Goal: Task Accomplishment & Management: Complete application form

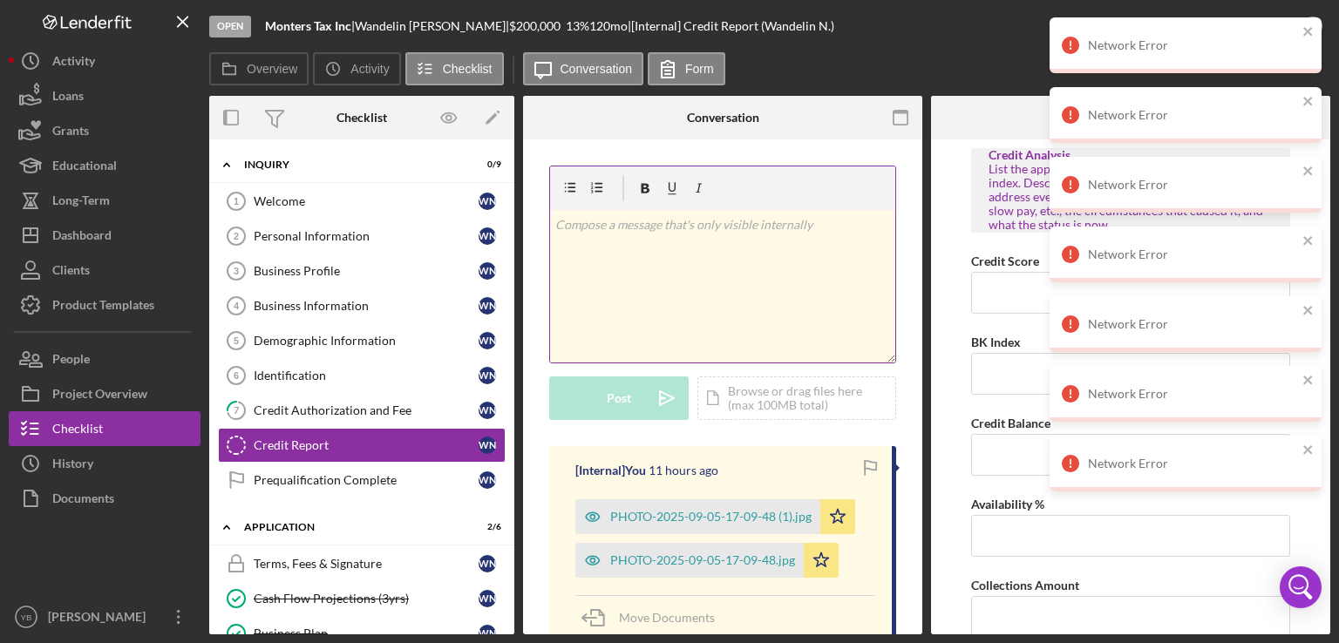
scroll to position [582, 0]
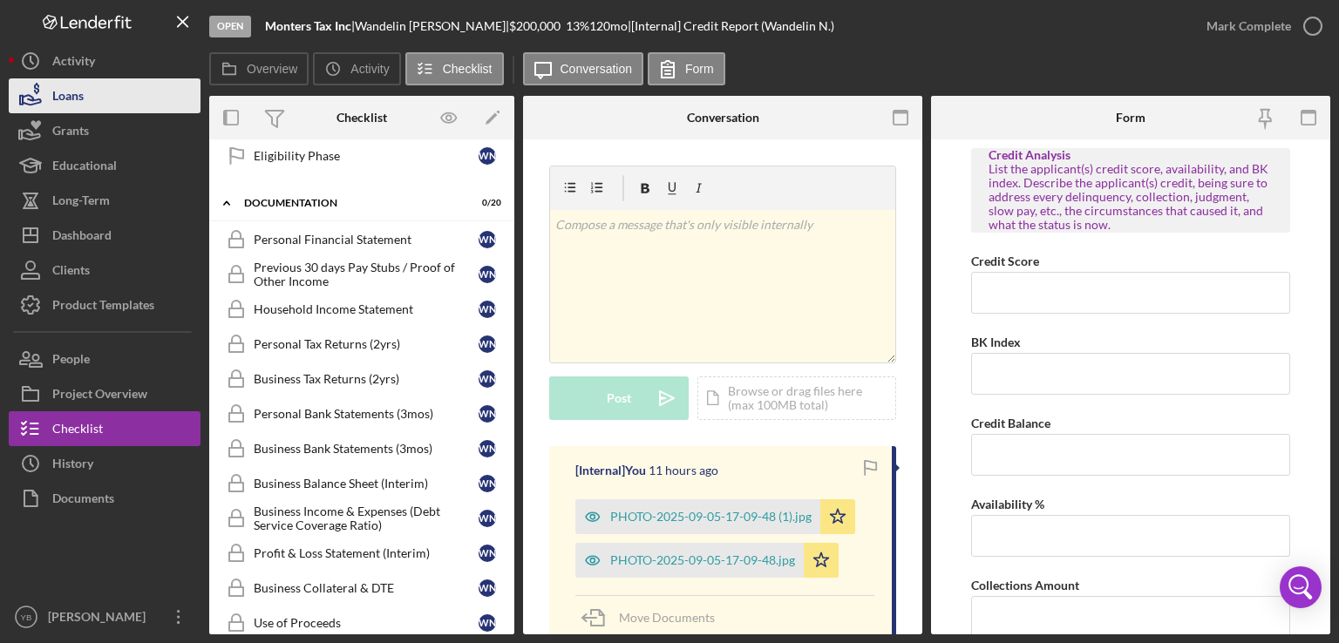
click at [107, 95] on button "Loans" at bounding box center [105, 95] width 192 height 35
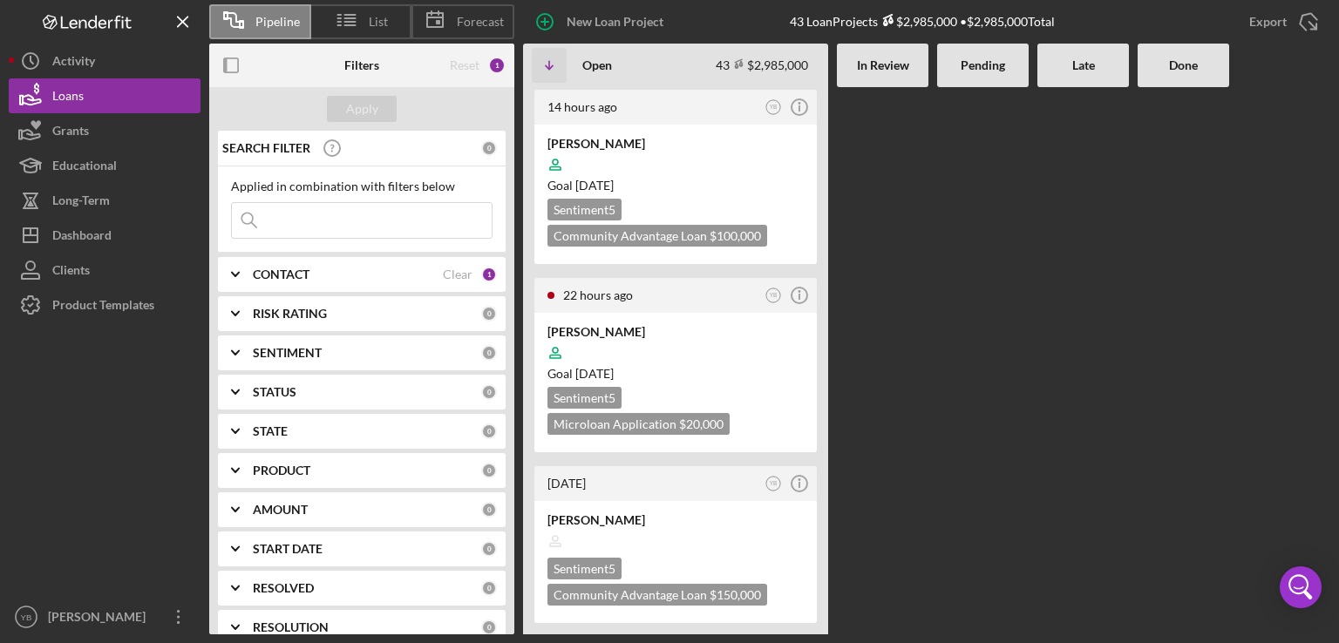
click at [928, 393] on div "14 hours ago YB Icon/Info [PERSON_NAME] Goal [DATE] Sentiment 5 Community Advan…" at bounding box center [926, 360] width 807 height 547
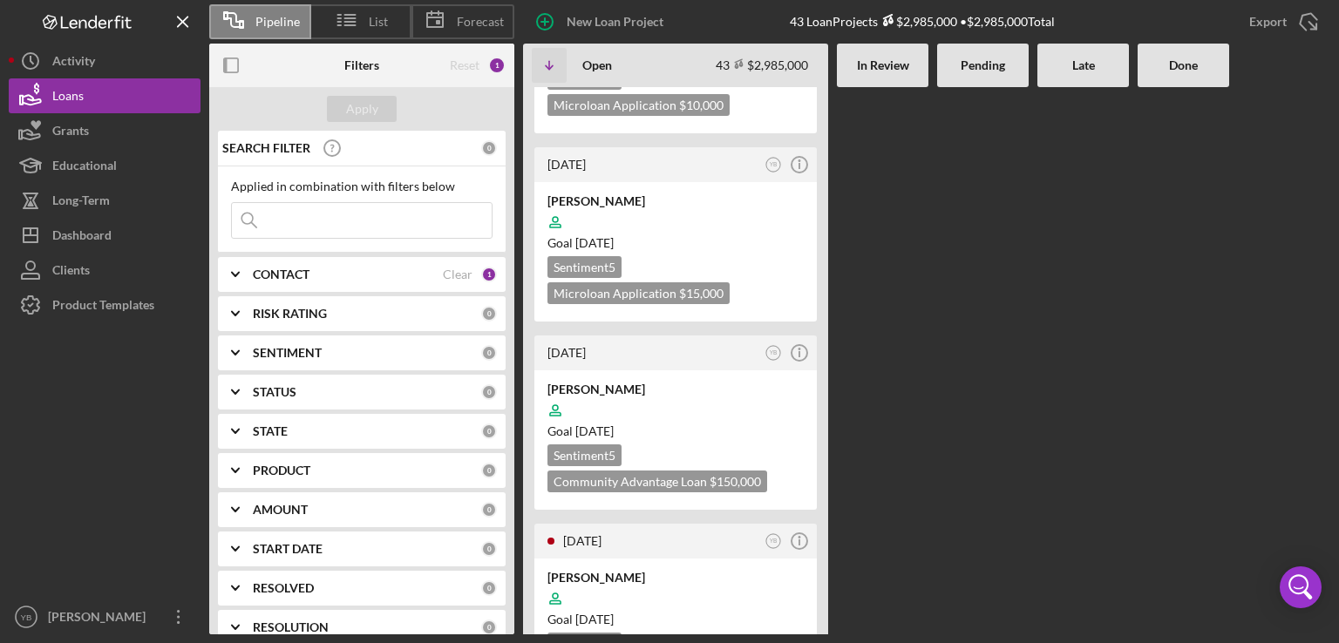
scroll to position [837, 0]
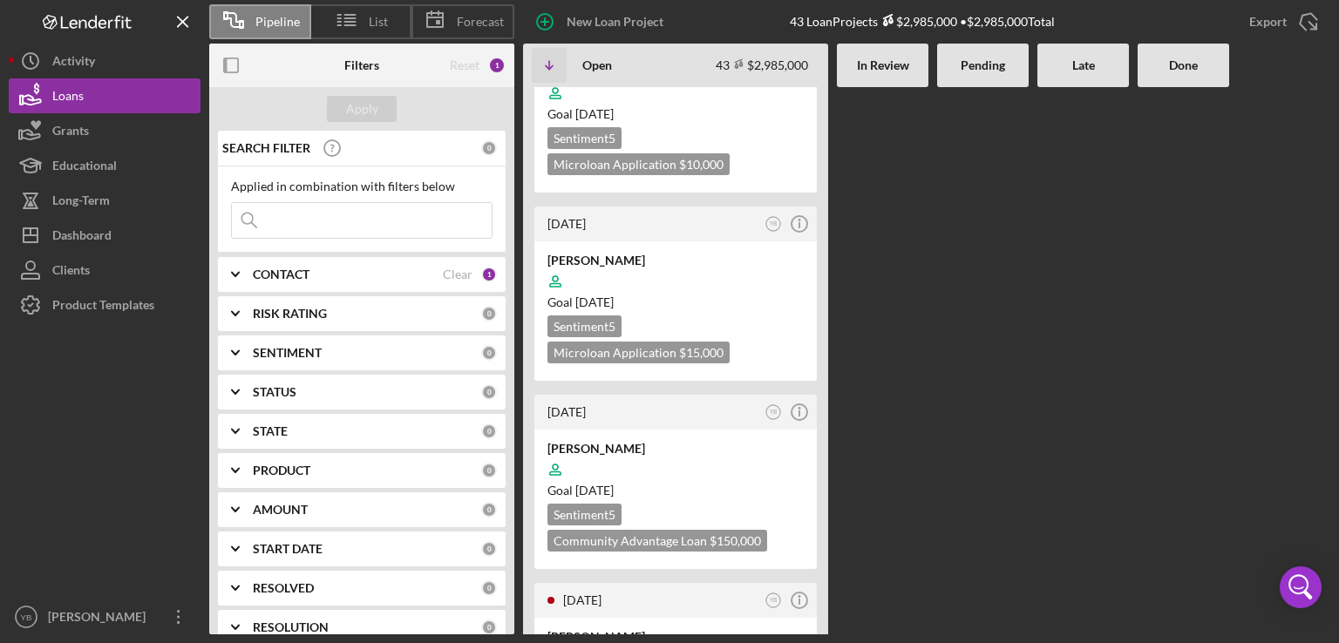
click at [947, 290] on div "14 hours ago YB Icon/Info [PERSON_NAME] Goal [DATE] Sentiment 5 Community Advan…" at bounding box center [926, 360] width 807 height 547
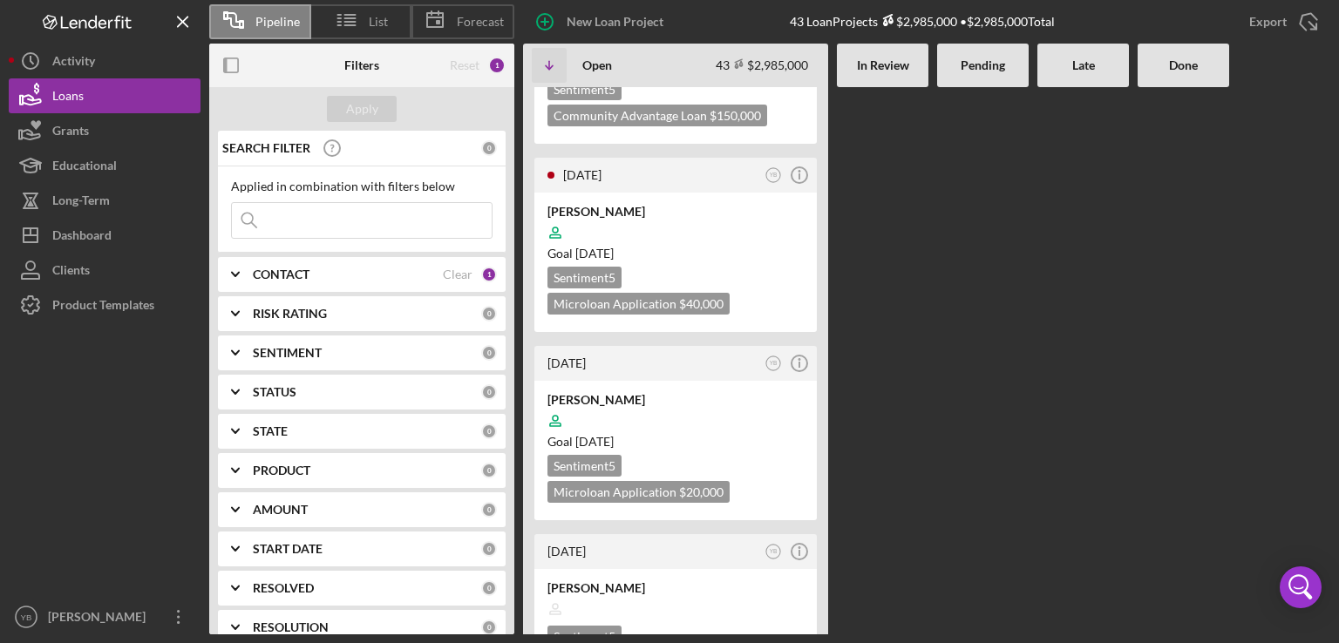
scroll to position [1185, 0]
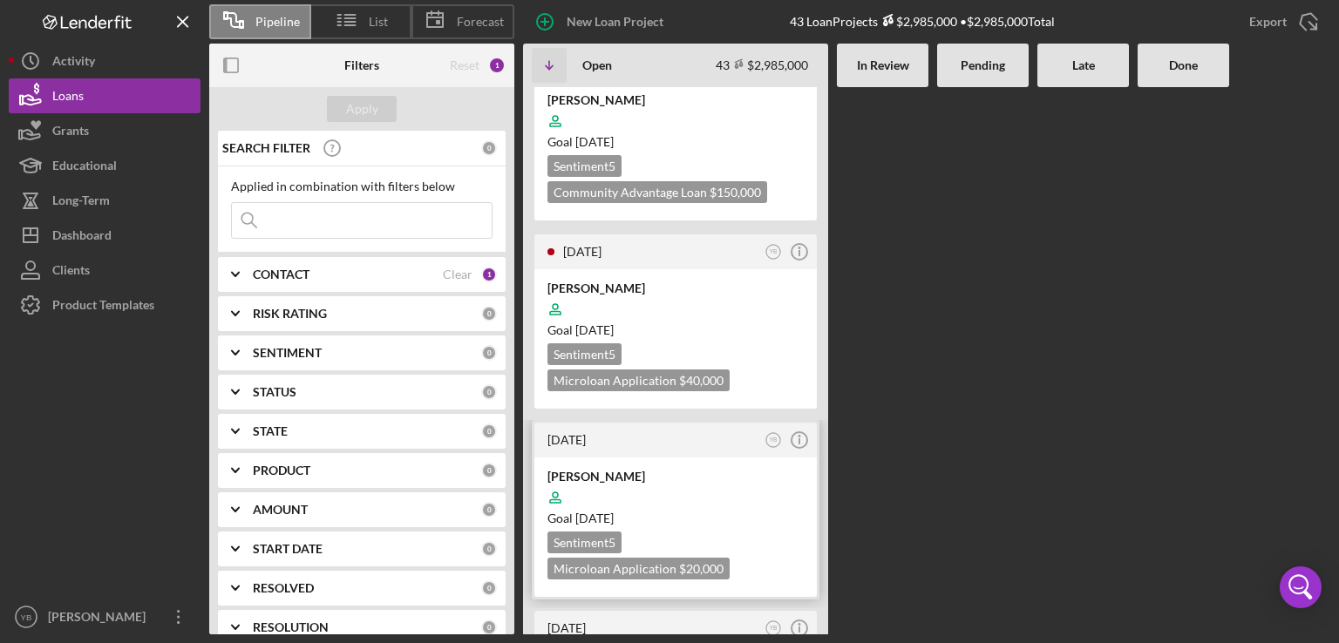
click at [729, 510] on div "Goal [DATE]" at bounding box center [675, 518] width 256 height 17
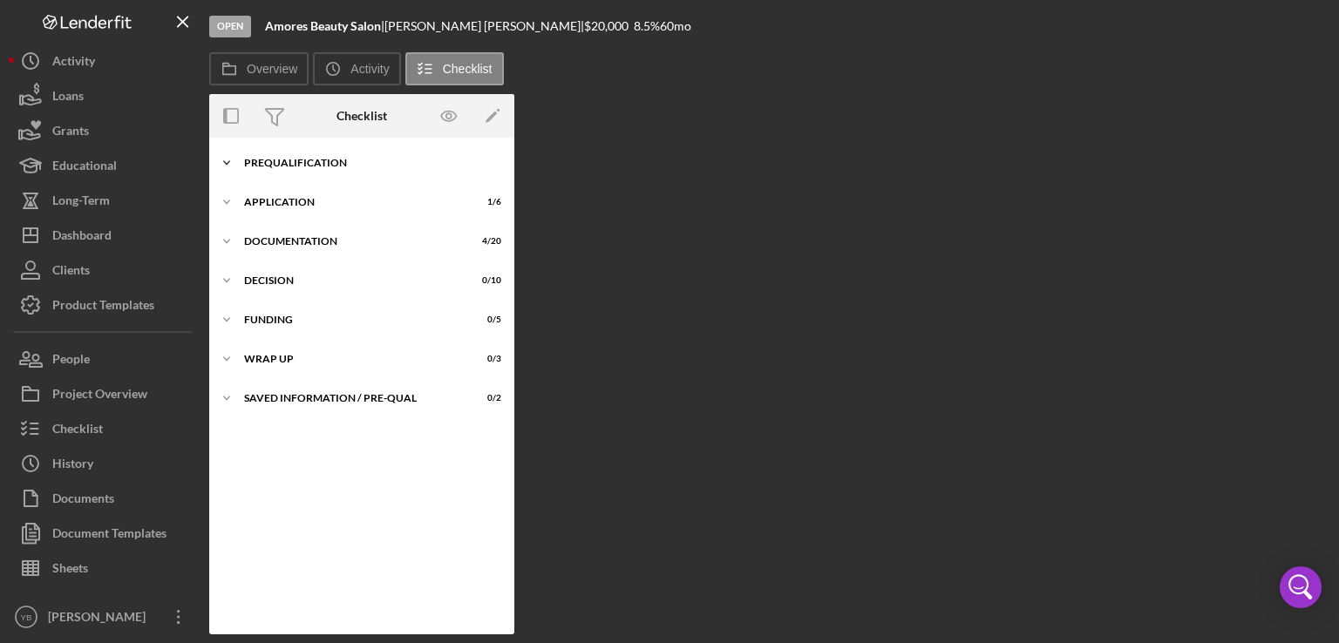
click at [282, 165] on div "Prequalification" at bounding box center [368, 163] width 248 height 10
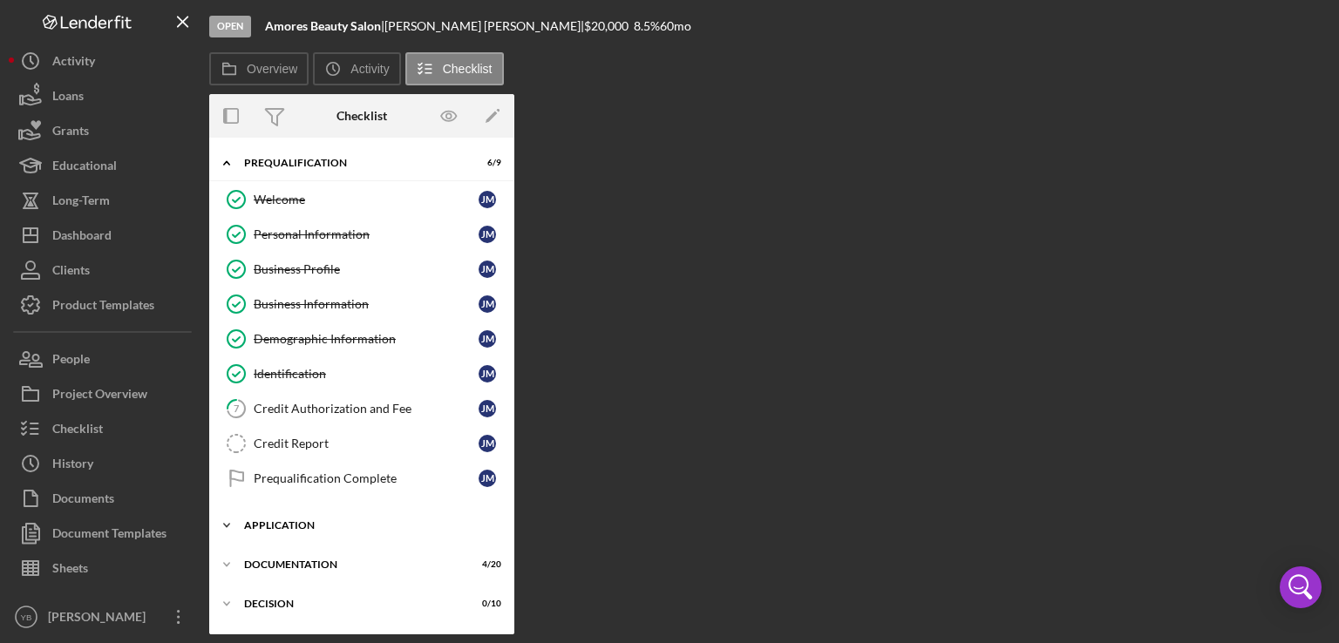
click at [296, 520] on div "Application" at bounding box center [368, 525] width 248 height 10
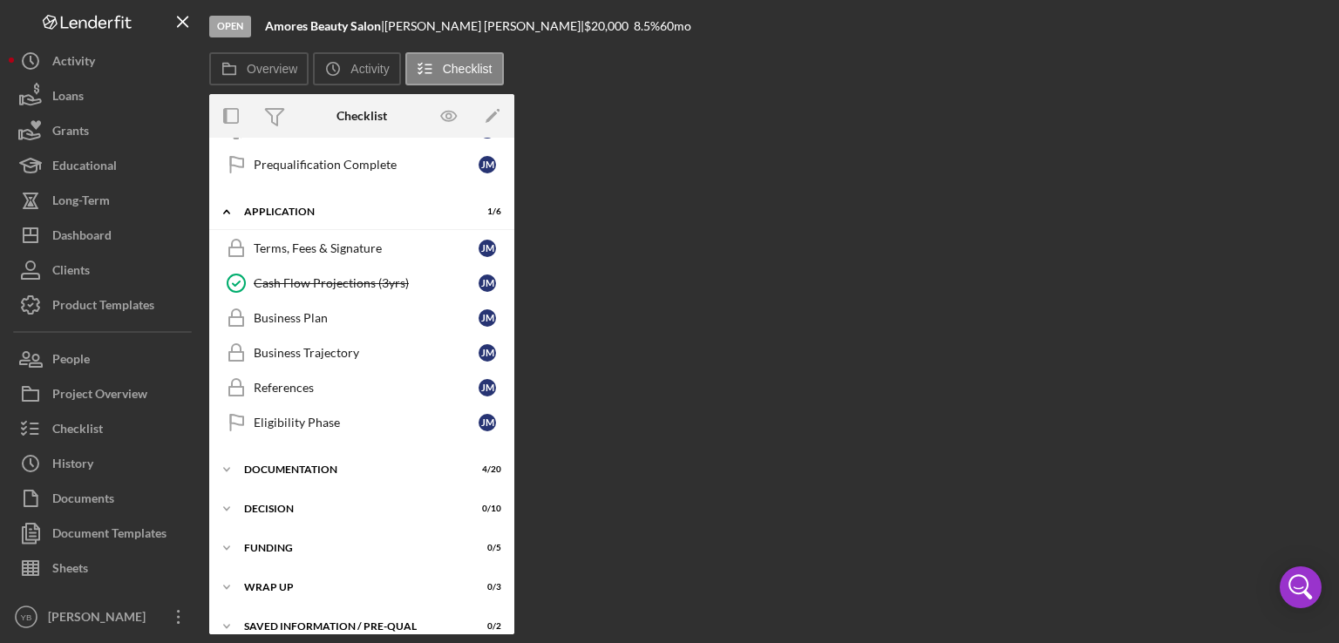
scroll to position [321, 0]
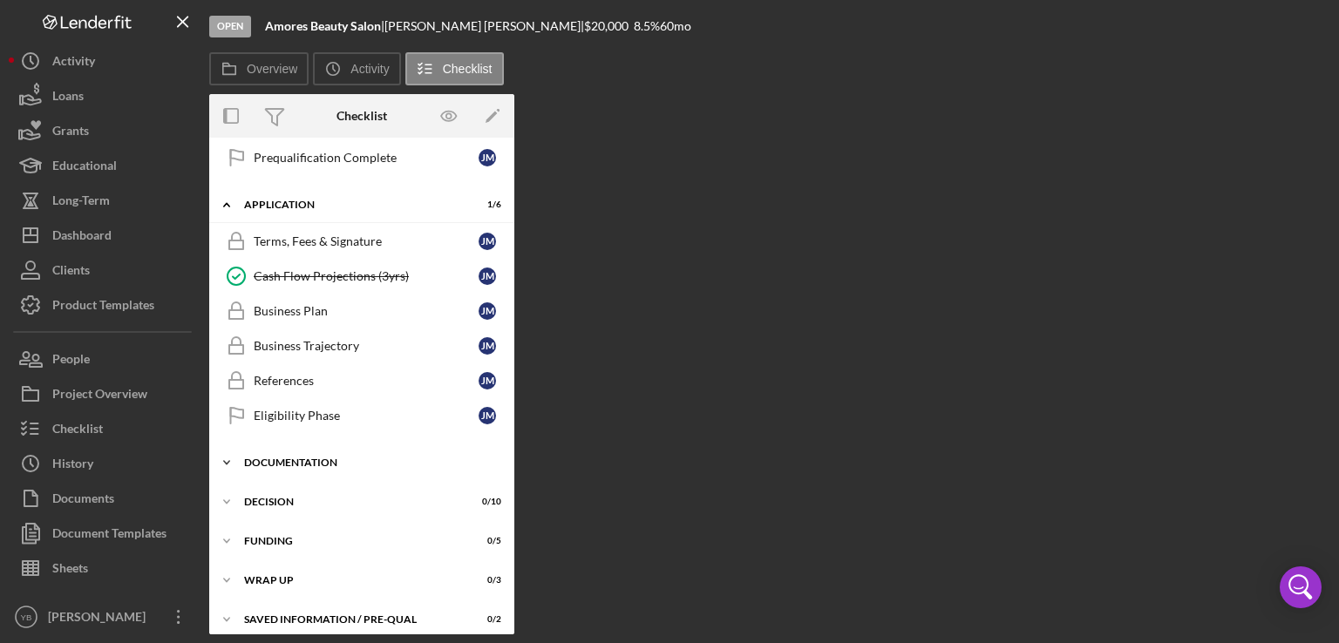
click at [313, 447] on div "Icon/Expander Documentation 4 / 20" at bounding box center [361, 462] width 305 height 35
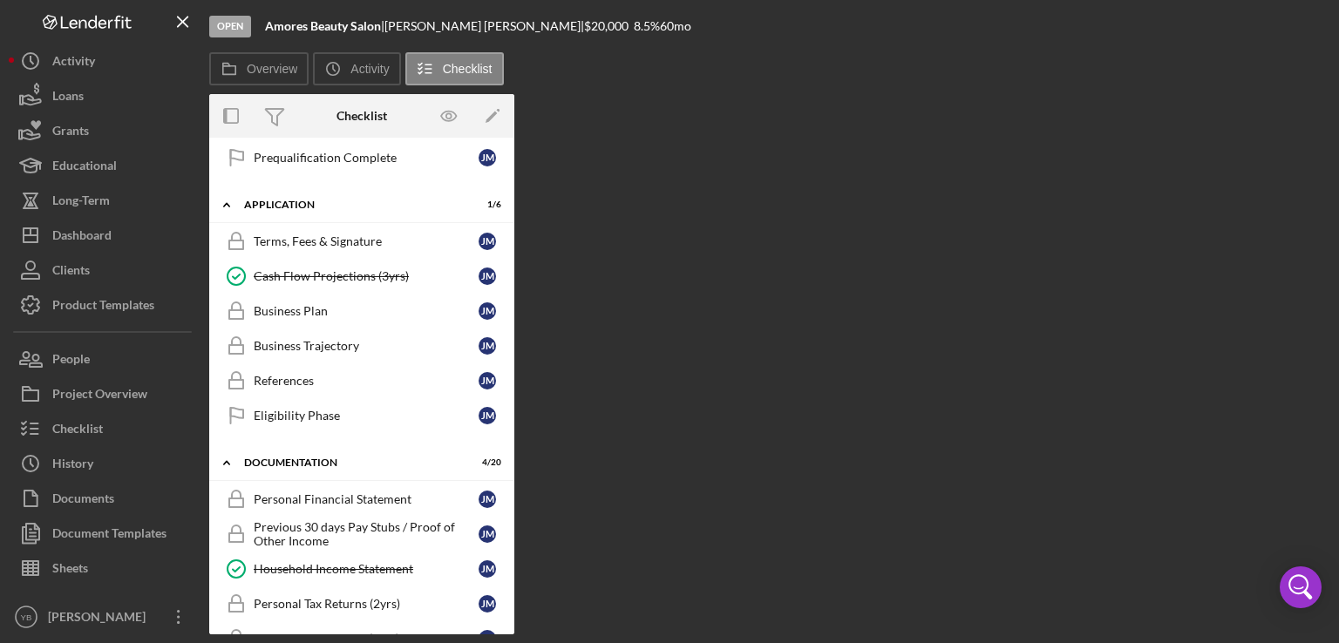
drag, startPoint x: 506, startPoint y: 363, endPoint x: 511, endPoint y: 397, distance: 33.4
click at [511, 397] on div "Icon/Expander Prequalification 6 / 9 Welcome Welcome [PERSON_NAME] Personal Inf…" at bounding box center [361, 386] width 305 height 497
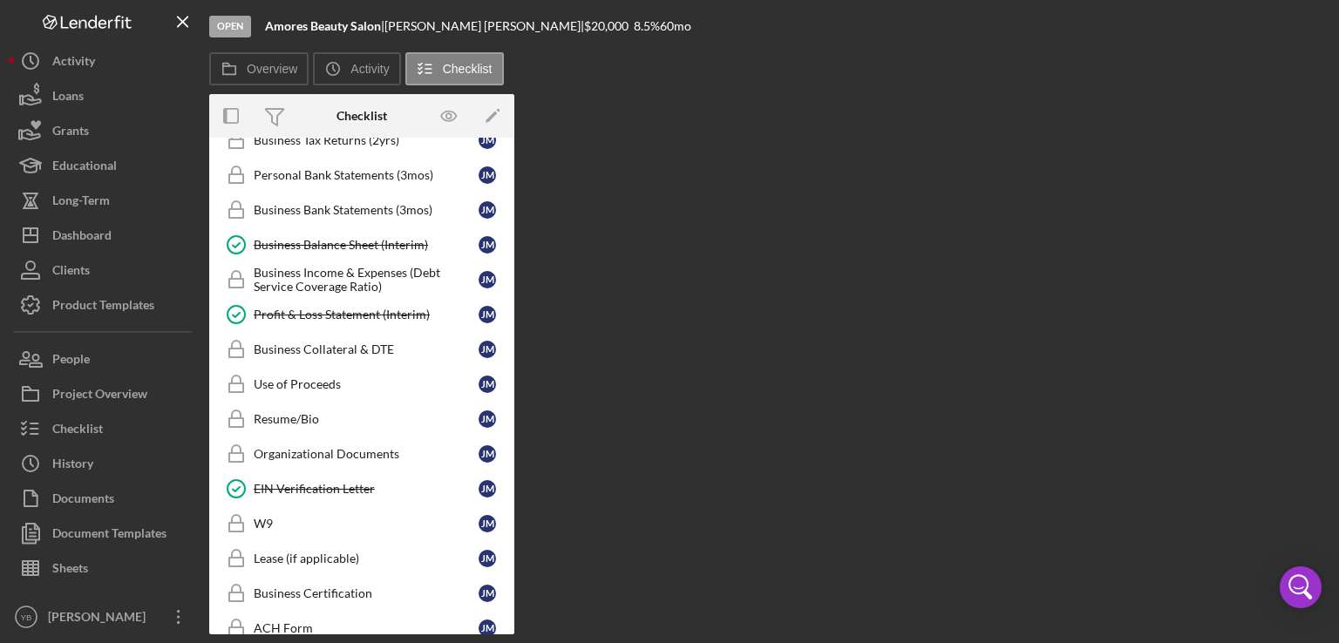
scroll to position [868, 0]
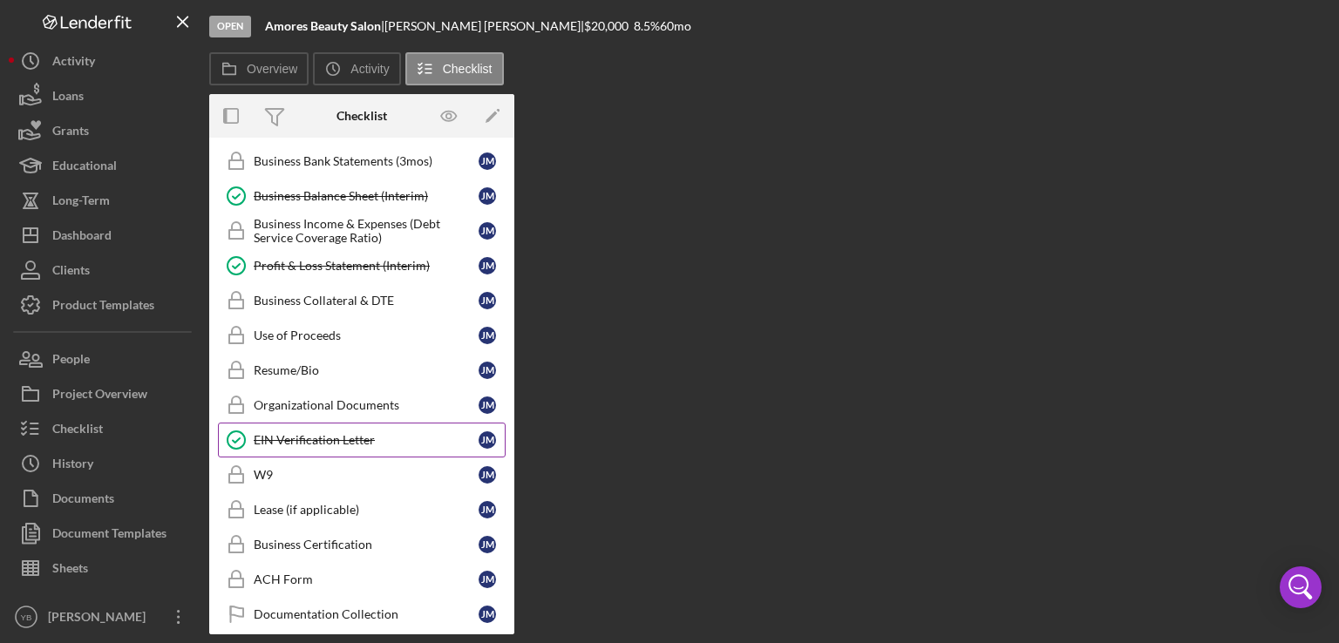
click at [353, 435] on div "EIN Verification Letter" at bounding box center [366, 440] width 225 height 14
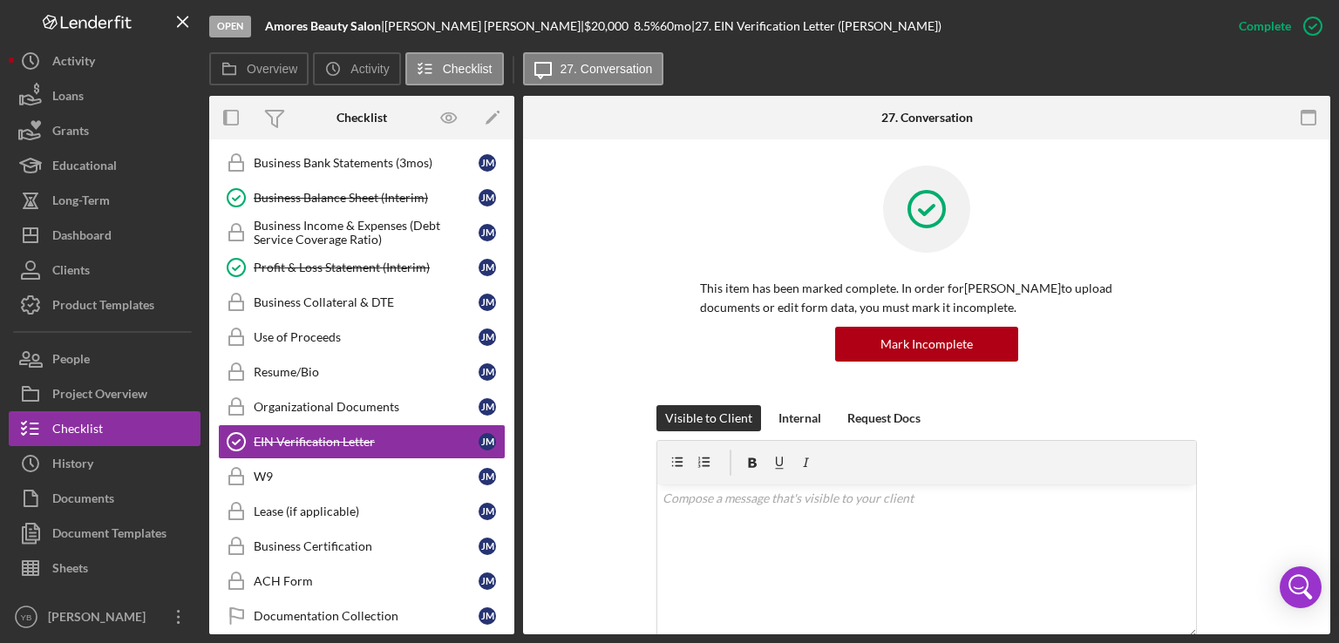
click at [1202, 360] on div "This item has been marked complete. In order for [PERSON_NAME] to upload docume…" at bounding box center [926, 286] width 755 height 240
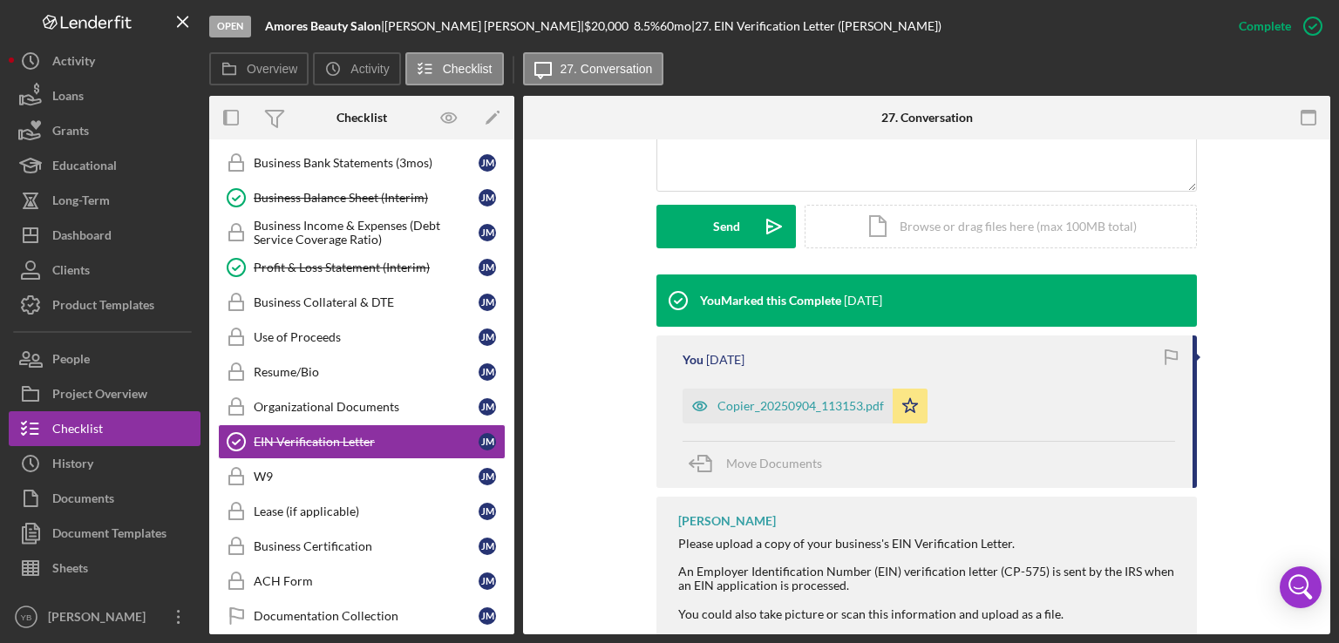
scroll to position [488, 0]
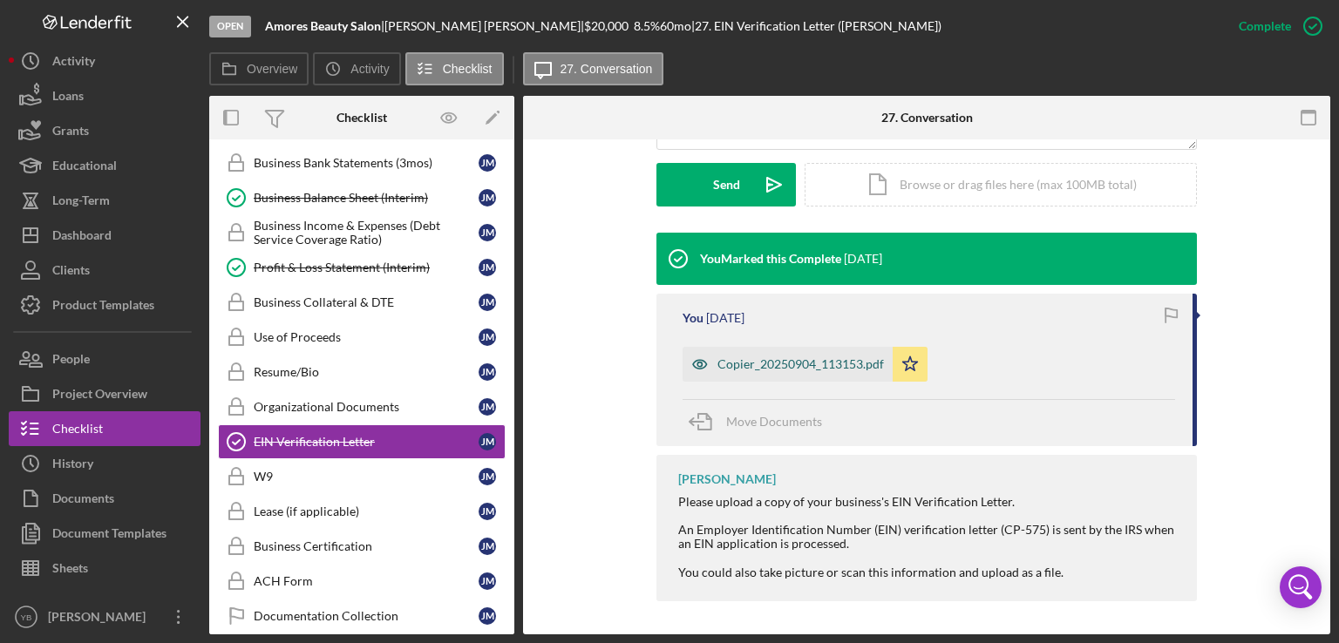
click at [851, 364] on div "Copier_20250904_113153.pdf" at bounding box center [800, 364] width 166 height 14
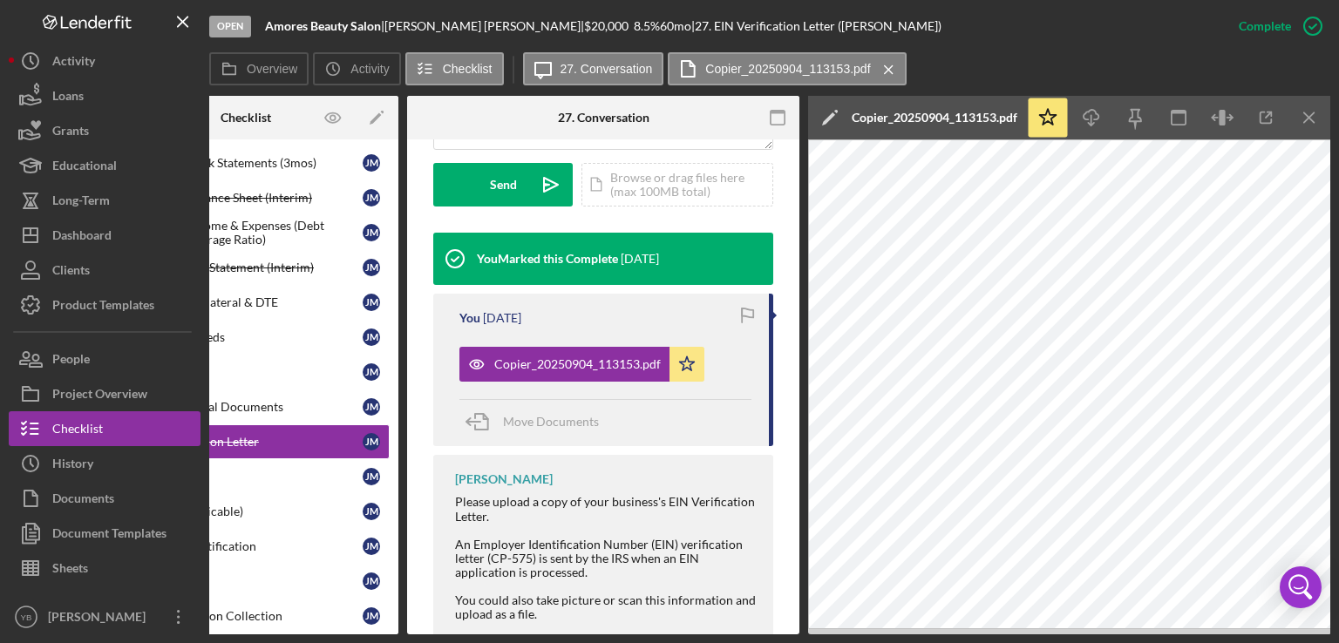
scroll to position [0, 0]
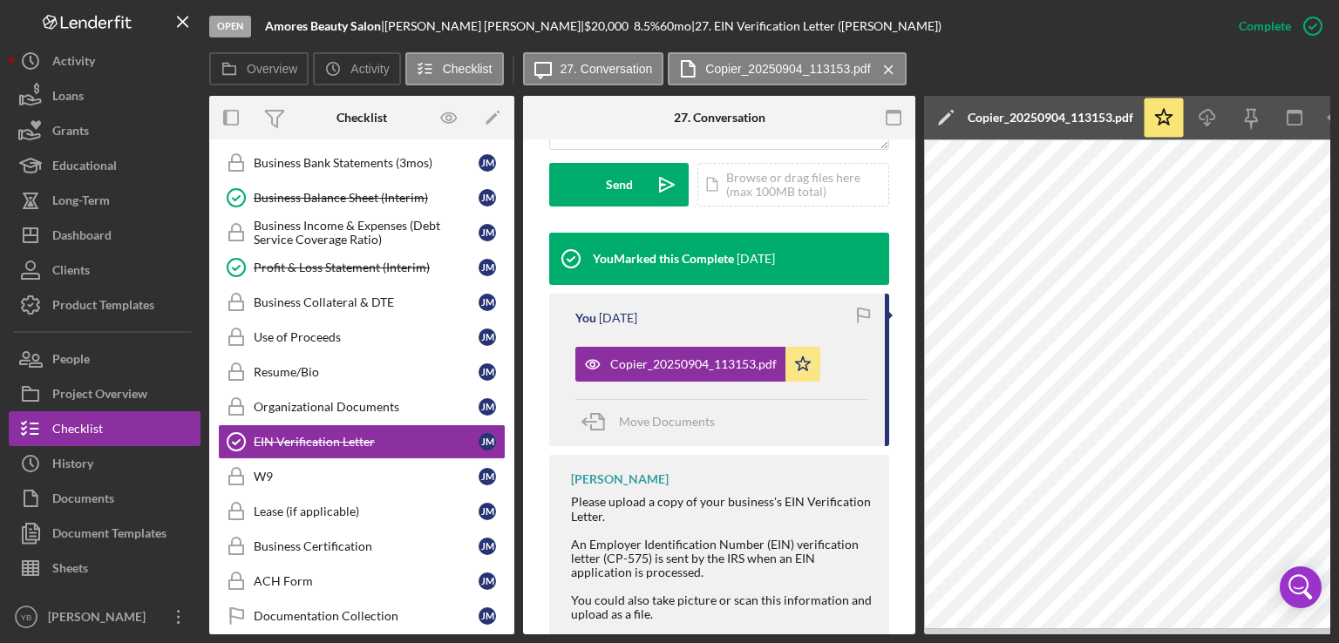
drag, startPoint x: 514, startPoint y: 438, endPoint x: 509, endPoint y: 418, distance: 19.9
click at [509, 418] on div "Overview Internal Workflow Stage Open Icon/Dropdown Arrow Archive (can unarchiv…" at bounding box center [769, 365] width 1121 height 539
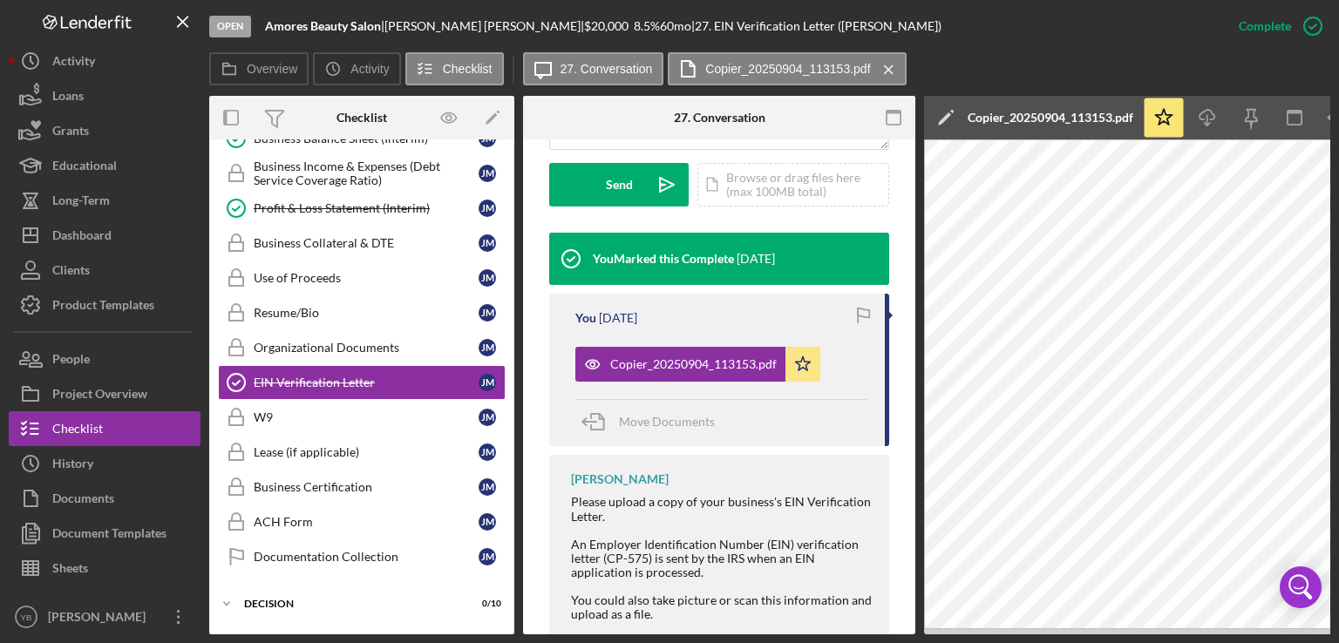
scroll to position [1008, 0]
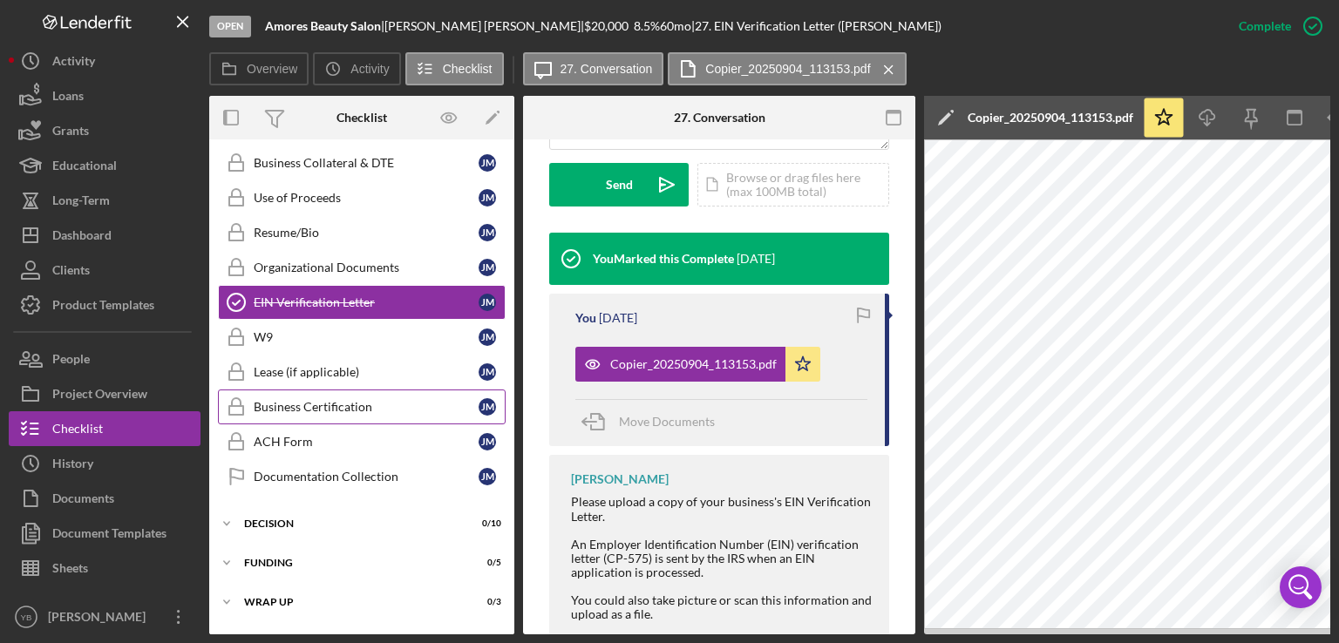
click at [342, 400] on div "Business Certification" at bounding box center [366, 407] width 225 height 14
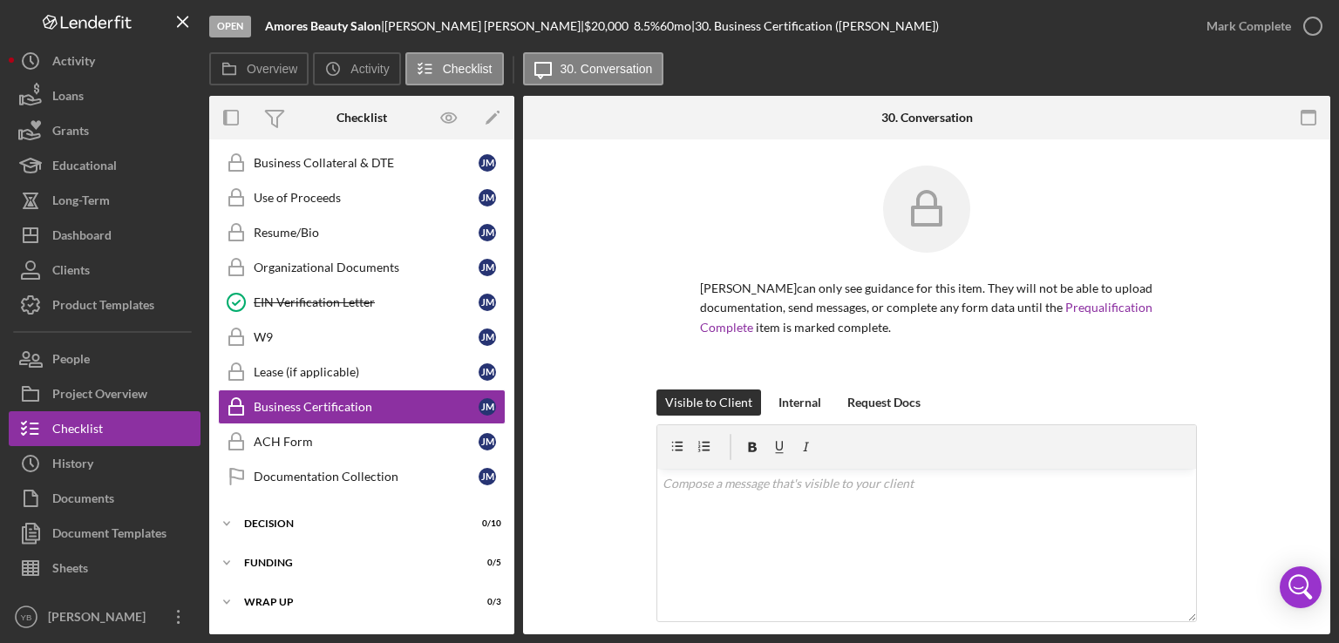
click at [1266, 380] on div "[PERSON_NAME] can only see guidance for this item. They will not be able to upl…" at bounding box center [926, 278] width 755 height 224
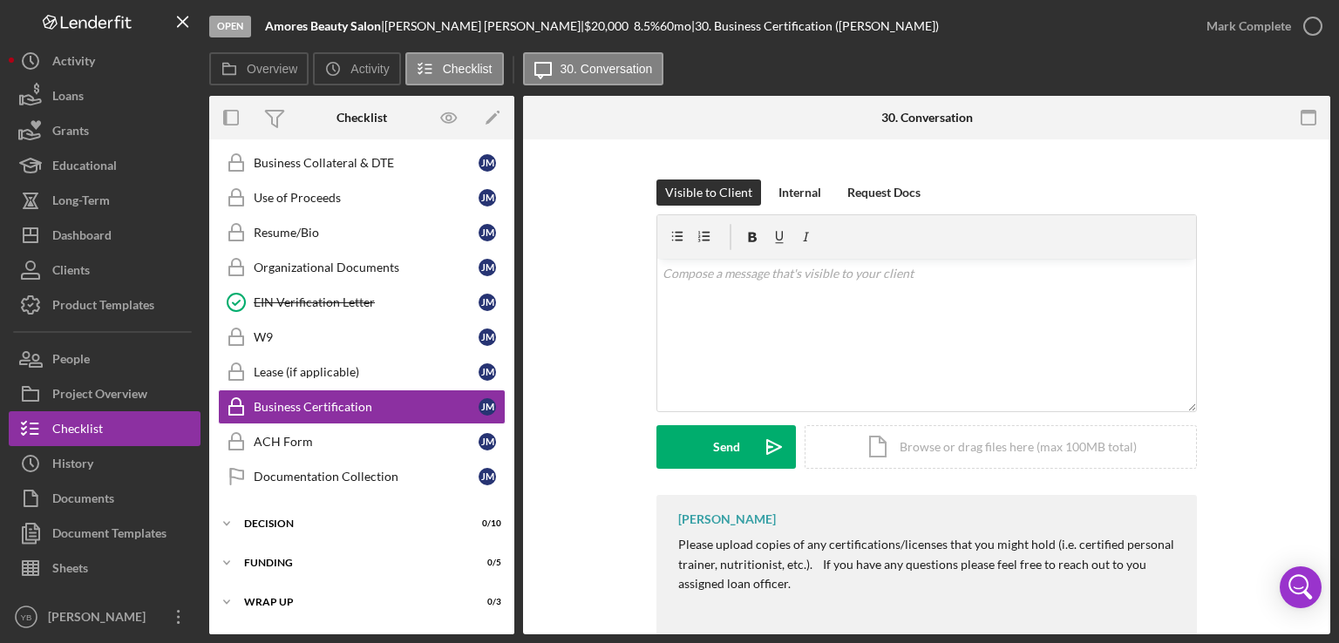
scroll to position [245, 0]
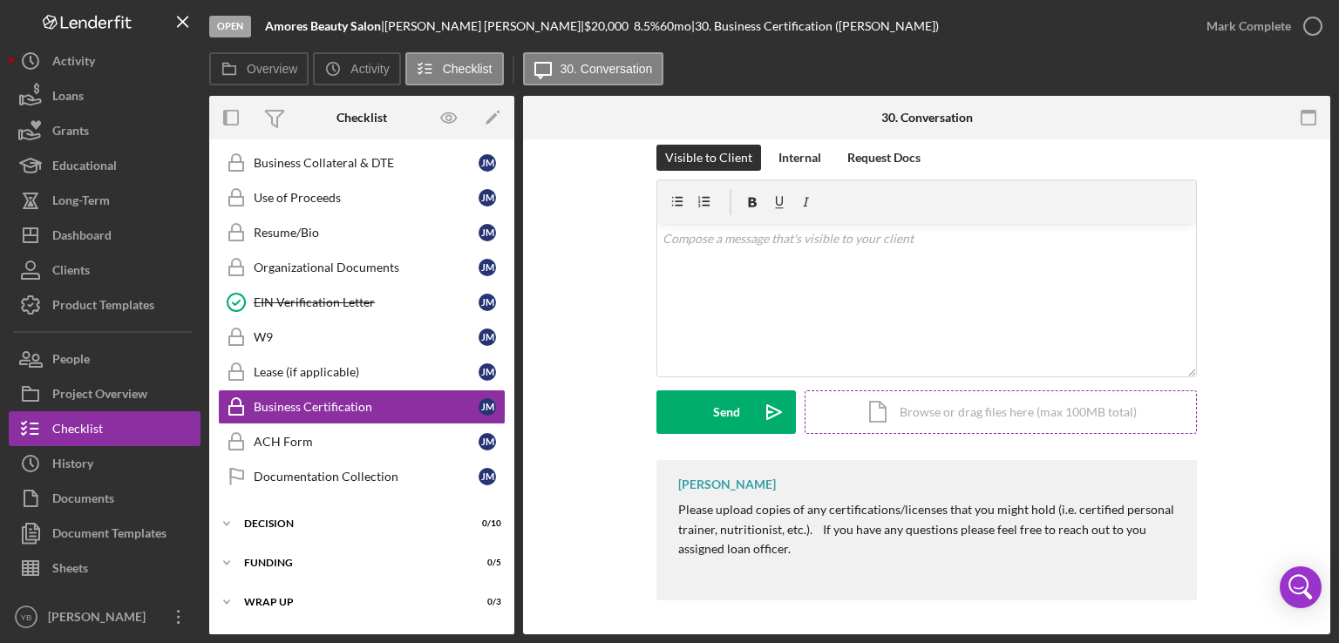
click at [1001, 416] on div "Icon/Document Browse or drag files here (max 100MB total) Tap to choose files o…" at bounding box center [1001, 412] width 392 height 44
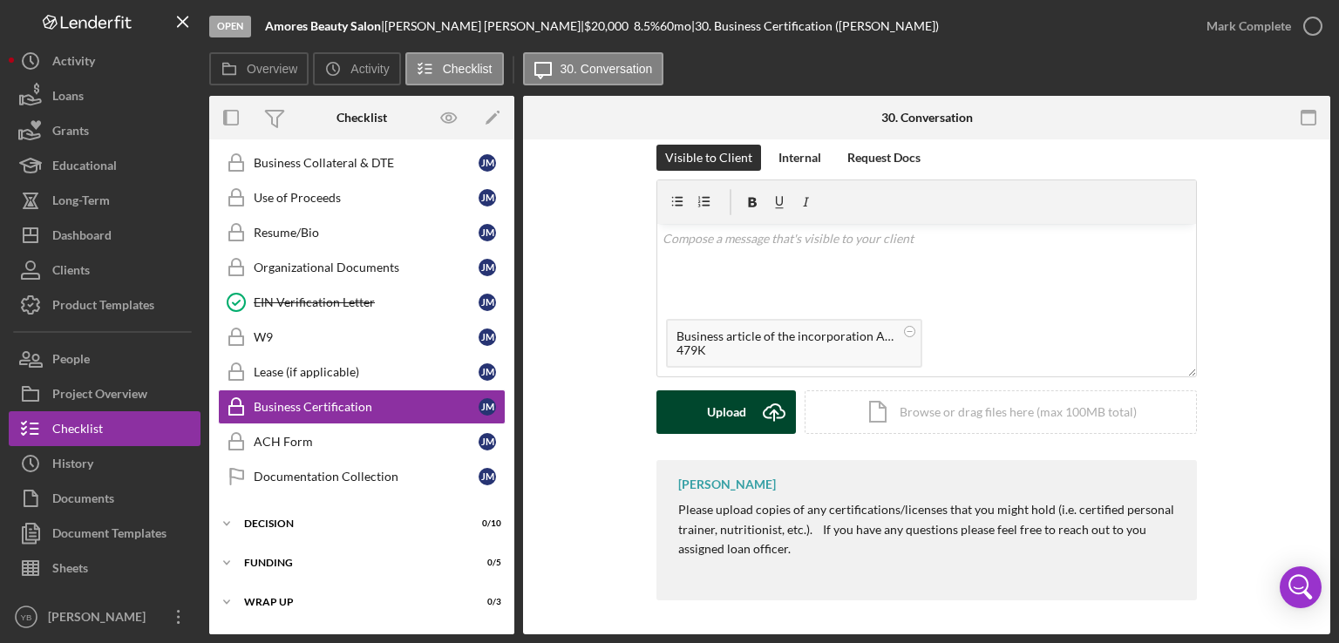
click at [711, 409] on div "Upload" at bounding box center [726, 412] width 39 height 44
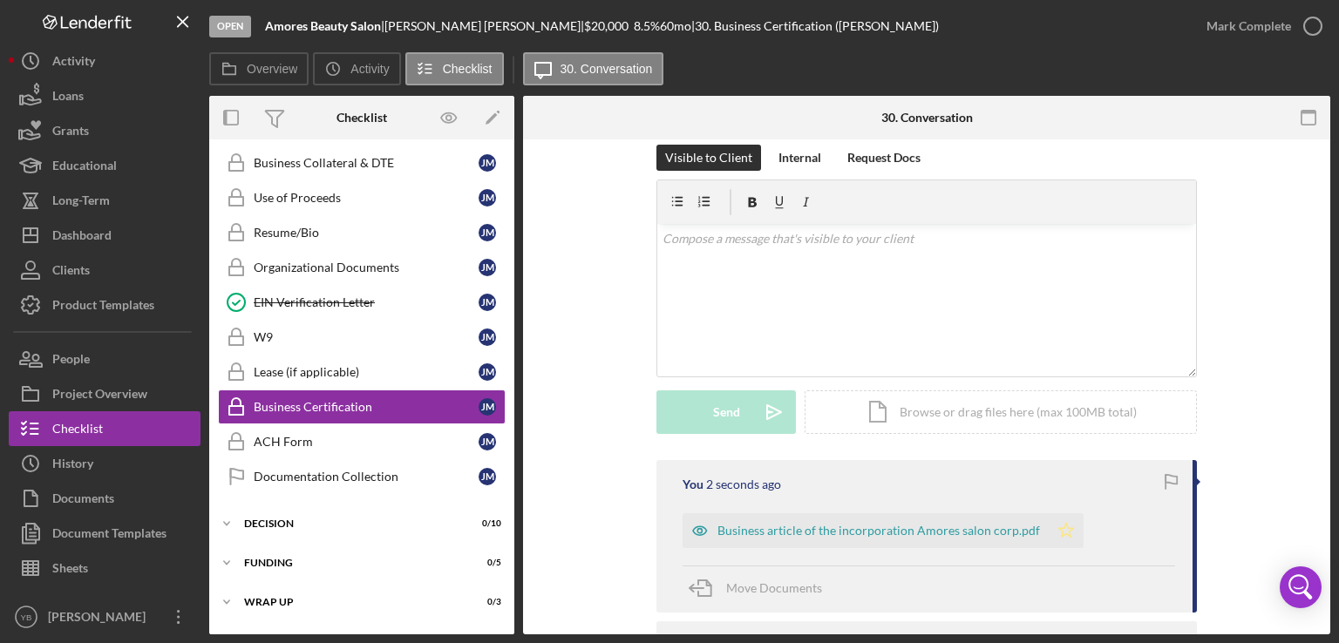
click at [1056, 524] on icon "Icon/Star" at bounding box center [1066, 530] width 35 height 35
click at [1244, 31] on div "Mark Complete" at bounding box center [1248, 26] width 85 height 35
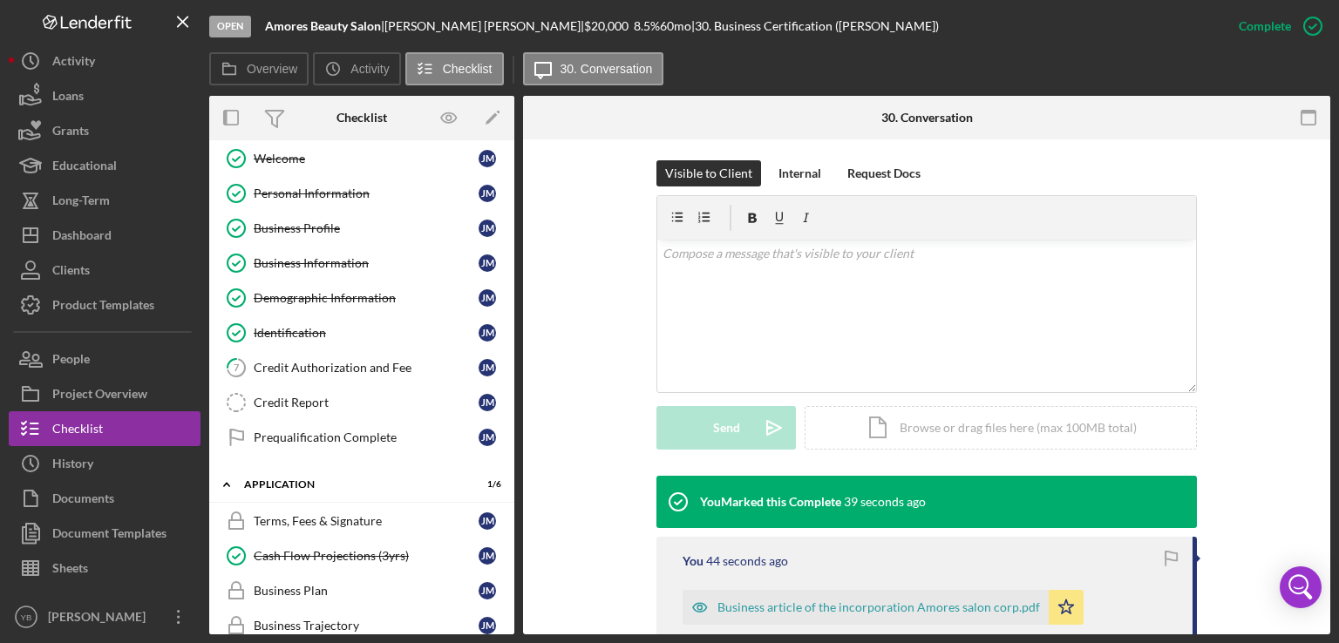
scroll to position [0, 0]
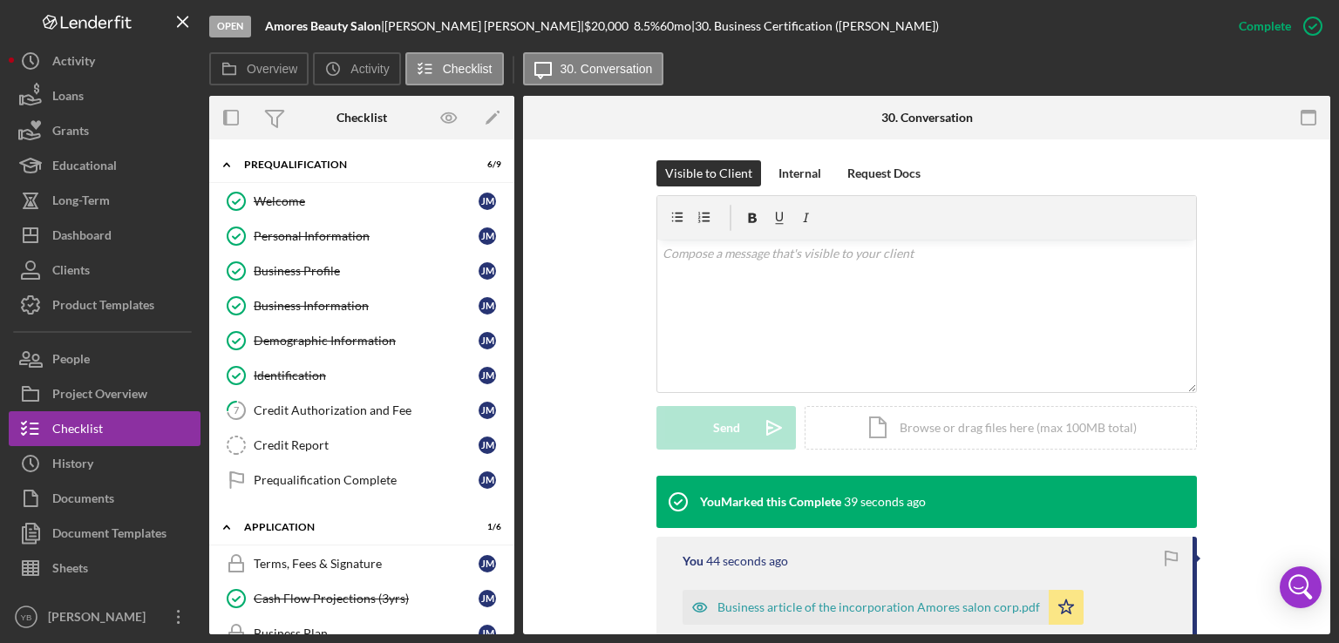
click at [516, 159] on div "Overview Internal Workflow Stage Open Icon/Dropdown Arrow Archive (can unarchiv…" at bounding box center [769, 365] width 1121 height 539
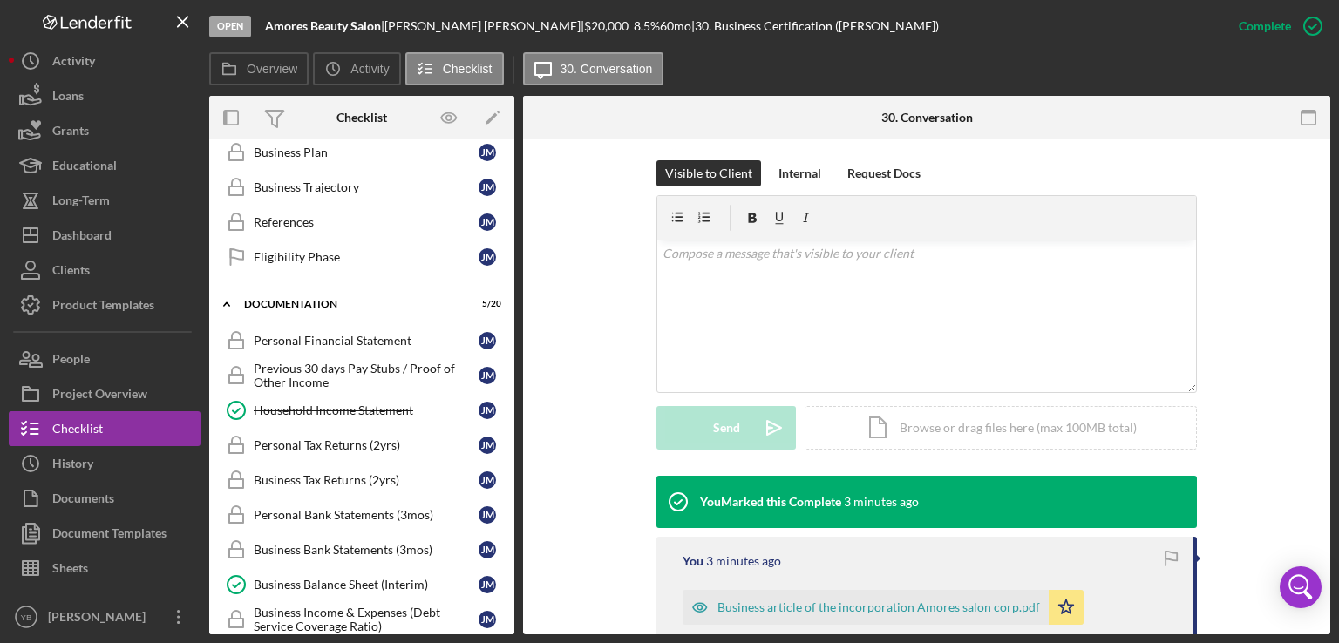
scroll to position [486, 0]
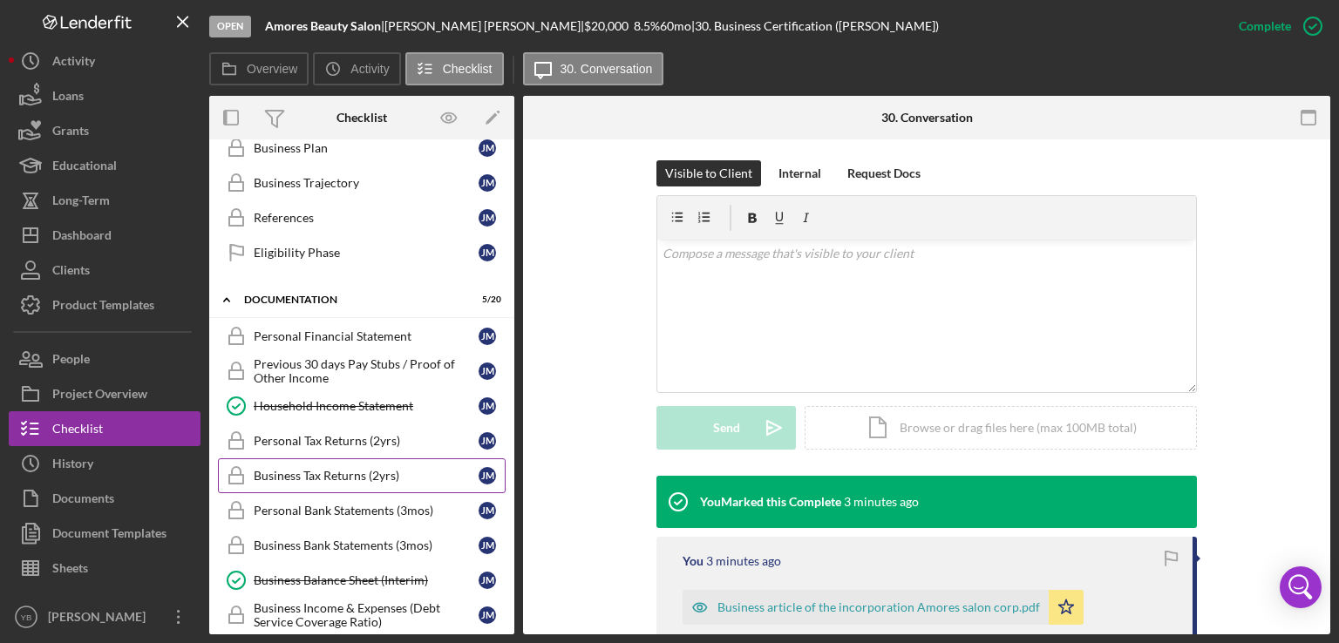
click at [338, 469] on div "Business Tax Returns (2yrs)" at bounding box center [366, 476] width 225 height 14
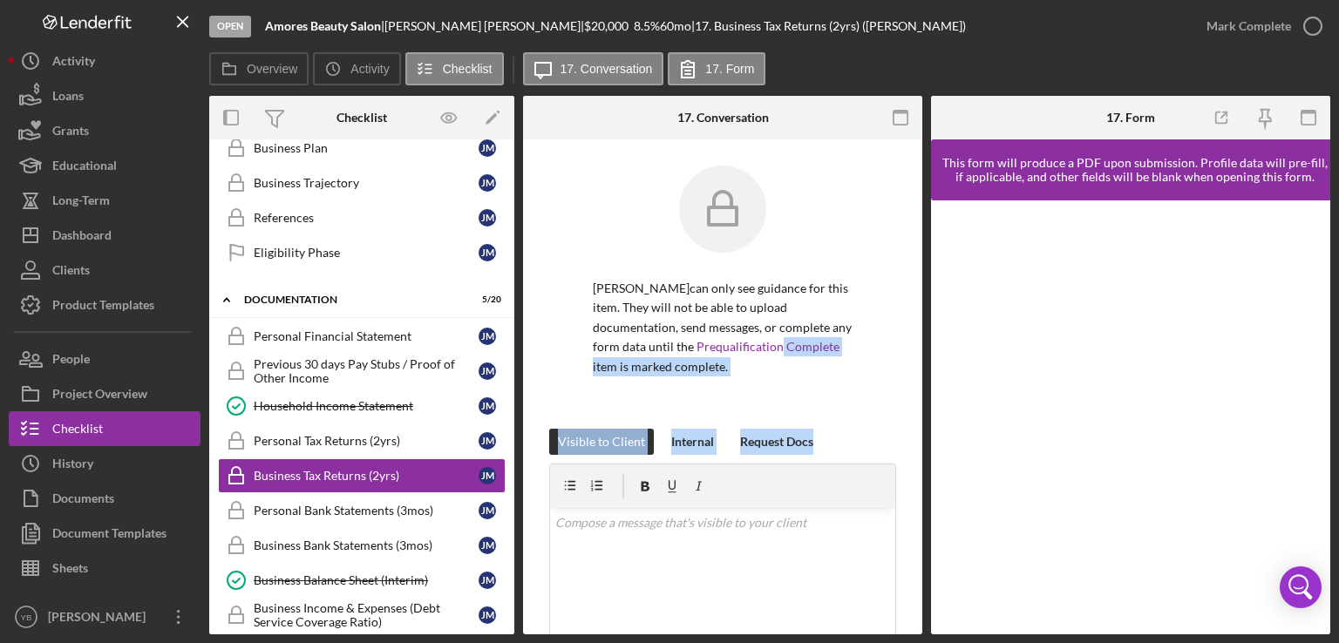
drag, startPoint x: 923, startPoint y: 343, endPoint x: 926, endPoint y: 479, distance: 136.0
click at [926, 479] on div "Overview Internal Workflow Stage Open Icon/Dropdown Arrow Archive (can unarchiv…" at bounding box center [769, 365] width 1121 height 539
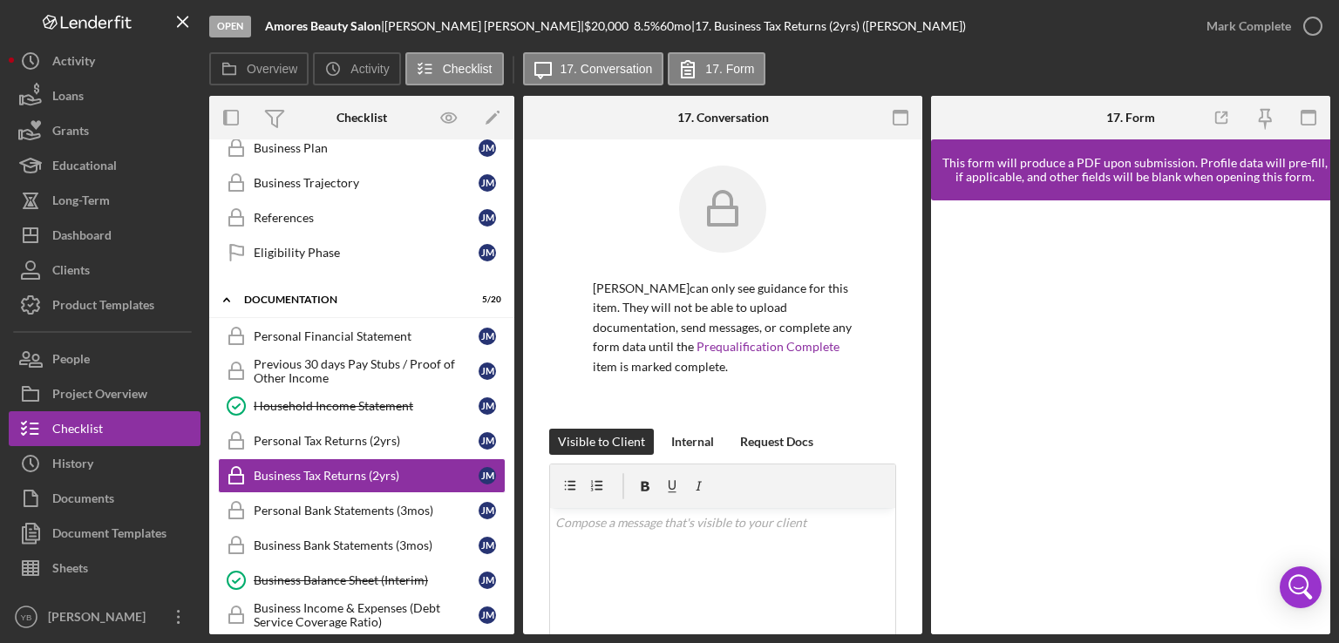
click at [926, 479] on div "Overview Internal Workflow Stage Open Icon/Dropdown Arrow Archive (can unarchiv…" at bounding box center [769, 365] width 1121 height 539
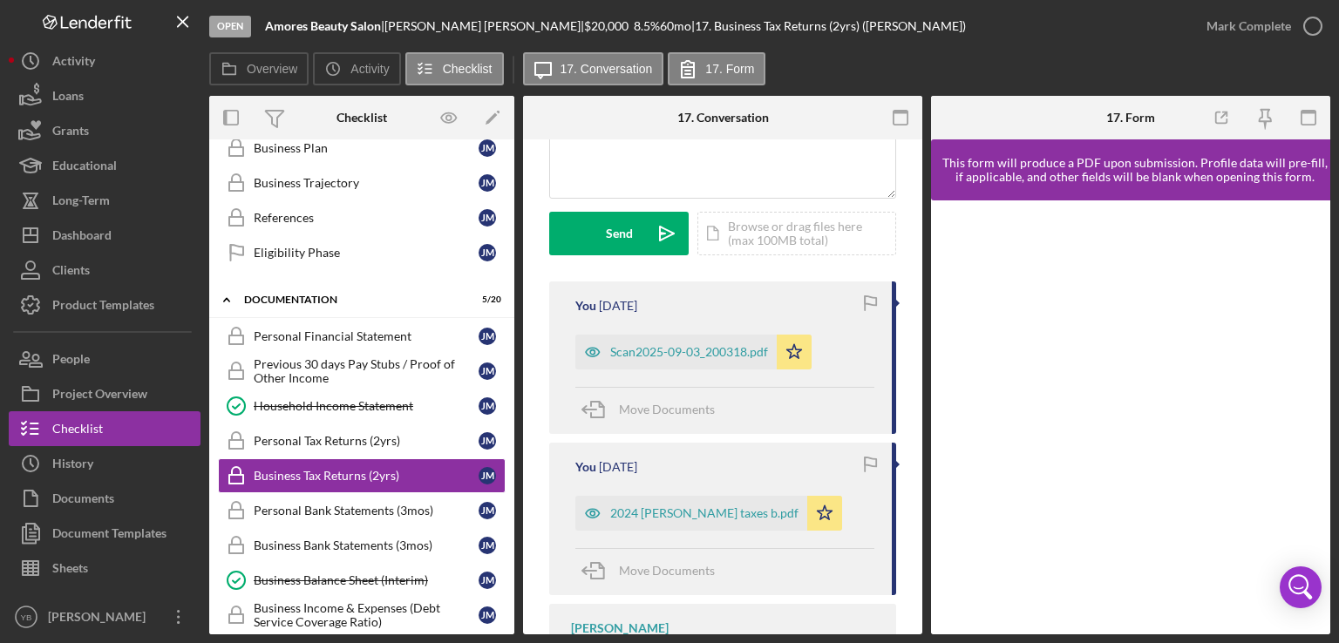
scroll to position [472, 0]
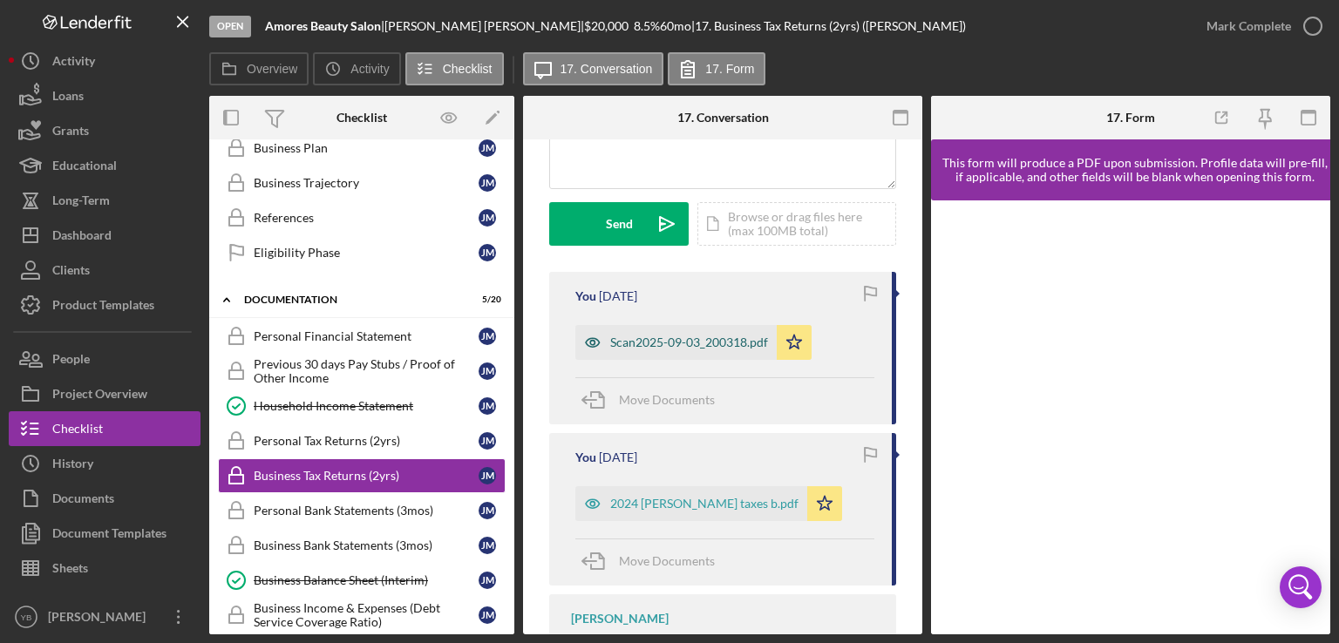
click at [689, 328] on div "Scan2025-09-03_200318.pdf" at bounding box center [675, 342] width 201 height 35
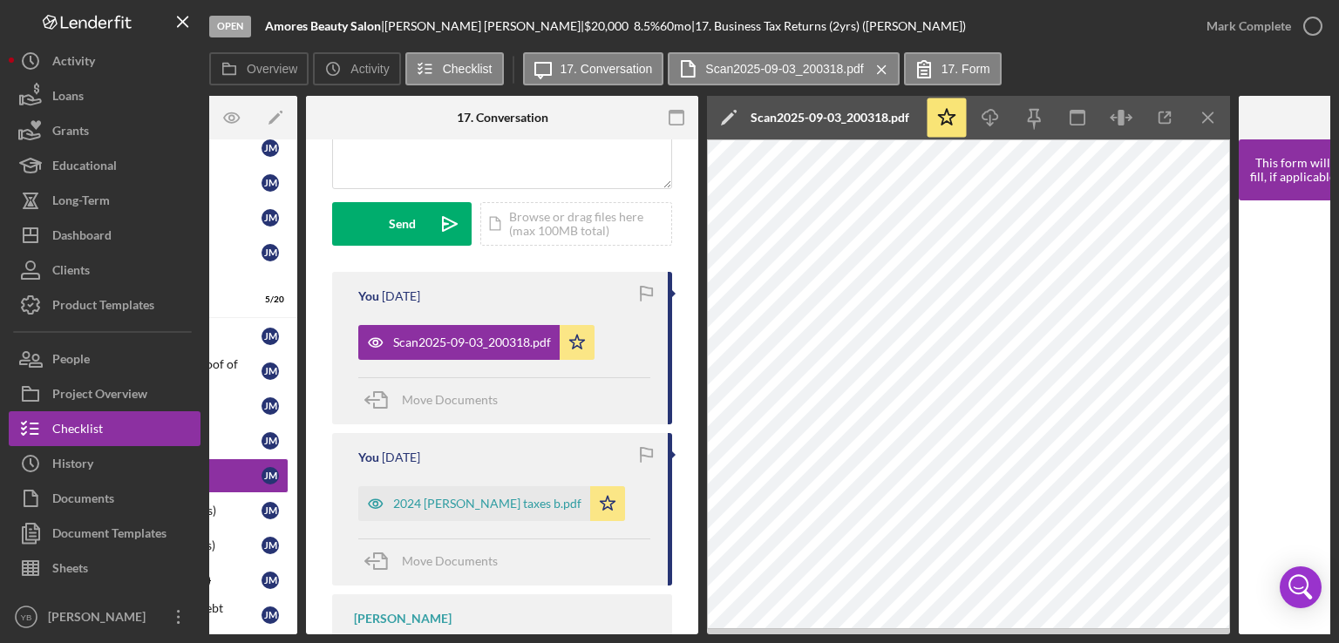
scroll to position [0, 243]
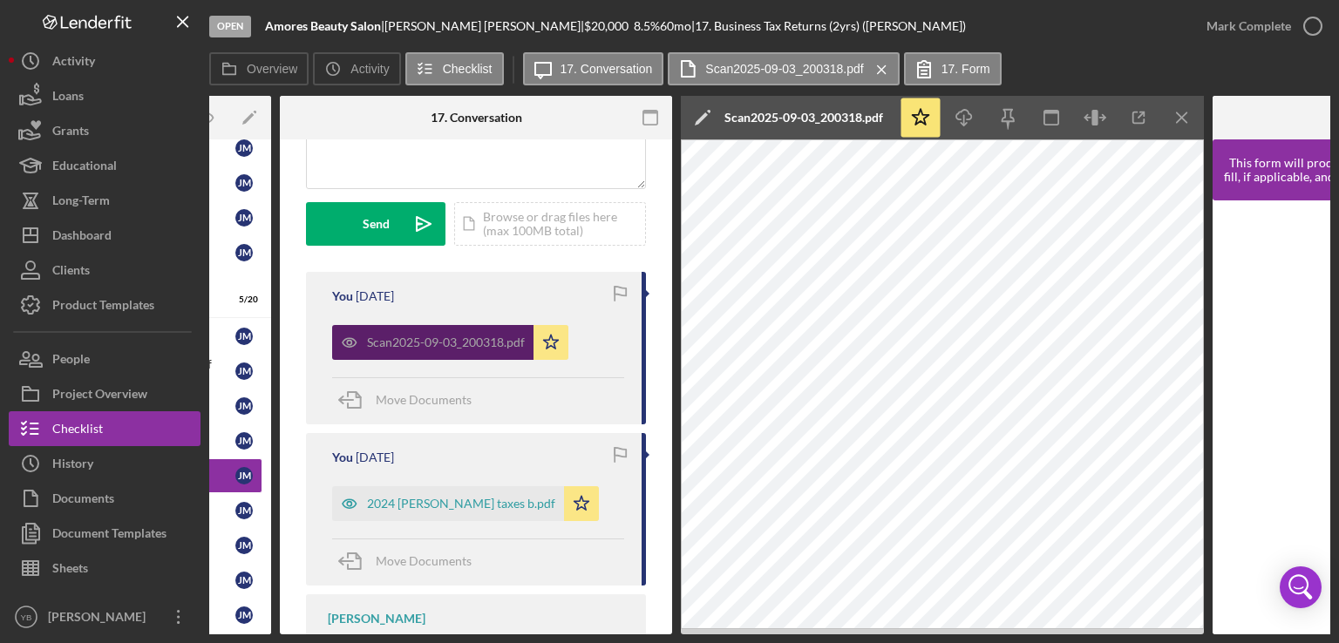
click at [451, 346] on div "Scan2025-09-03_200318.pdf" at bounding box center [446, 343] width 158 height 14
click at [446, 497] on div "2024 [PERSON_NAME] taxes b.pdf" at bounding box center [461, 504] width 188 height 14
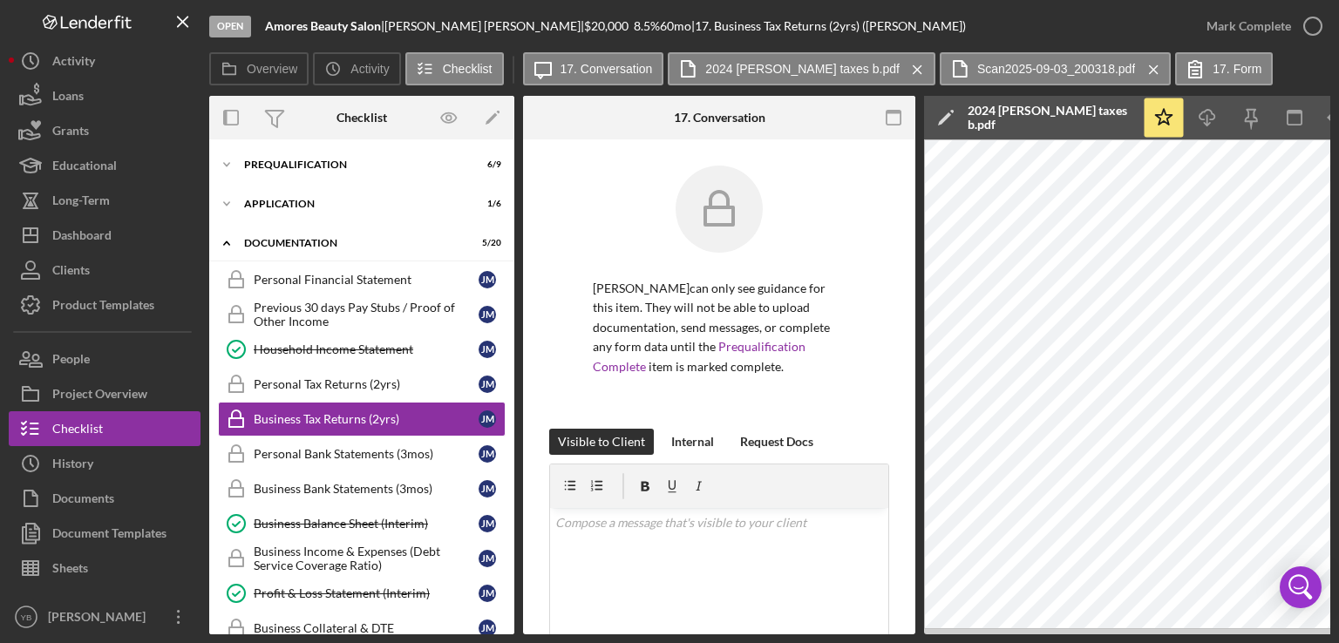
scroll to position [29, 0]
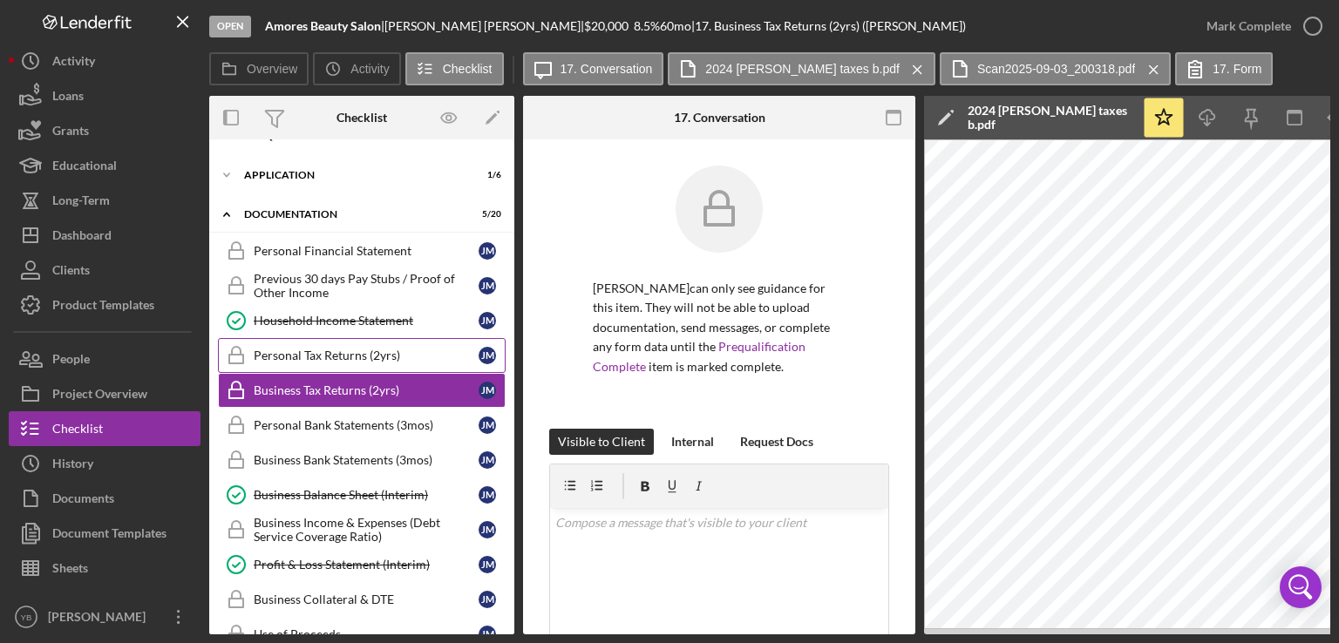
click at [335, 357] on div "Personal Tax Returns (2yrs)" at bounding box center [366, 356] width 225 height 14
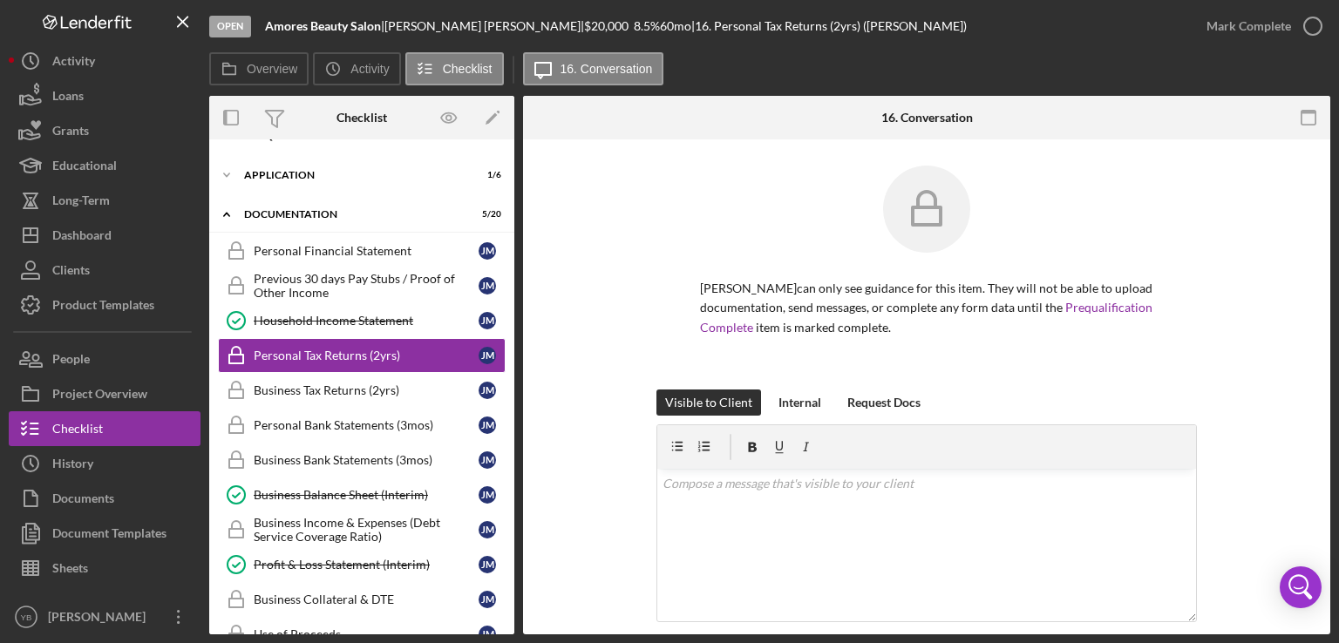
click at [1158, 344] on div "[PERSON_NAME] can only see guidance for this item. They will not be able to upl…" at bounding box center [926, 278] width 540 height 224
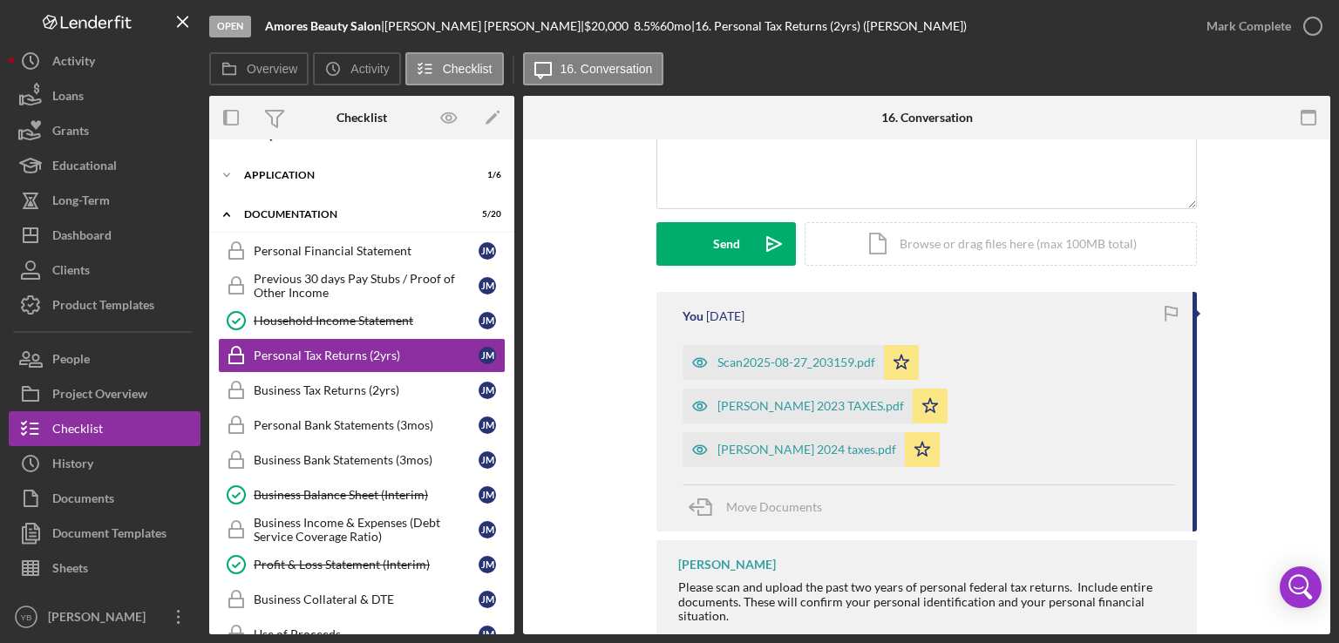
scroll to position [414, 0]
click at [805, 363] on div "Scan2025-08-27_203159.pdf" at bounding box center [796, 362] width 158 height 14
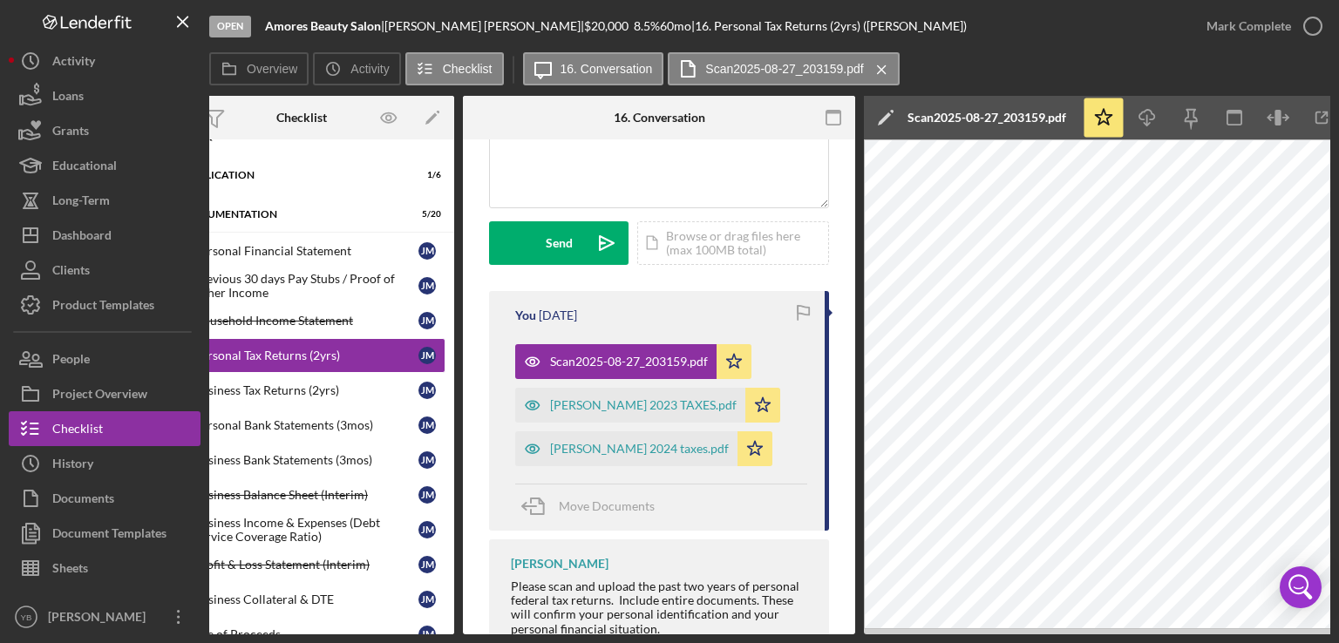
scroll to position [0, 116]
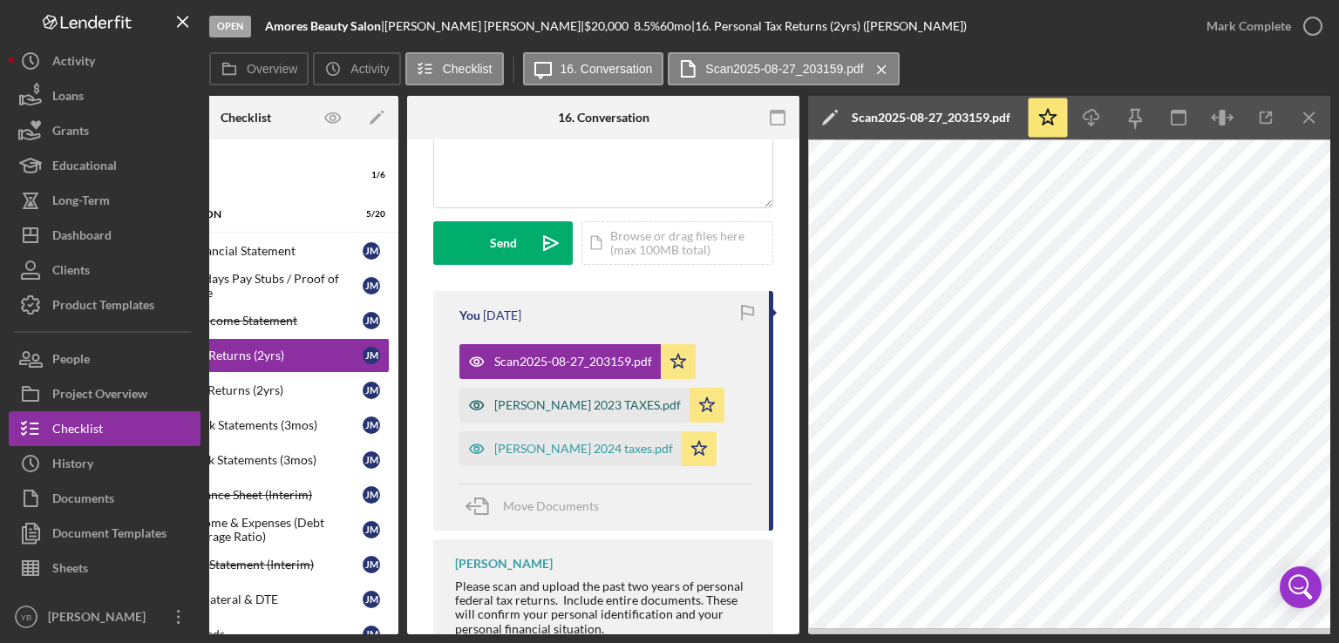
click at [551, 408] on div "[PERSON_NAME] 2023 TAXES.pdf" at bounding box center [587, 405] width 187 height 14
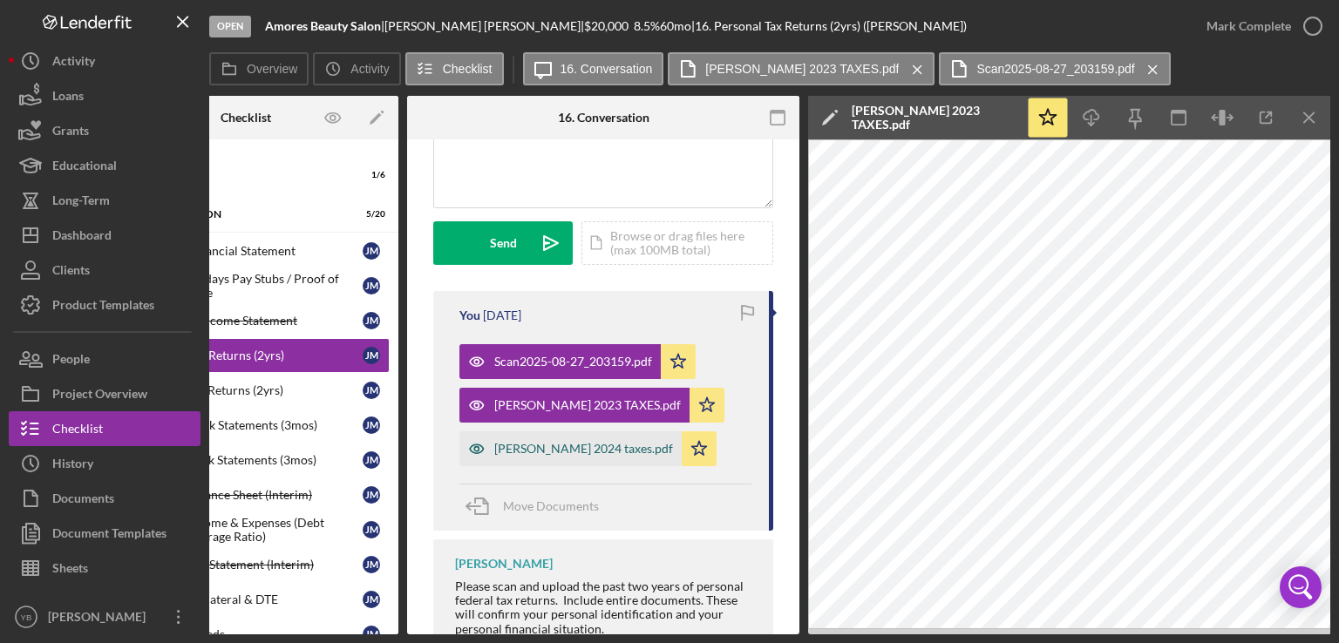
click at [553, 450] on div "[PERSON_NAME] 2024 taxes.pdf" at bounding box center [583, 449] width 179 height 14
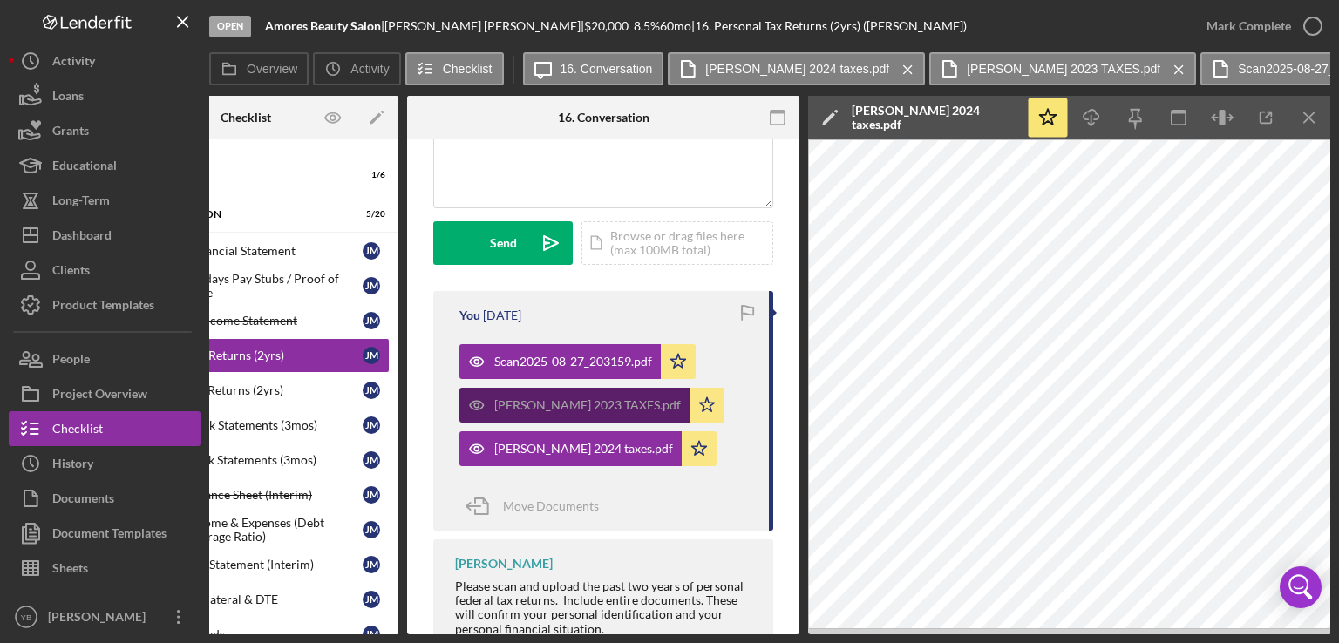
click at [557, 405] on div "[PERSON_NAME] 2023 TAXES.pdf" at bounding box center [587, 405] width 187 height 14
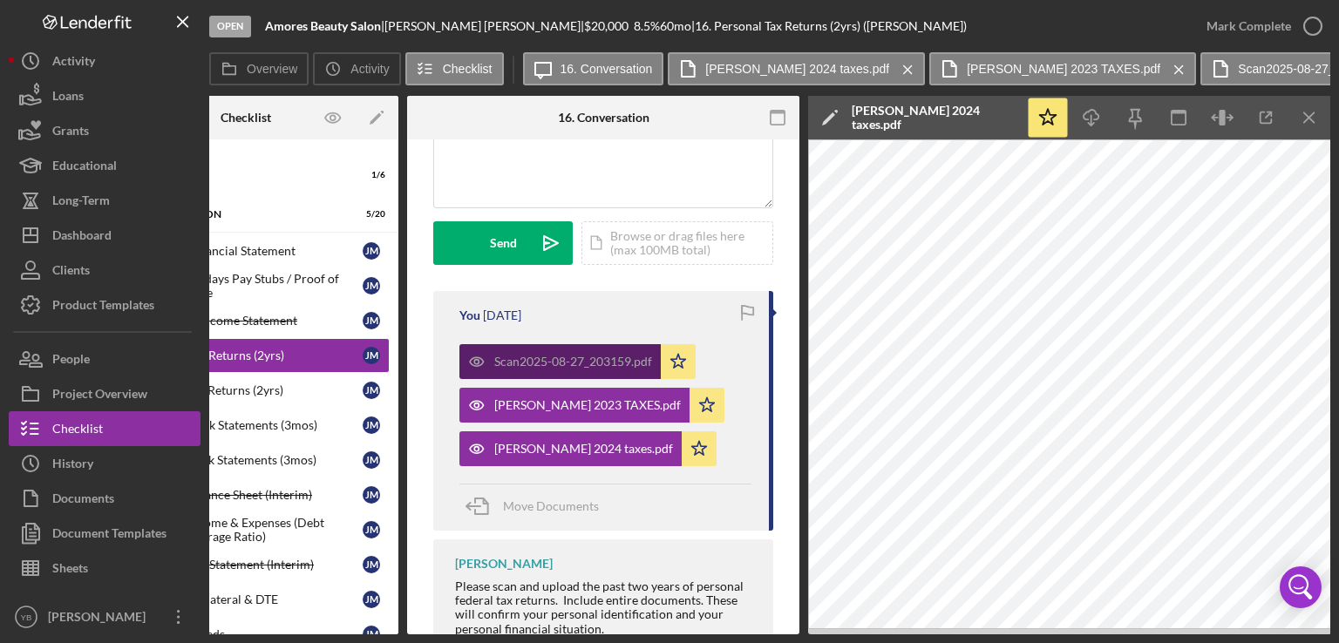
click at [608, 370] on div "Scan2025-08-27_203159.pdf" at bounding box center [559, 361] width 201 height 35
click at [523, 360] on div "Scan2025-08-27_203159.pdf" at bounding box center [573, 362] width 158 height 14
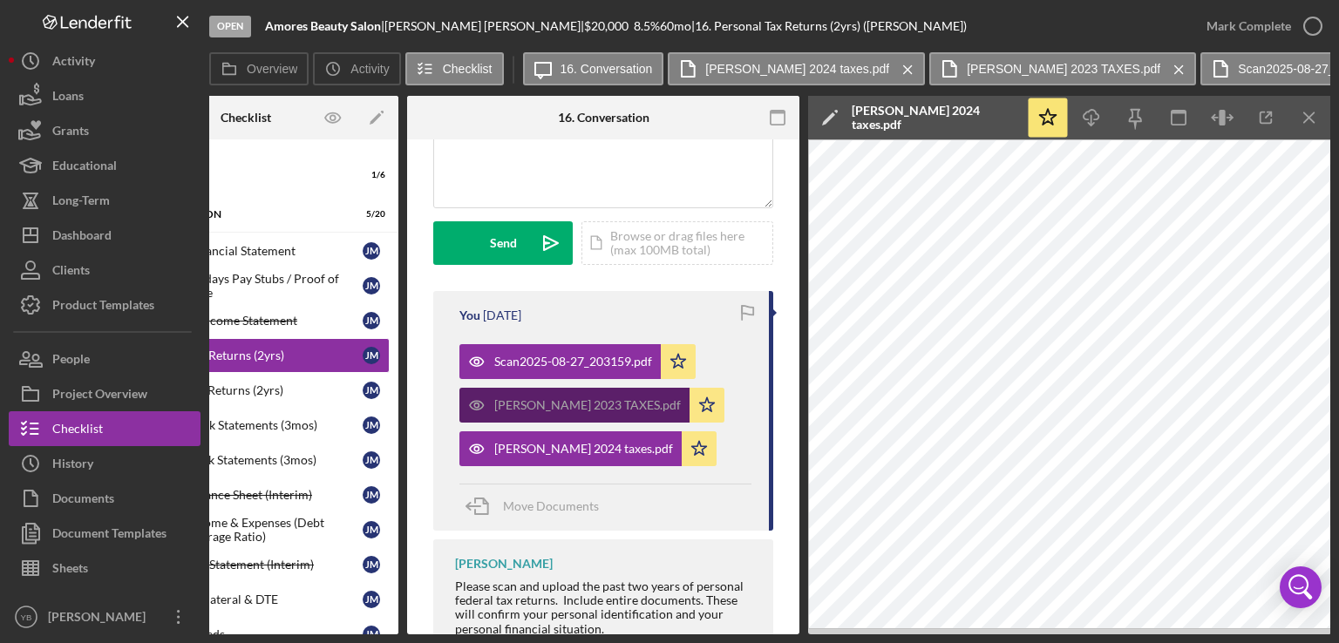
click at [593, 402] on div "[PERSON_NAME] 2023 TAXES.pdf" at bounding box center [587, 405] width 187 height 14
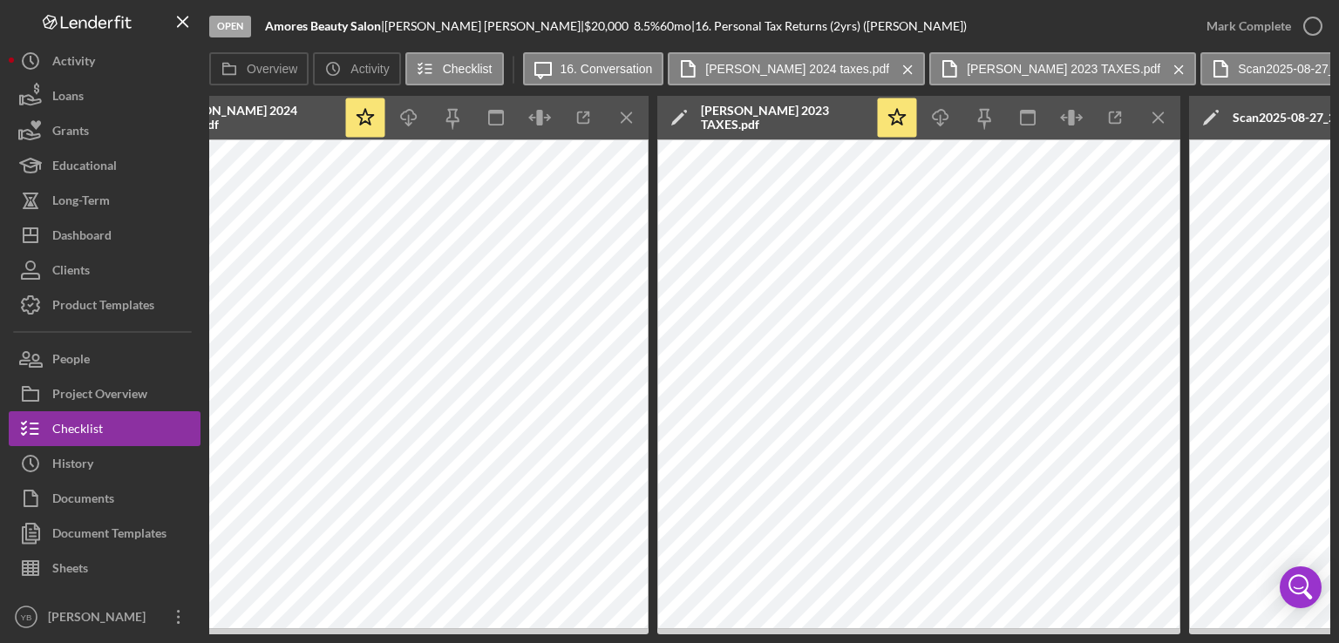
scroll to position [0, 886]
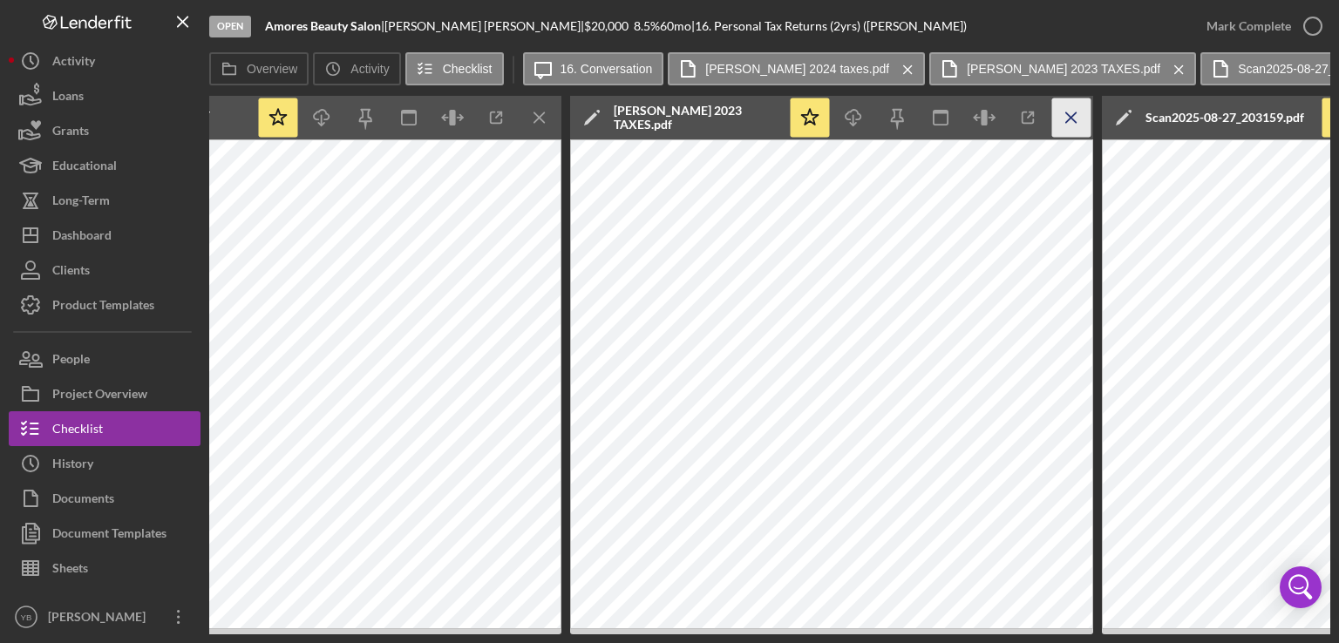
click at [1077, 118] on icon "Icon/Menu Close" at bounding box center [1071, 117] width 39 height 39
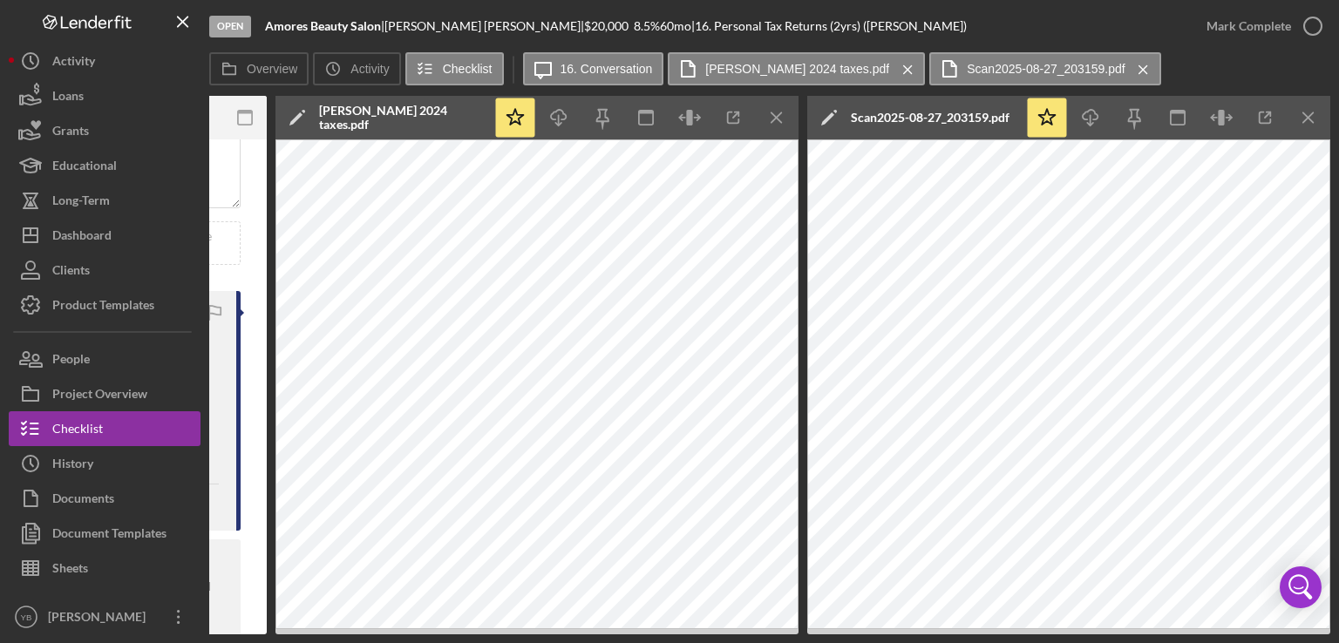
scroll to position [0, 649]
click at [1306, 119] on line "button" at bounding box center [1308, 117] width 10 height 10
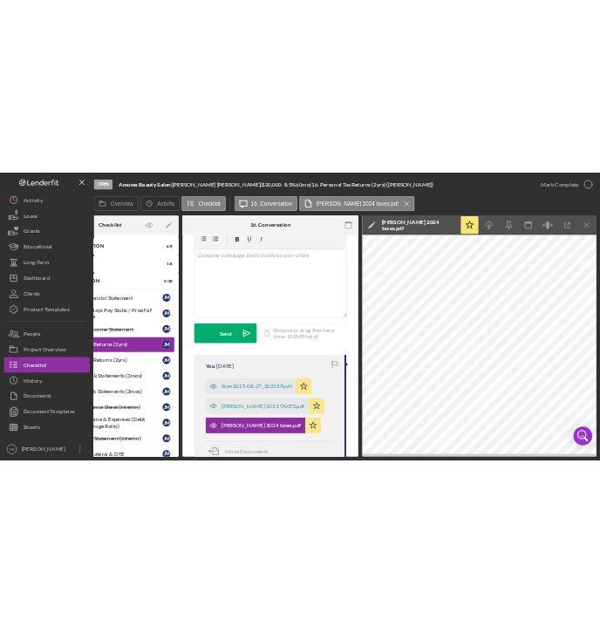
scroll to position [338, 0]
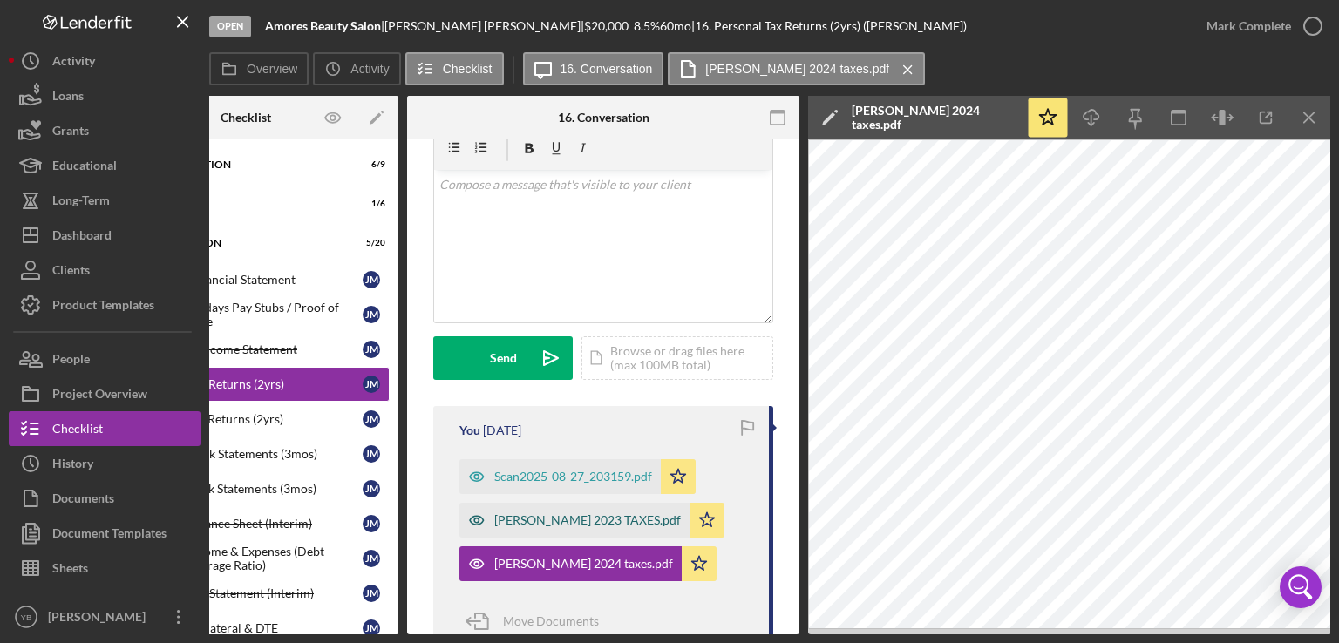
click at [593, 518] on div "[PERSON_NAME] 2023 TAXES.pdf" at bounding box center [587, 520] width 187 height 14
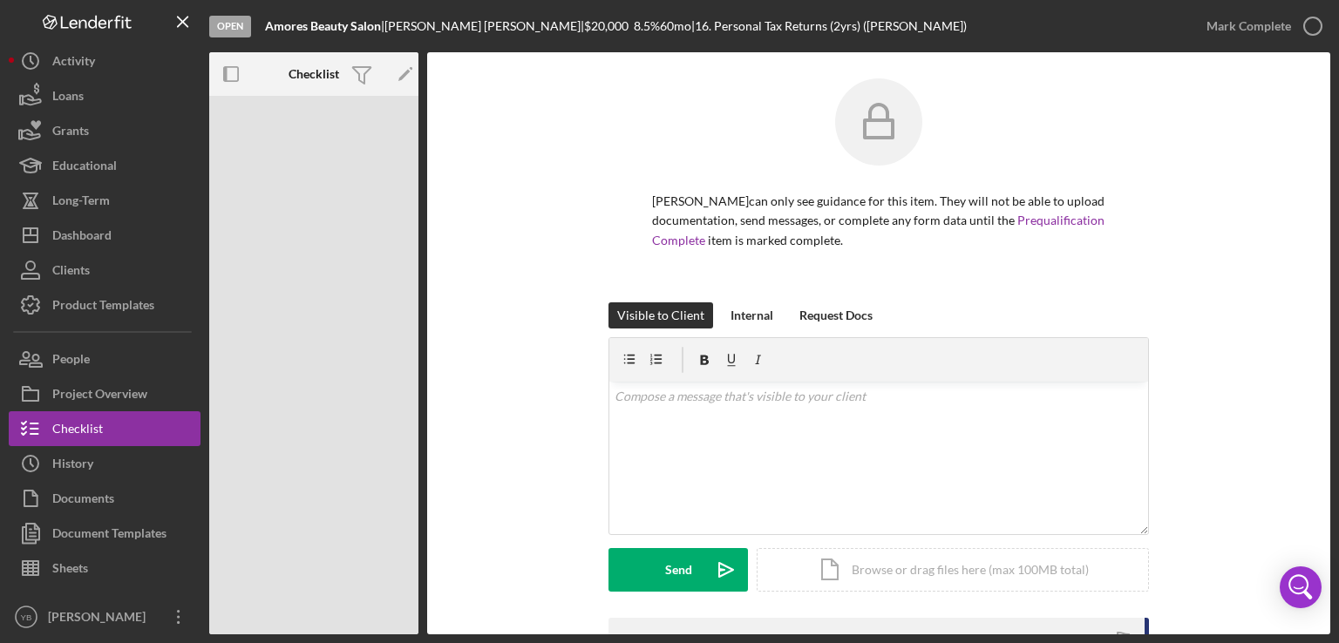
scroll to position [0, 0]
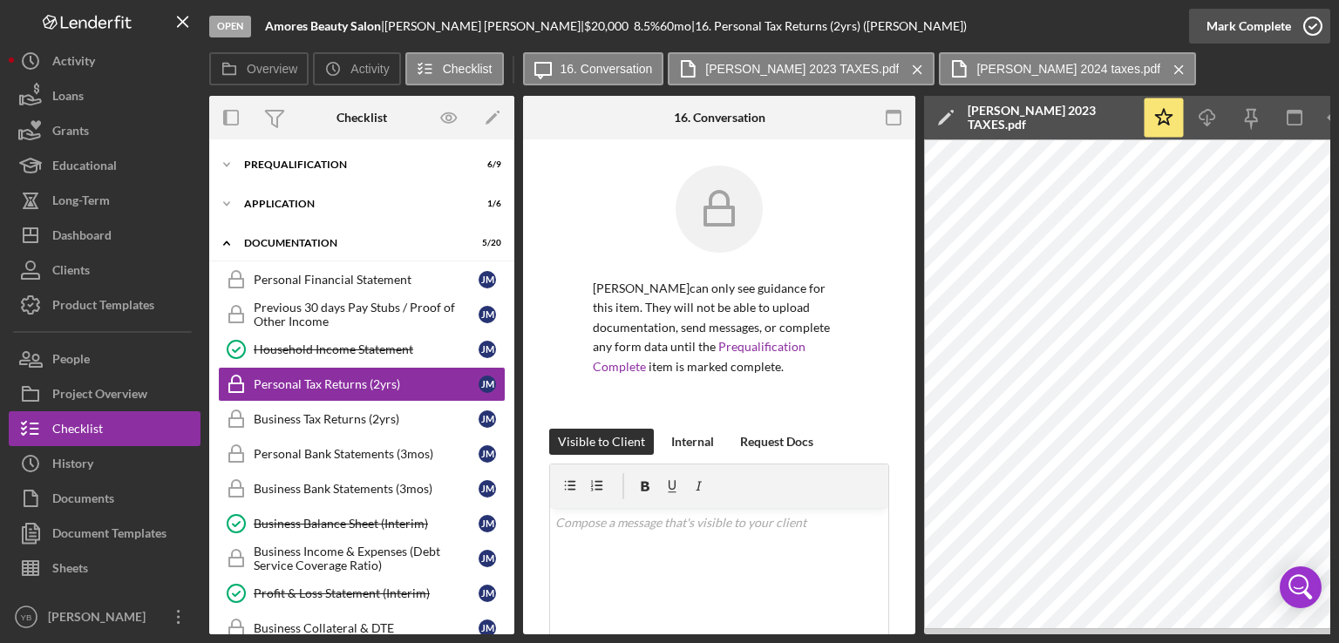
click at [1273, 25] on div "Mark Complete" at bounding box center [1248, 26] width 85 height 35
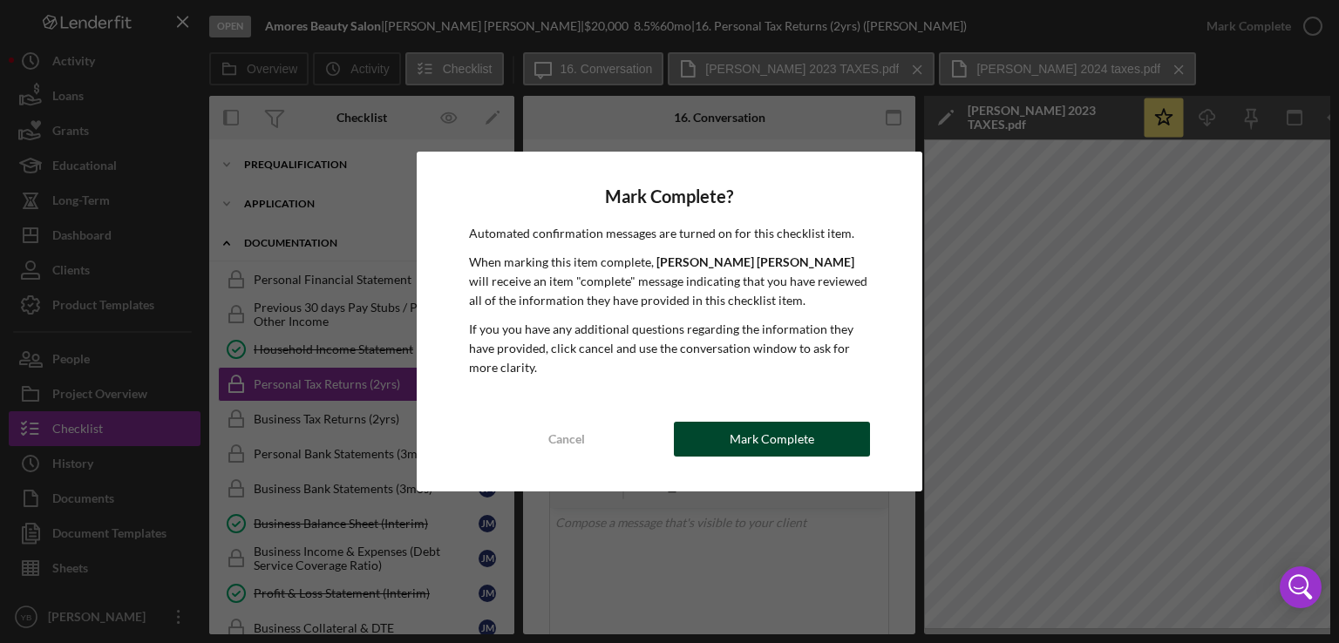
click at [851, 432] on button "Mark Complete" at bounding box center [772, 439] width 196 height 35
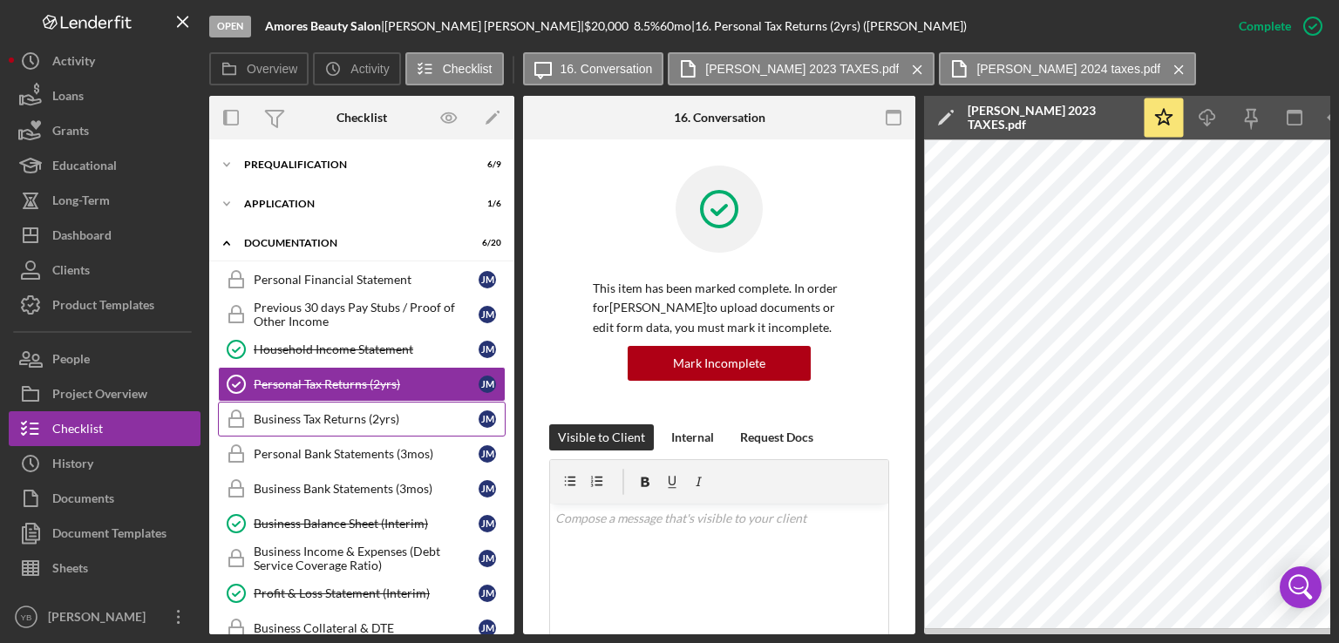
click at [380, 418] on div "Business Tax Returns (2yrs)" at bounding box center [366, 419] width 225 height 14
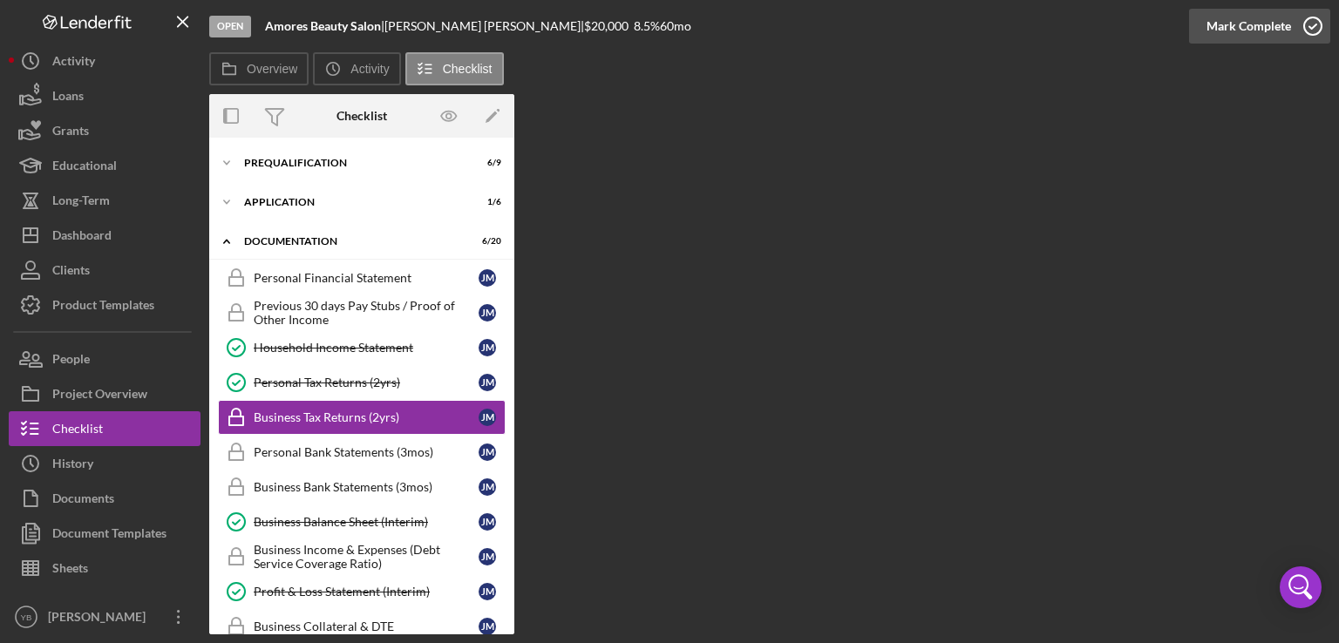
click at [1262, 31] on div "Mark Complete" at bounding box center [1248, 26] width 85 height 35
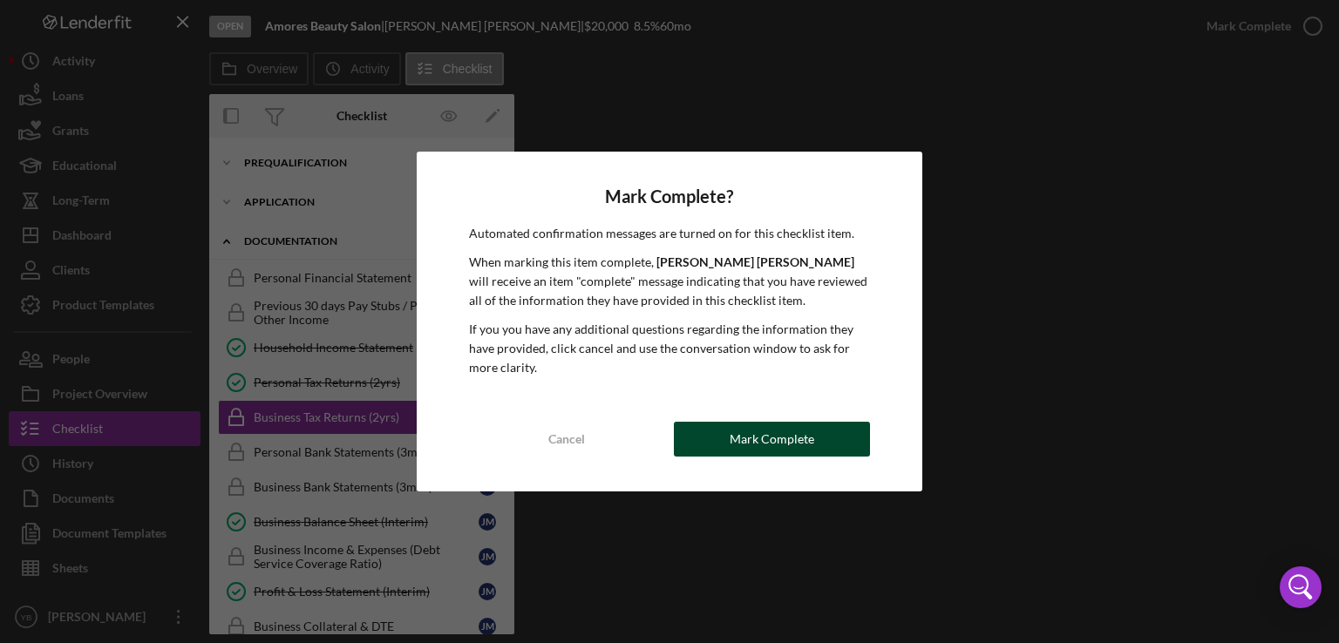
click at [816, 438] on button "Mark Complete" at bounding box center [772, 439] width 196 height 35
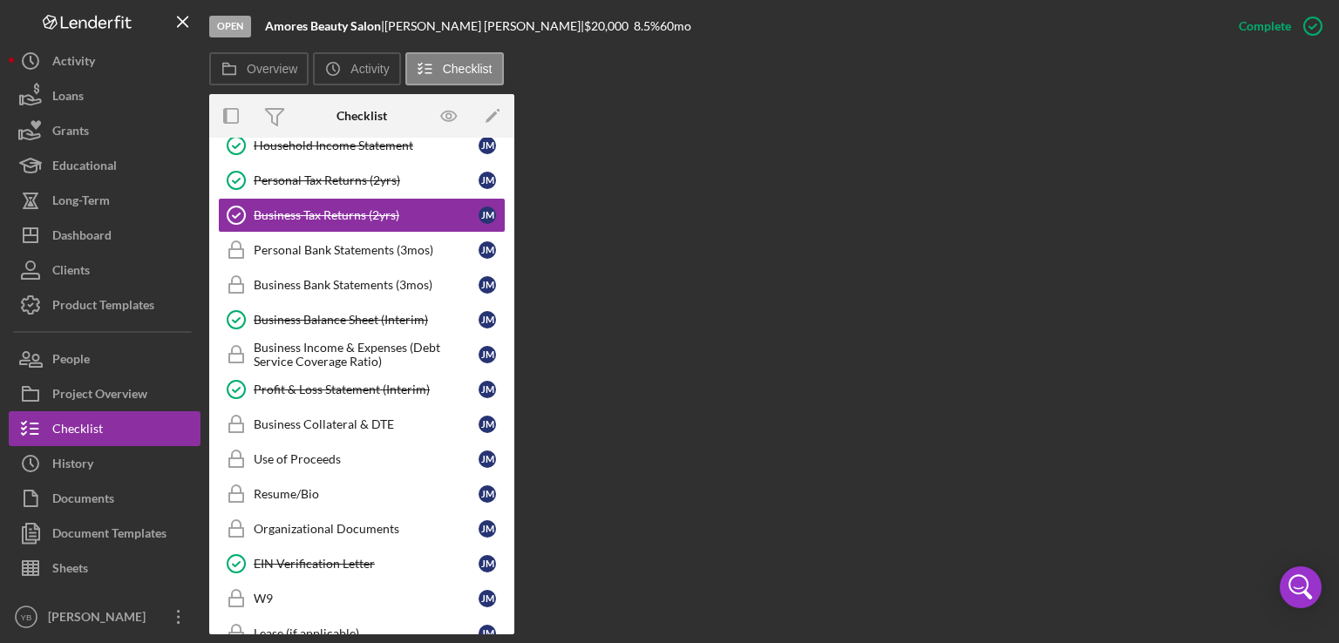
scroll to position [206, 0]
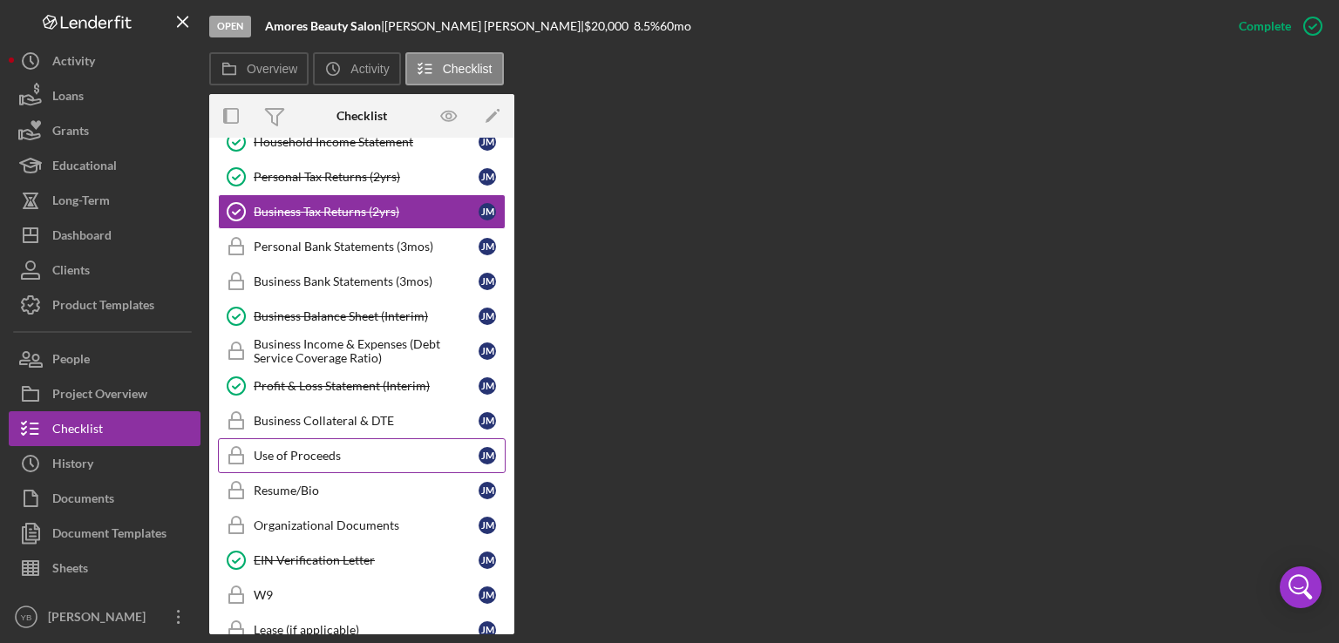
click at [332, 443] on link "Use of Proceeds Use of Proceeds [PERSON_NAME]" at bounding box center [362, 455] width 288 height 35
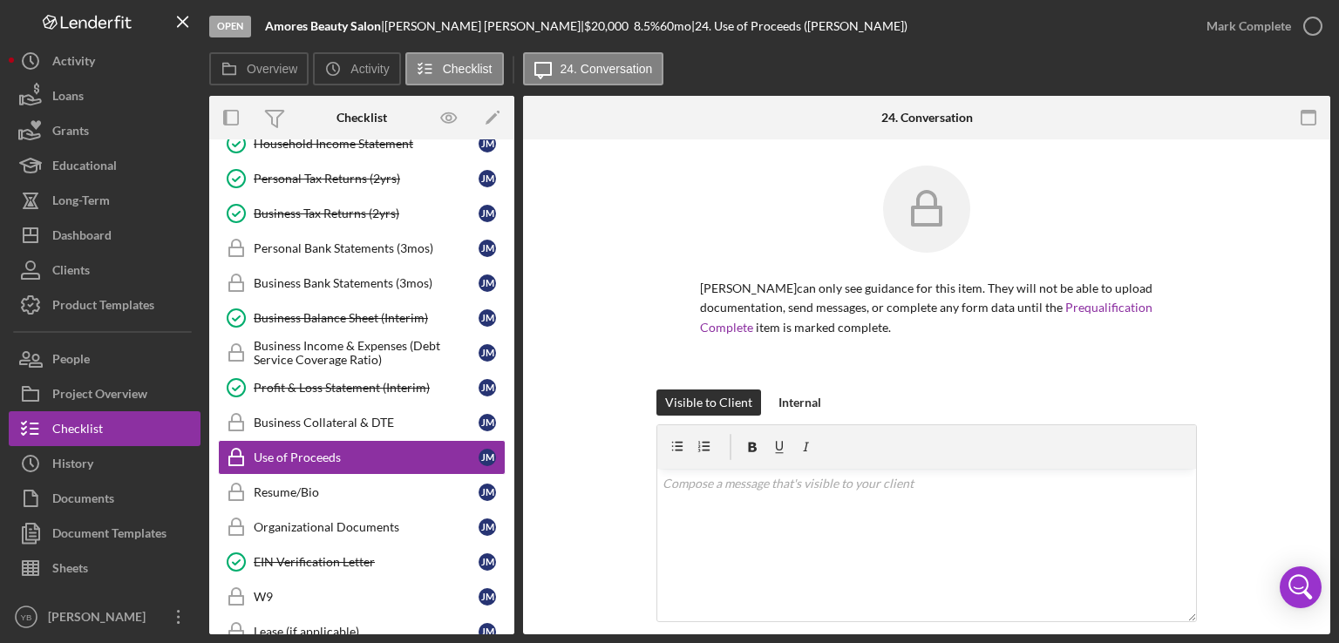
click at [1294, 221] on div "[PERSON_NAME] can only see guidance for this item. They will not be able to upl…" at bounding box center [926, 278] width 755 height 224
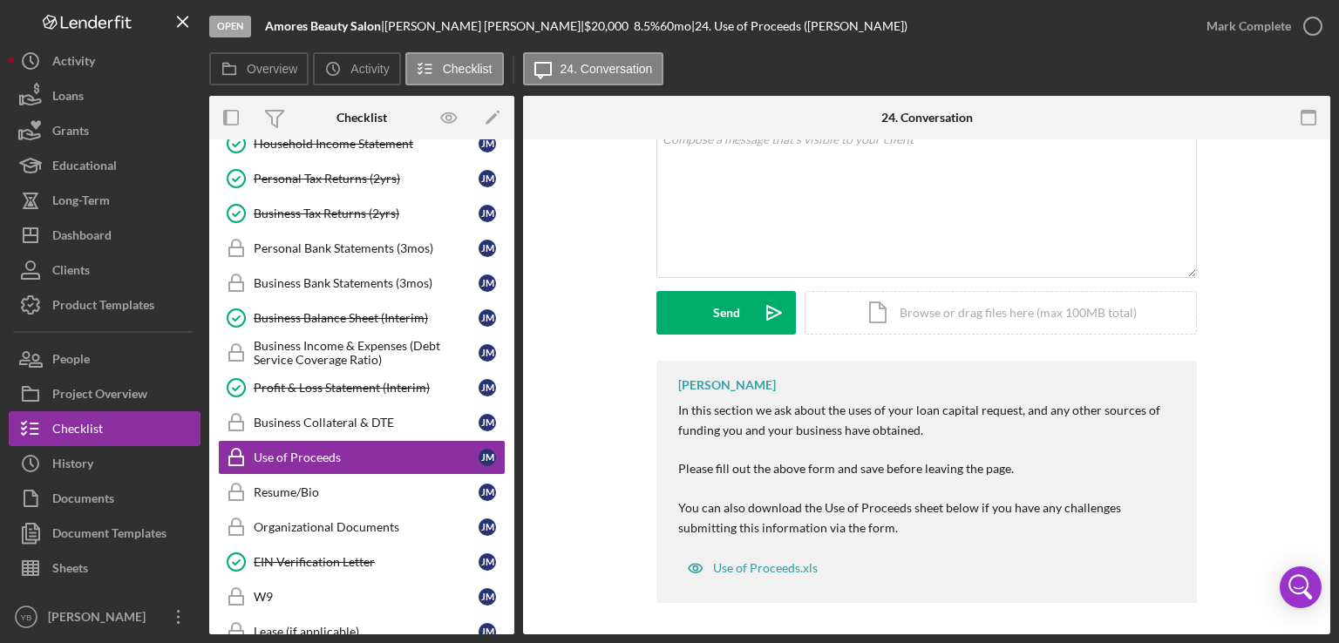
scroll to position [347, 0]
click at [1034, 309] on div "Icon/Document Browse or drag files here (max 100MB total) Tap to choose files o…" at bounding box center [1001, 311] width 392 height 44
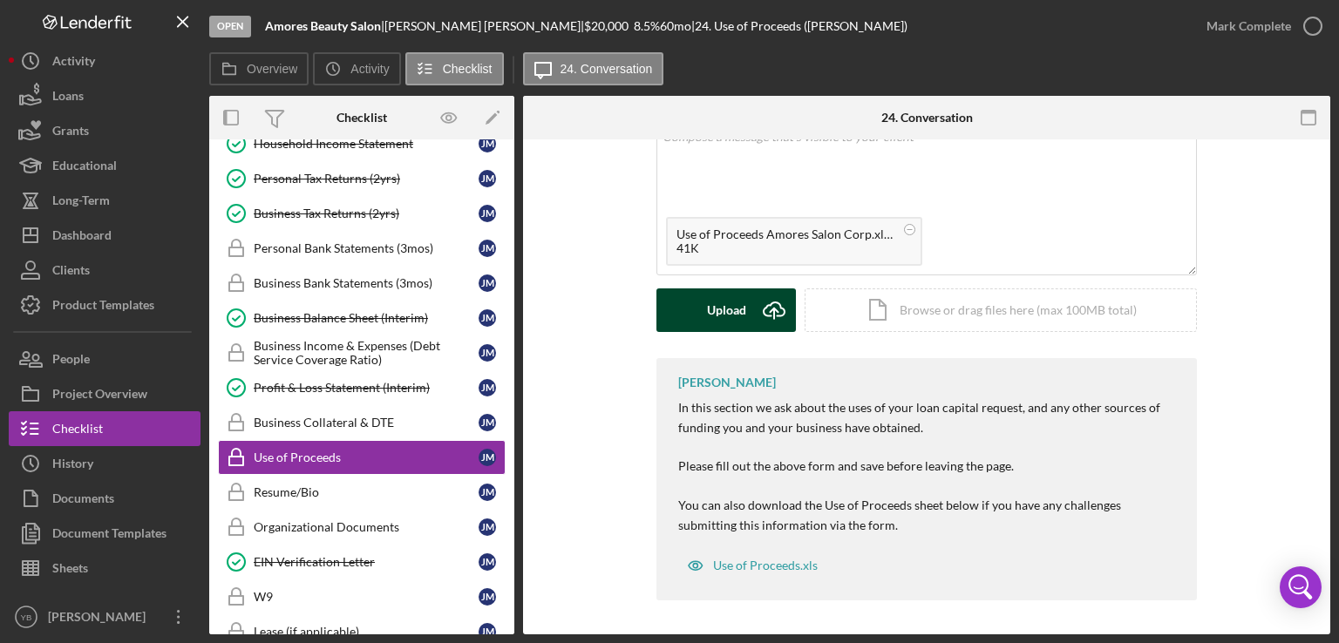
click at [714, 309] on div "Upload" at bounding box center [726, 311] width 39 height 44
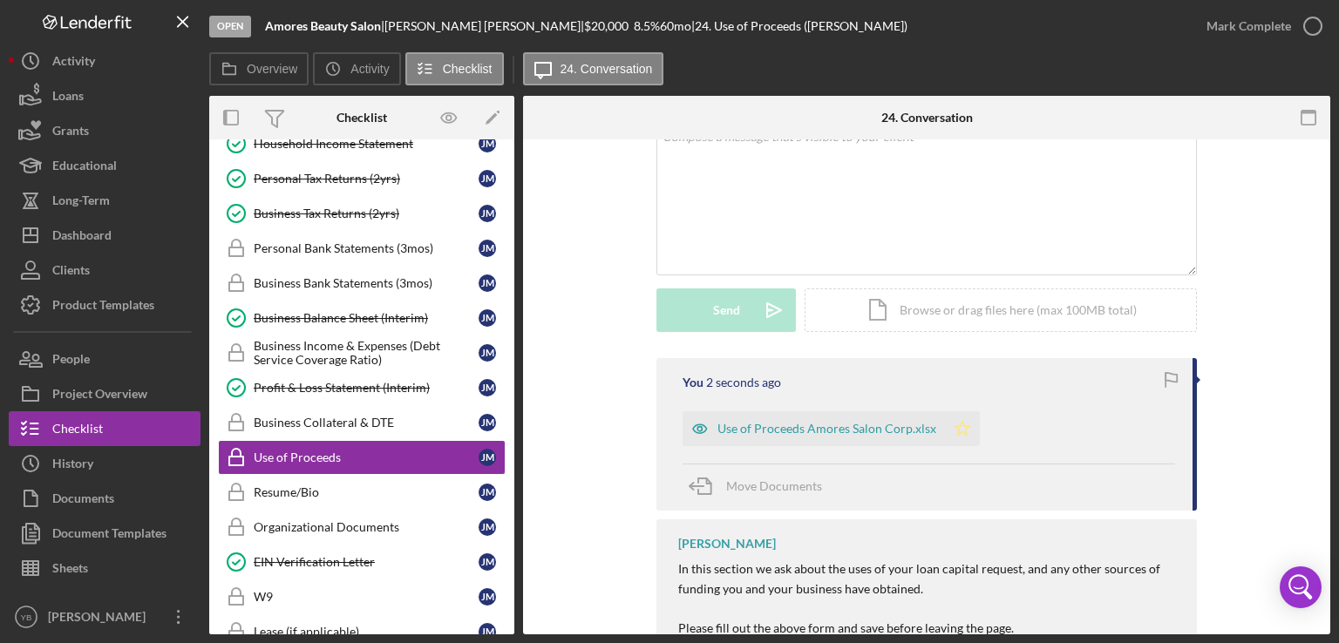
click at [965, 422] on icon "Icon/Star" at bounding box center [962, 428] width 35 height 35
click at [1228, 25] on div "Mark Complete" at bounding box center [1248, 26] width 85 height 35
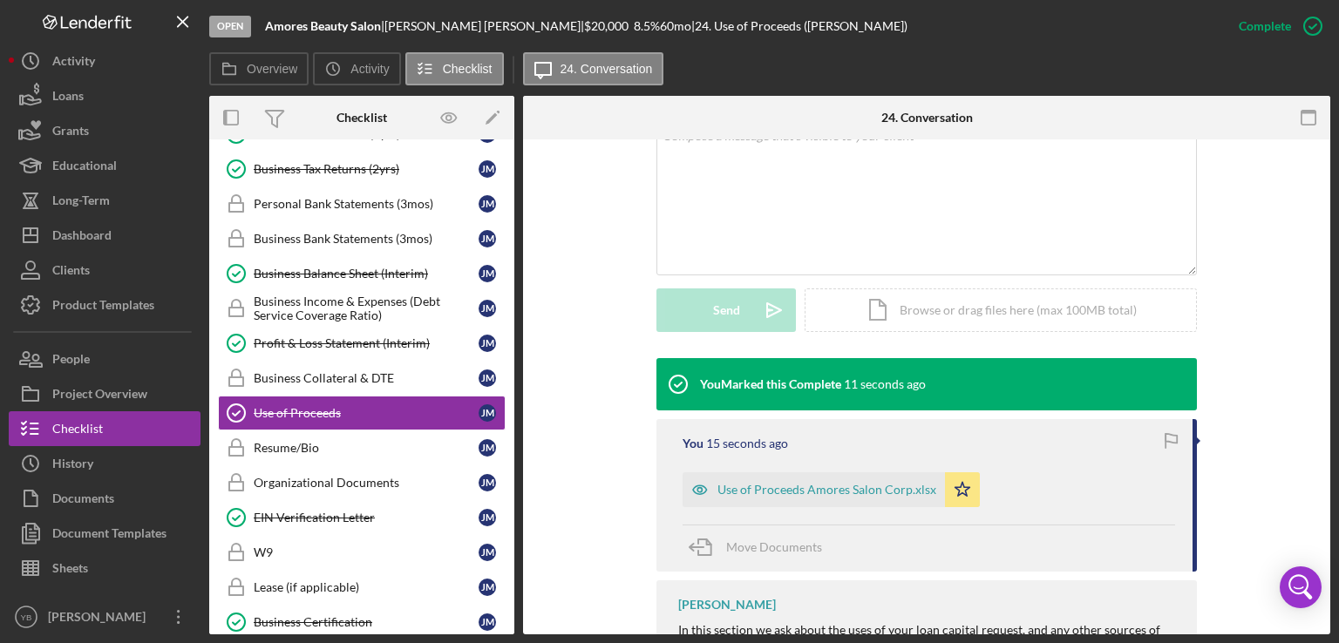
scroll to position [248, 0]
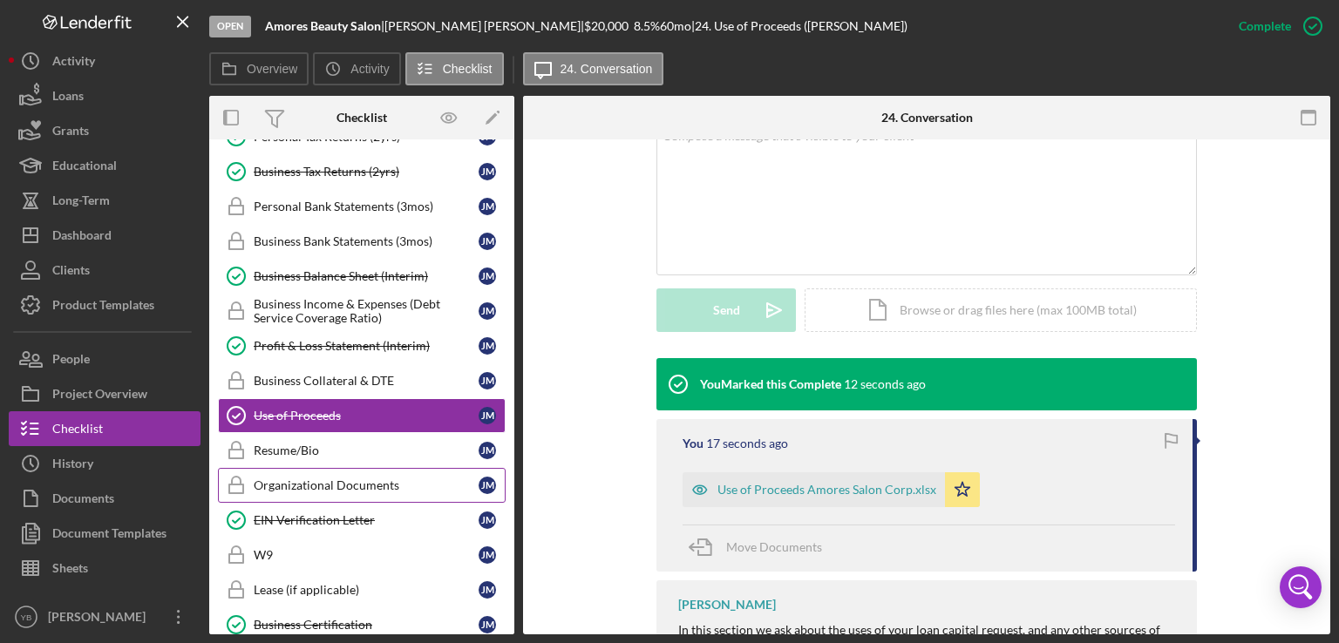
click at [375, 486] on div "Organizational Documents" at bounding box center [366, 486] width 225 height 14
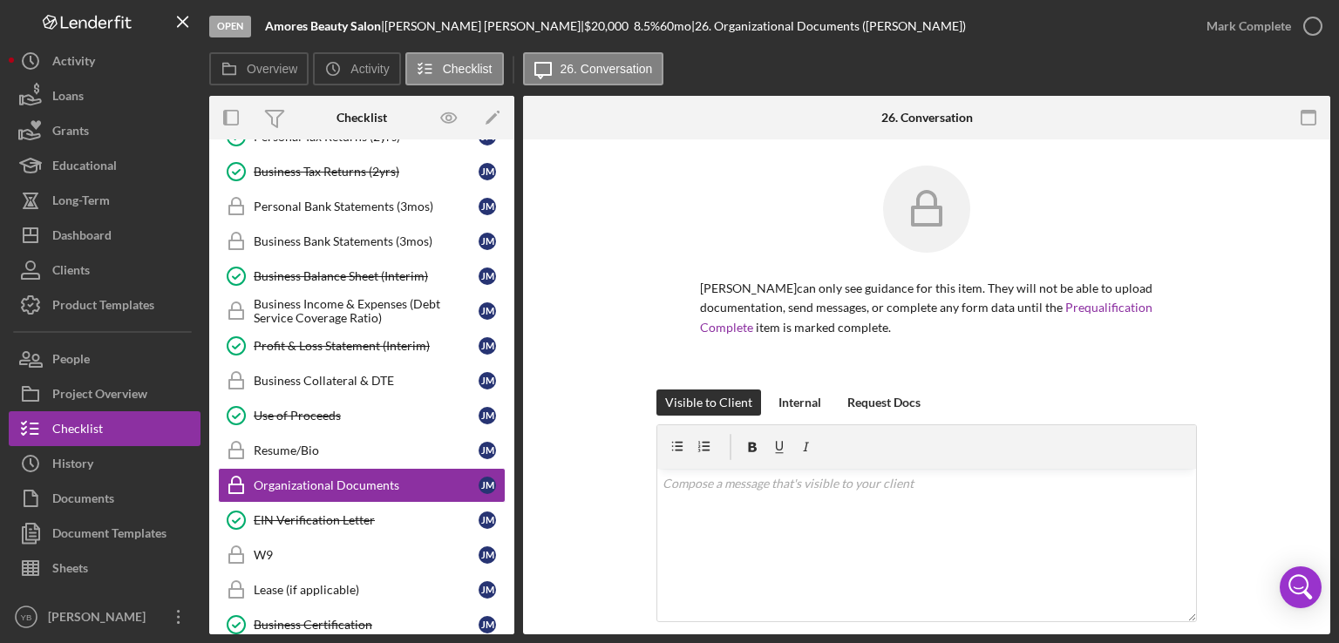
click at [1277, 306] on div "[PERSON_NAME] can only see guidance for this item. They will not be able to upl…" at bounding box center [926, 278] width 755 height 224
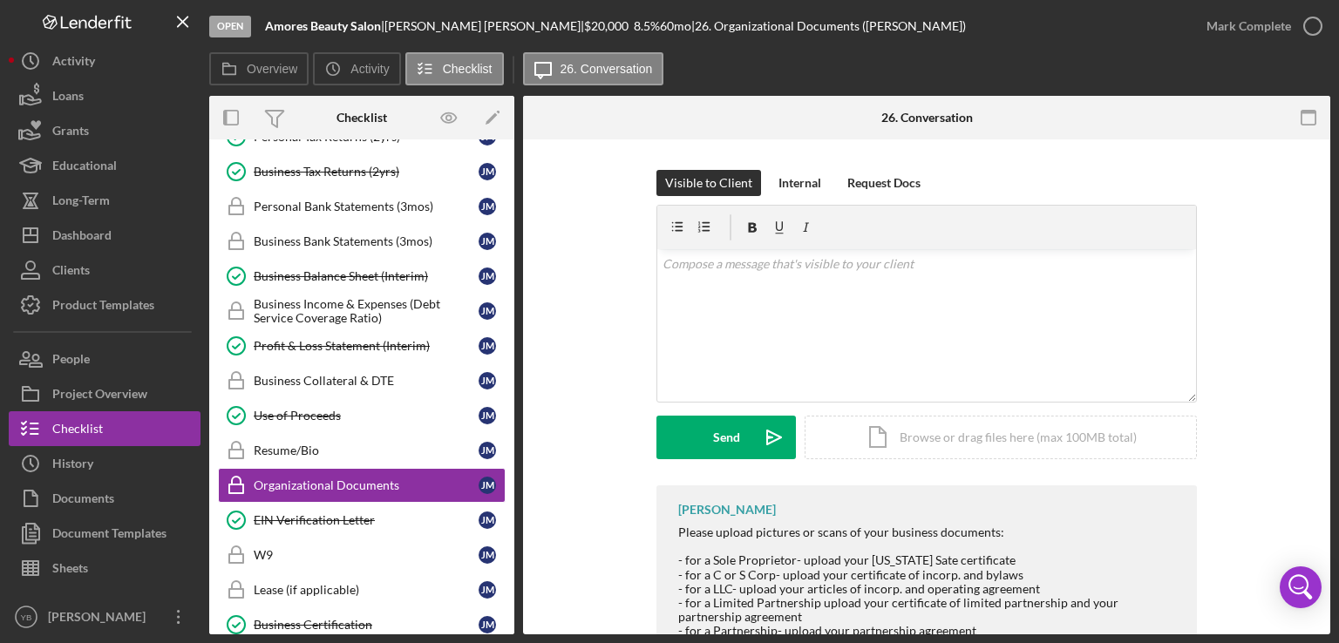
scroll to position [279, 0]
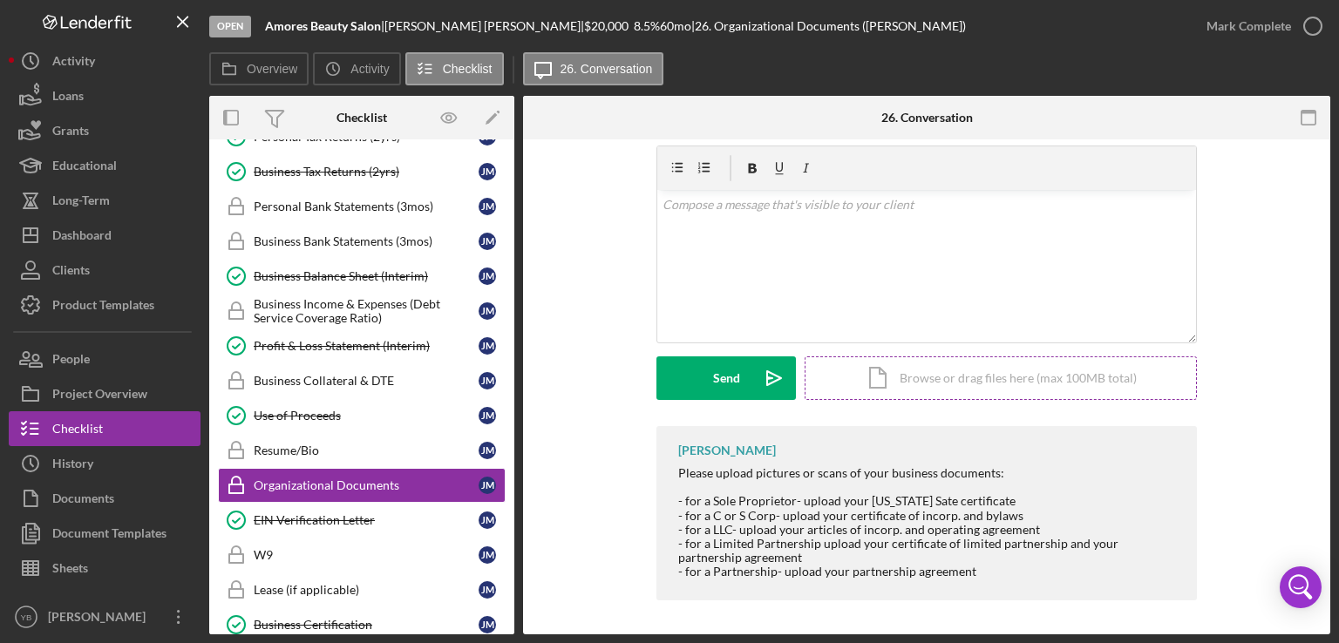
click at [919, 391] on div "Icon/Document Browse or drag files here (max 100MB total) Tap to choose files o…" at bounding box center [1001, 379] width 392 height 44
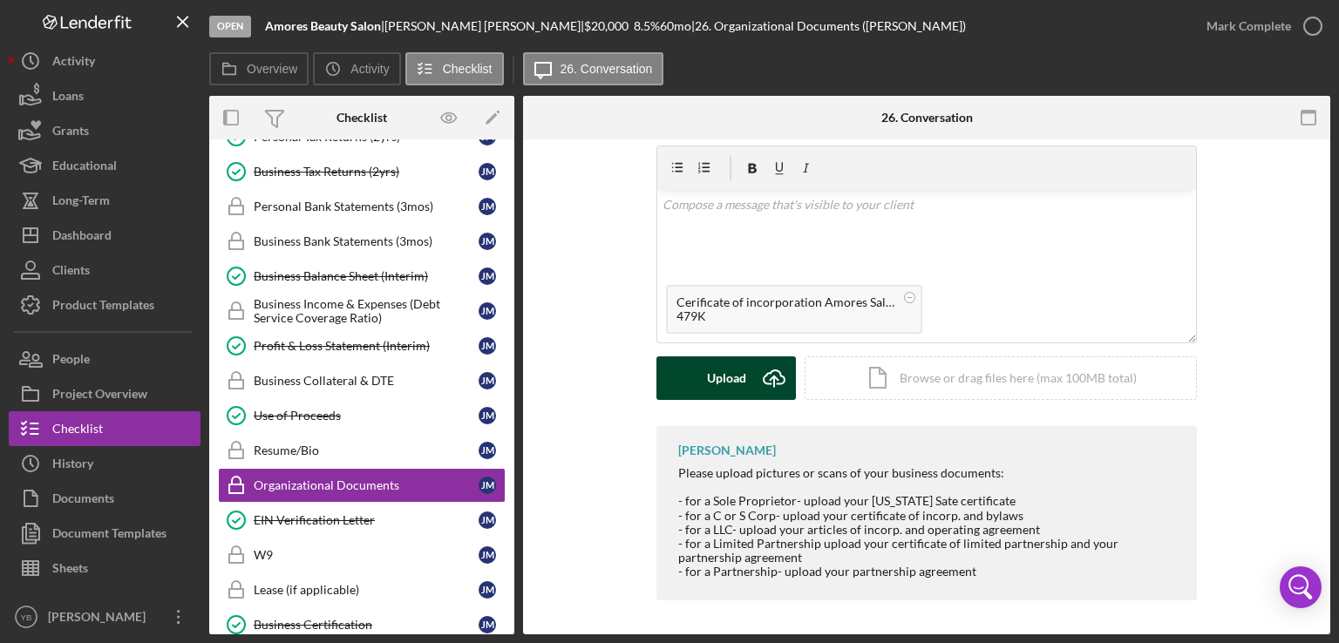
click at [708, 384] on div "Upload" at bounding box center [726, 379] width 39 height 44
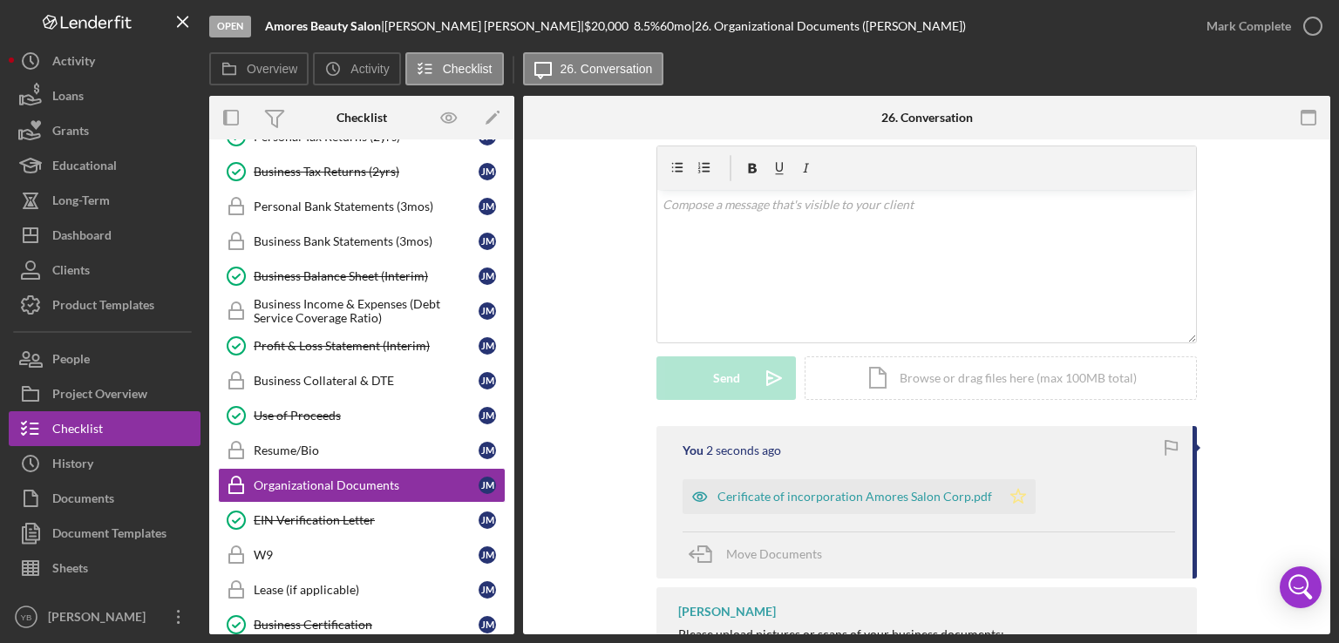
click at [1012, 492] on polygon "button" at bounding box center [1018, 496] width 15 height 14
click at [1248, 40] on div "Mark Complete" at bounding box center [1248, 26] width 85 height 35
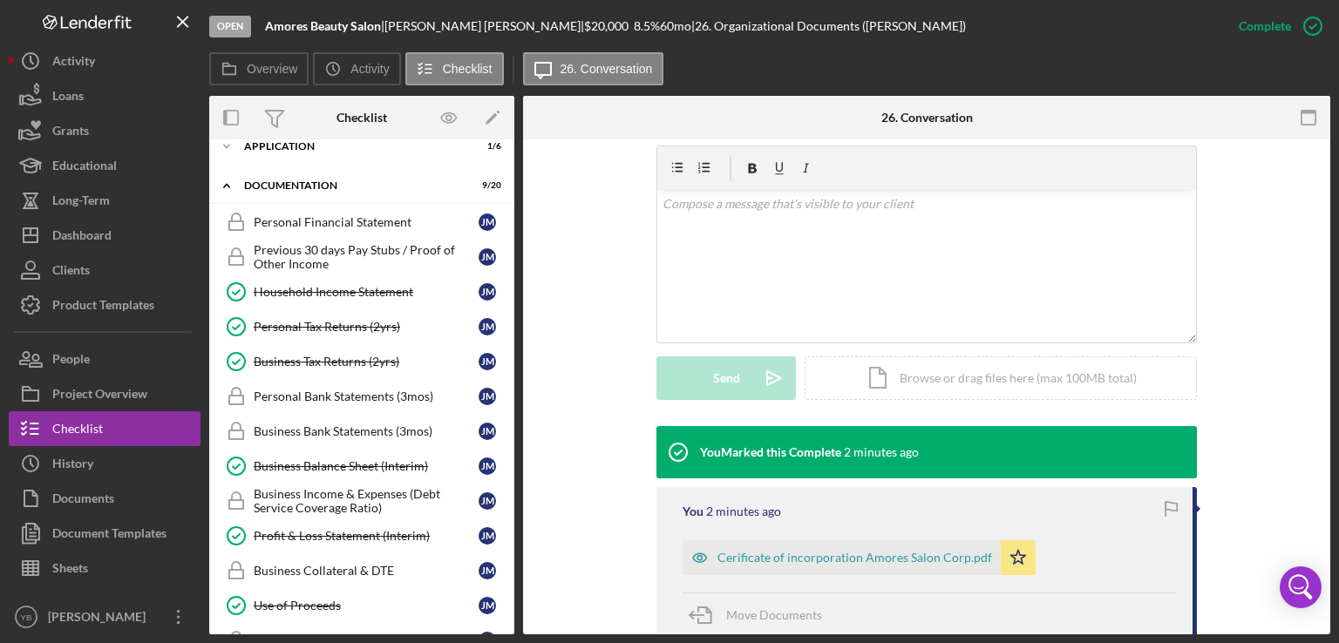
scroll to position [0, 0]
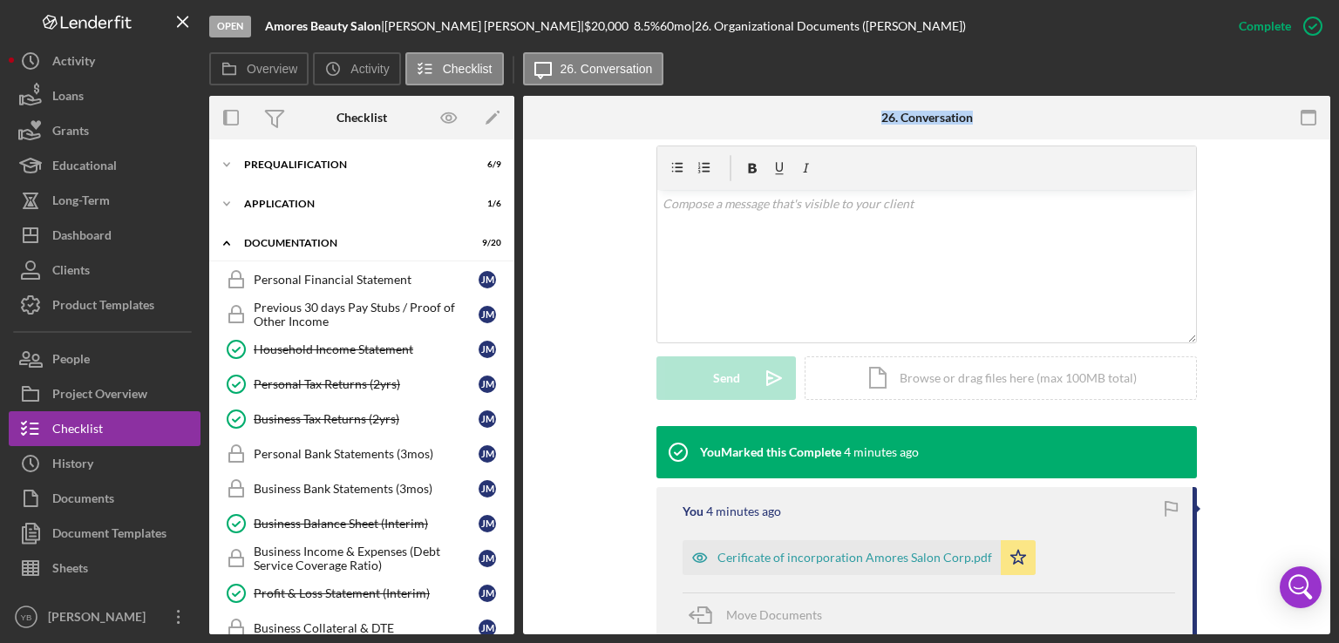
drag, startPoint x: 516, startPoint y: 353, endPoint x: 523, endPoint y: 214, distance: 139.6
click at [523, 214] on div "Overview Internal Workflow Stage Open Icon/Dropdown Arrow Archive (can unarchiv…" at bounding box center [769, 365] width 1121 height 539
click at [343, 164] on div "Prequalification" at bounding box center [368, 165] width 248 height 10
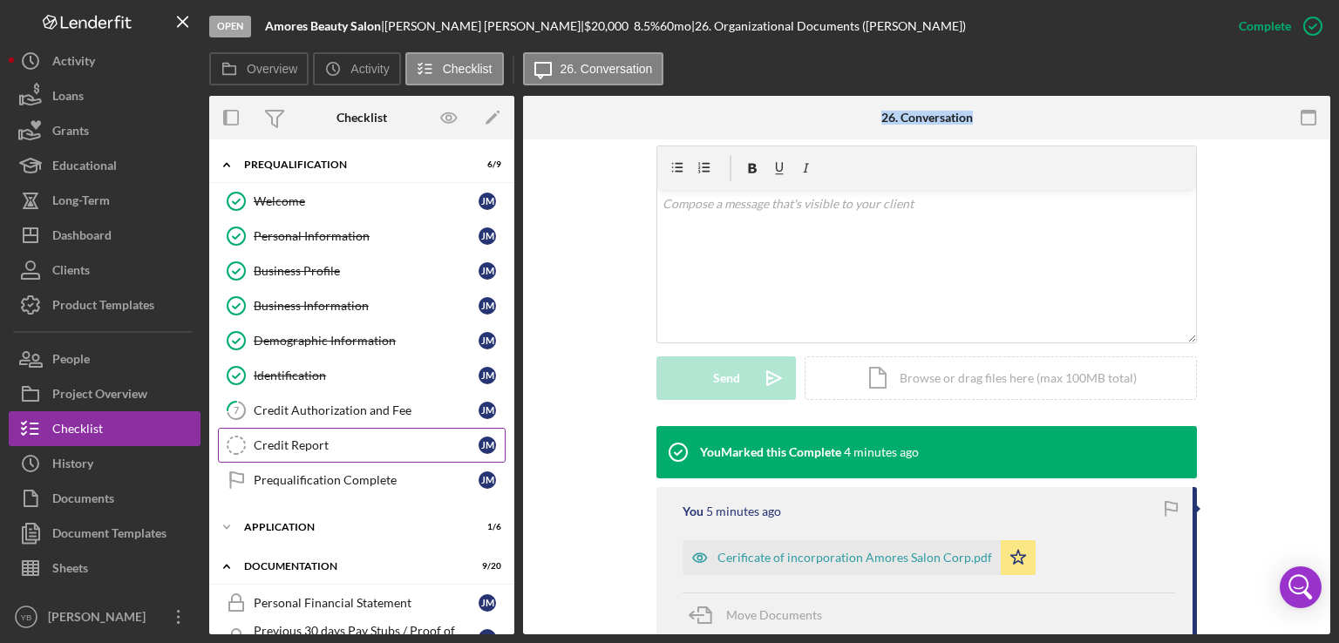
click at [307, 438] on div "Credit Report" at bounding box center [366, 445] width 225 height 14
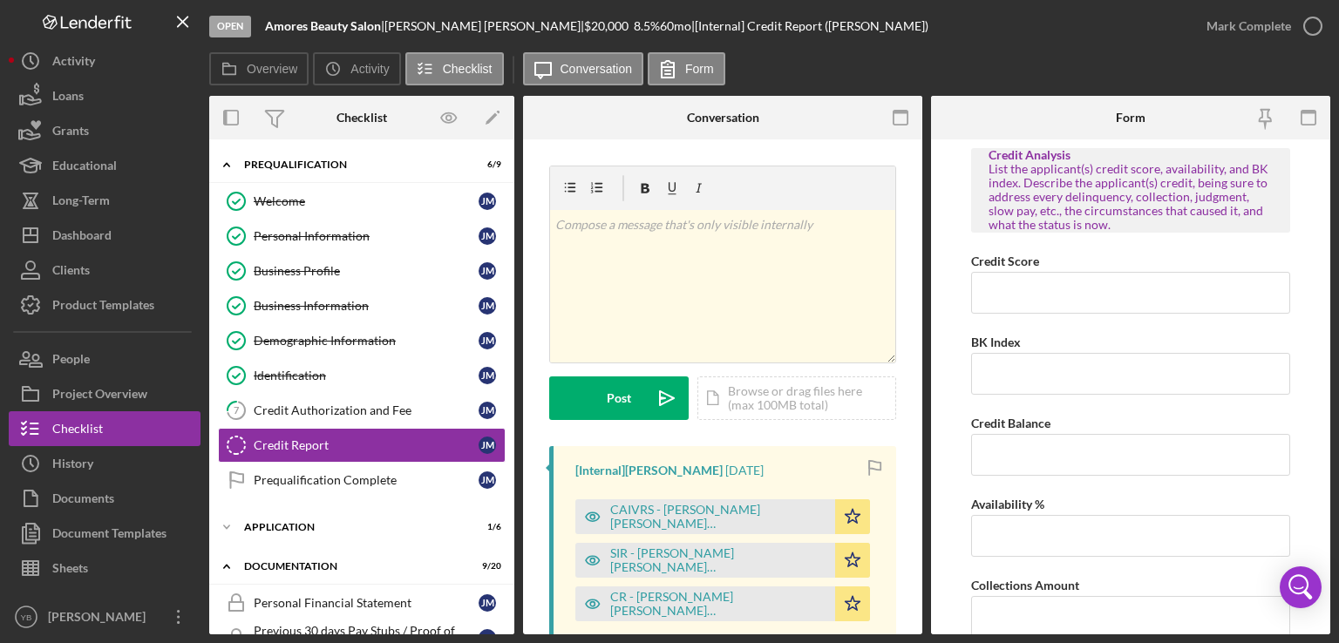
click at [918, 390] on div "Credit Report Credit Report v Color teal Color pink Remove color Add row above …" at bounding box center [722, 386] width 399 height 495
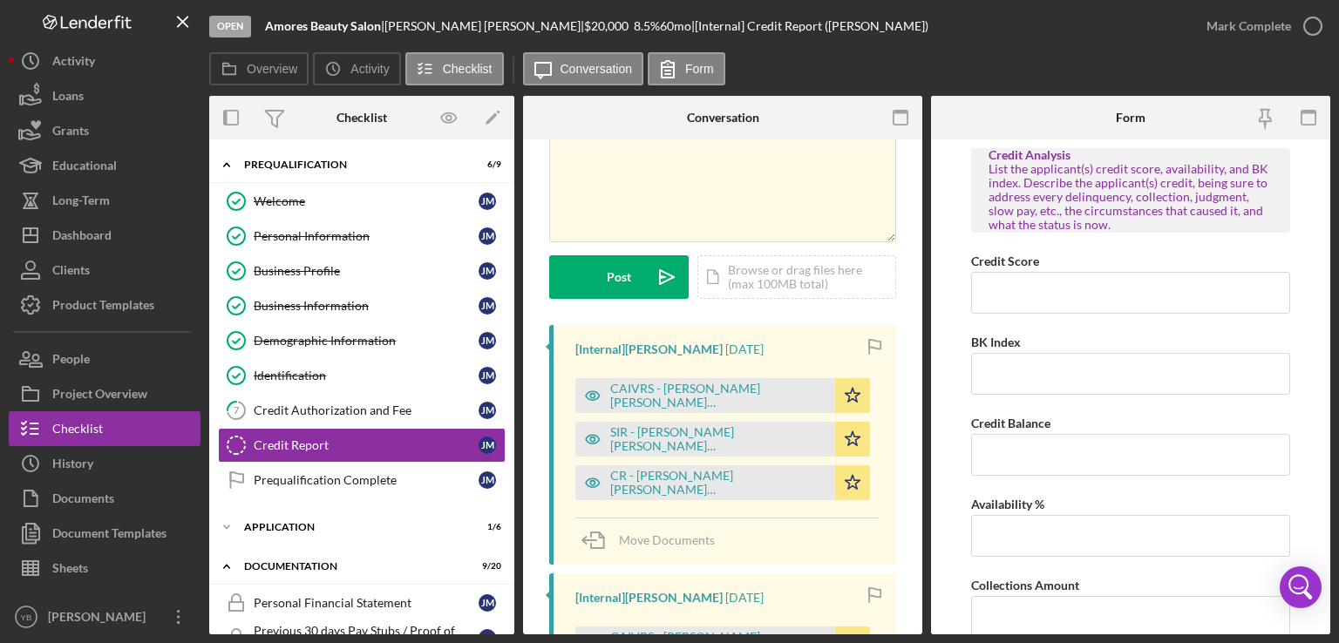
scroll to position [122, 0]
click at [696, 480] on div "CR - [PERSON_NAME] [PERSON_NAME] [PERSON_NAME].pdf" at bounding box center [718, 482] width 216 height 28
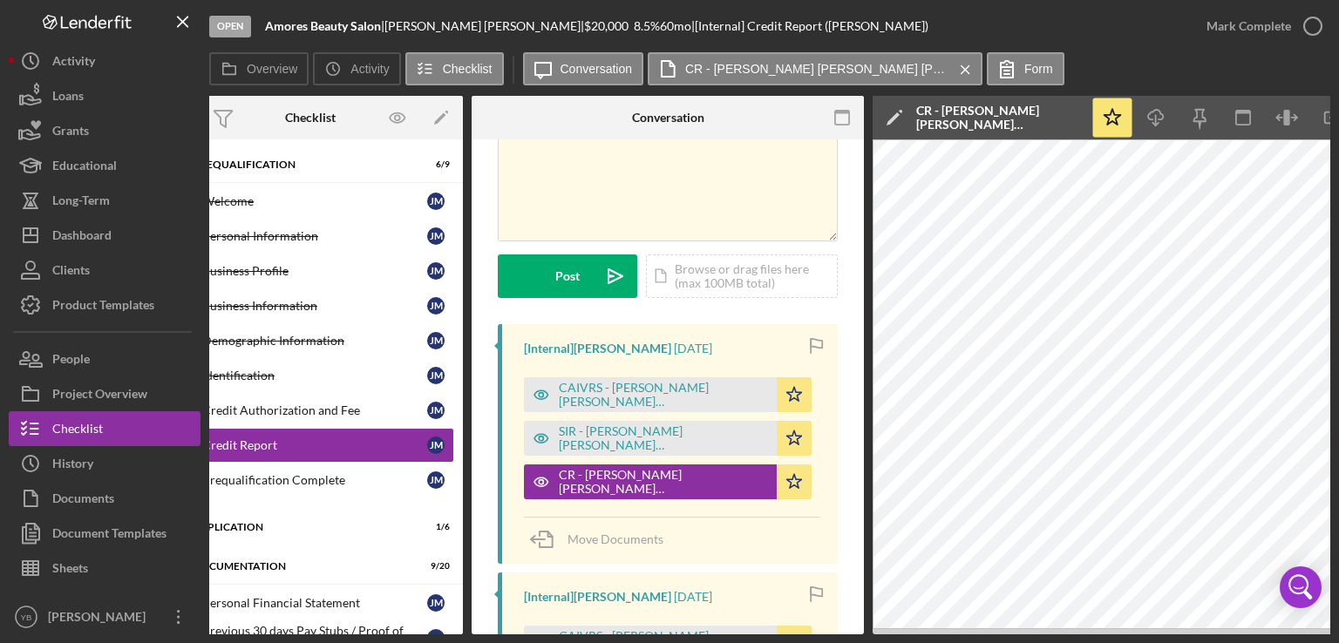
scroll to position [0, 28]
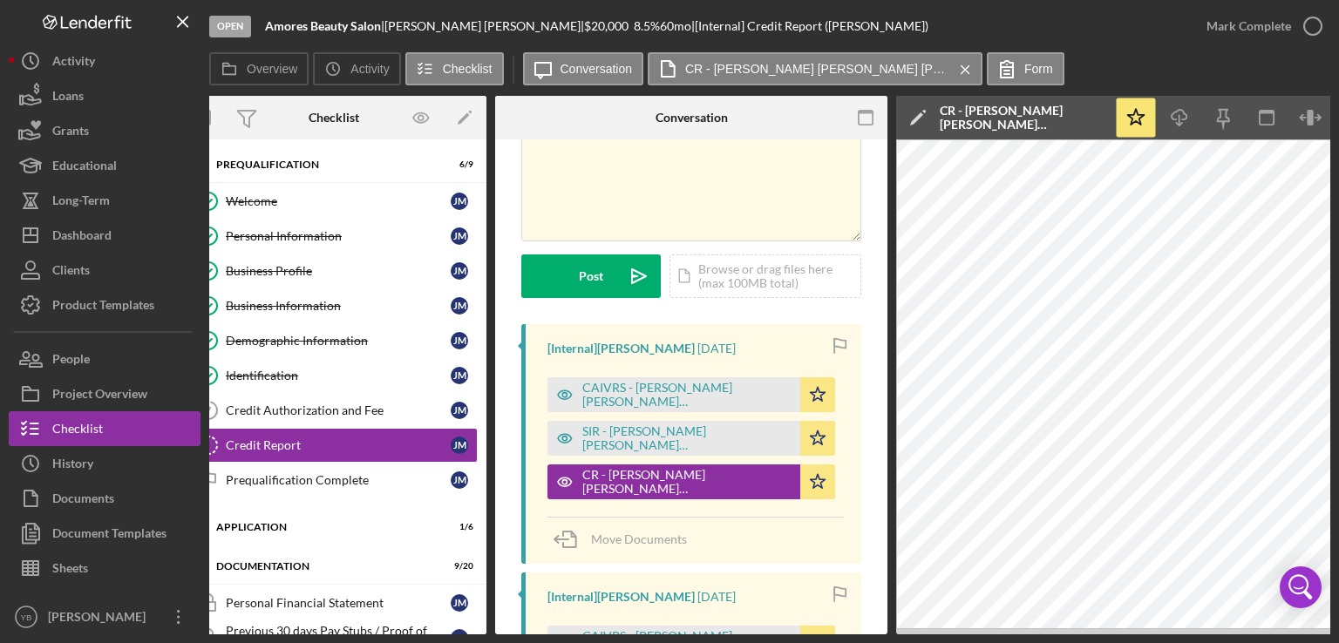
drag, startPoint x: 925, startPoint y: 635, endPoint x: 1029, endPoint y: 632, distance: 104.6
click at [1029, 632] on div "Open Amores Beauty Salon | [PERSON_NAME] | $20,000 $20,000 8.5 % 60 mo | [Inter…" at bounding box center [669, 321] width 1339 height 643
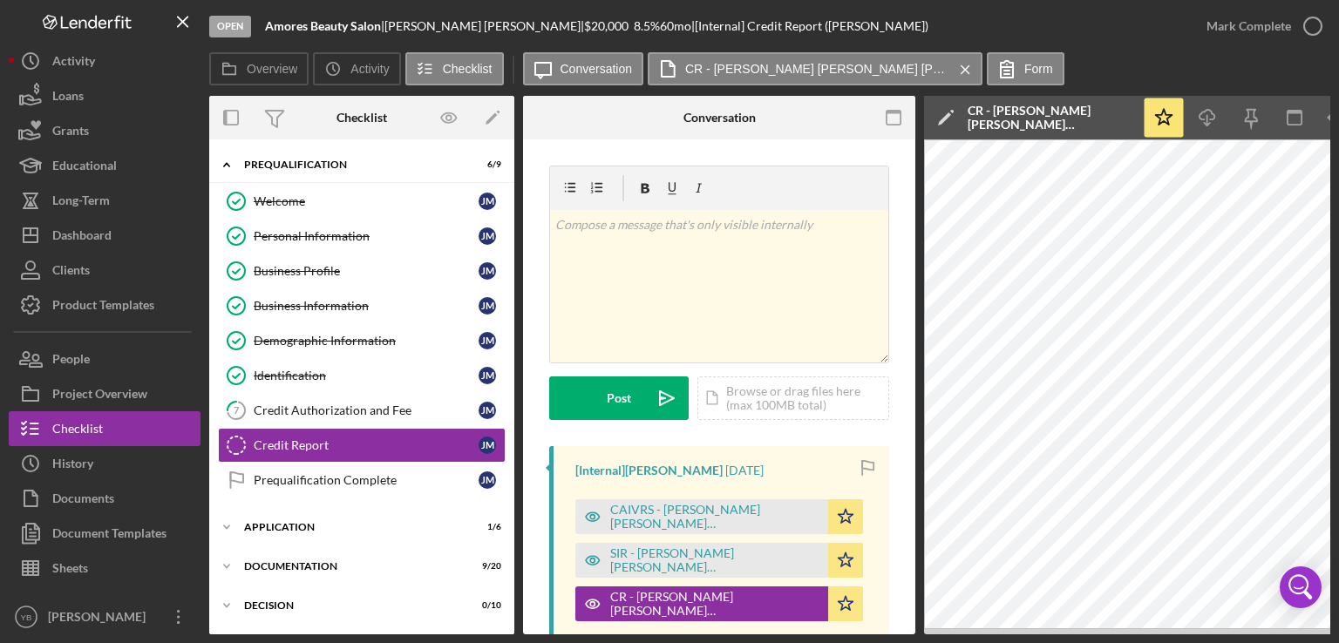
scroll to position [56, 0]
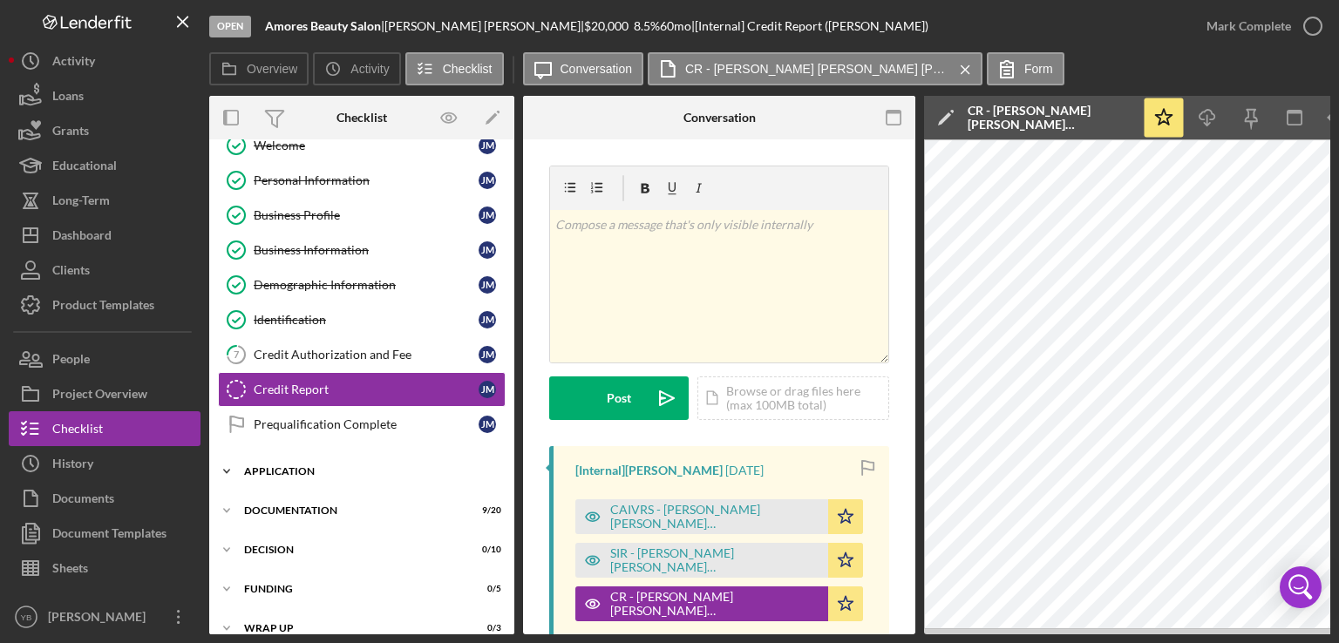
click at [275, 466] on div "Application" at bounding box center [368, 471] width 248 height 10
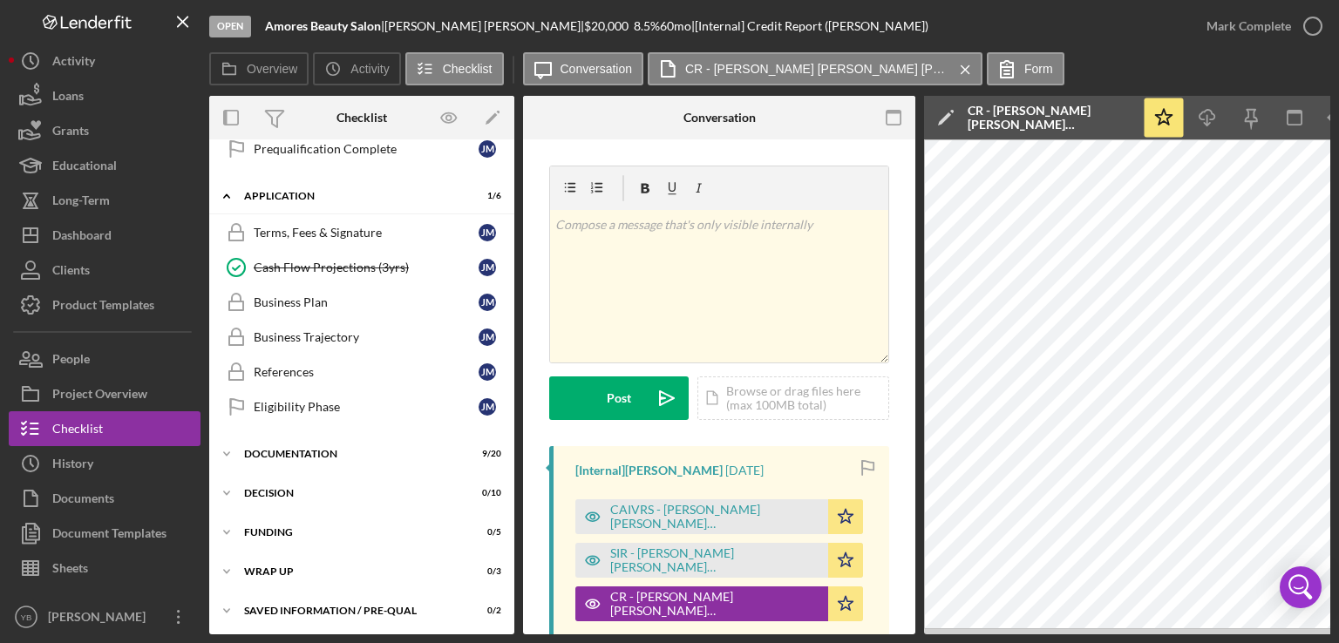
scroll to position [334, 0]
click at [314, 446] on div "Documentation" at bounding box center [368, 451] width 248 height 10
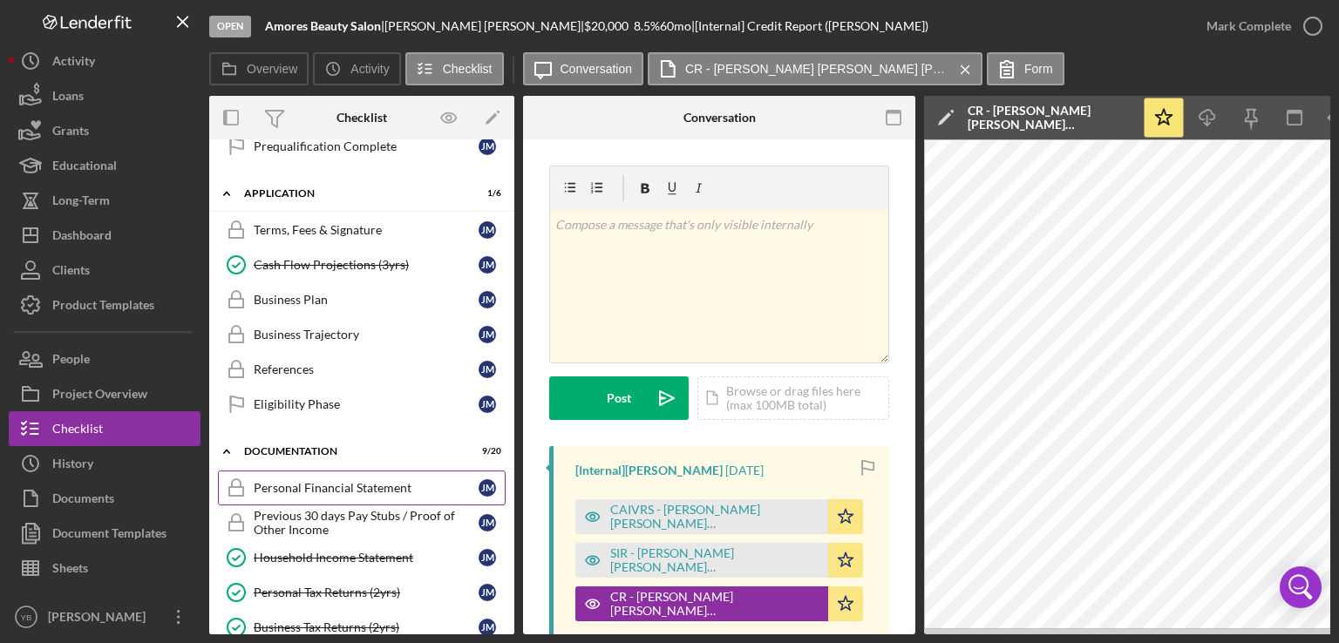
click at [319, 481] on div "Personal Financial Statement" at bounding box center [366, 488] width 225 height 14
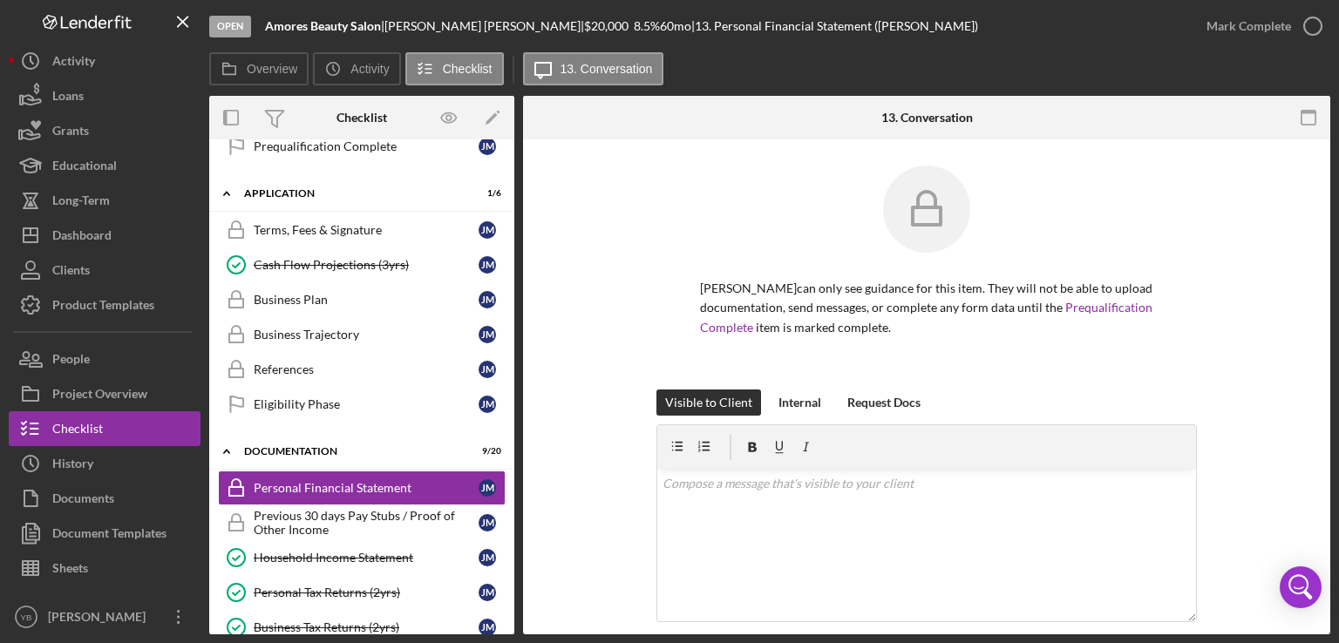
click at [1297, 324] on div "[PERSON_NAME] can only see guidance for this item. They will not be able to upl…" at bounding box center [926, 278] width 755 height 224
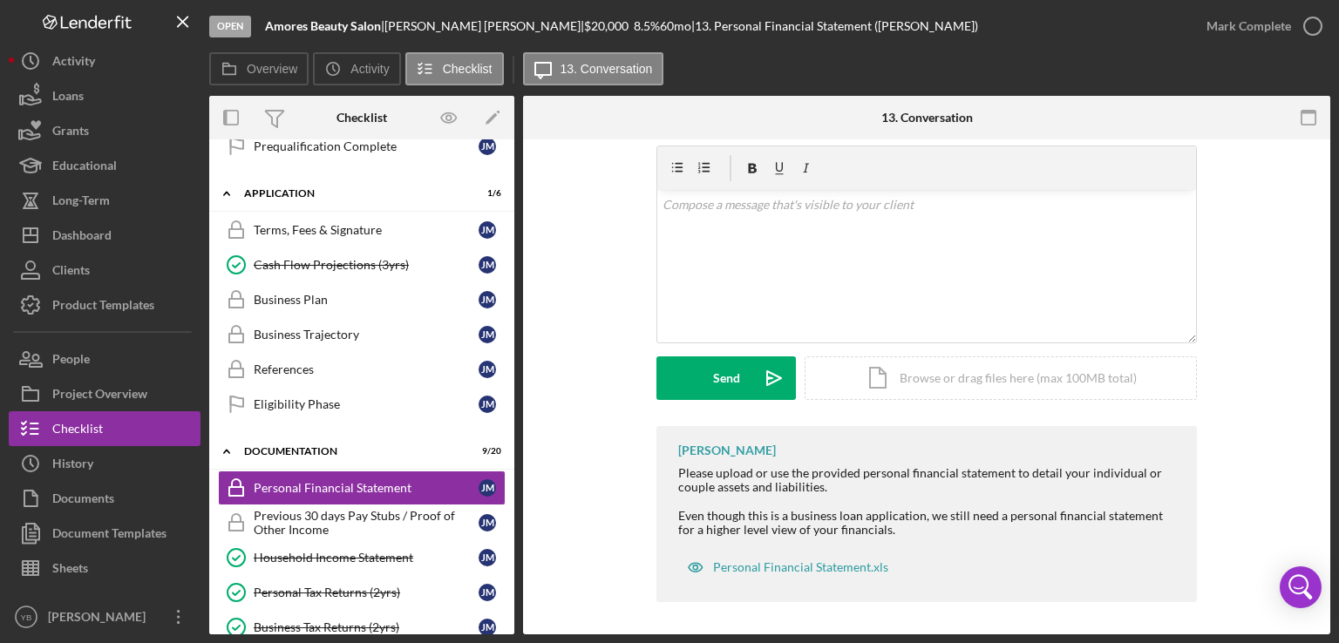
scroll to position [281, 0]
click at [1090, 380] on div "Icon/Document Browse or drag files here (max 100MB total) Tap to choose files o…" at bounding box center [1001, 377] width 392 height 44
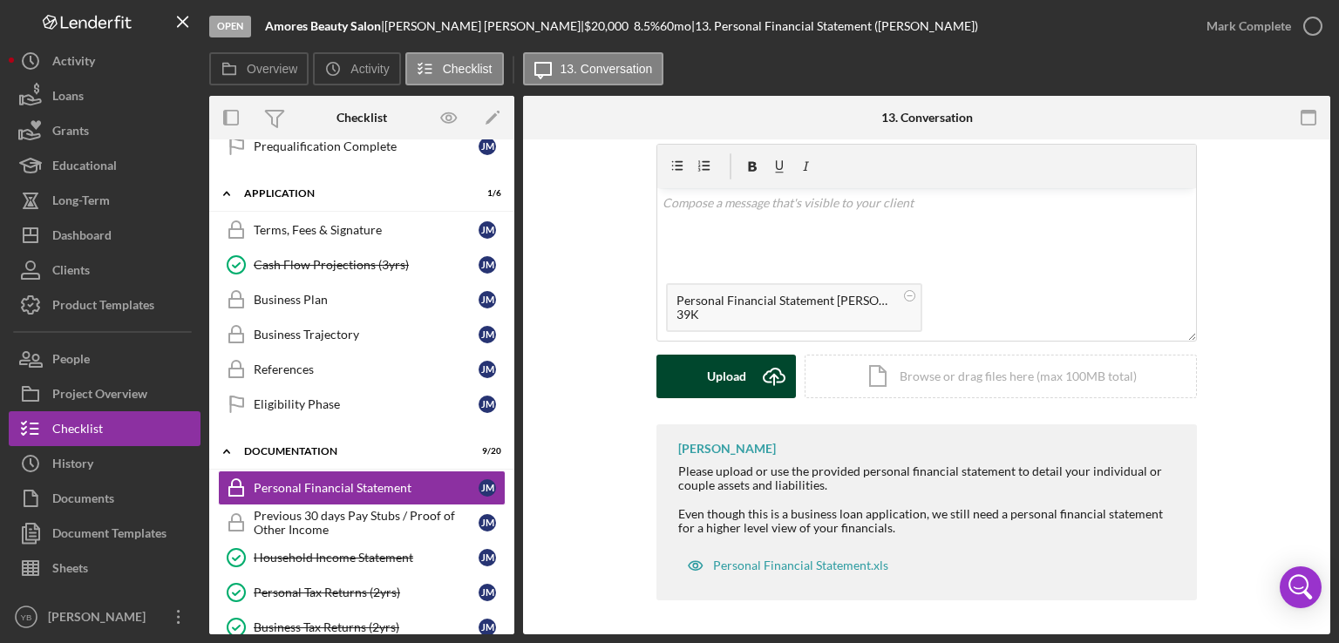
click at [696, 370] on button "Upload Icon/Upload" at bounding box center [725, 377] width 139 height 44
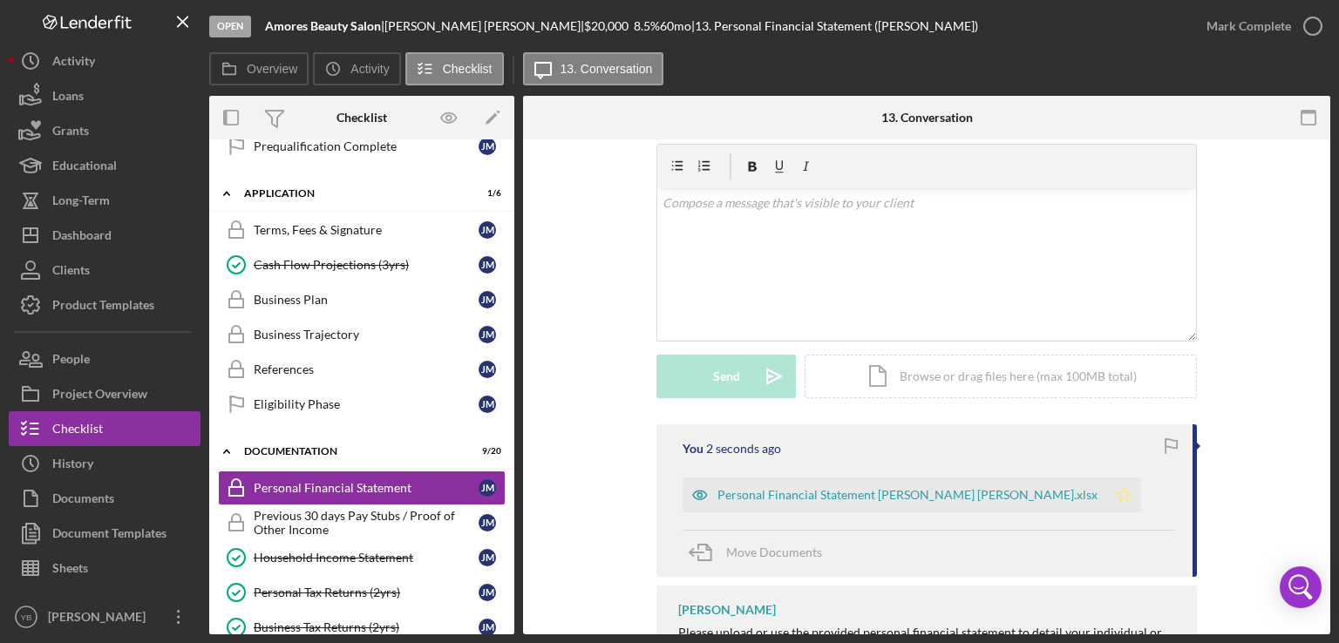
click at [1106, 491] on icon "Icon/Star" at bounding box center [1123, 495] width 35 height 35
click at [1248, 27] on div "Mark Complete" at bounding box center [1248, 26] width 85 height 35
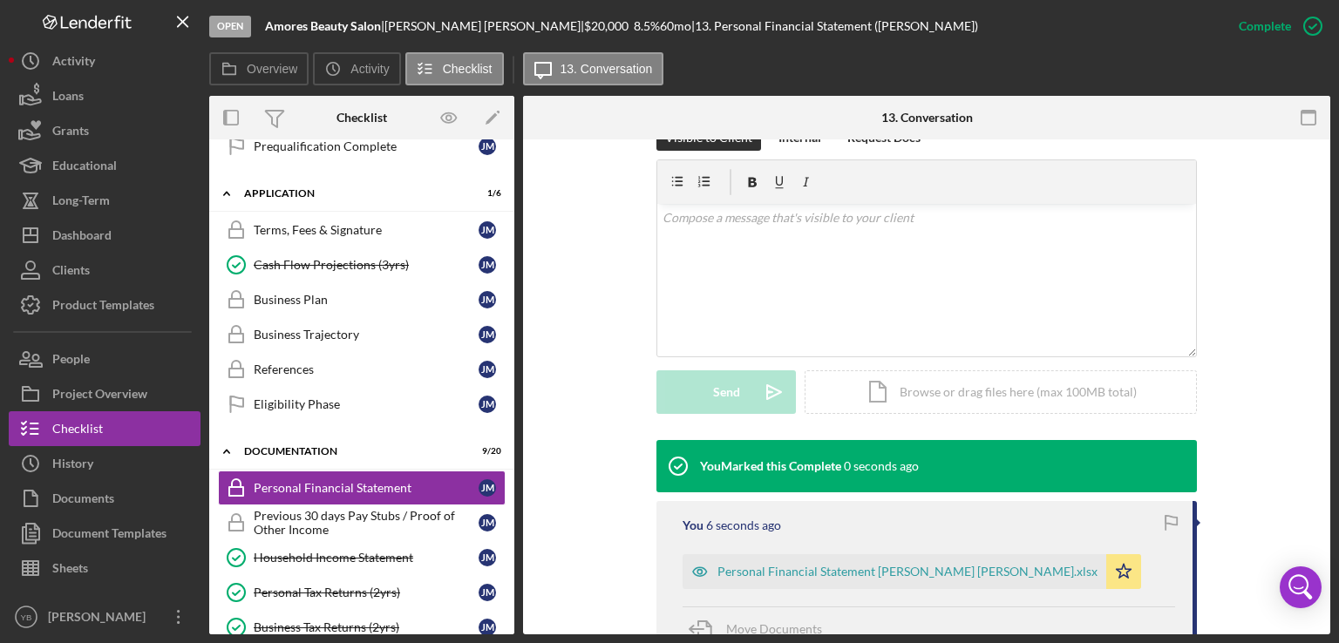
scroll to position [296, 0]
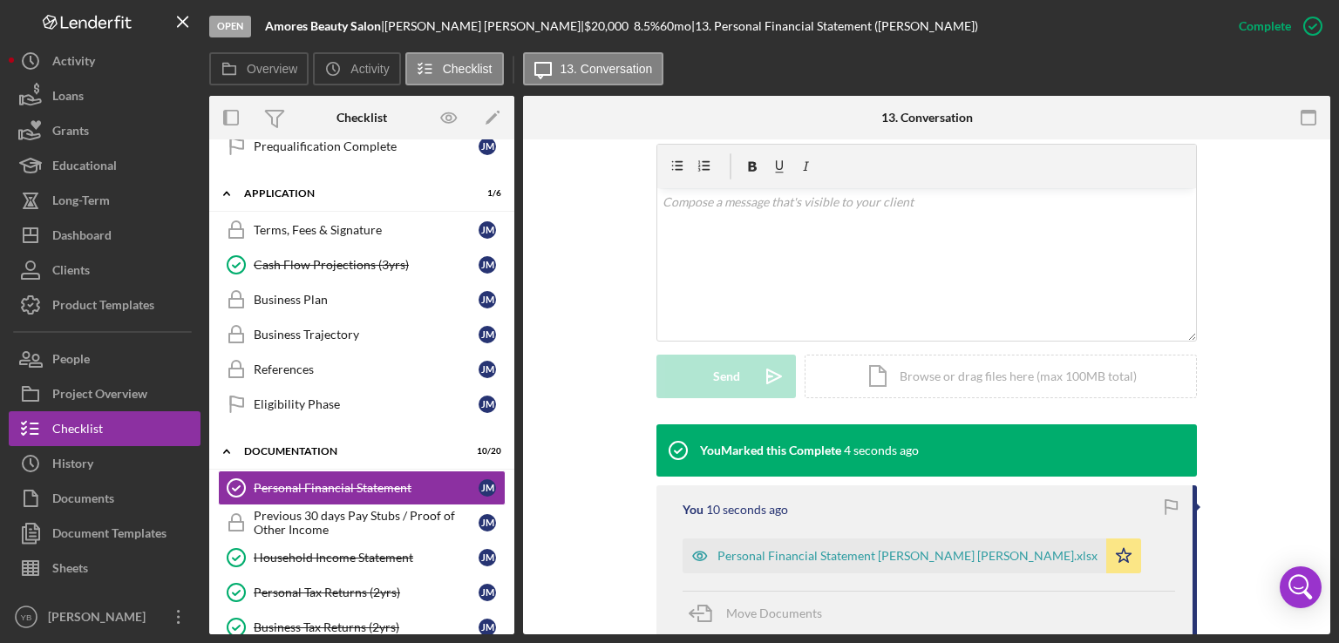
click at [509, 397] on div "Icon/Expander Prequalification 6 / 9 Welcome Welcome [PERSON_NAME] Personal Inf…" at bounding box center [361, 386] width 305 height 495
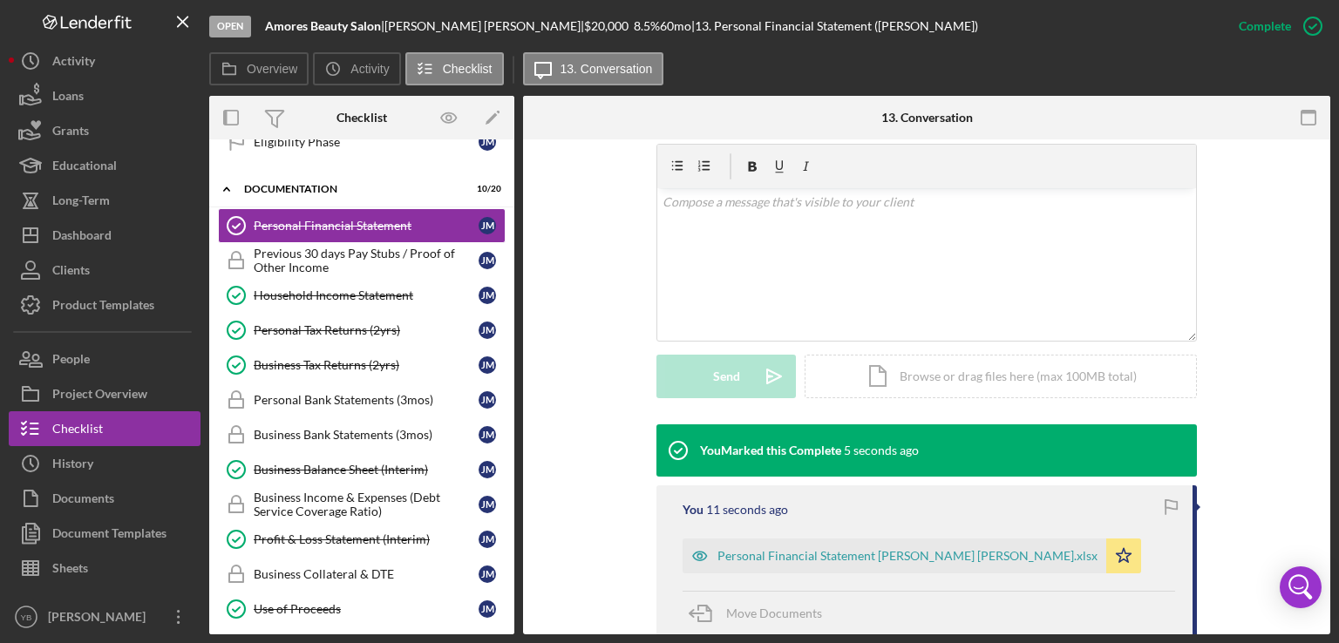
scroll to position [601, 0]
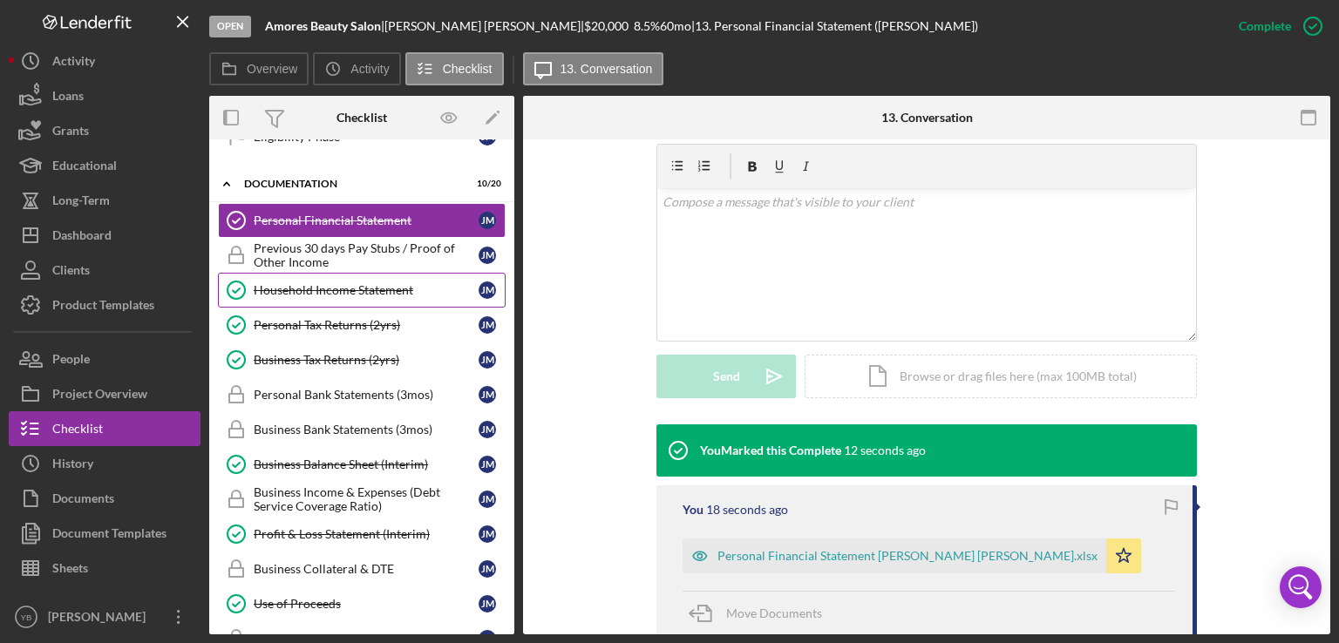
click at [345, 289] on div "Household Income Statement" at bounding box center [366, 290] width 225 height 14
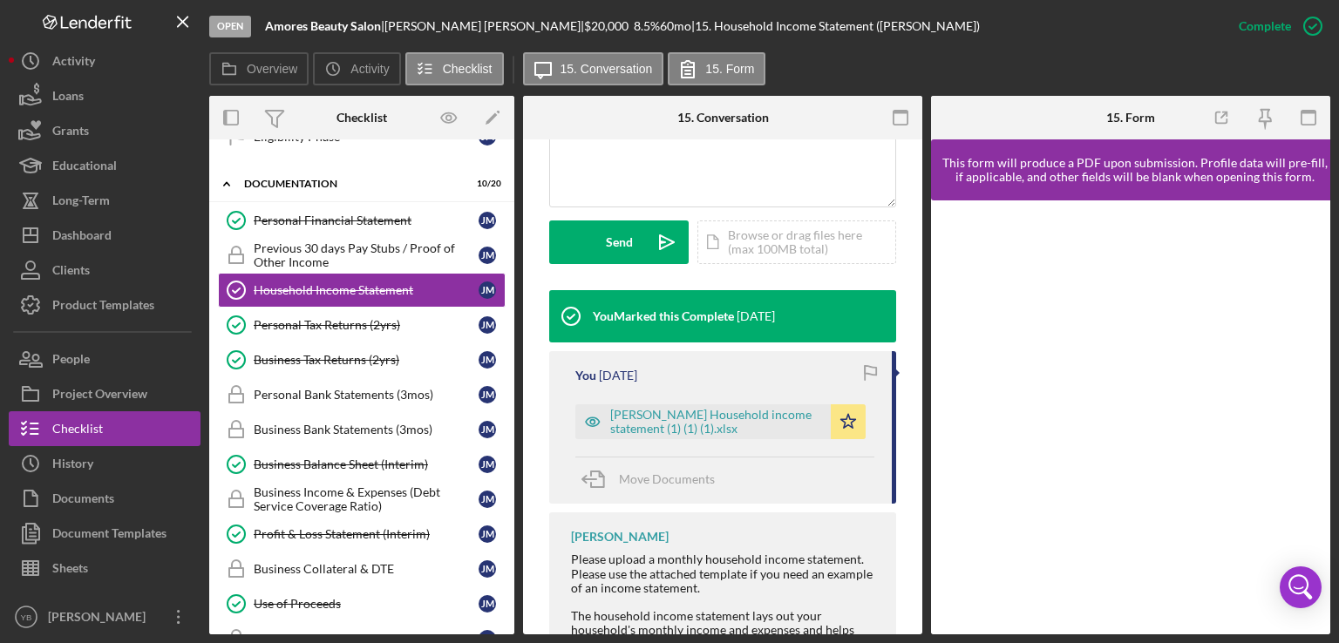
scroll to position [466, 0]
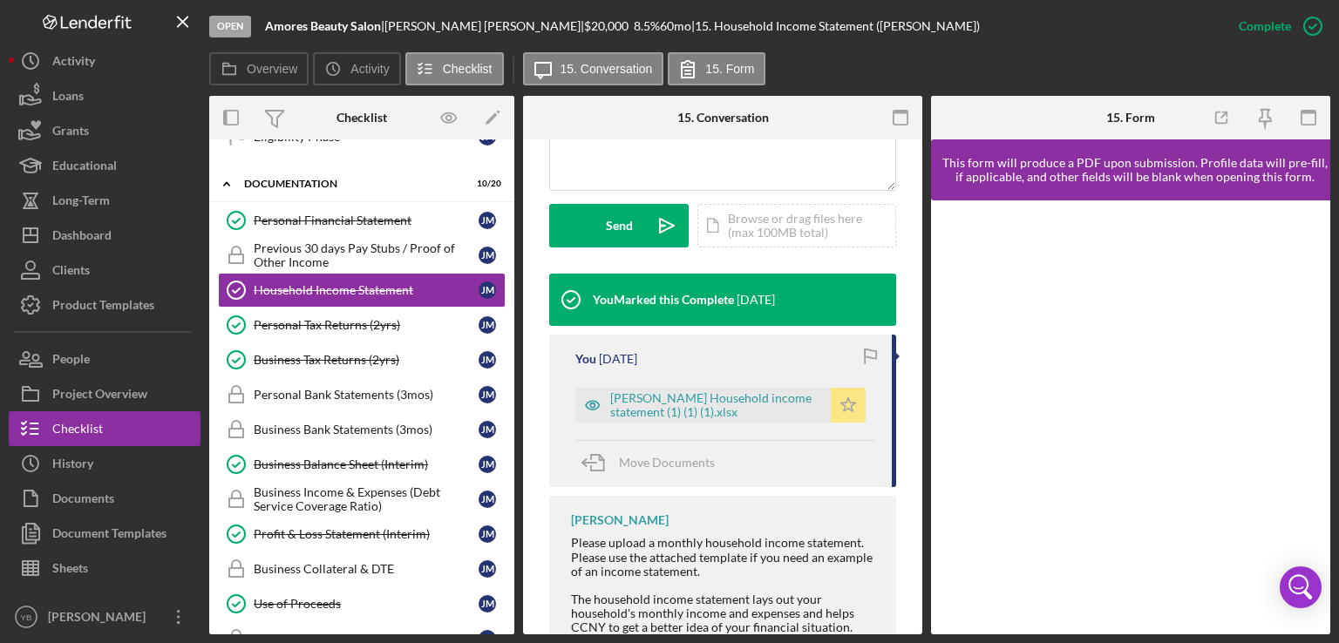
click at [847, 407] on polygon "button" at bounding box center [848, 404] width 15 height 14
click at [791, 409] on div "[PERSON_NAME] Household income statement (1) (1) (1).xlsx" at bounding box center [716, 405] width 212 height 28
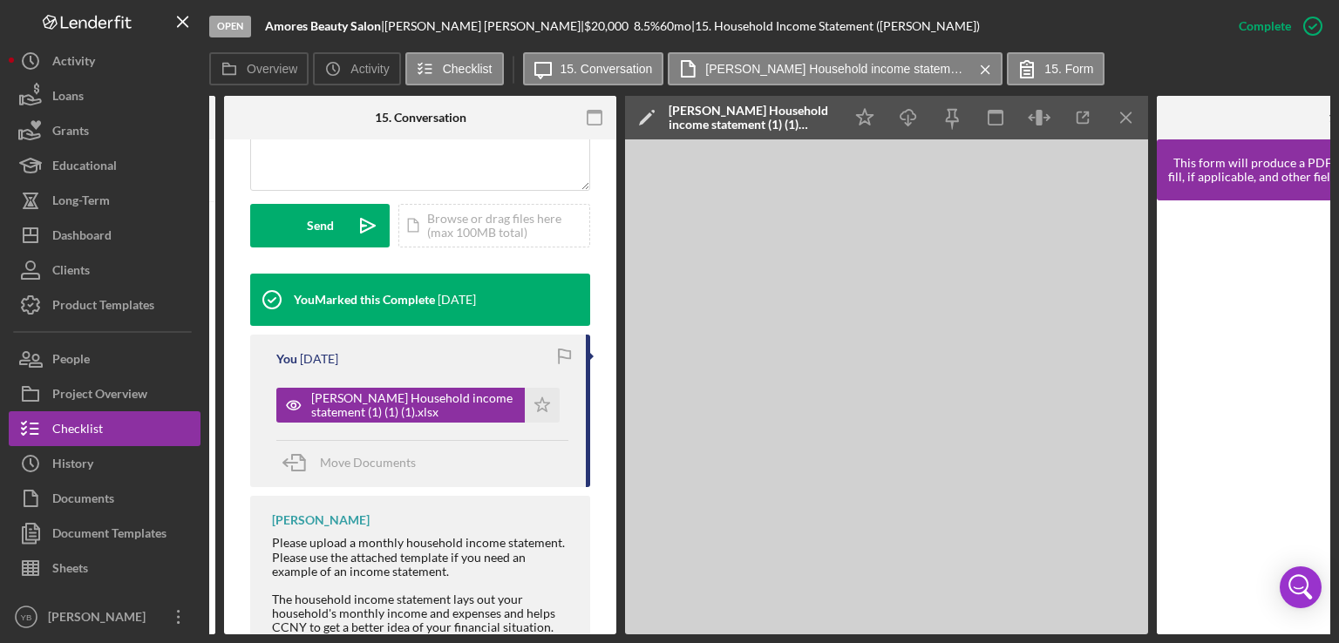
scroll to position [0, 314]
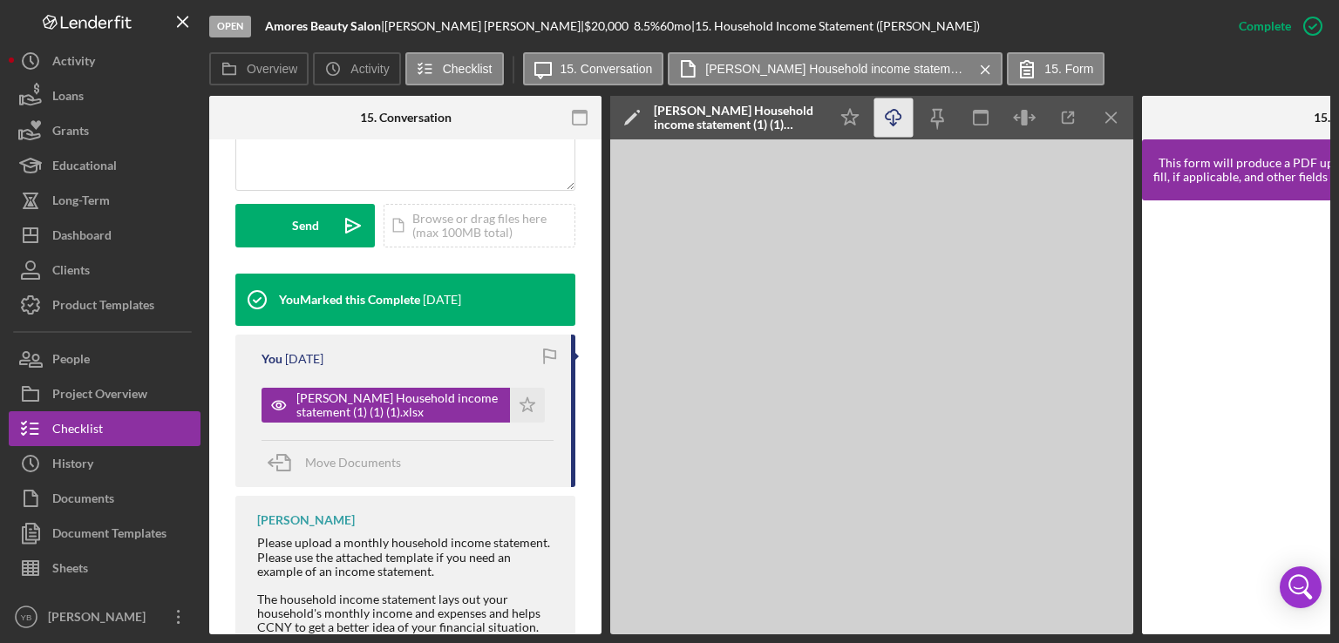
click at [896, 121] on icon "Icon/Download" at bounding box center [893, 117] width 39 height 39
click at [98, 89] on button "Loans" at bounding box center [105, 95] width 192 height 35
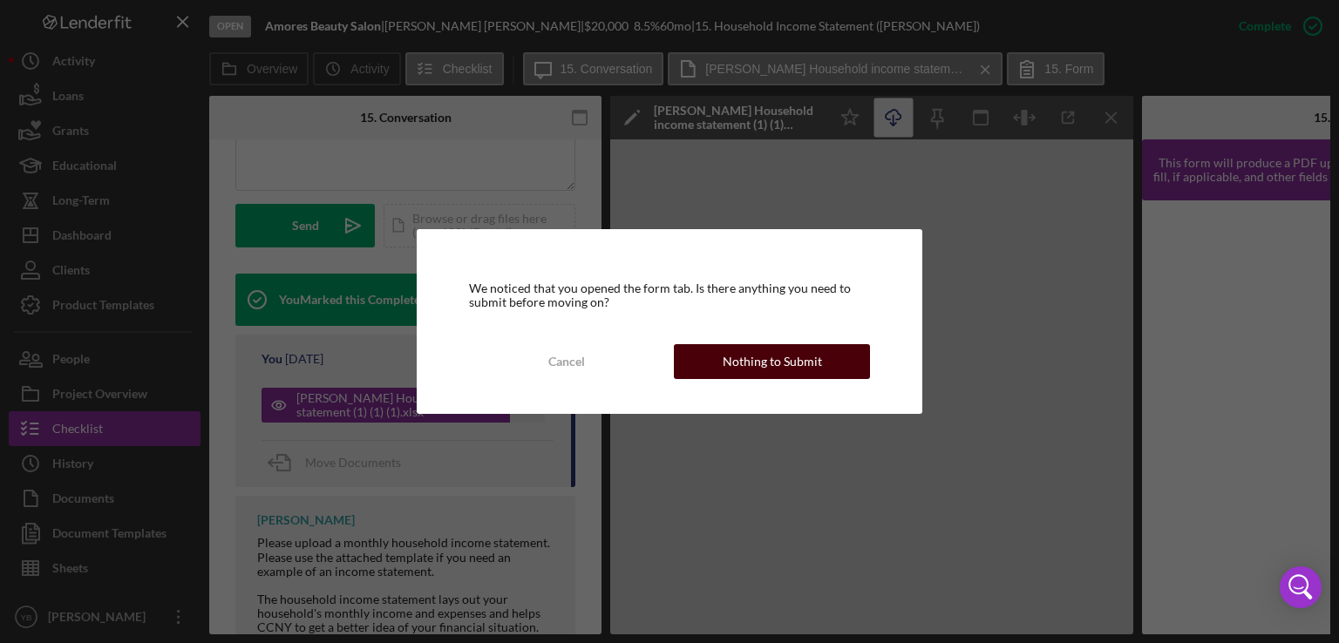
click at [737, 348] on div "Nothing to Submit" at bounding box center [772, 361] width 99 height 35
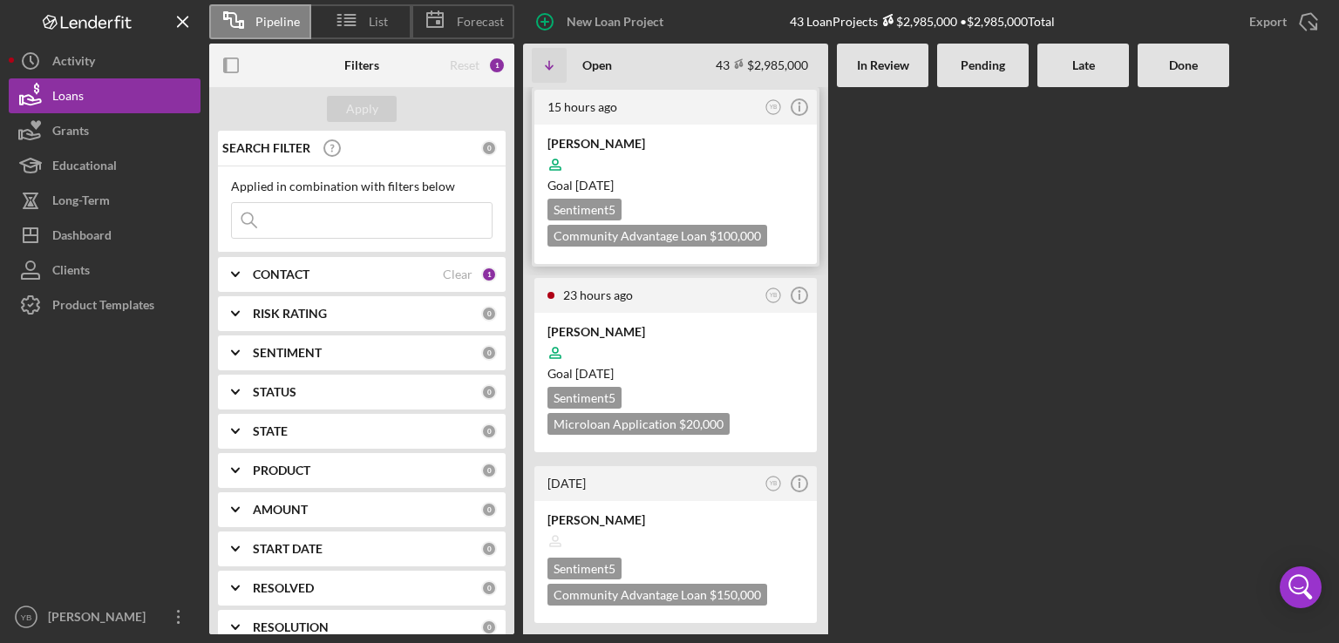
click at [716, 168] on div at bounding box center [675, 164] width 256 height 33
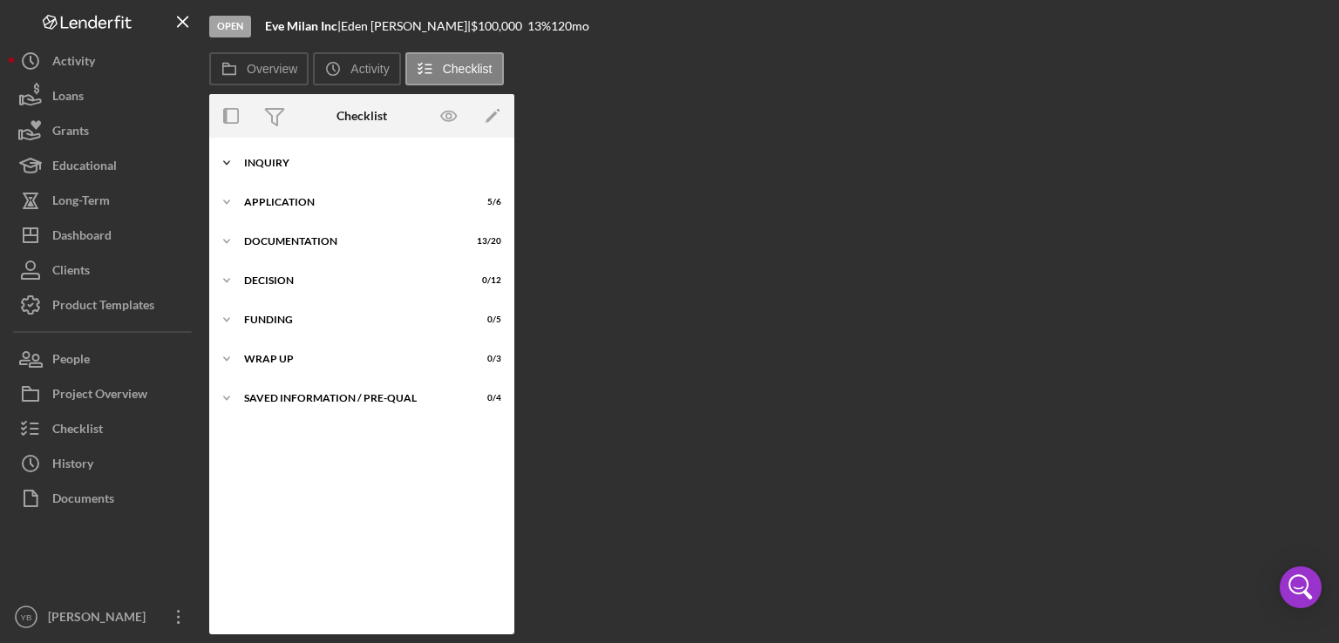
click at [280, 165] on div "Inquiry" at bounding box center [368, 163] width 248 height 10
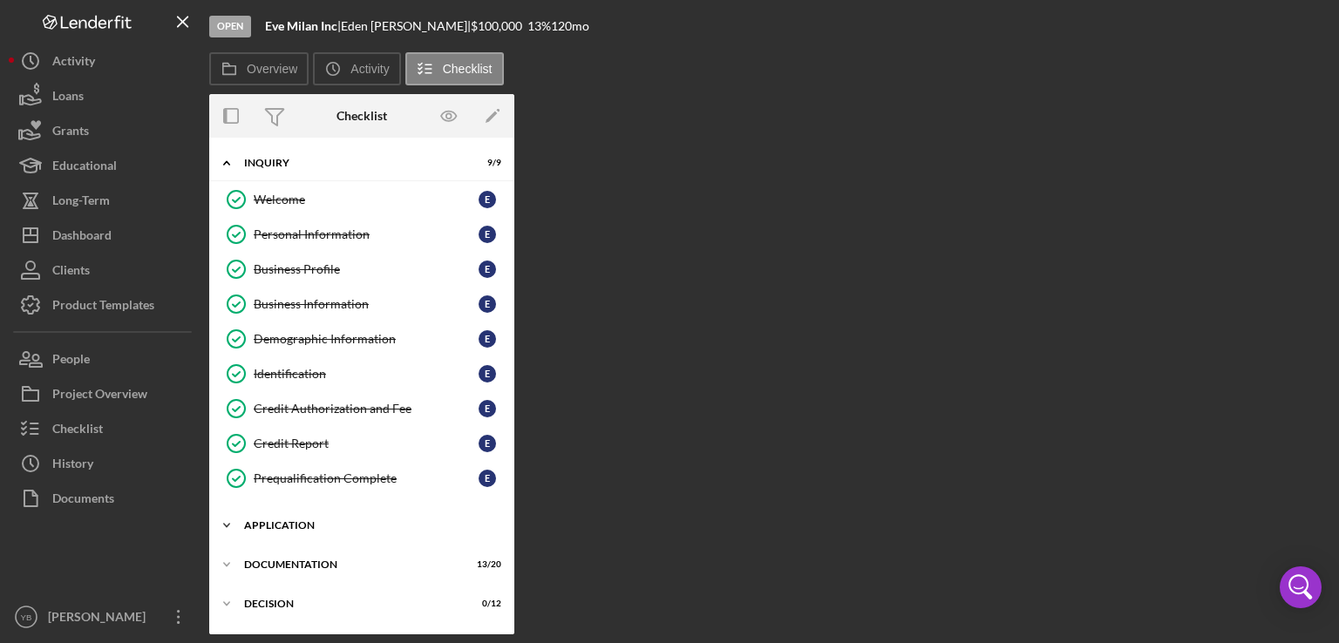
click at [300, 513] on div "Icon/Expander Application 5 / 6" at bounding box center [361, 525] width 305 height 35
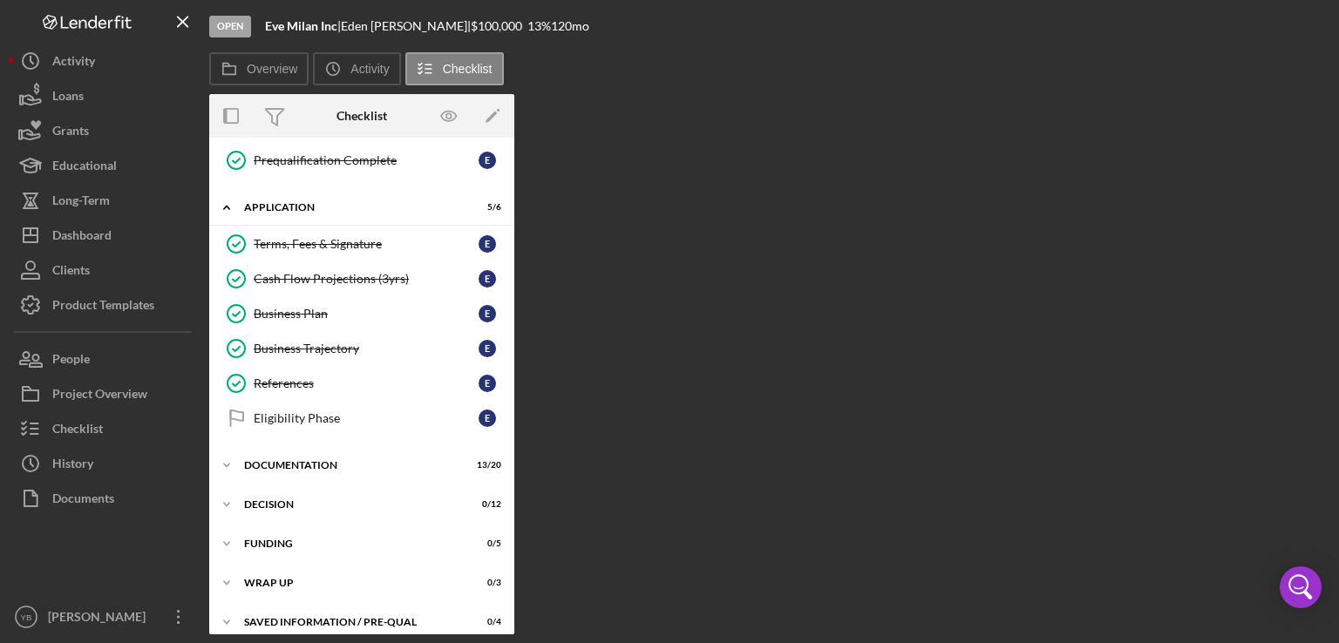
scroll to position [328, 0]
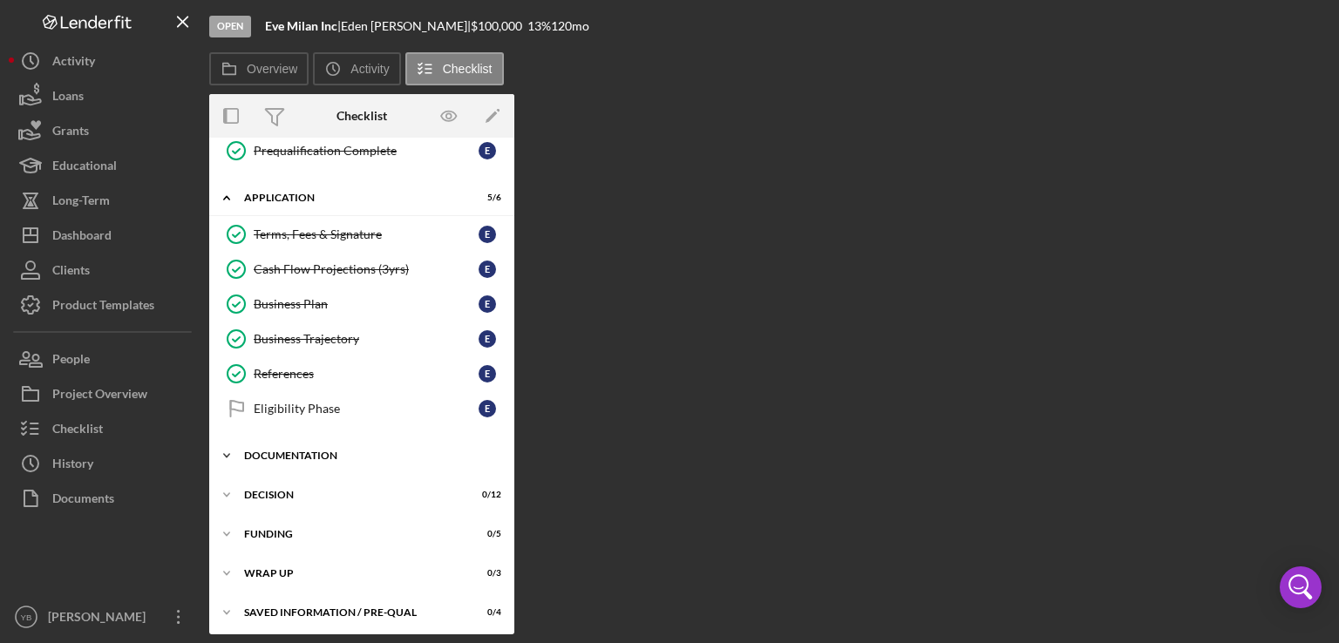
click at [307, 443] on div "Icon/Expander Documentation 13 / 20" at bounding box center [361, 455] width 305 height 35
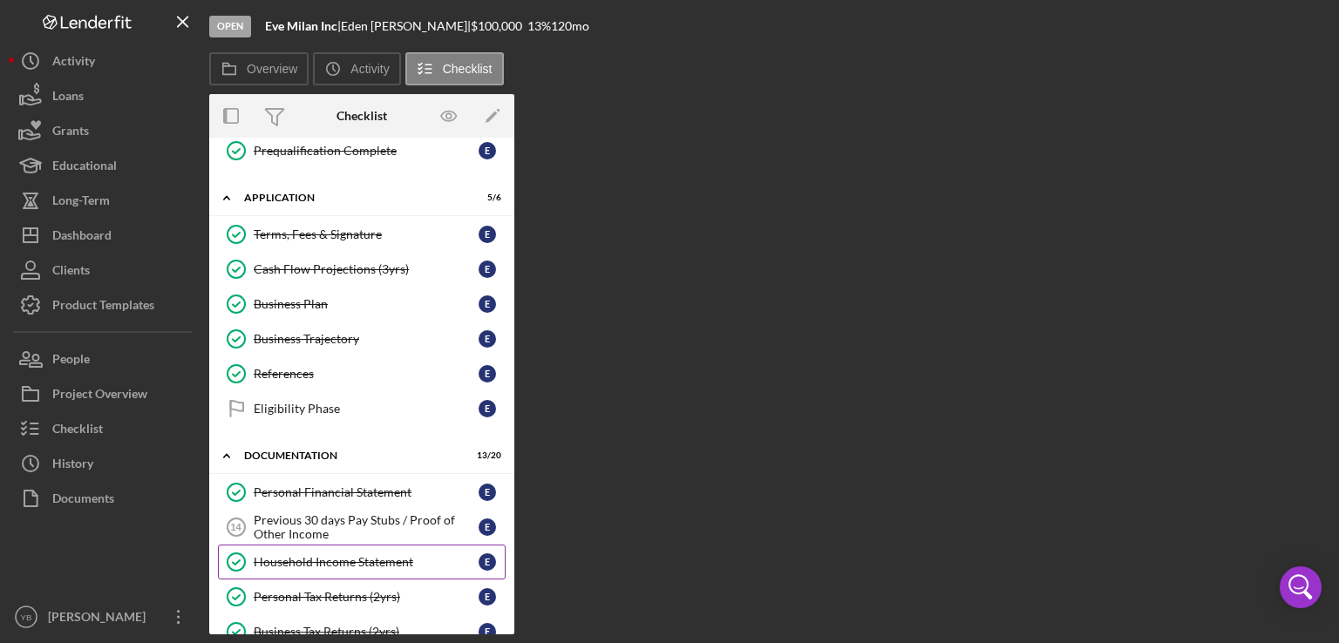
click at [310, 559] on div "Household Income Statement" at bounding box center [366, 562] width 225 height 14
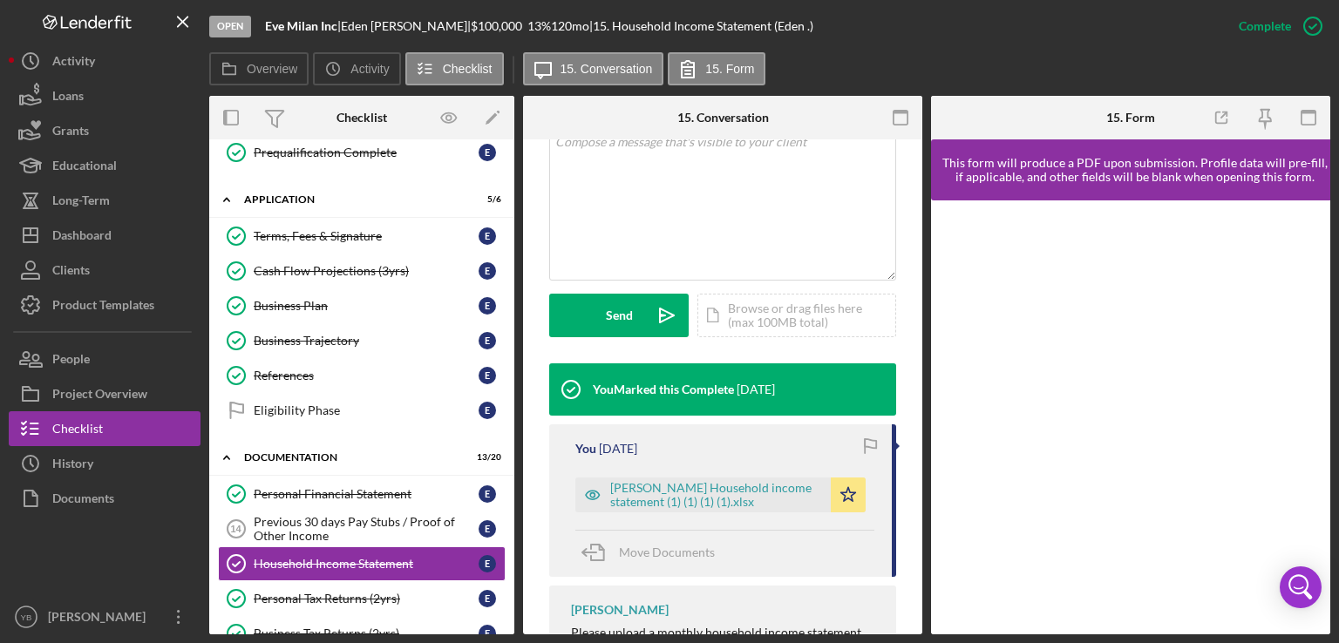
scroll to position [398, 0]
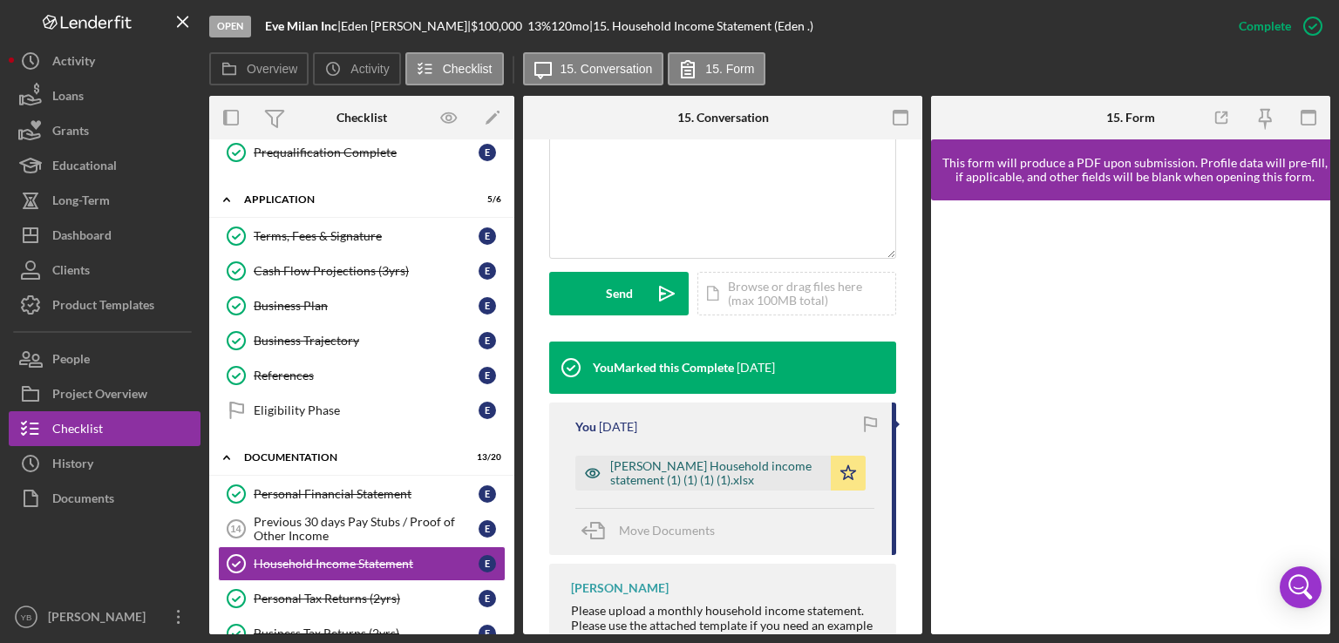
click at [687, 486] on div "[PERSON_NAME] Household income statement (1) (1) (1) (1).xlsx" at bounding box center [716, 473] width 212 height 28
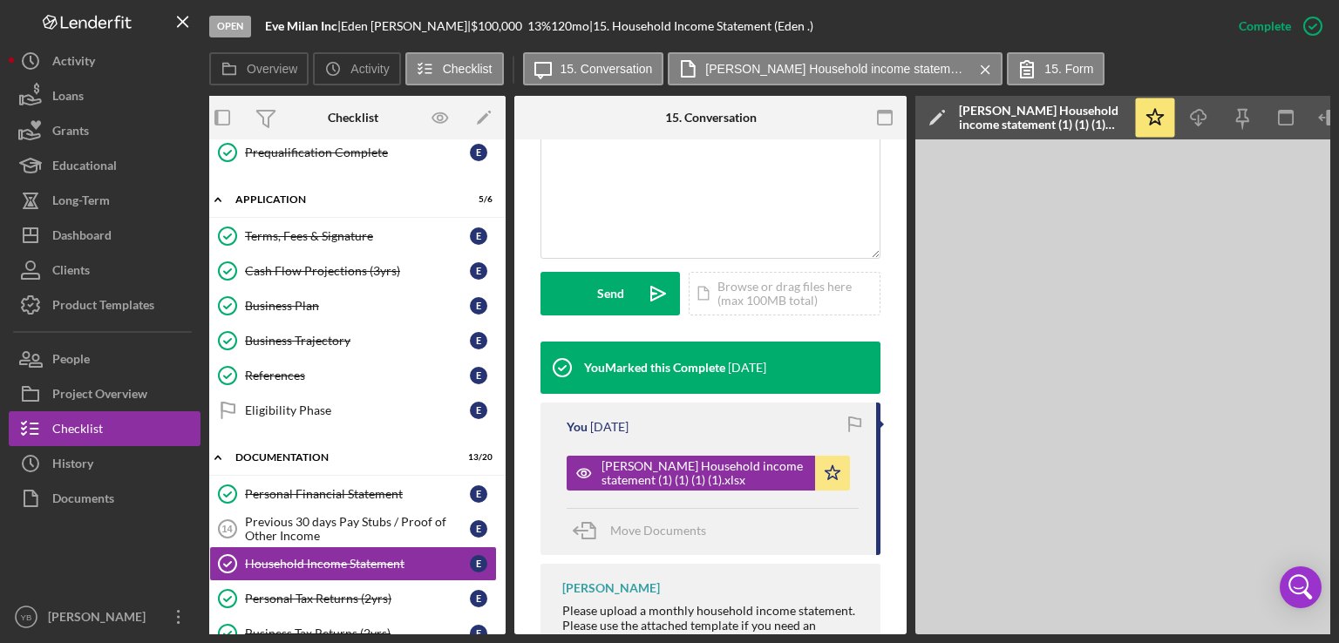
scroll to position [0, 7]
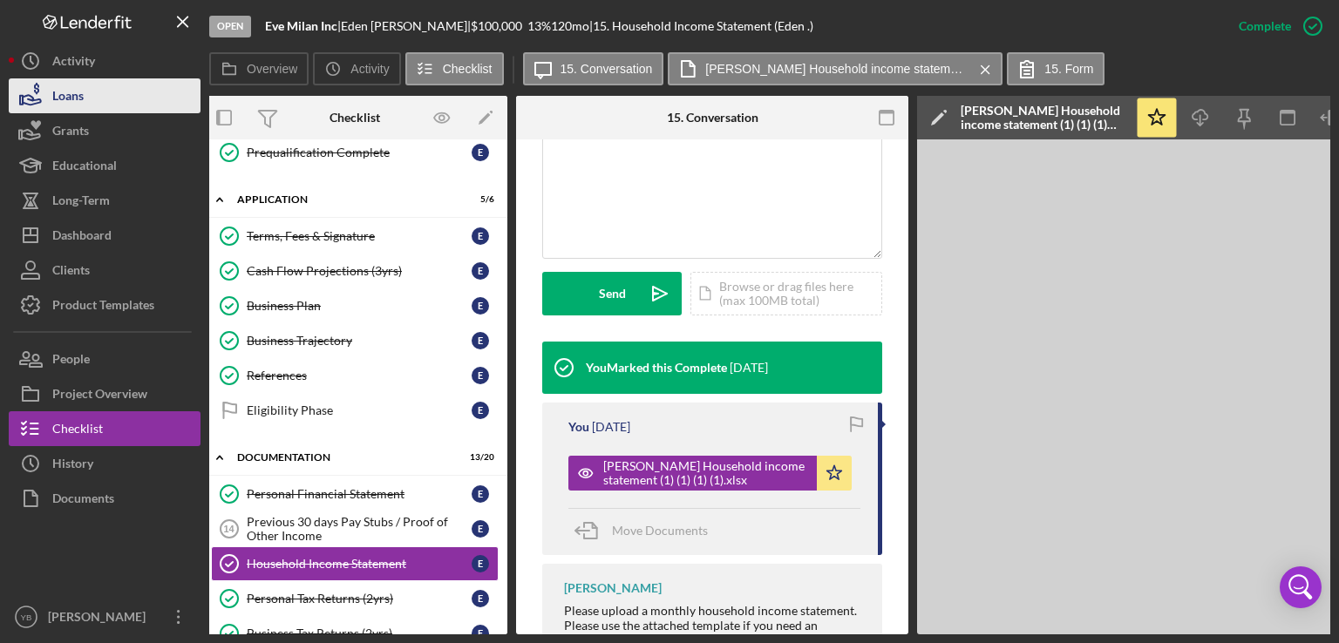
click at [107, 103] on button "Loans" at bounding box center [105, 95] width 192 height 35
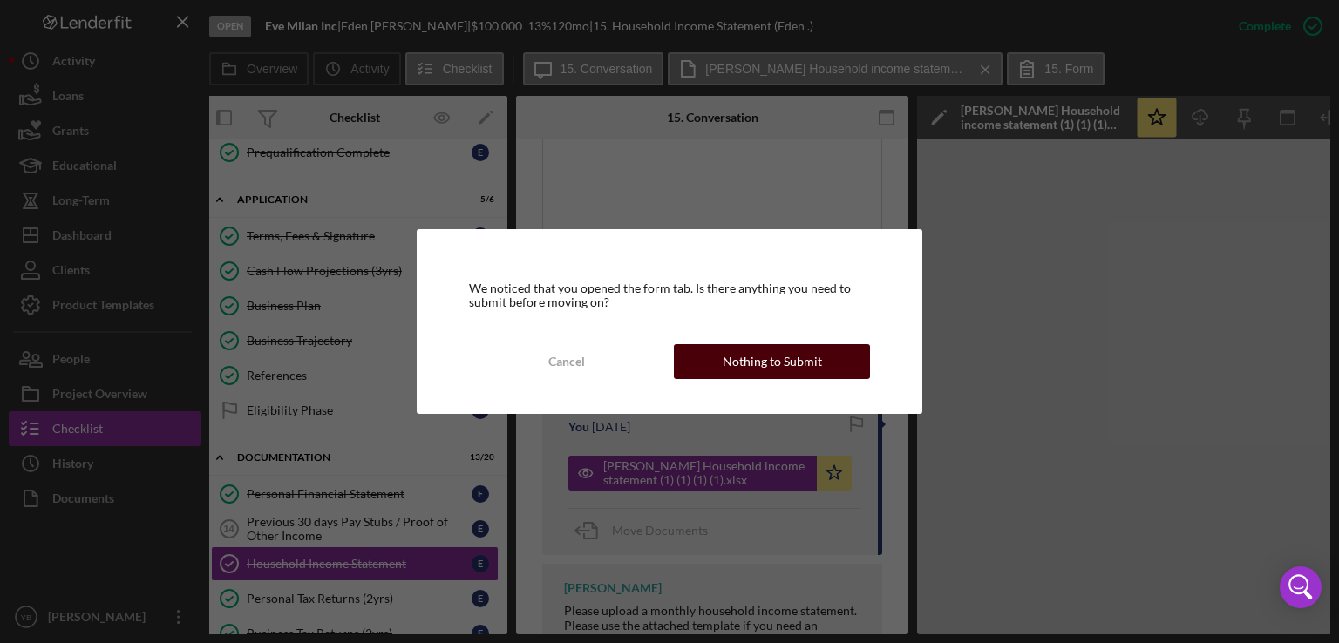
click at [743, 364] on div "Nothing to Submit" at bounding box center [772, 361] width 99 height 35
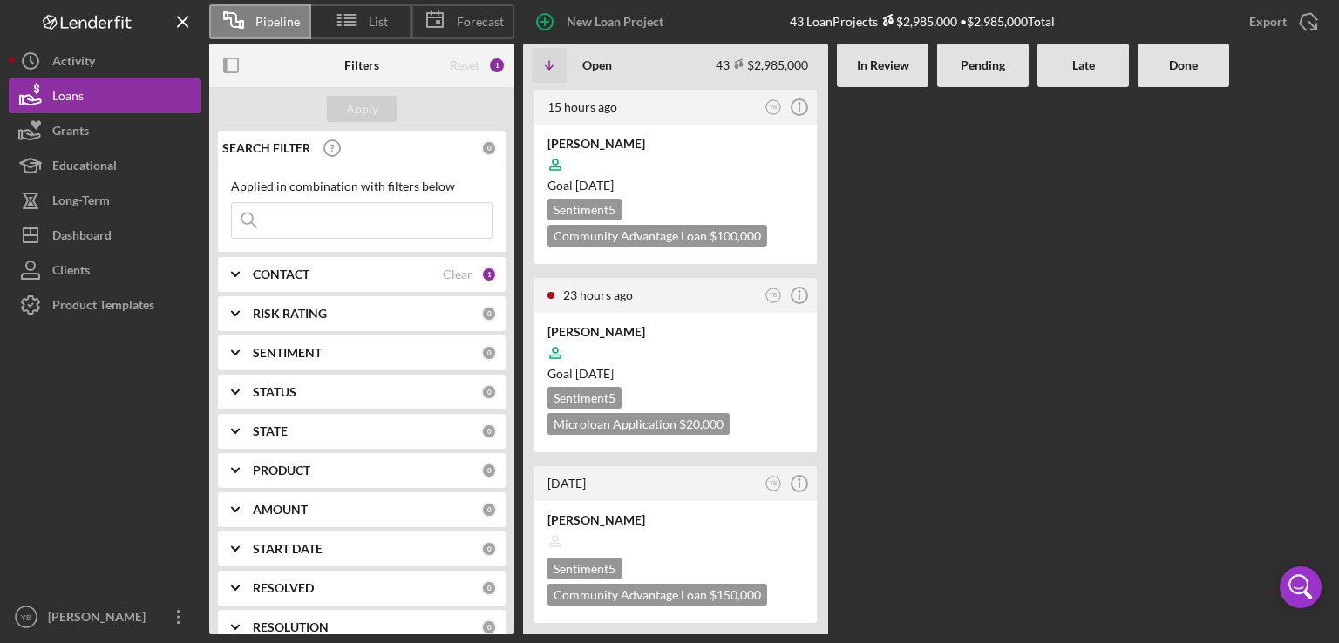
click at [915, 402] on Review at bounding box center [883, 360] width 92 height 547
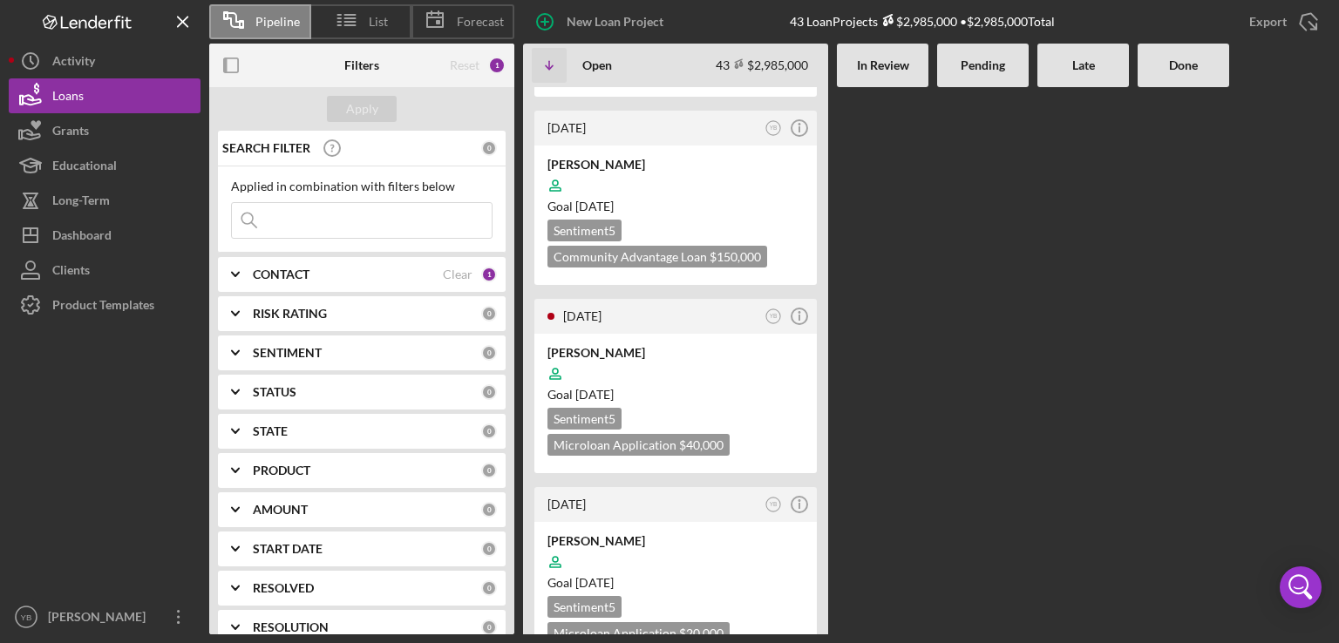
scroll to position [1185, 0]
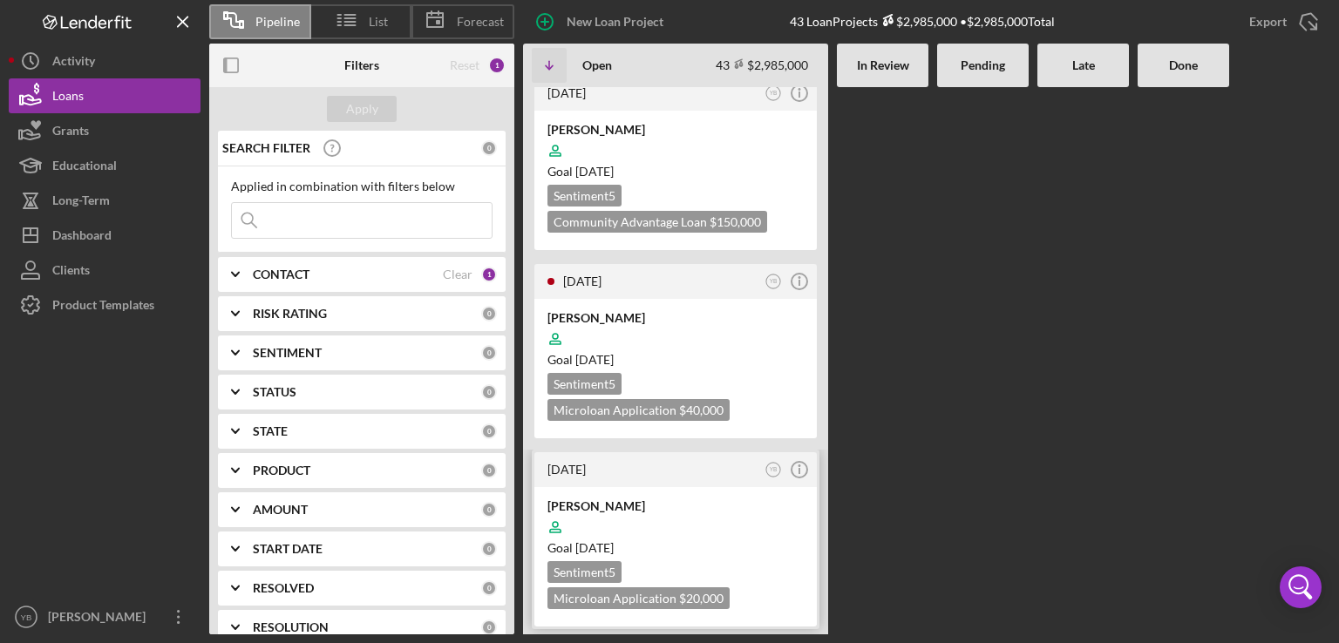
click at [754, 540] on div "Goal [DATE]" at bounding box center [675, 548] width 256 height 17
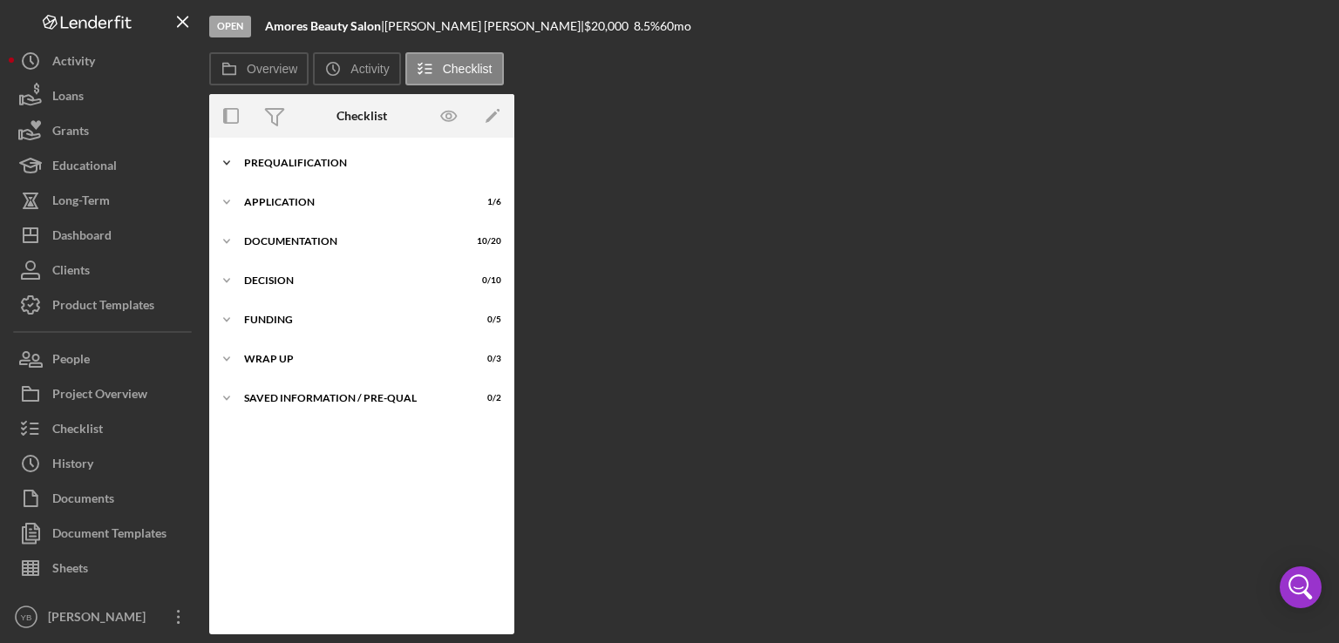
click at [329, 154] on div "Icon/Expander Prequalification 6 / 9" at bounding box center [361, 163] width 305 height 35
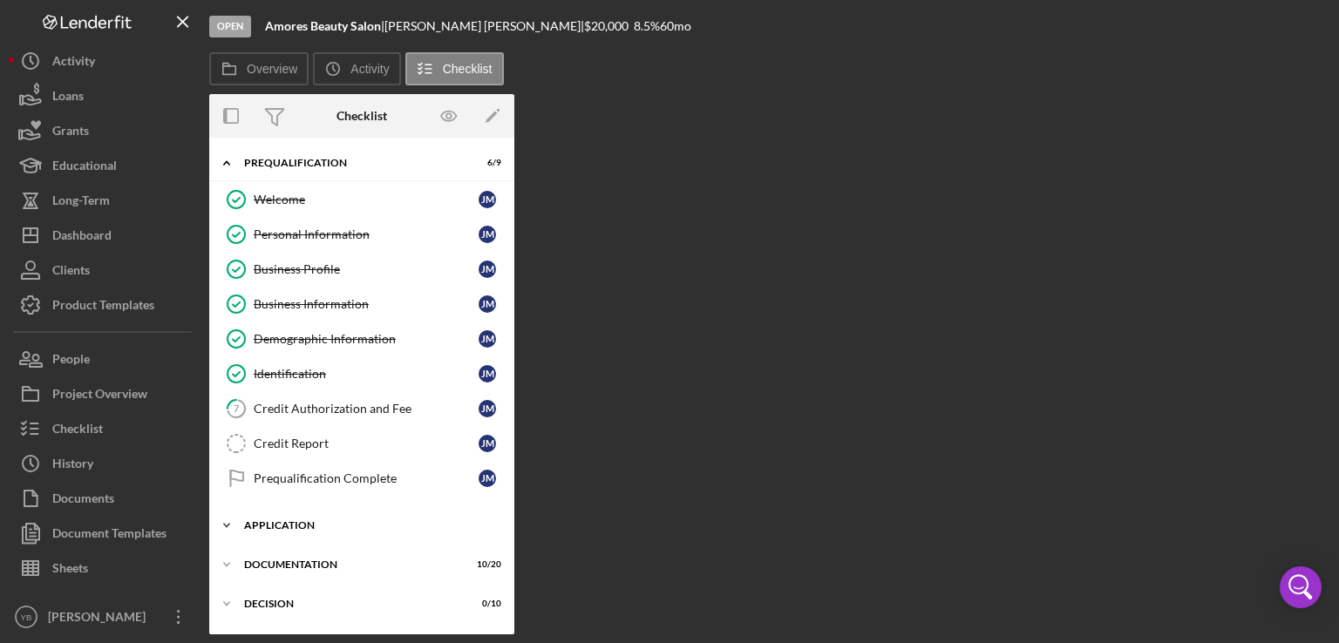
click at [303, 520] on div "Application" at bounding box center [368, 525] width 248 height 10
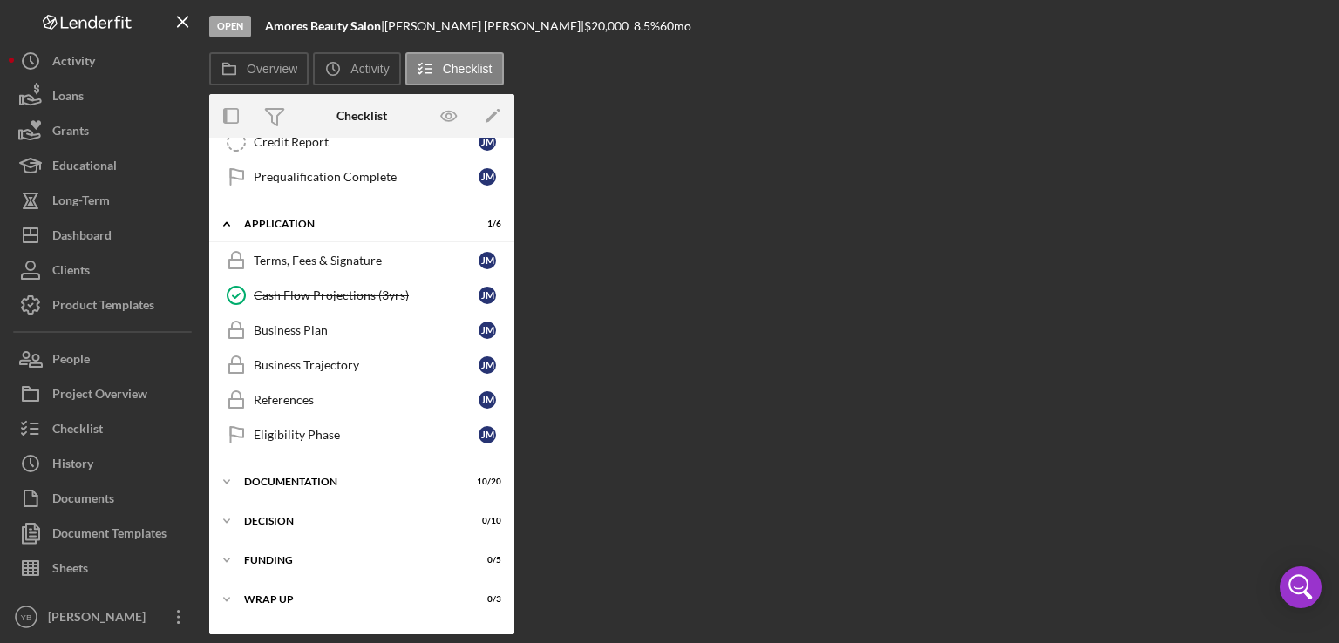
scroll to position [328, 0]
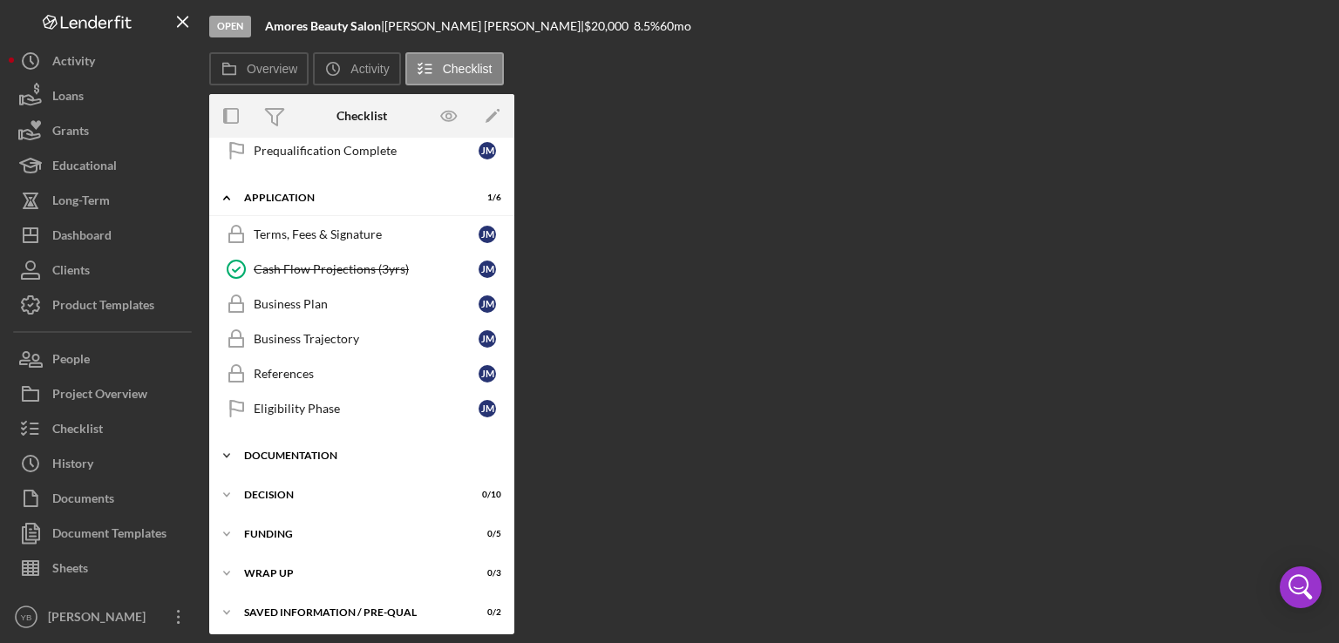
click at [316, 451] on div "Documentation" at bounding box center [368, 456] width 248 height 10
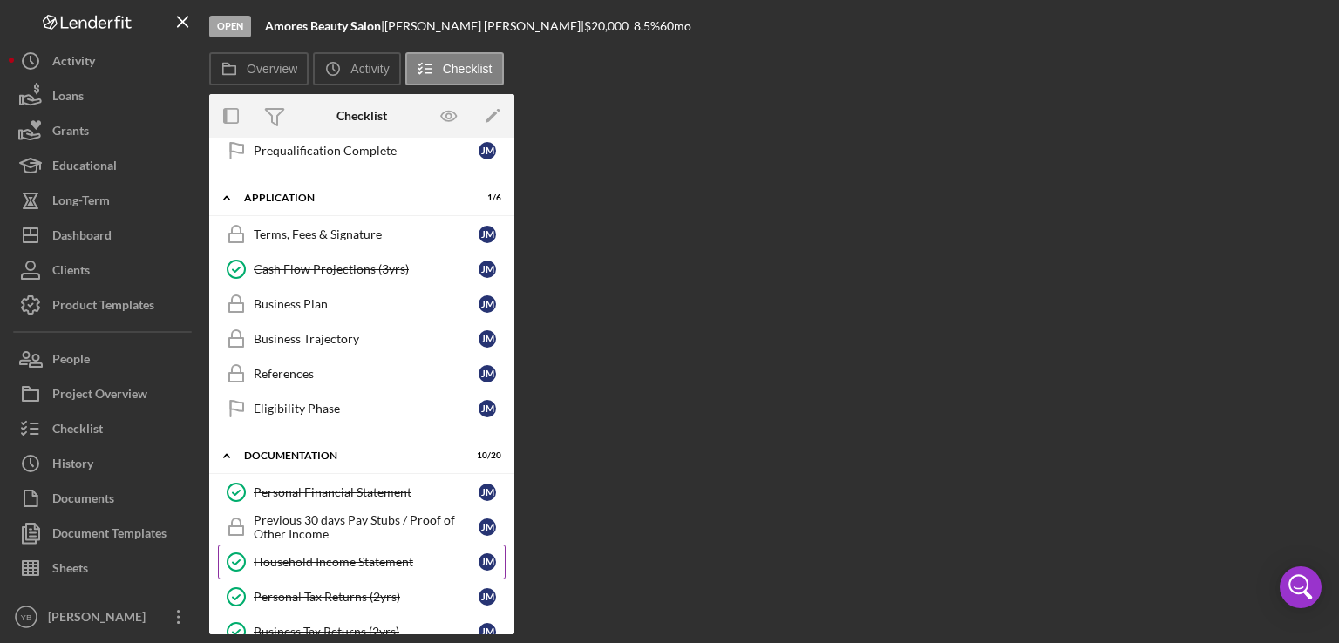
click at [324, 558] on div "Household Income Statement" at bounding box center [366, 562] width 225 height 14
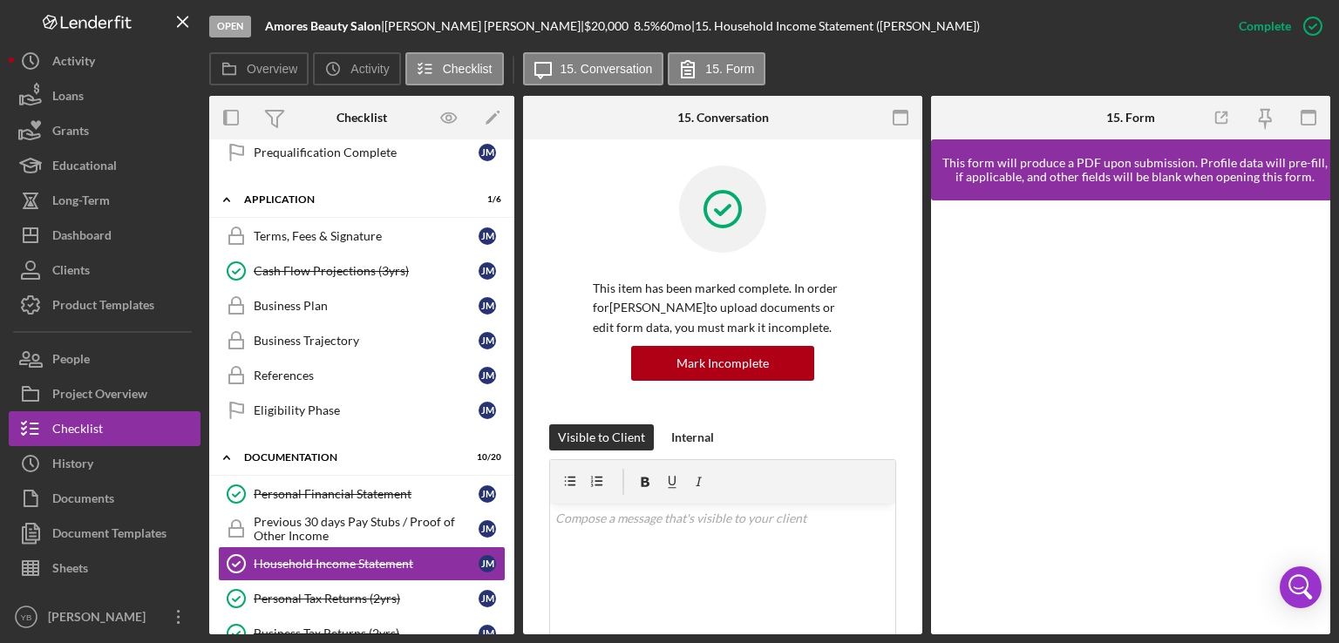
drag, startPoint x: 922, startPoint y: 359, endPoint x: 903, endPoint y: 416, distance: 59.8
click at [903, 416] on div "Overview Internal Workflow Stage Open Icon/Dropdown Arrow Archive (can unarchiv…" at bounding box center [769, 365] width 1121 height 539
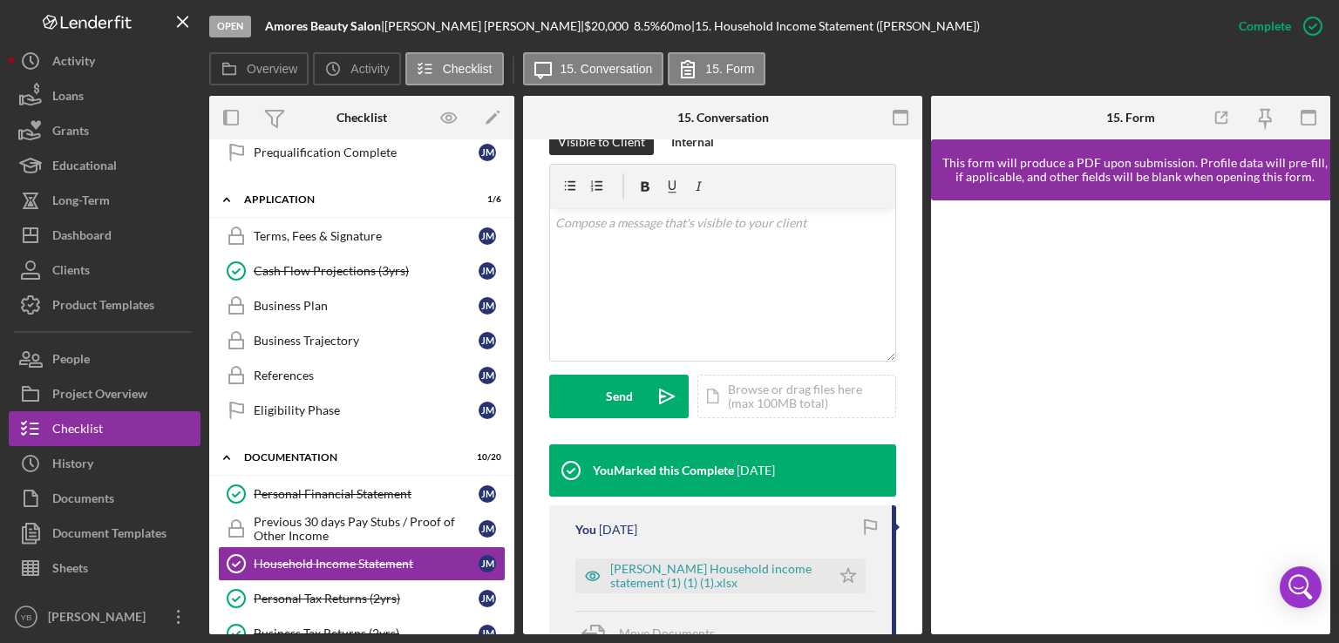
scroll to position [340, 0]
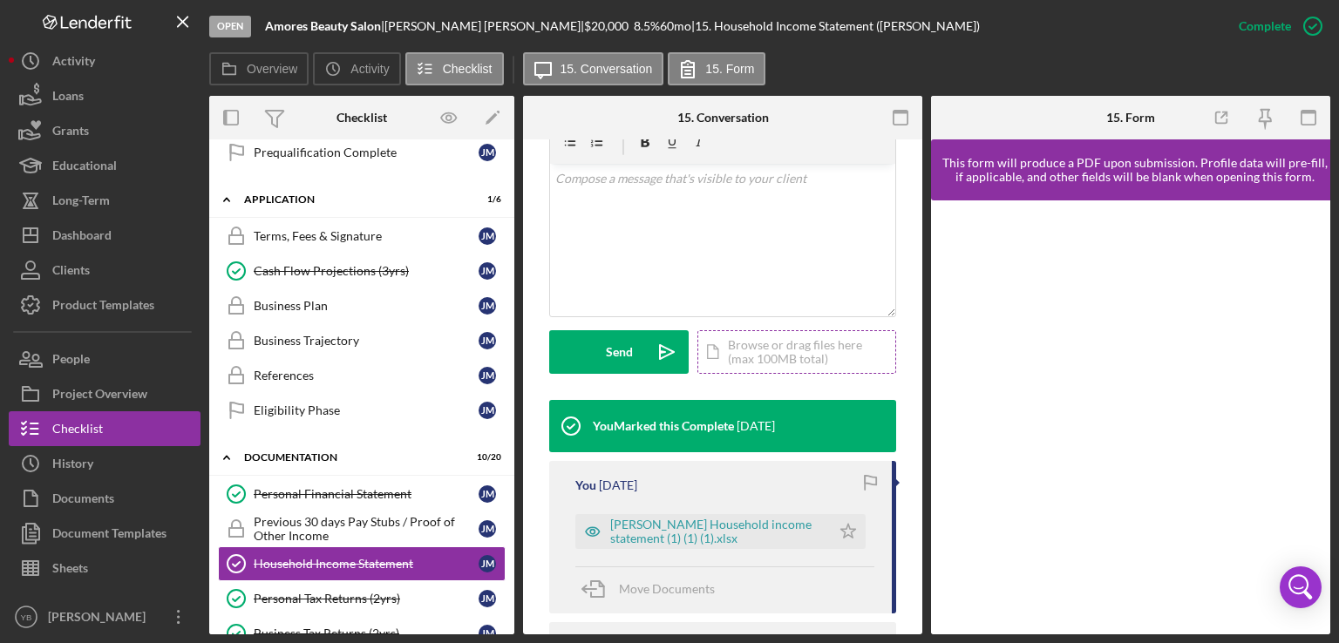
click at [809, 357] on div "Icon/Document Browse or drag files here (max 100MB total) Tap to choose files o…" at bounding box center [796, 352] width 199 height 44
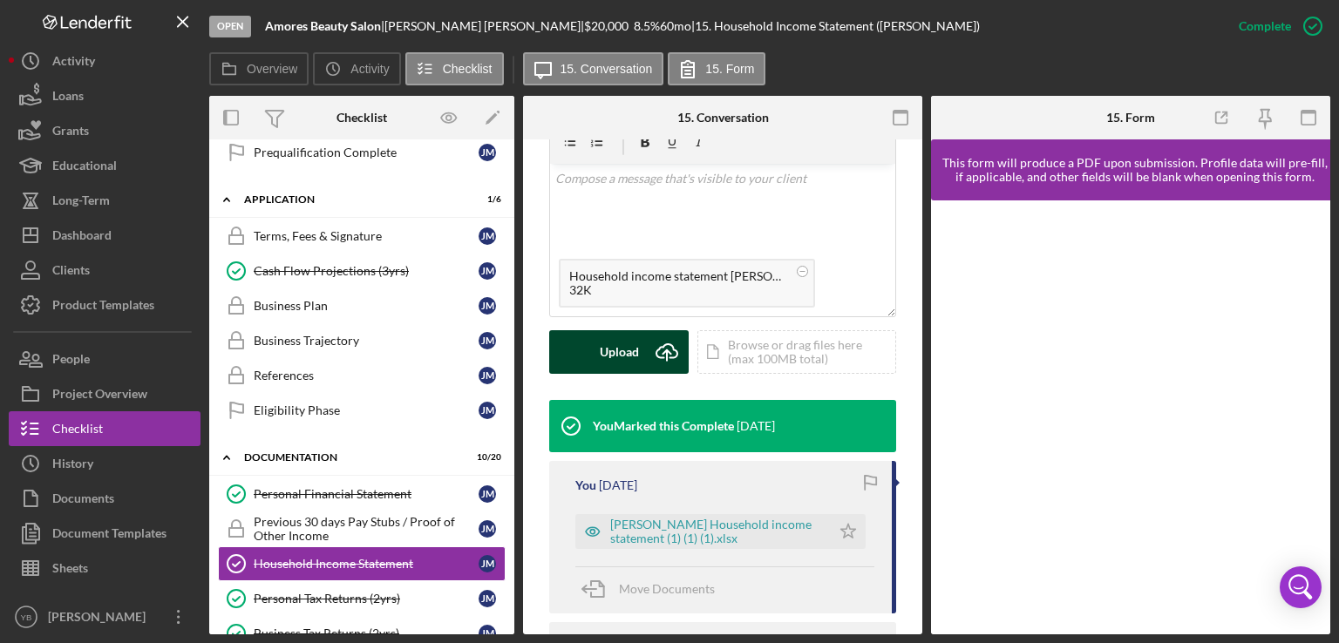
click at [638, 366] on button "Upload Icon/Upload" at bounding box center [618, 352] width 139 height 44
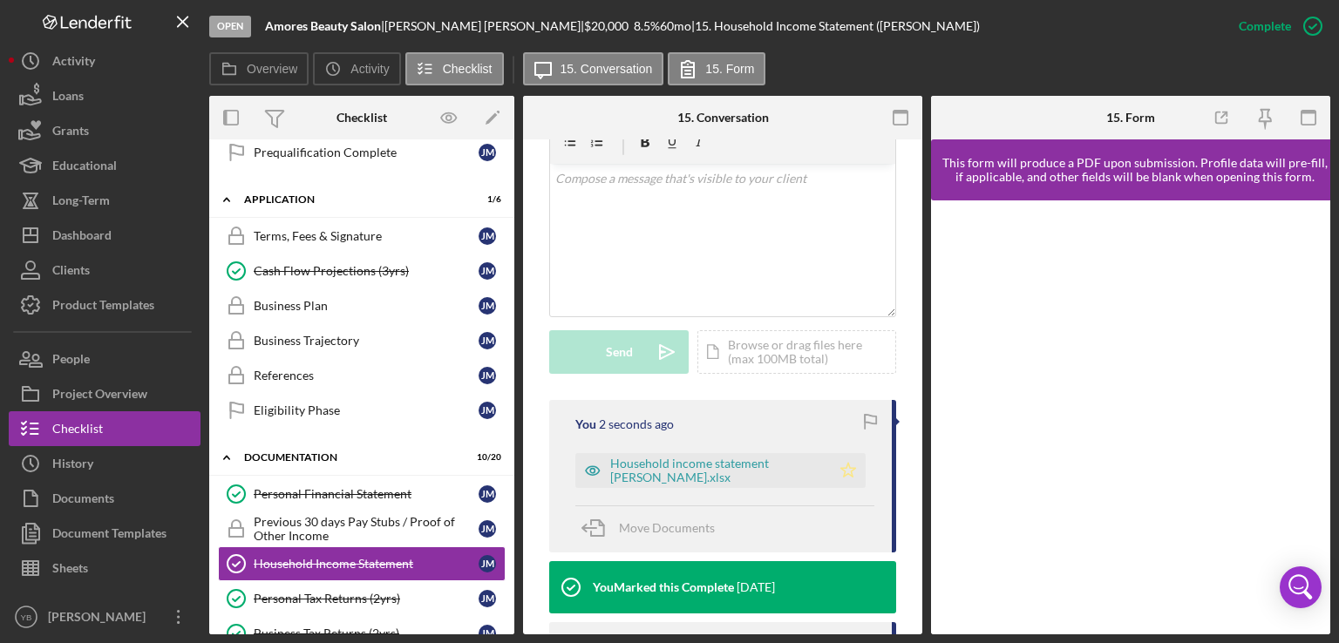
click at [854, 465] on icon "Icon/Star" at bounding box center [848, 470] width 35 height 35
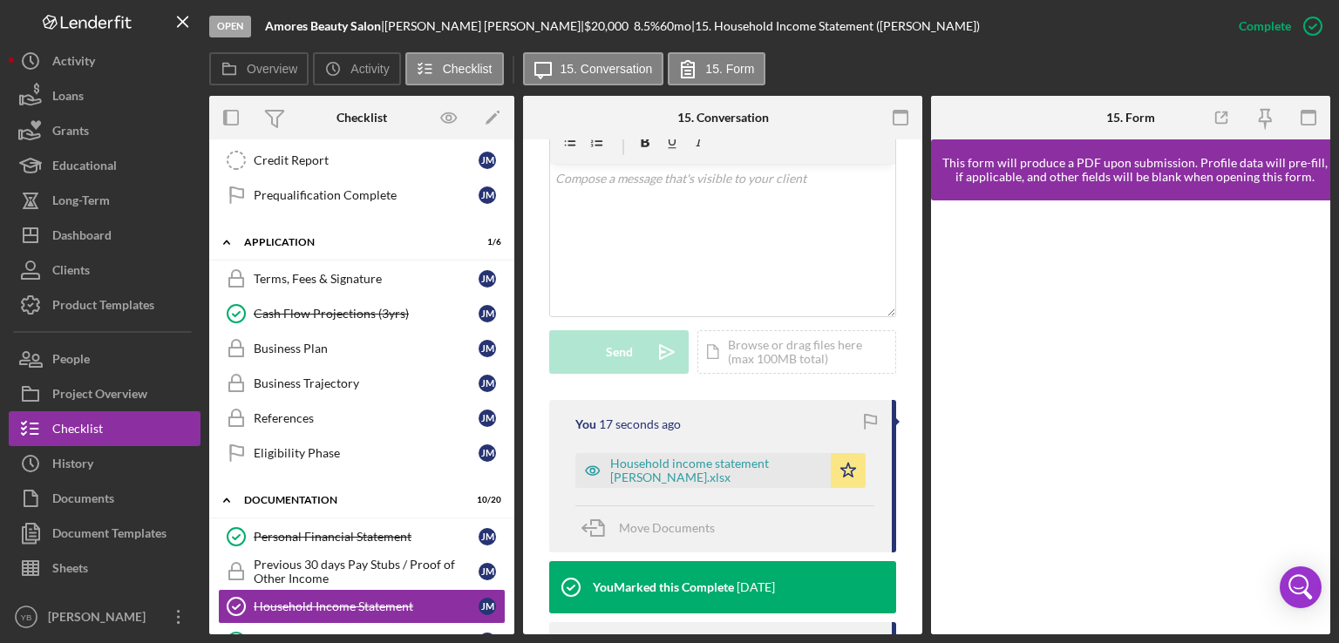
scroll to position [295, 0]
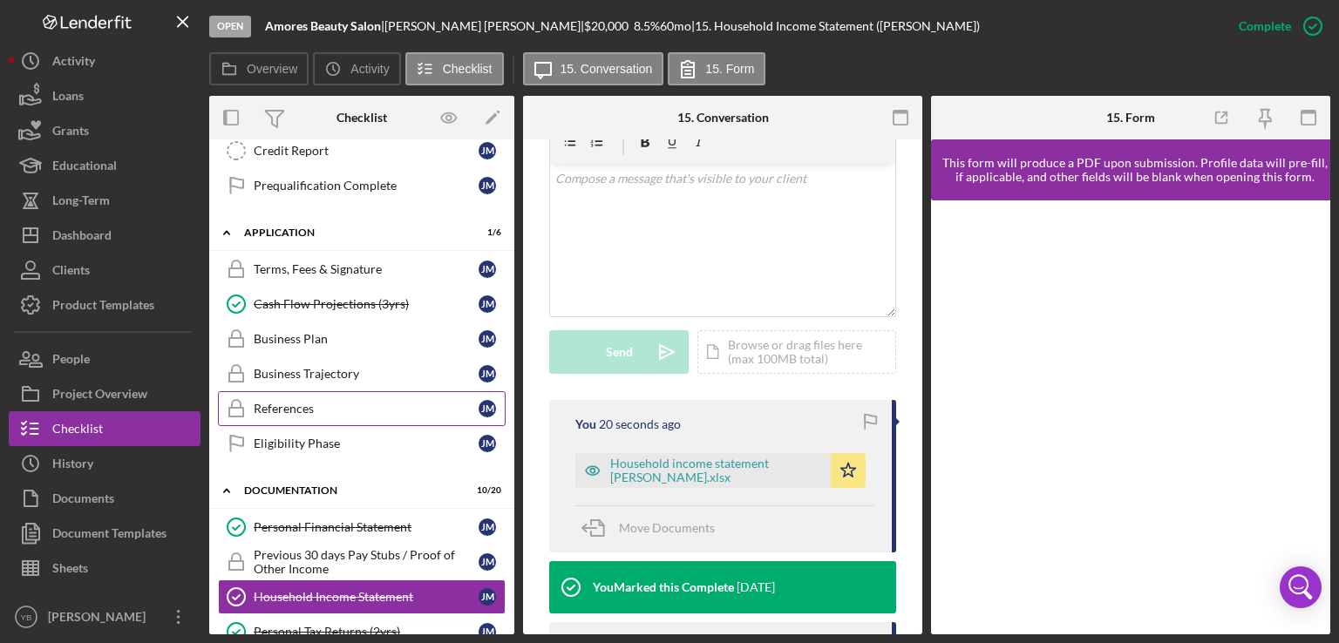
click at [309, 410] on div "References" at bounding box center [366, 409] width 225 height 14
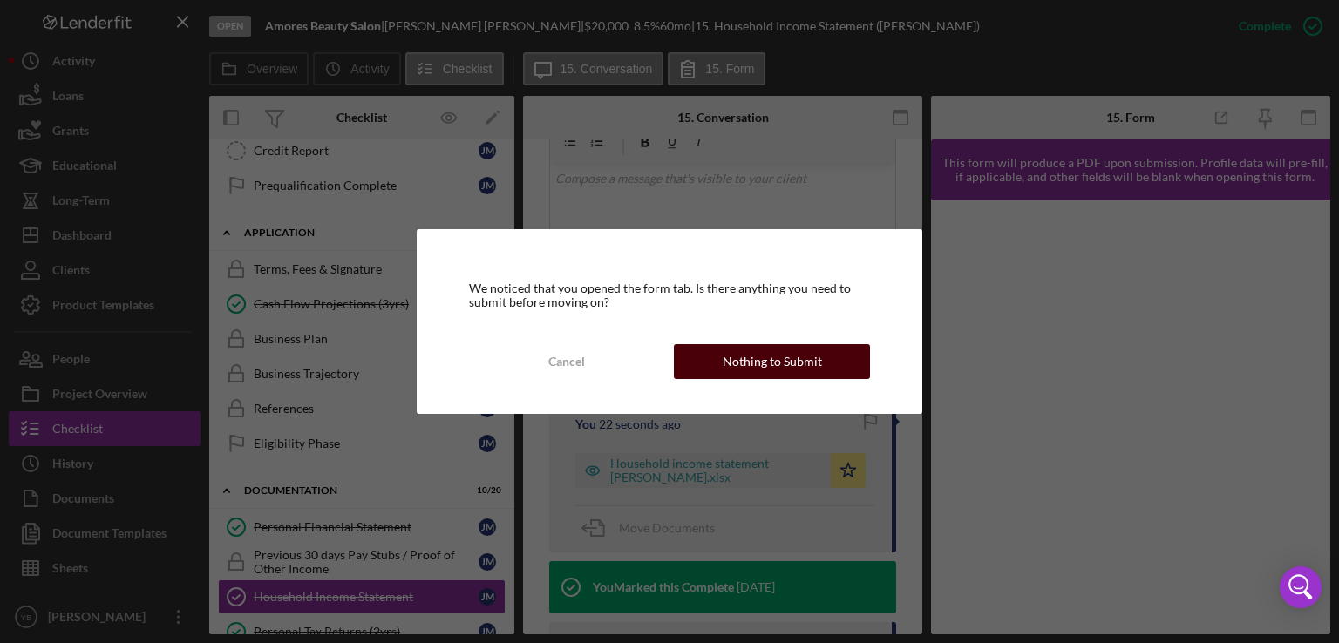
click at [721, 366] on button "Nothing to Submit" at bounding box center [772, 361] width 196 height 35
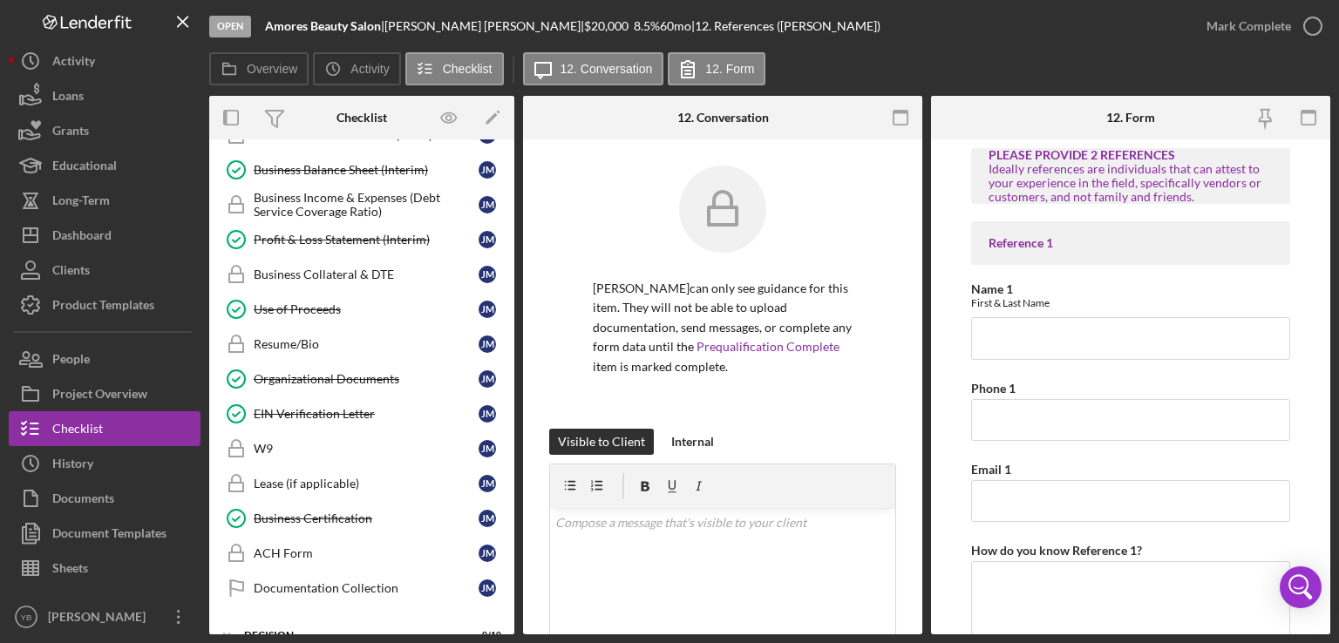
scroll to position [898, 0]
click at [279, 440] on div "W9" at bounding box center [366, 447] width 225 height 14
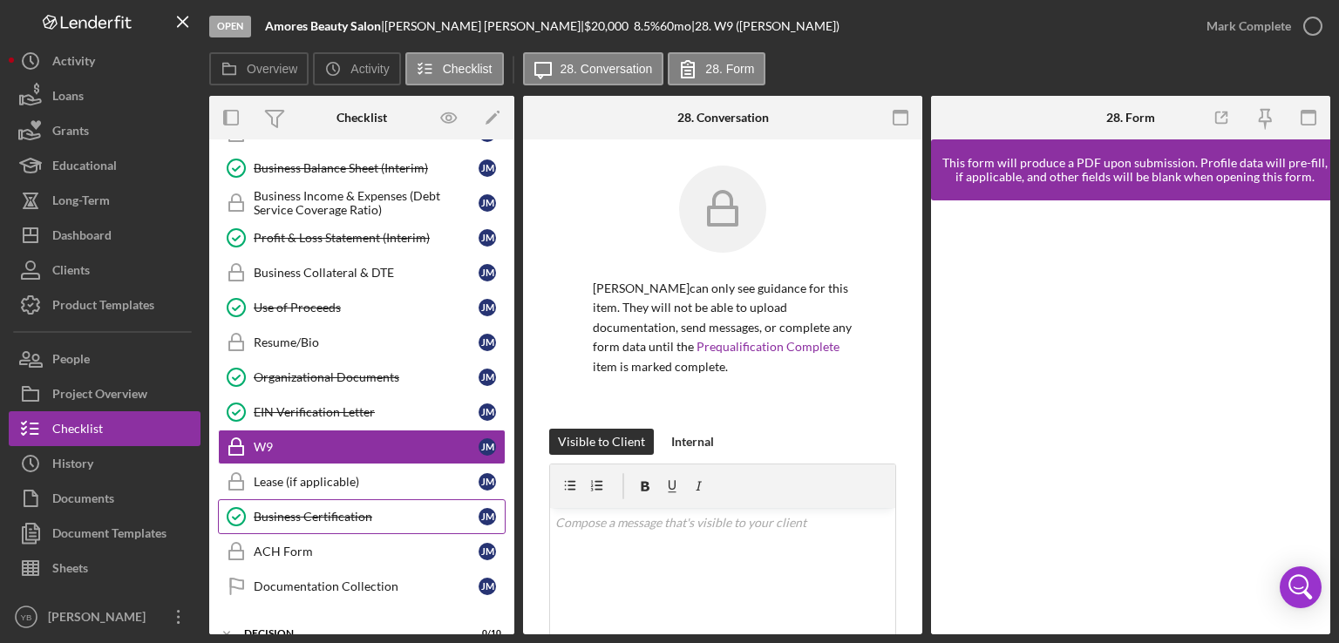
click at [357, 510] on div "Business Certification" at bounding box center [366, 517] width 225 height 14
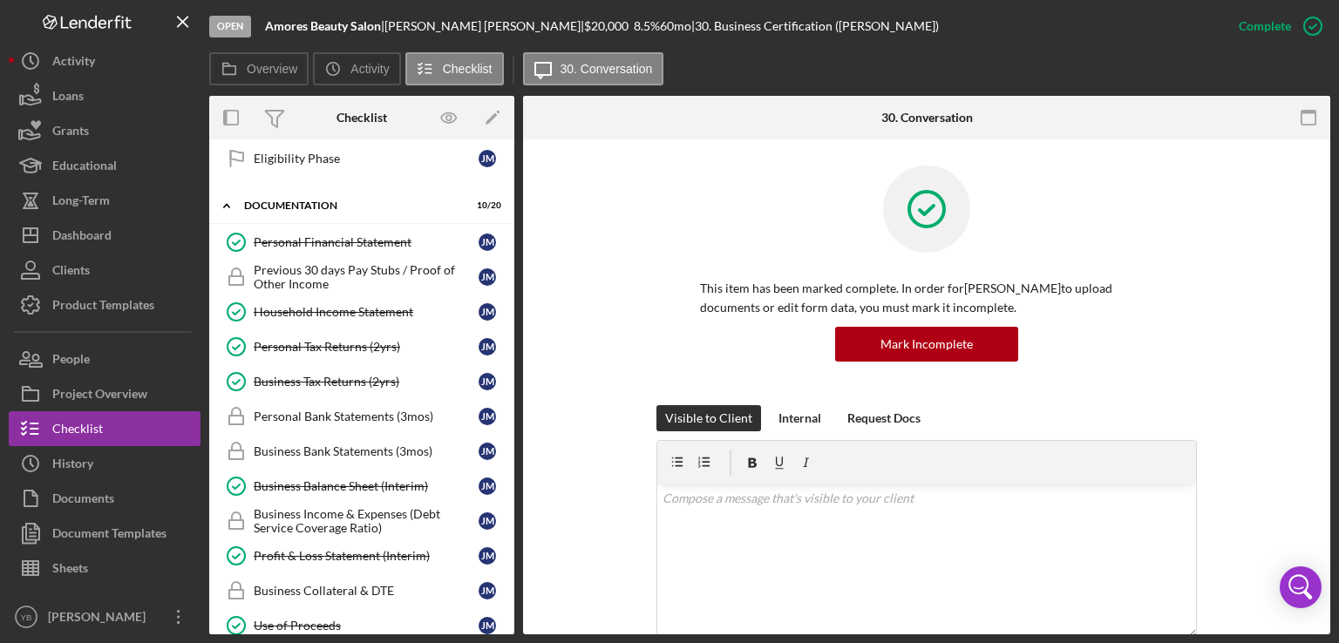
scroll to position [589, 0]
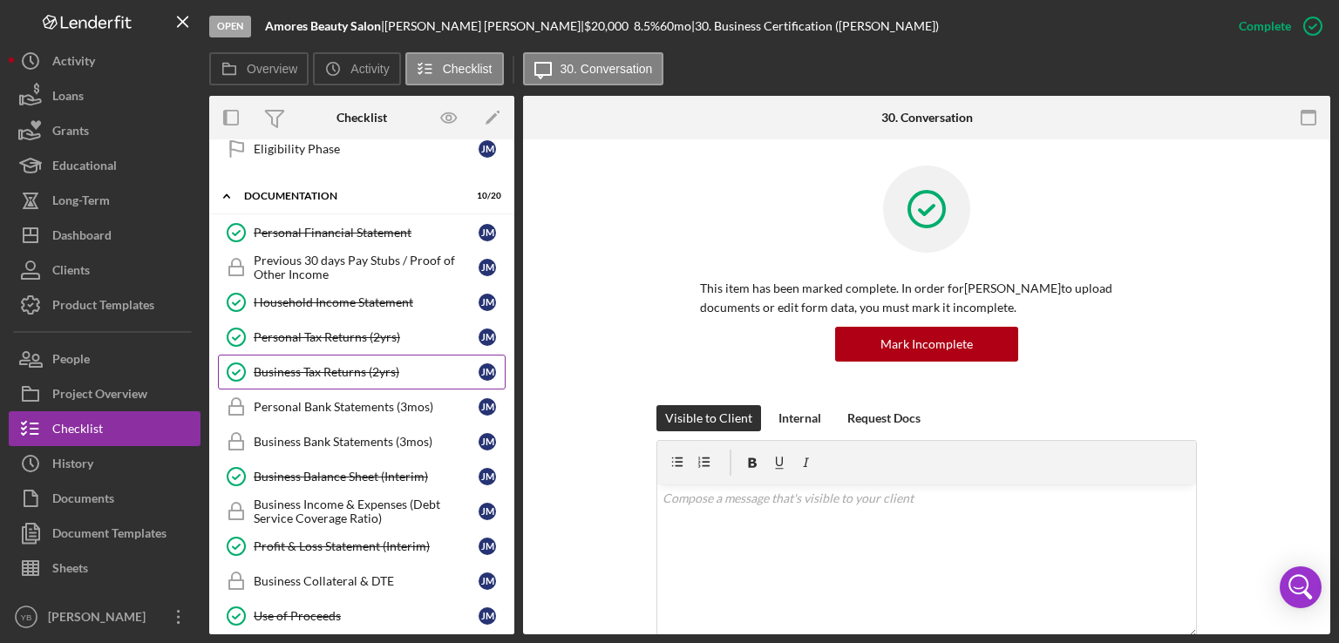
click at [367, 368] on div "Business Tax Returns (2yrs)" at bounding box center [366, 372] width 225 height 14
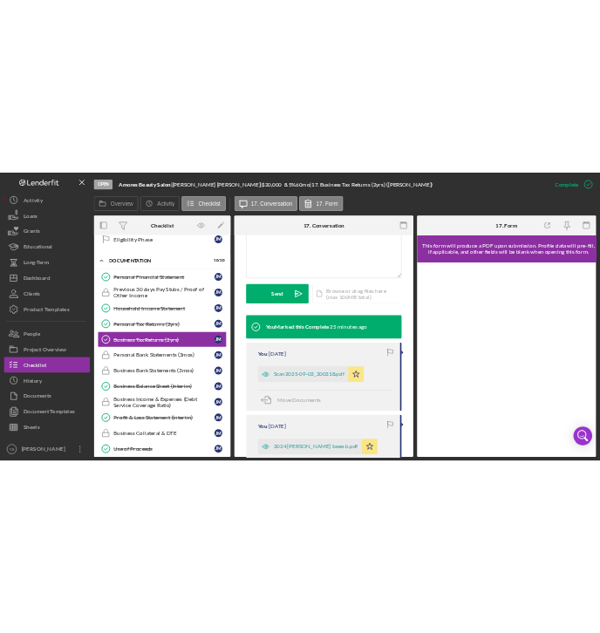
scroll to position [424, 0]
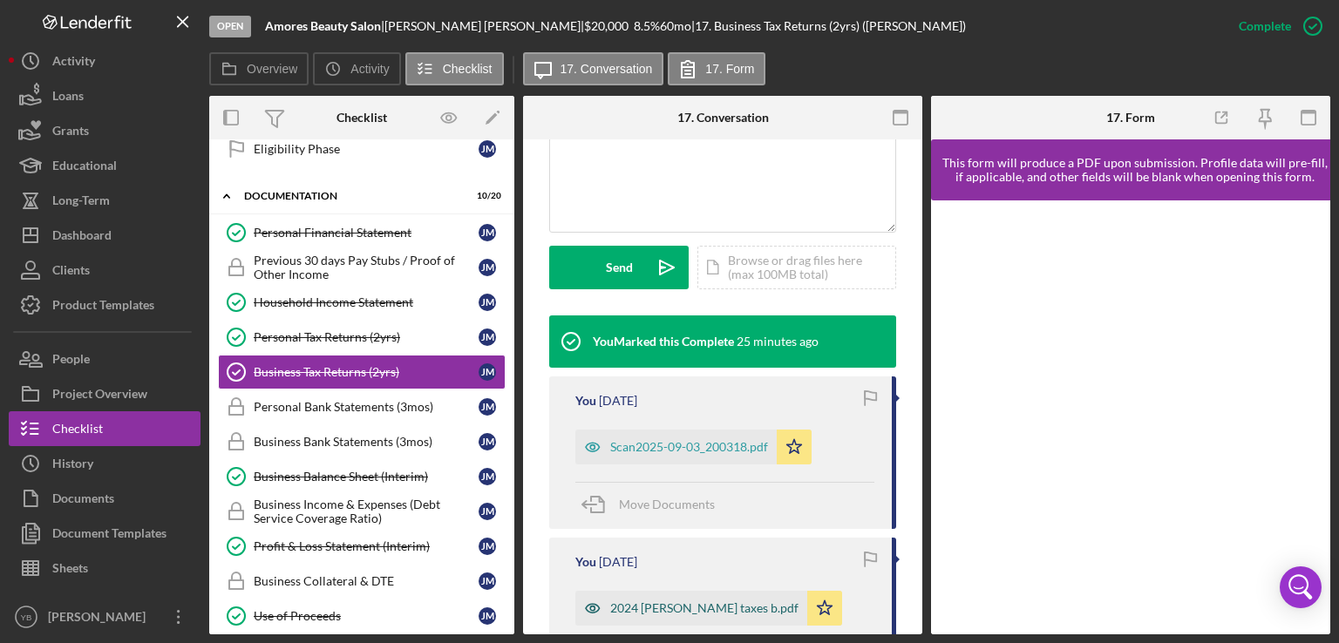
click at [662, 601] on div "2024 [PERSON_NAME] taxes b.pdf" at bounding box center [691, 608] width 232 height 35
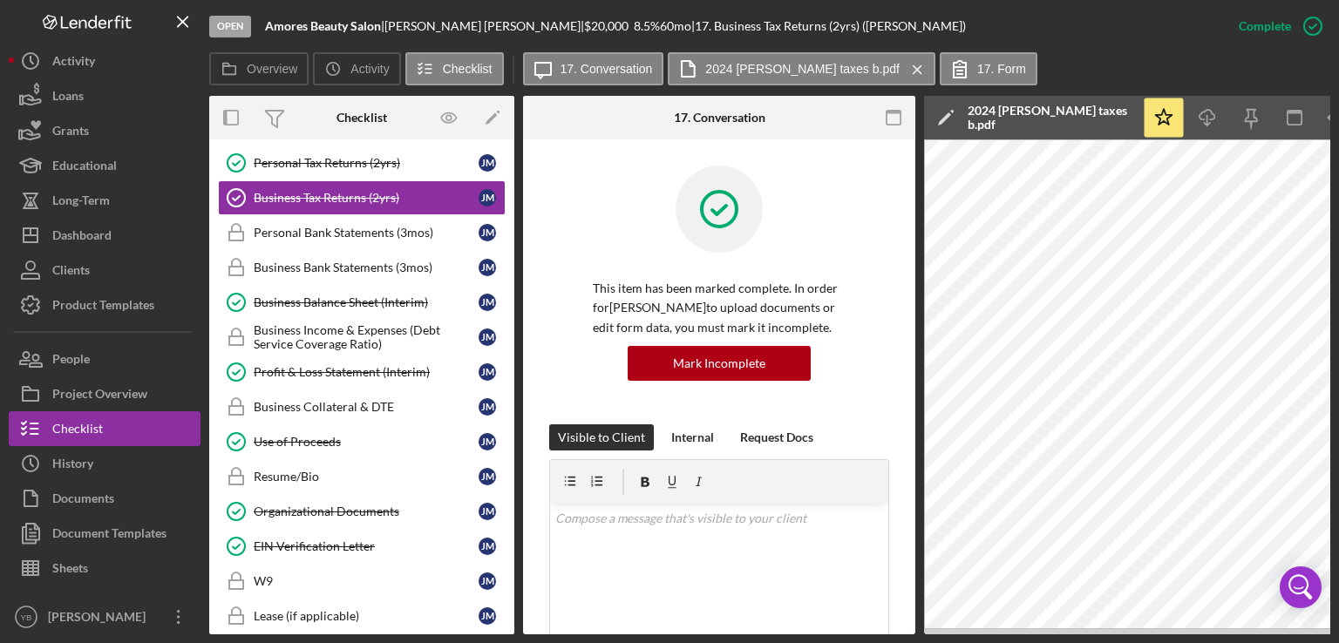
scroll to position [225, 0]
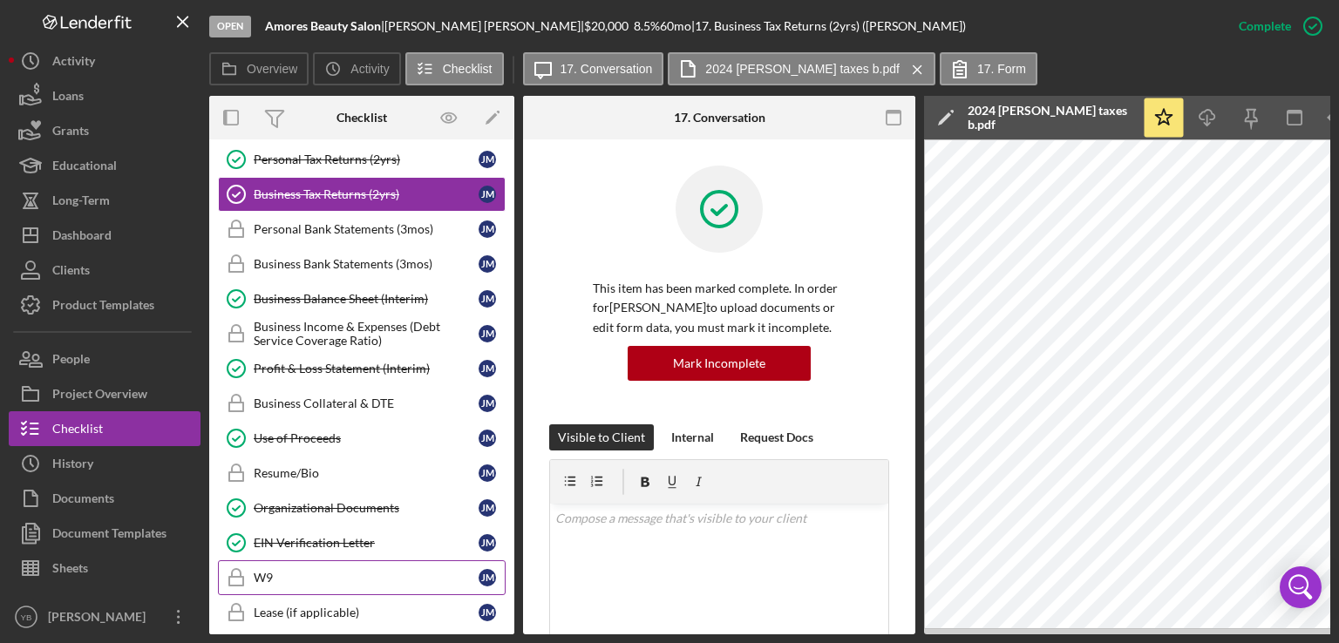
click at [268, 571] on div "W9" at bounding box center [366, 578] width 225 height 14
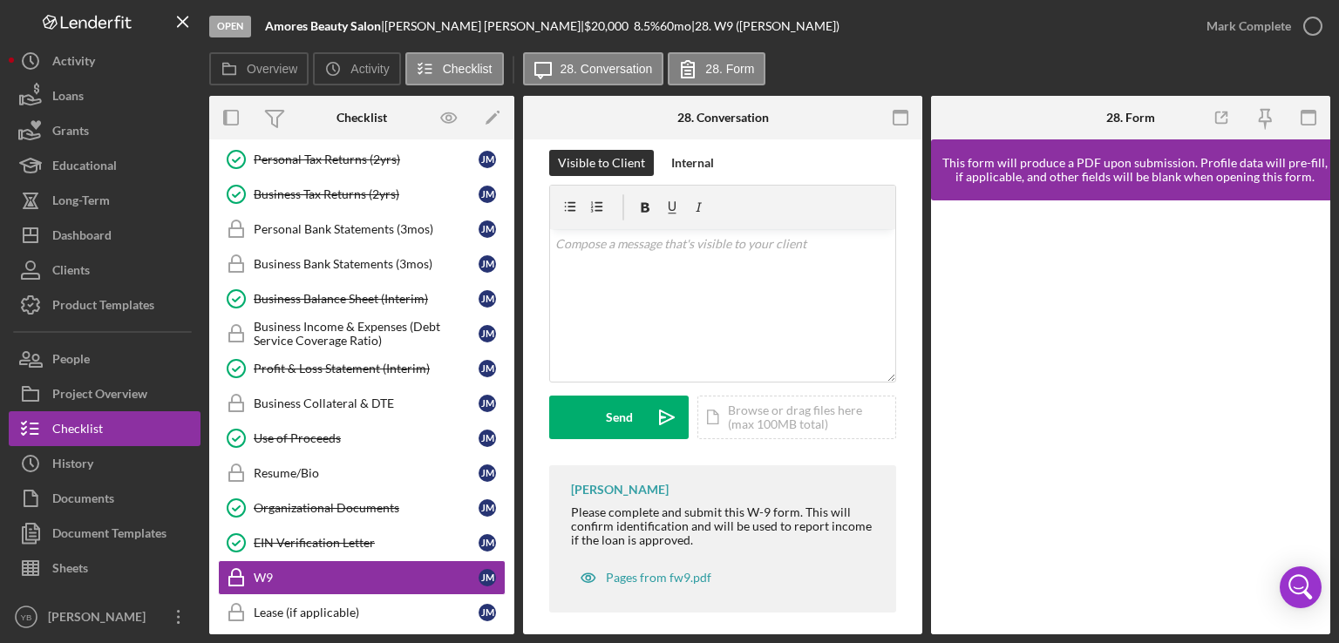
scroll to position [281, 0]
click at [797, 414] on div "Icon/Document Browse or drag files here (max 100MB total) Tap to choose files o…" at bounding box center [796, 416] width 199 height 44
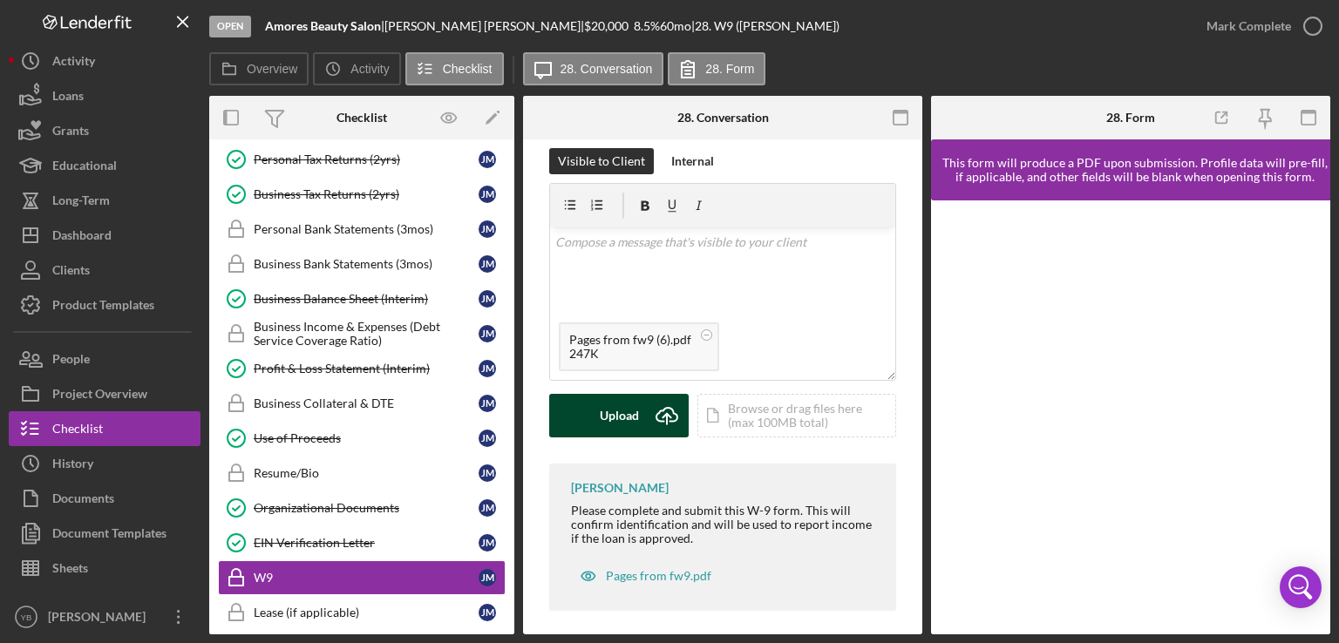
click at [626, 419] on div "Upload" at bounding box center [619, 416] width 39 height 44
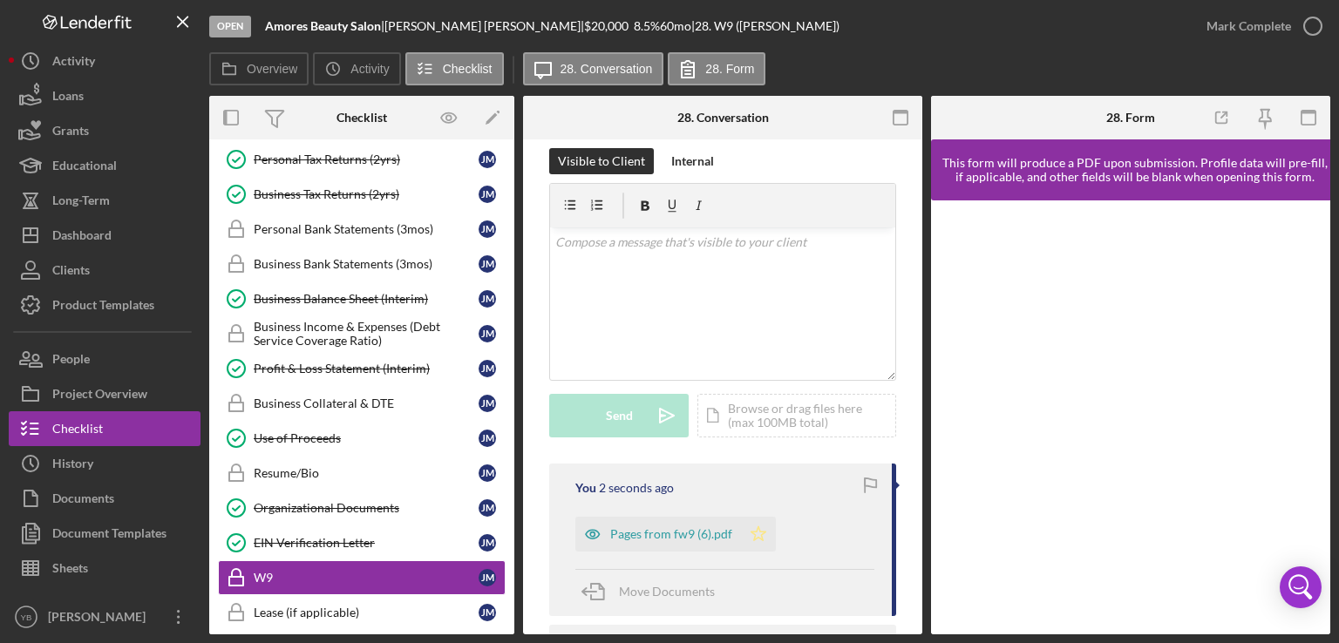
click at [753, 526] on icon "Icon/Star" at bounding box center [758, 534] width 35 height 35
click at [1298, 21] on icon "button" at bounding box center [1313, 26] width 44 height 44
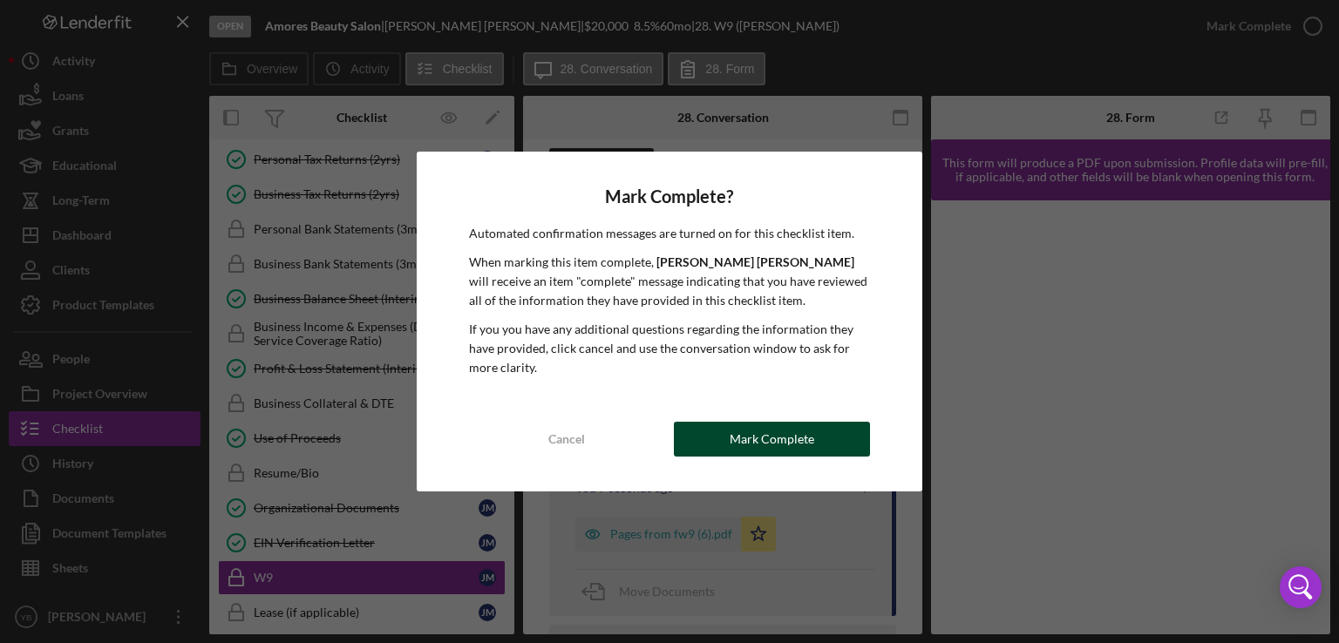
click at [824, 432] on button "Mark Complete" at bounding box center [772, 439] width 196 height 35
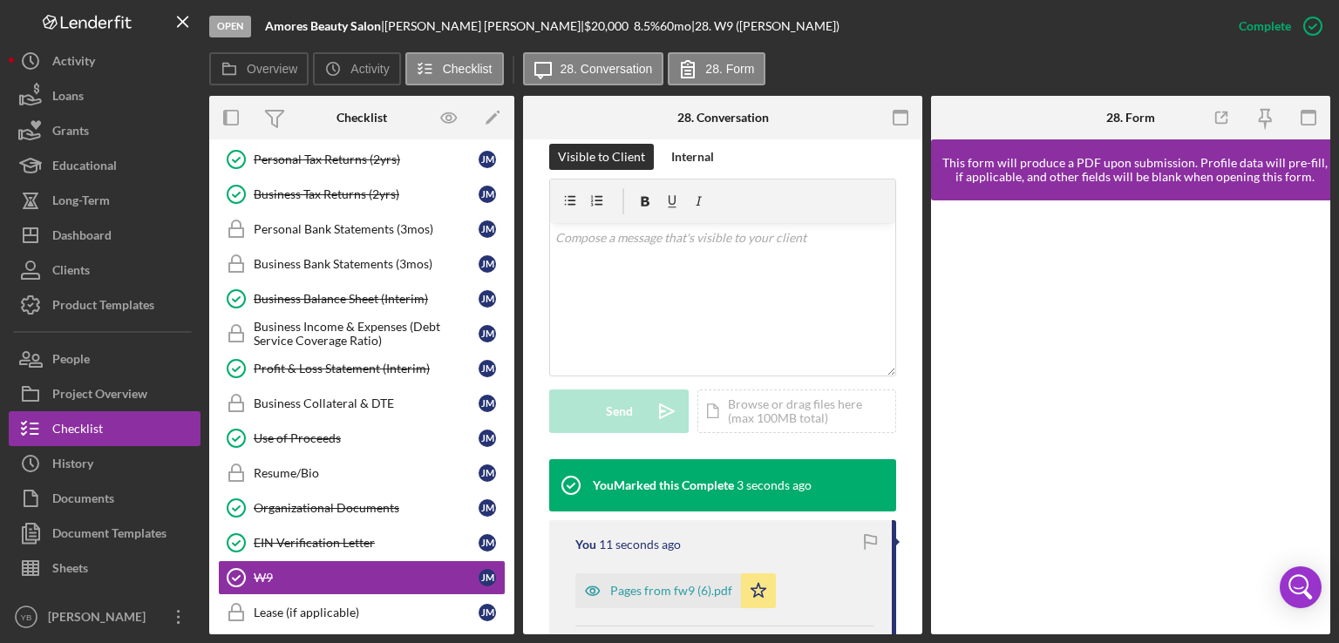
click at [513, 490] on div "Overview Internal Workflow Stage Open Icon/Dropdown Arrow Archive (can unarchiv…" at bounding box center [769, 365] width 1121 height 539
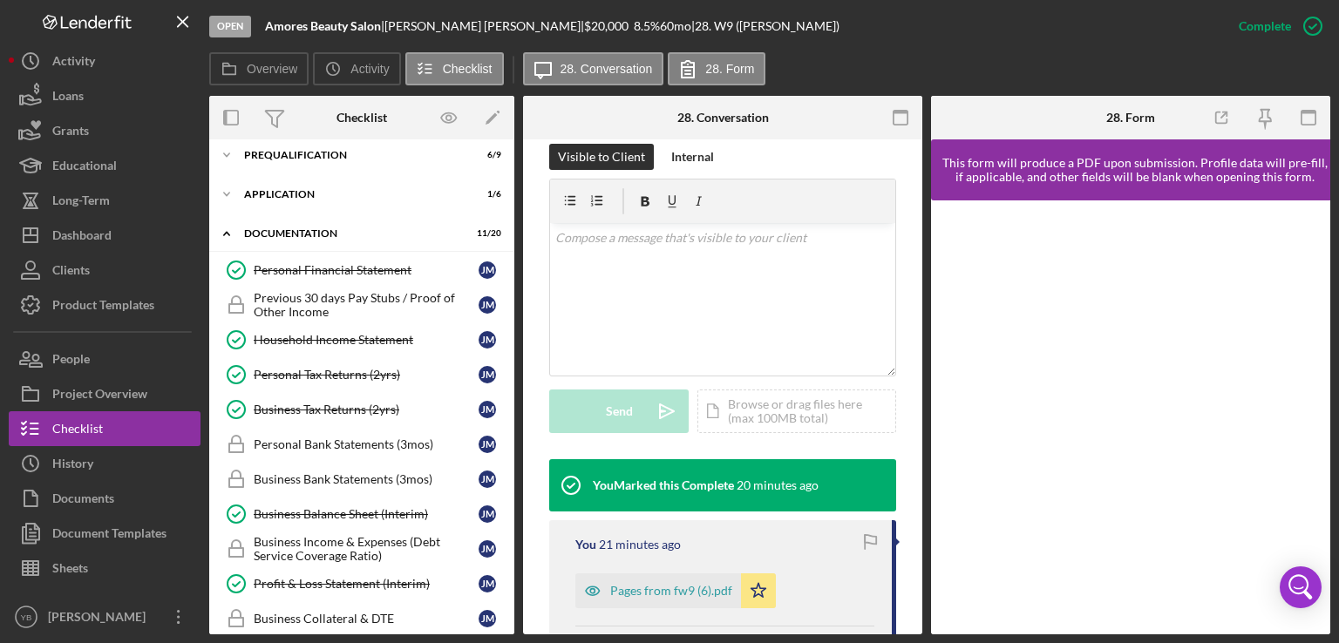
scroll to position [0, 0]
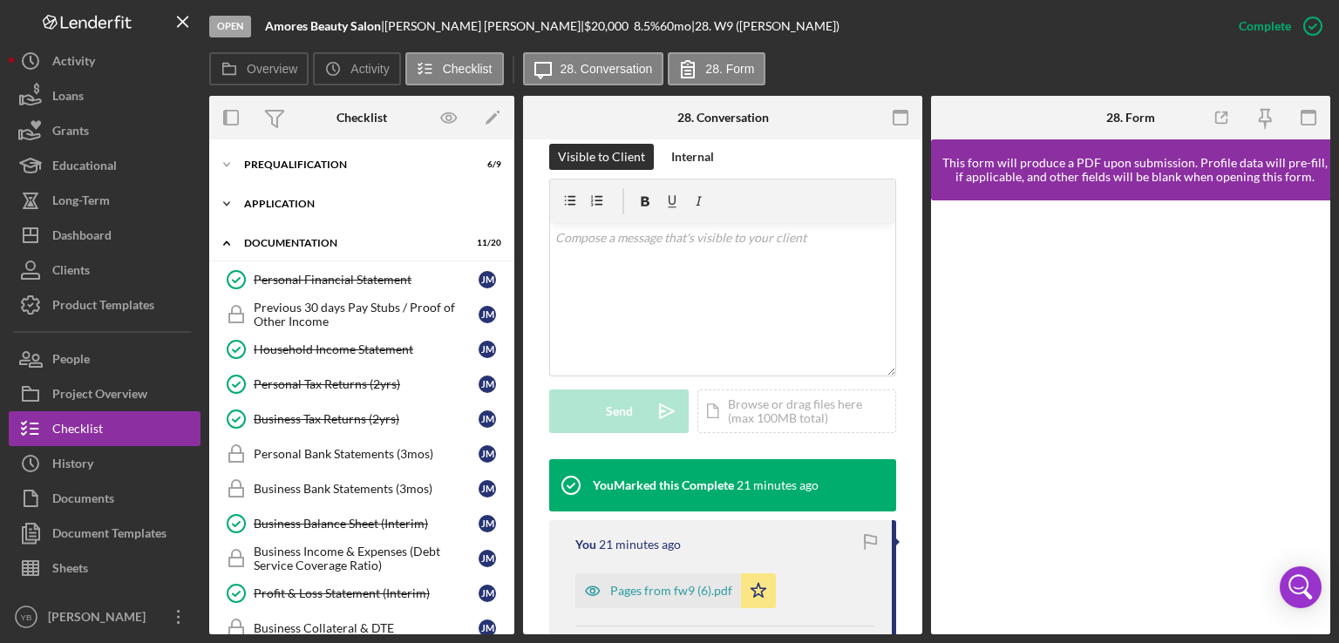
click at [286, 204] on div "Application" at bounding box center [368, 204] width 248 height 10
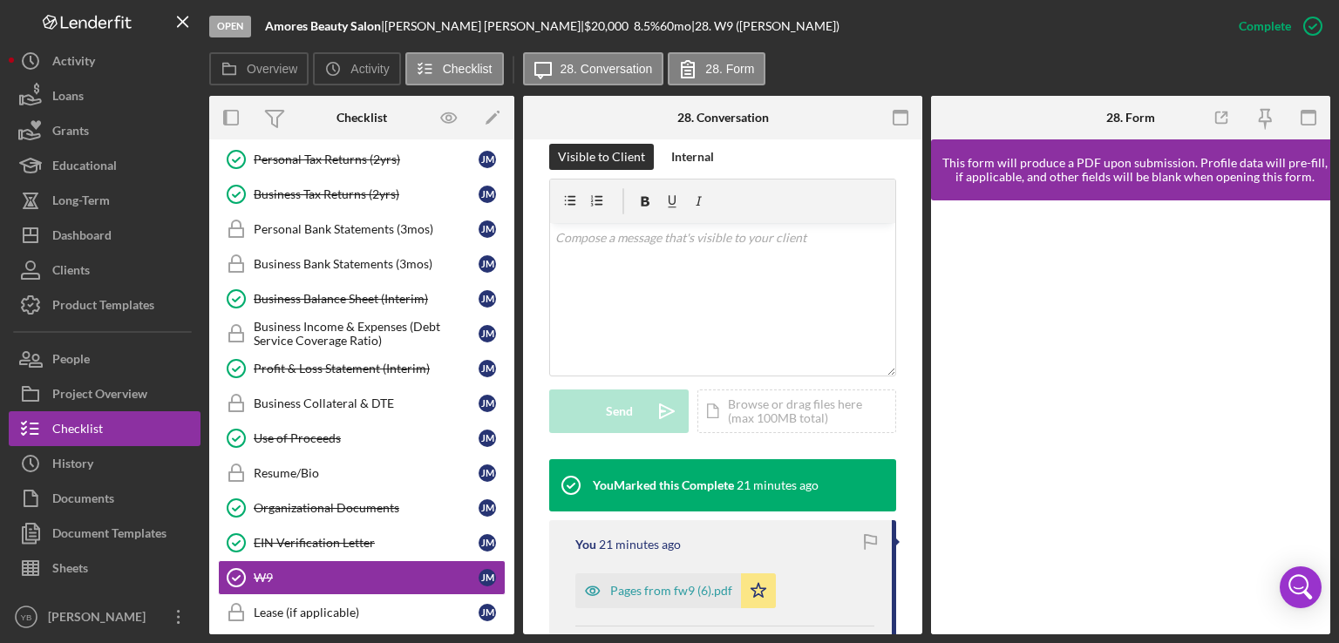
scroll to position [441, 0]
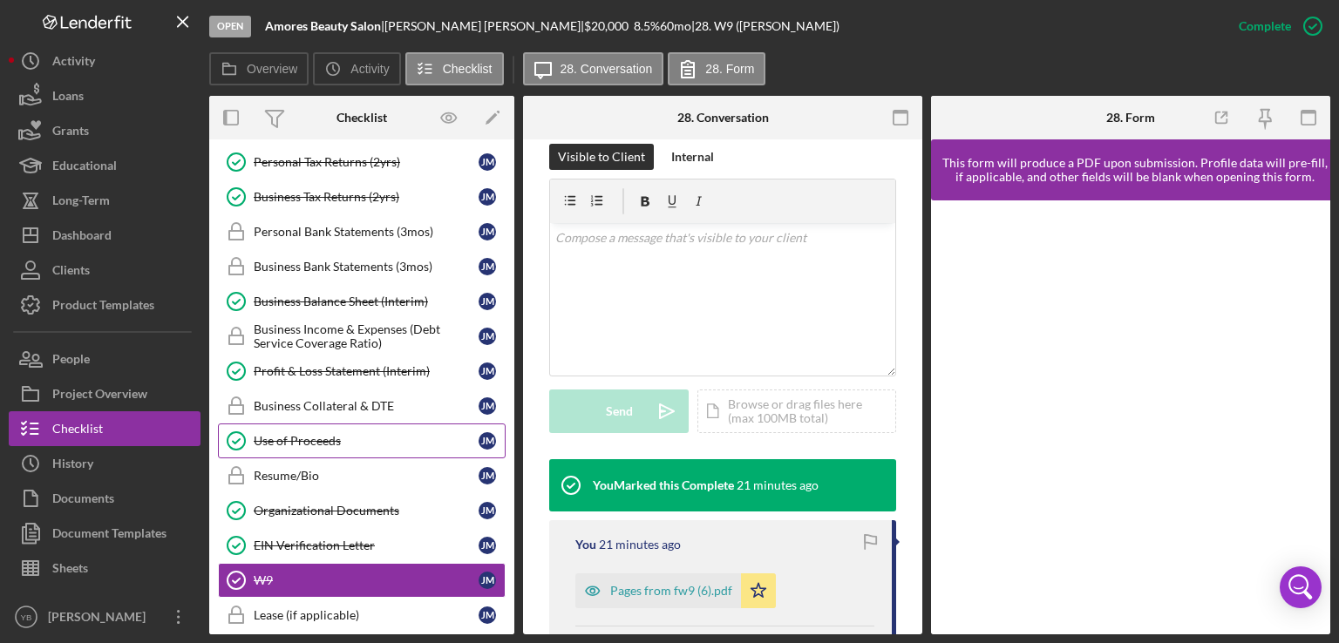
click at [322, 438] on div "Use of Proceeds" at bounding box center [366, 441] width 225 height 14
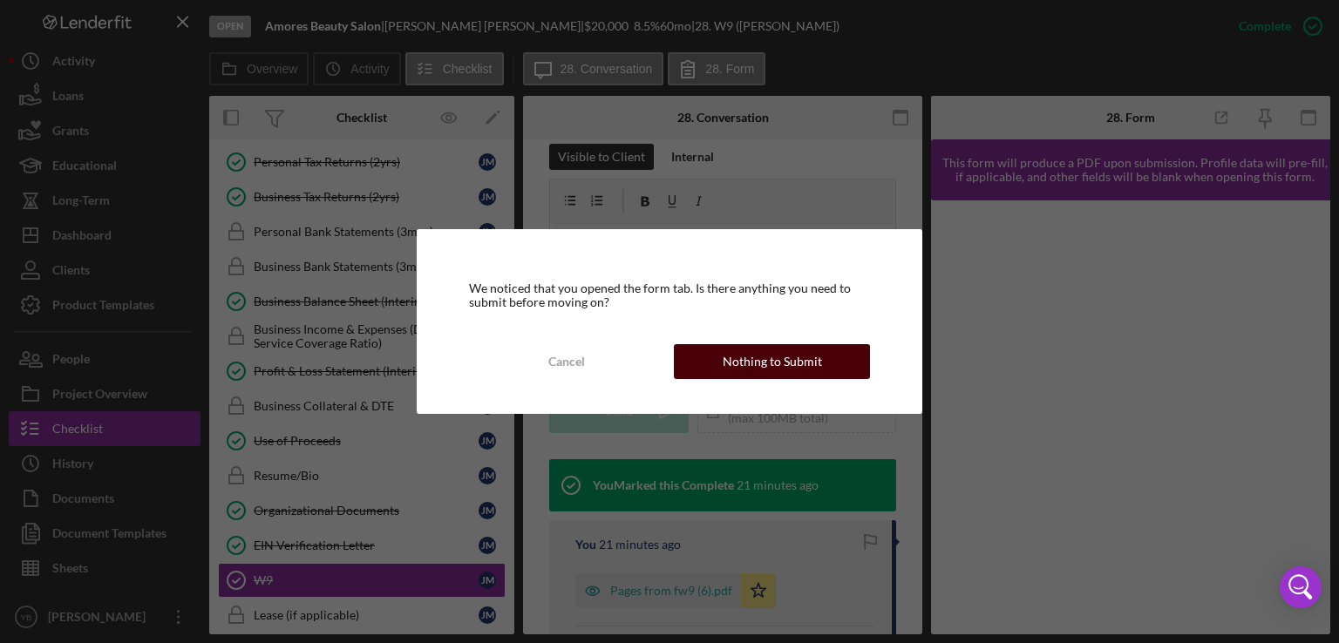
click at [767, 359] on div "Nothing to Submit" at bounding box center [772, 361] width 99 height 35
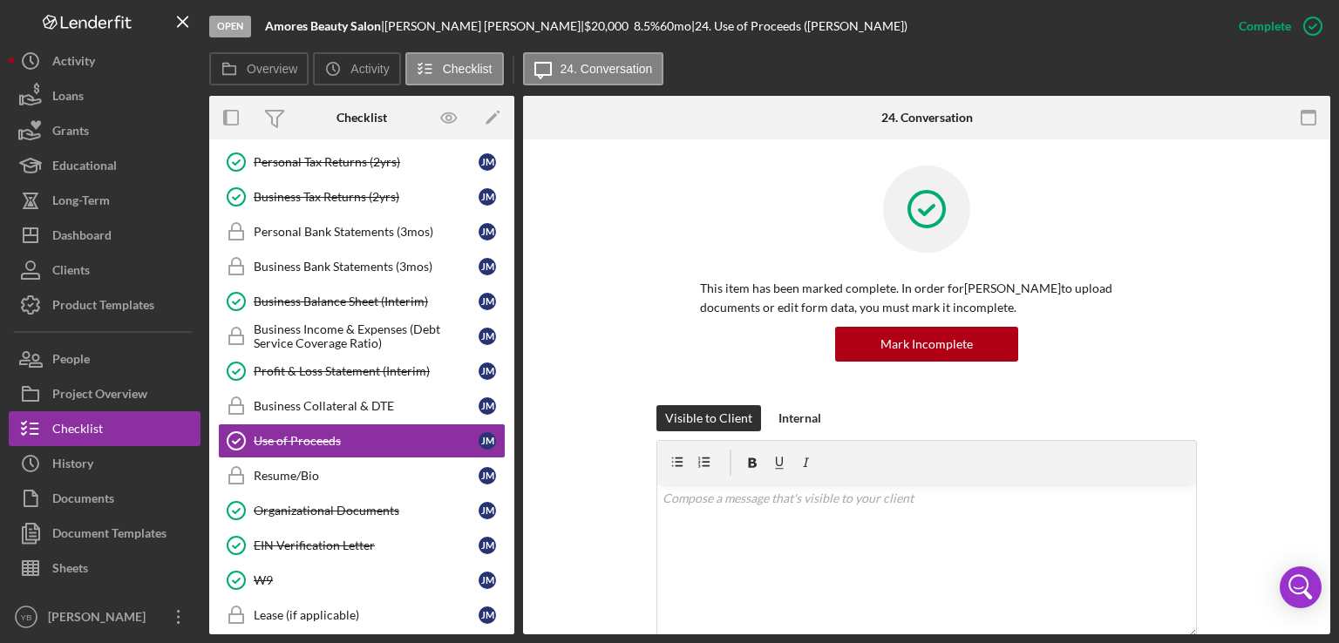
click at [1212, 276] on div "This item has been marked complete. In order for [PERSON_NAME] to upload docume…" at bounding box center [926, 286] width 755 height 240
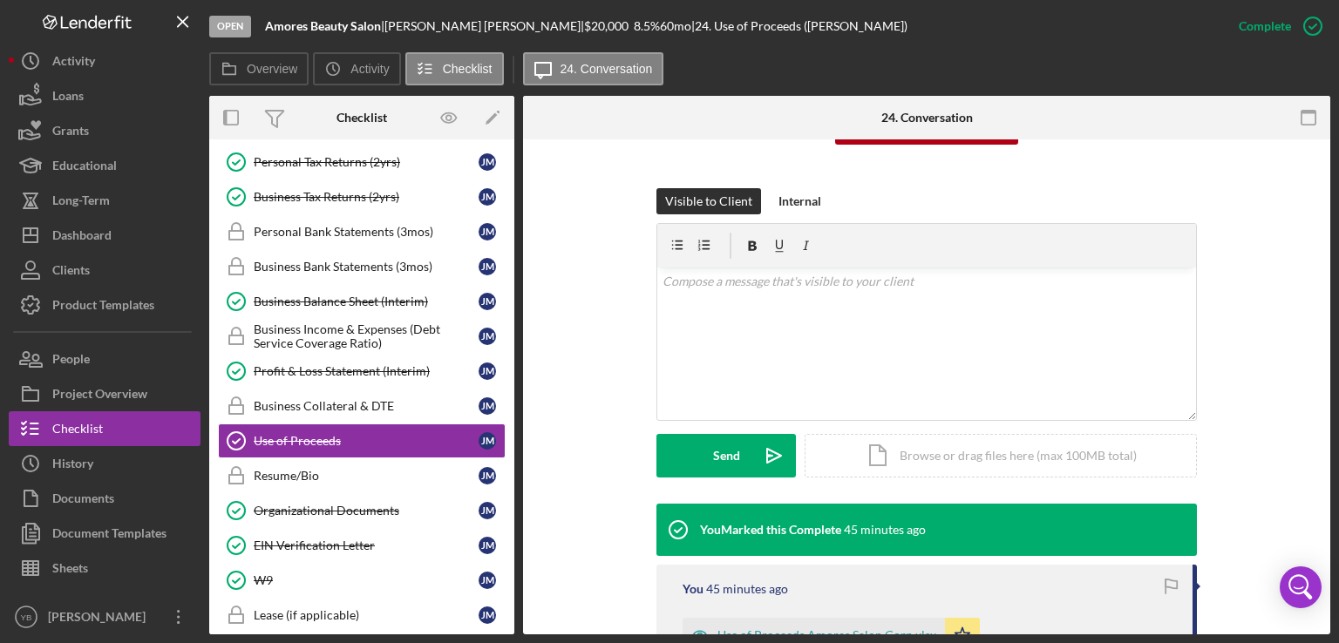
scroll to position [279, 0]
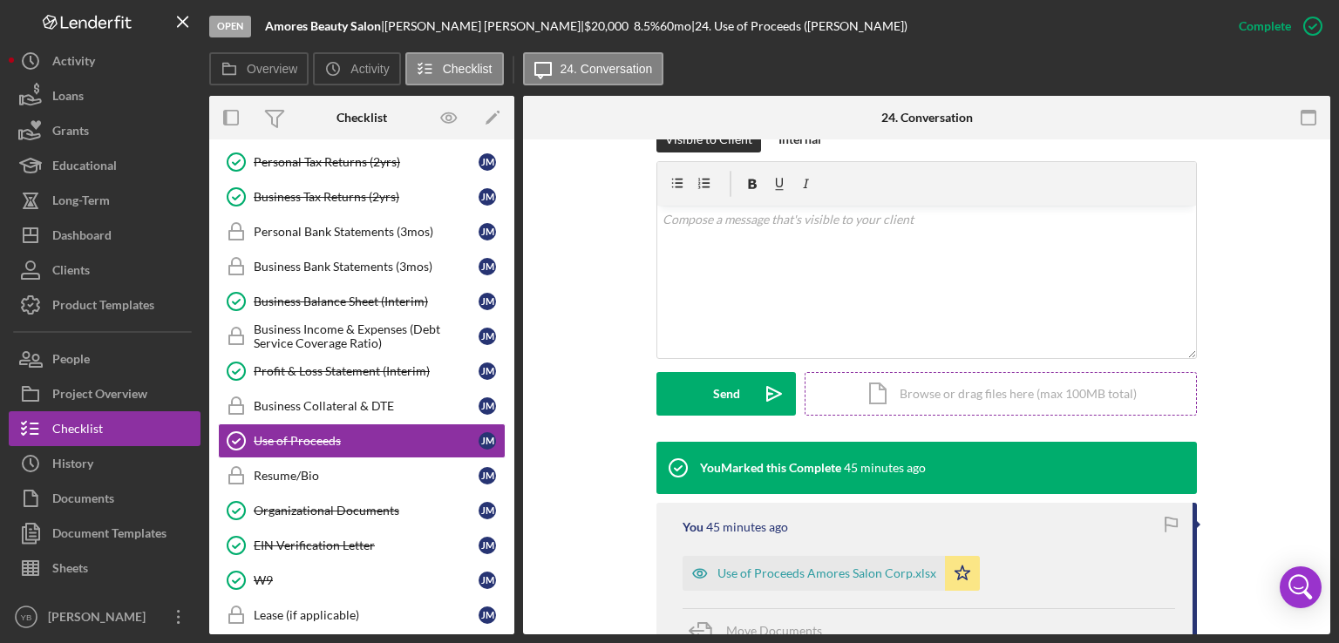
click at [976, 384] on div "Icon/Document Browse or drag files here (max 100MB total) Tap to choose files o…" at bounding box center [1001, 394] width 392 height 44
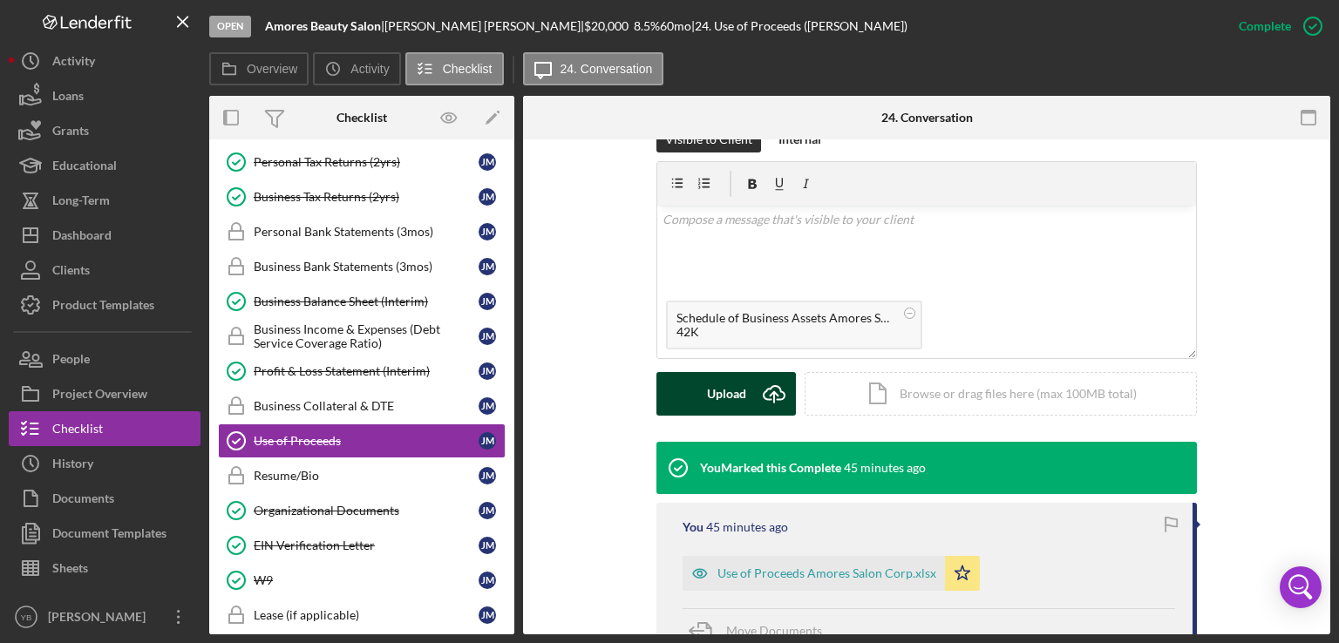
click at [710, 403] on div "Upload" at bounding box center [726, 394] width 39 height 44
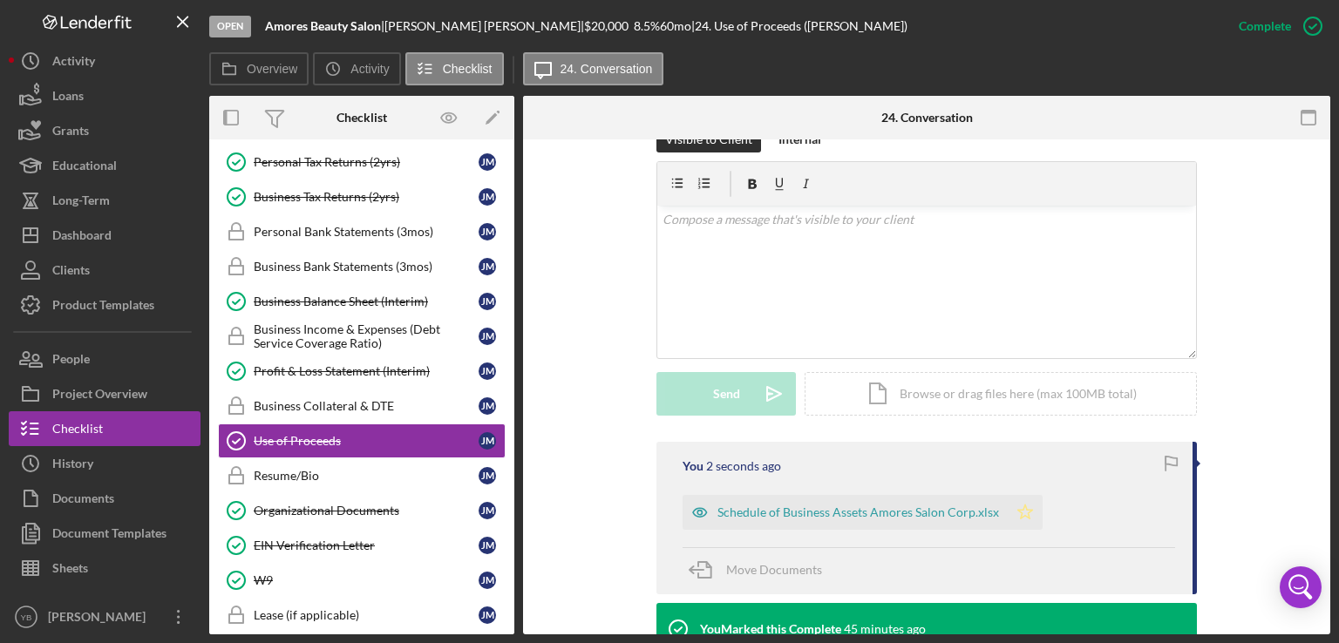
click at [1019, 508] on polygon "button" at bounding box center [1025, 512] width 15 height 14
click at [1261, 29] on div "Mark Incomplete" at bounding box center [1244, 26] width 93 height 35
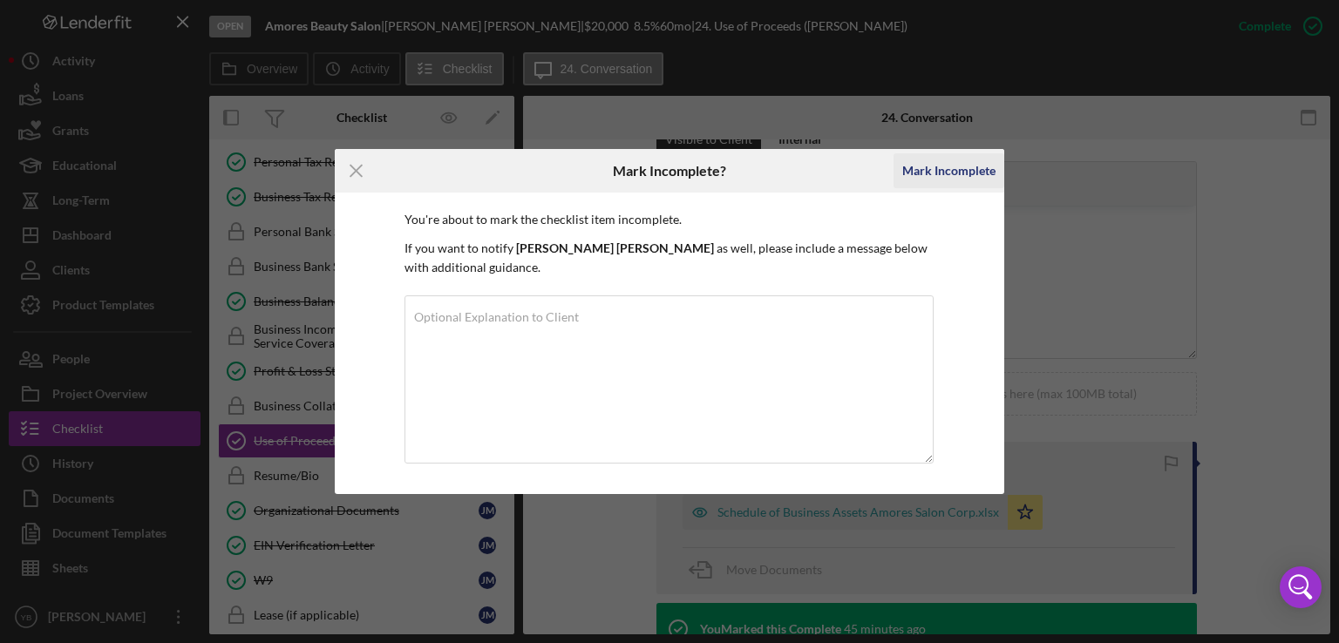
click at [958, 170] on div "Mark Incomplete" at bounding box center [948, 170] width 93 height 35
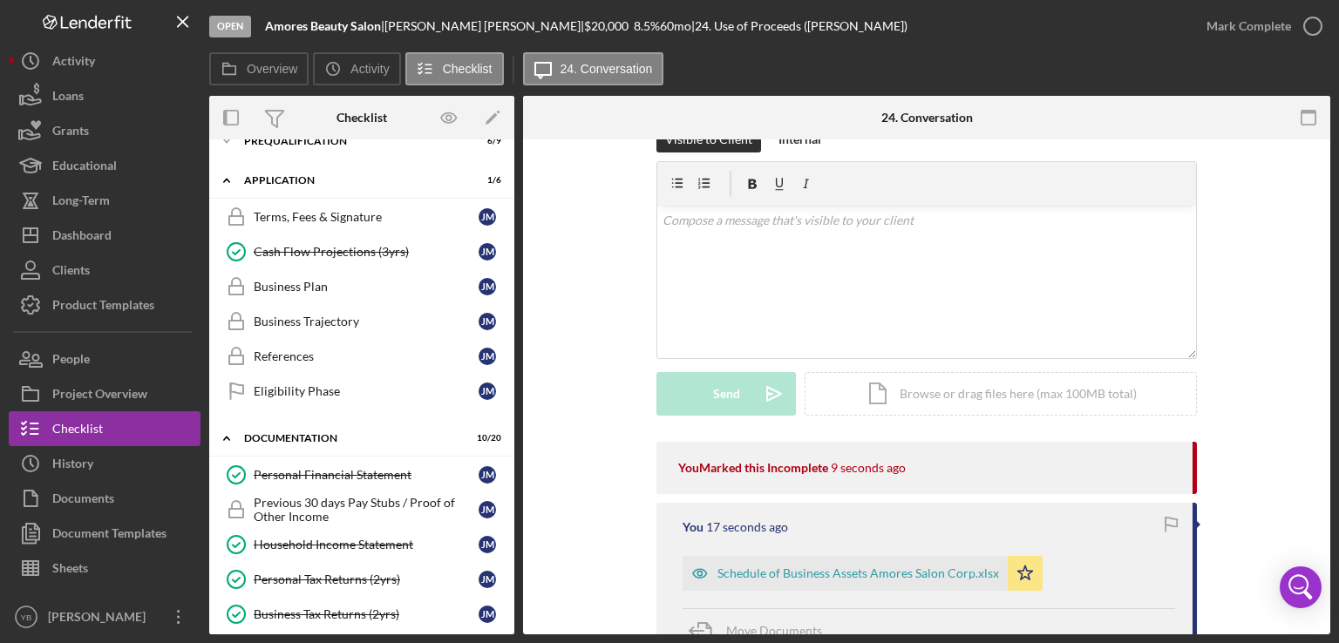
scroll to position [20, 0]
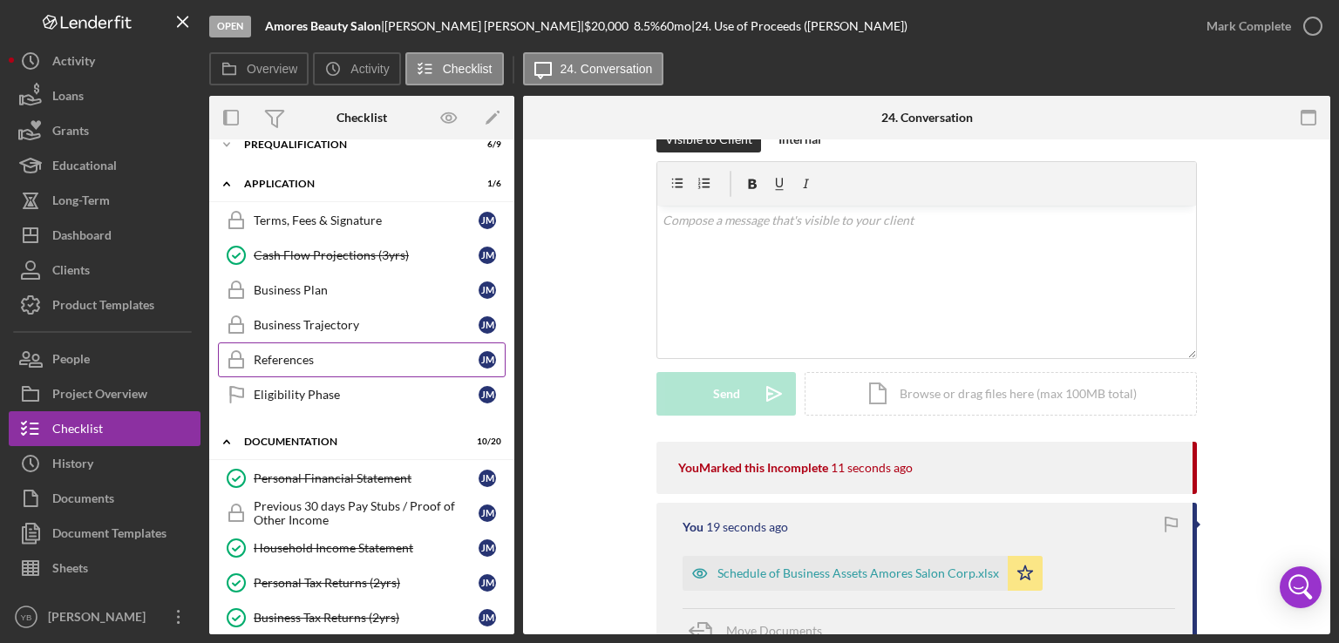
click at [309, 360] on div "References" at bounding box center [366, 360] width 225 height 14
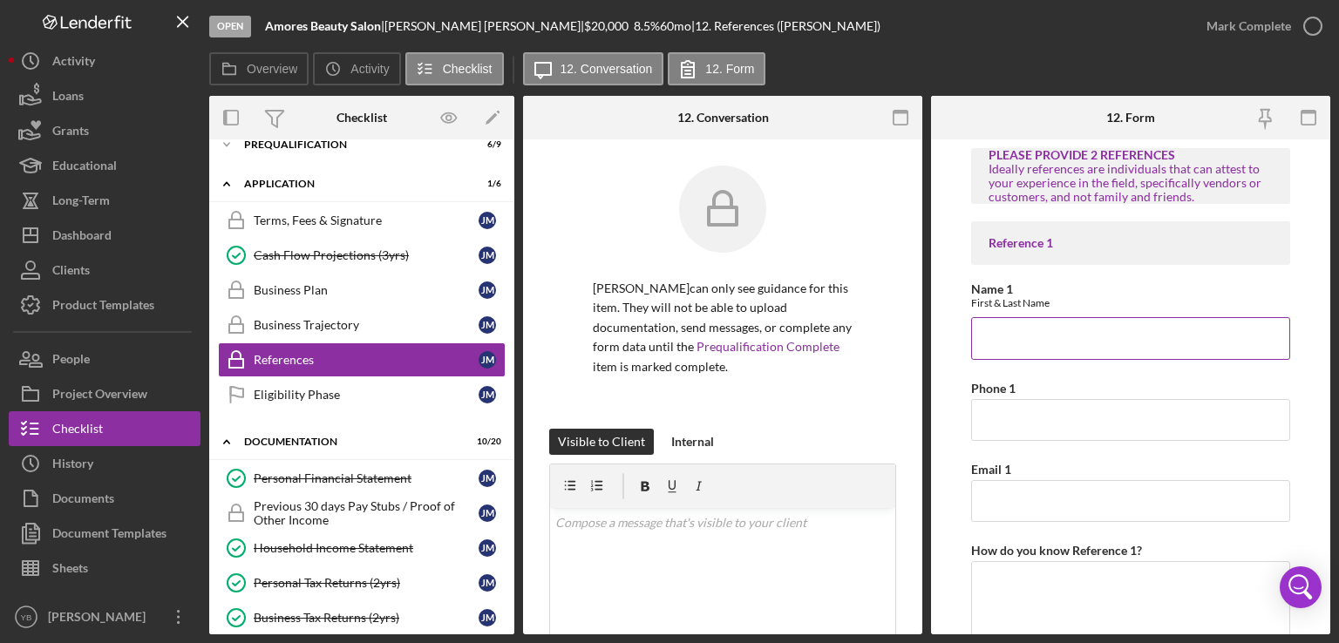
click at [1013, 331] on input "Name 1" at bounding box center [1130, 338] width 319 height 42
type input "[PERSON_NAME]"
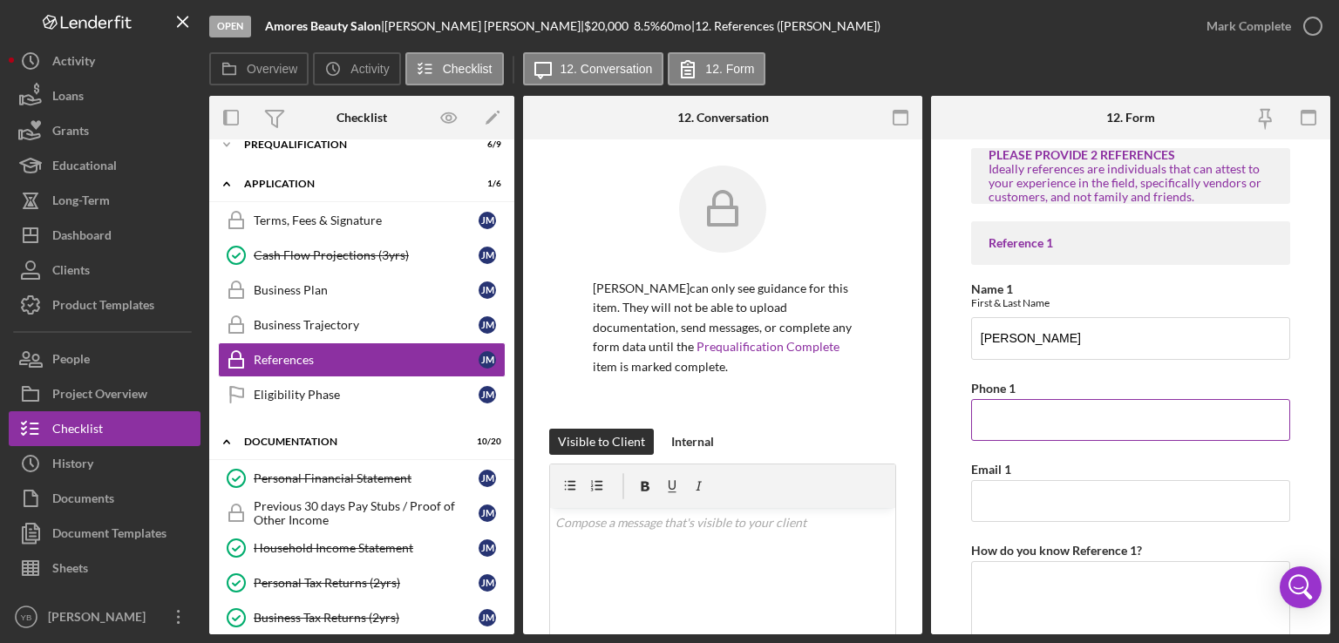
click at [998, 427] on input "Phone 1" at bounding box center [1130, 420] width 319 height 42
click at [987, 499] on input "Email 1" at bounding box center [1130, 501] width 319 height 42
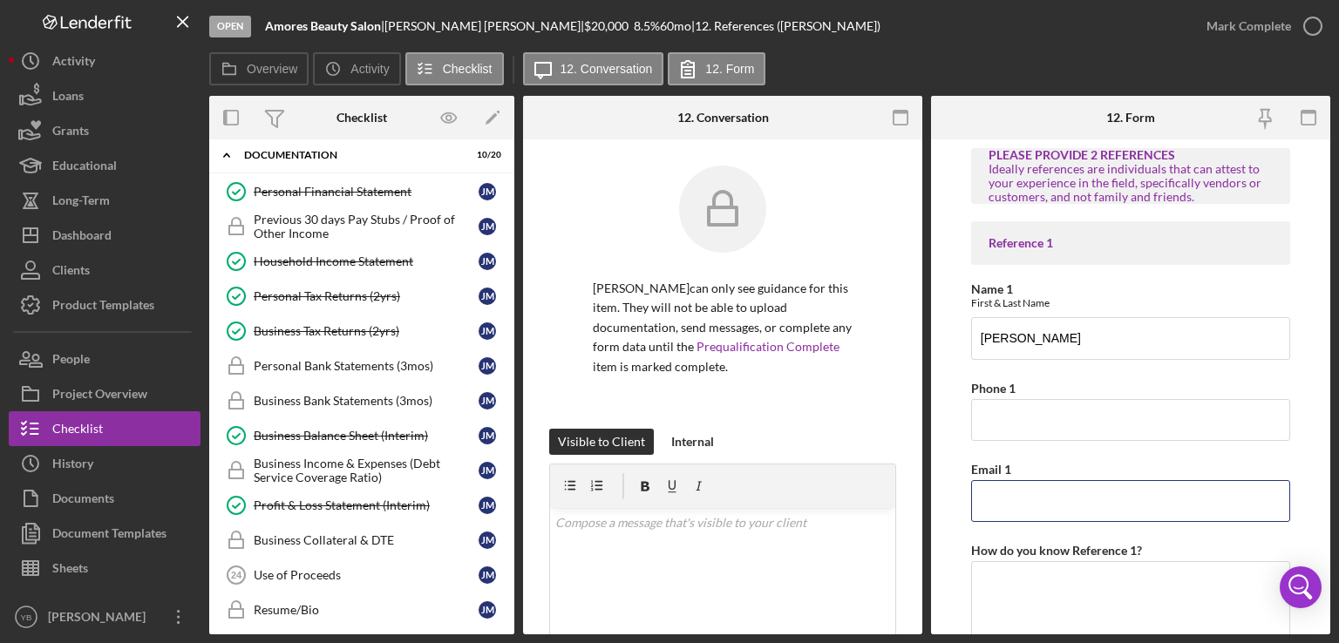
scroll to position [310, 0]
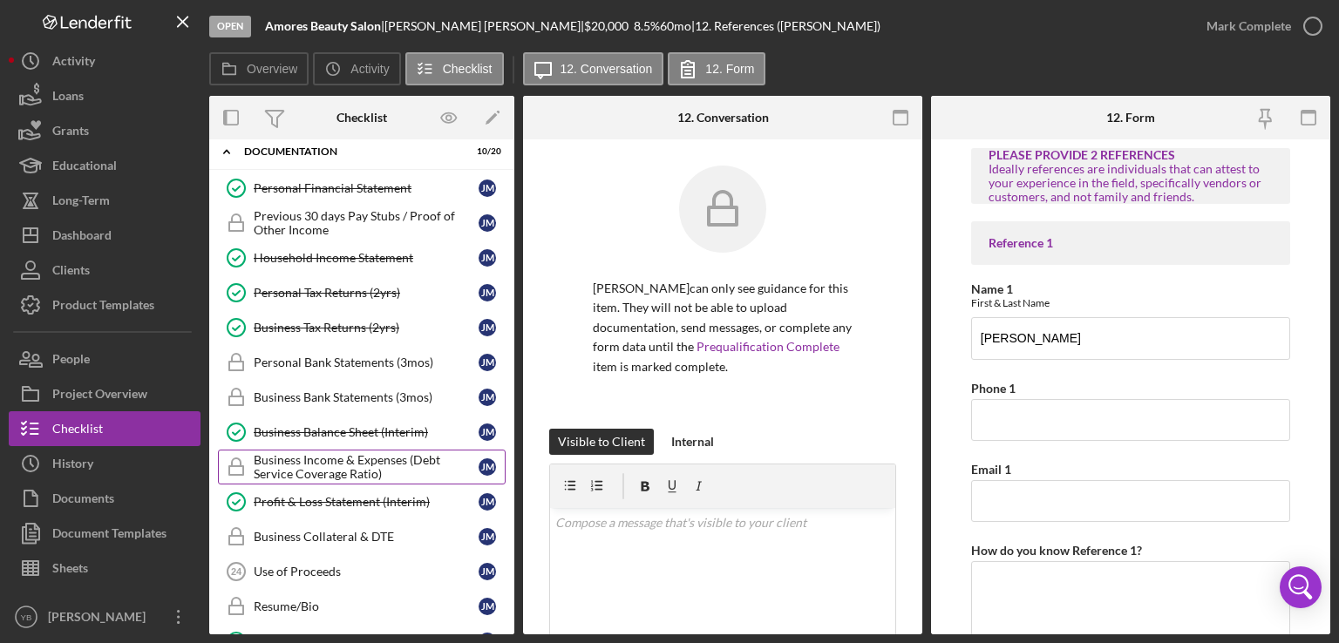
click at [357, 463] on div "Business Income & Expenses (Debt Service Coverage Ratio)" at bounding box center [366, 467] width 225 height 28
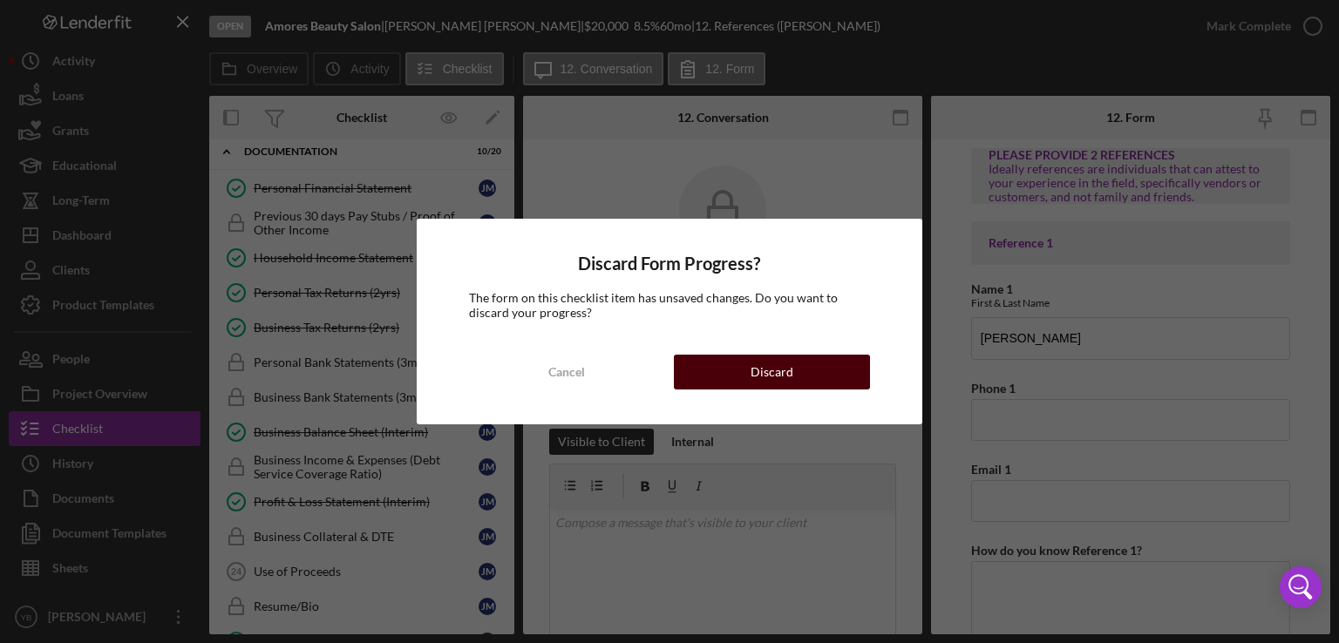
click at [774, 366] on div "Discard" at bounding box center [771, 372] width 43 height 35
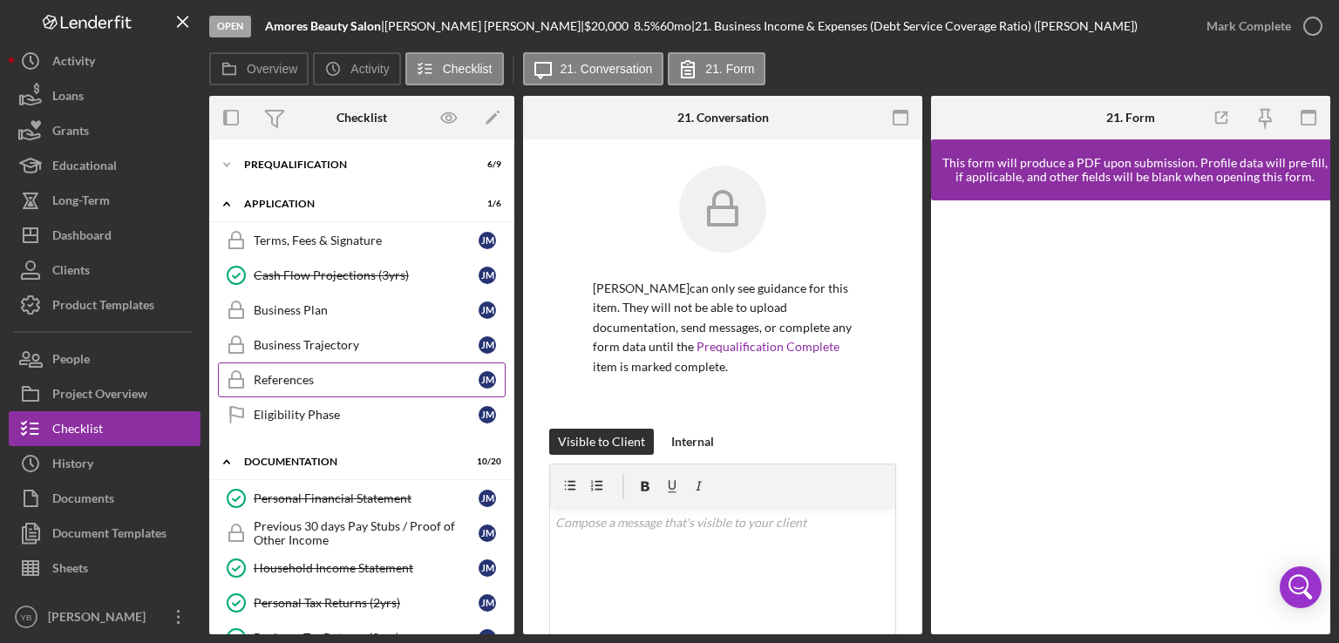
click at [310, 375] on div "References" at bounding box center [366, 380] width 225 height 14
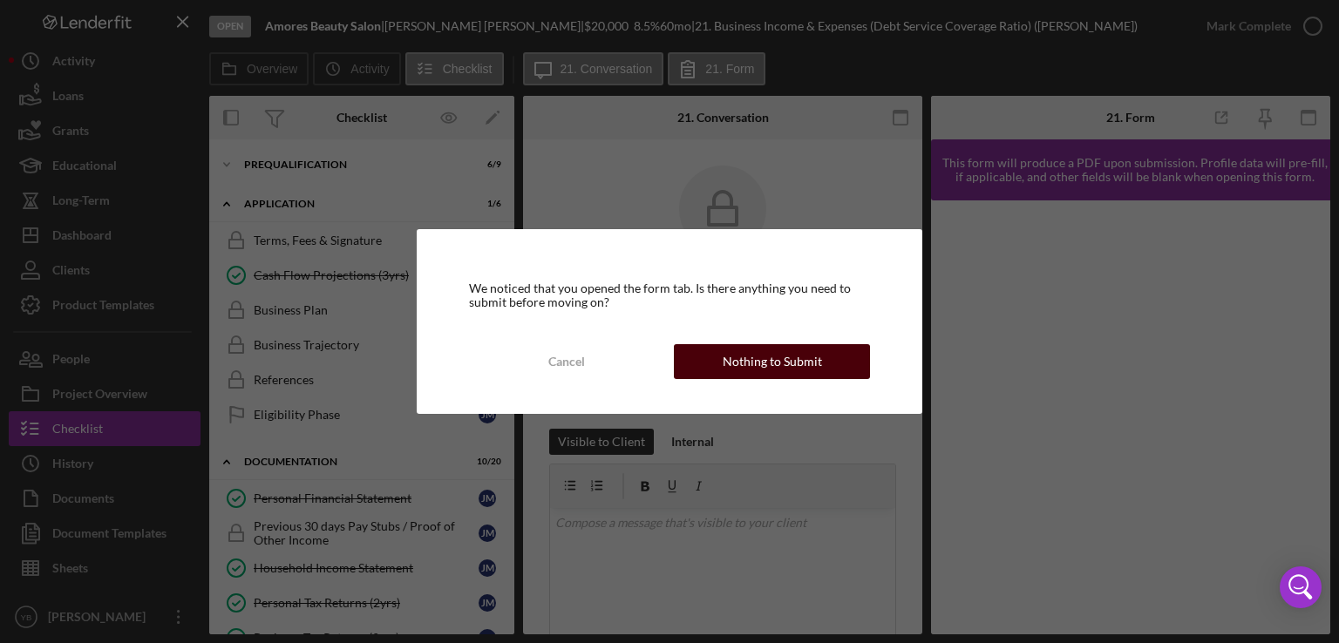
click at [795, 374] on div "Nothing to Submit" at bounding box center [772, 361] width 99 height 35
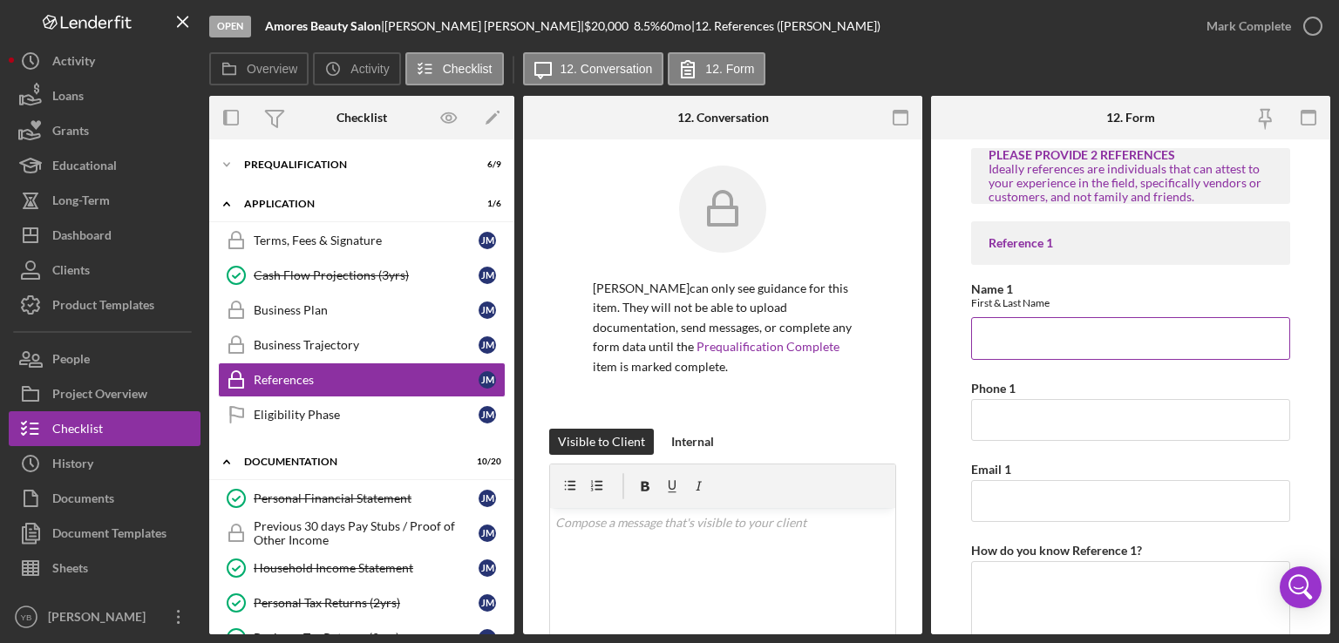
click at [1036, 339] on input "Name 1" at bounding box center [1130, 338] width 319 height 42
type input "[PERSON_NAME]"
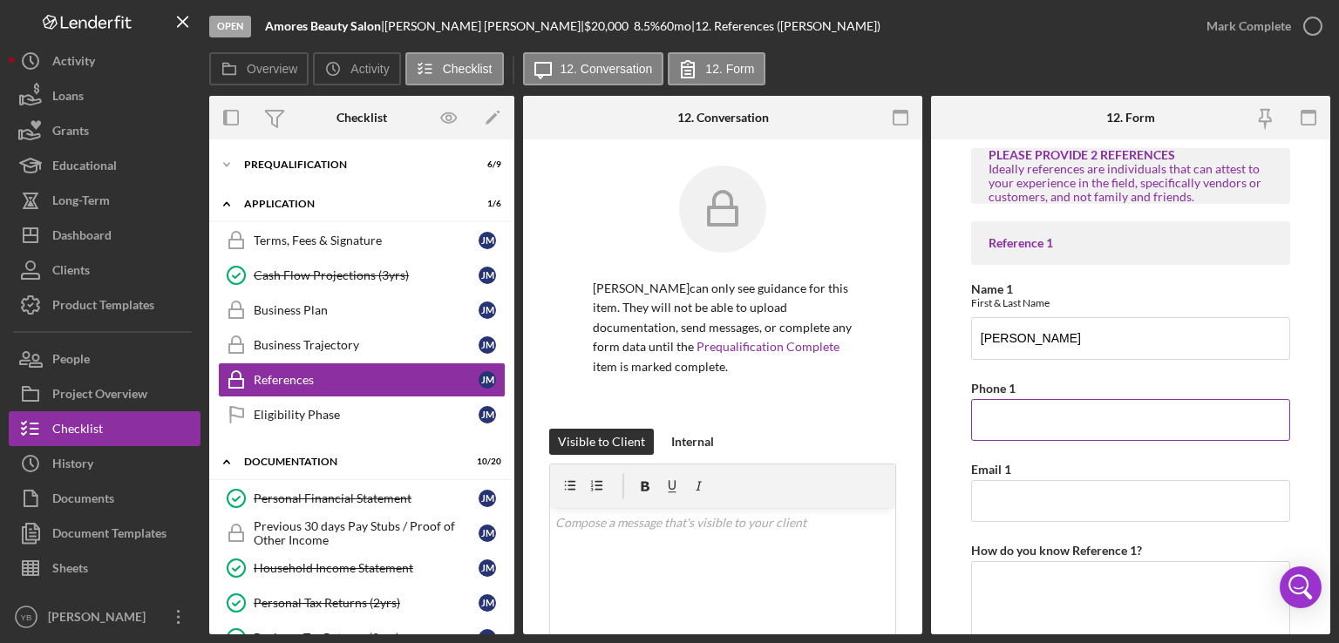
click at [1015, 410] on input "Phone 1" at bounding box center [1130, 420] width 319 height 42
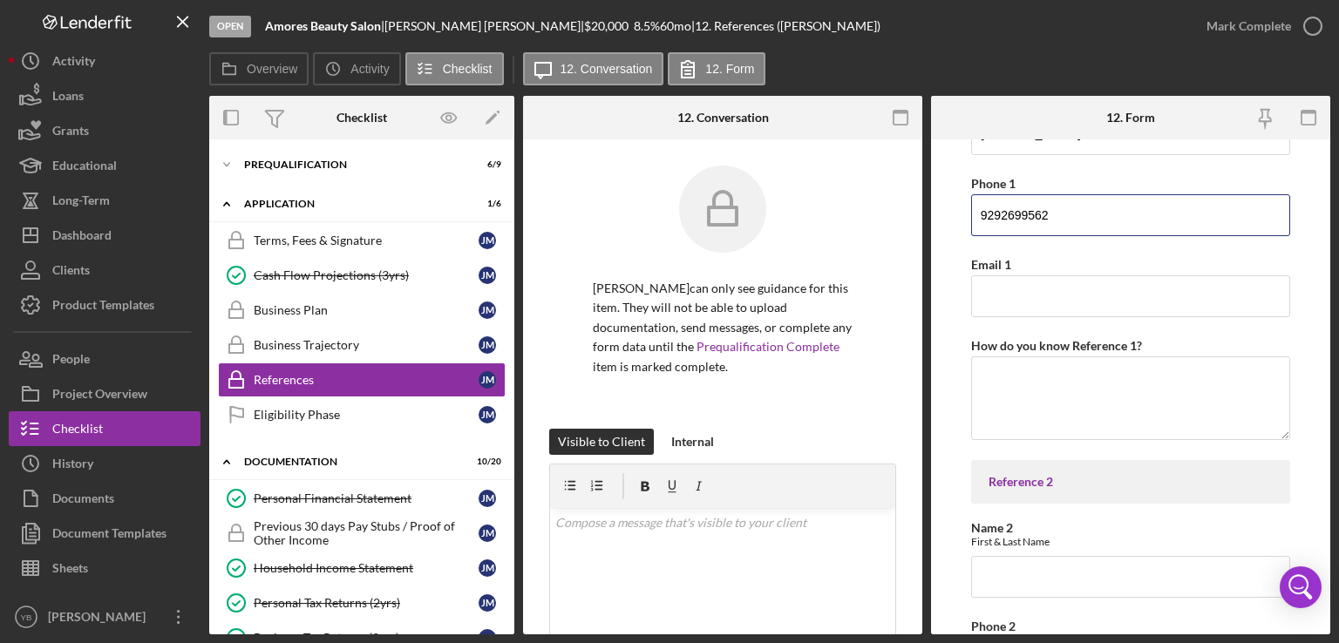
scroll to position [208, 0]
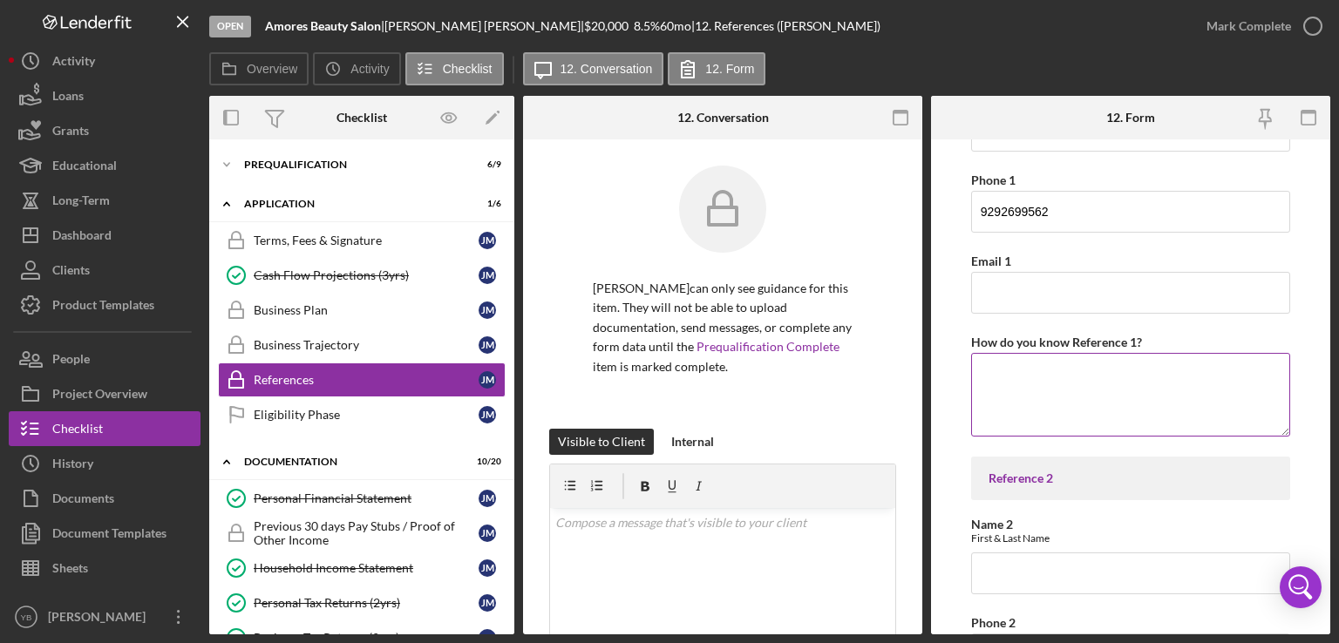
click at [1032, 377] on textarea "How do you know Reference 1?" at bounding box center [1130, 395] width 319 height 84
click at [1047, 213] on input "9292699562" at bounding box center [1130, 212] width 319 height 42
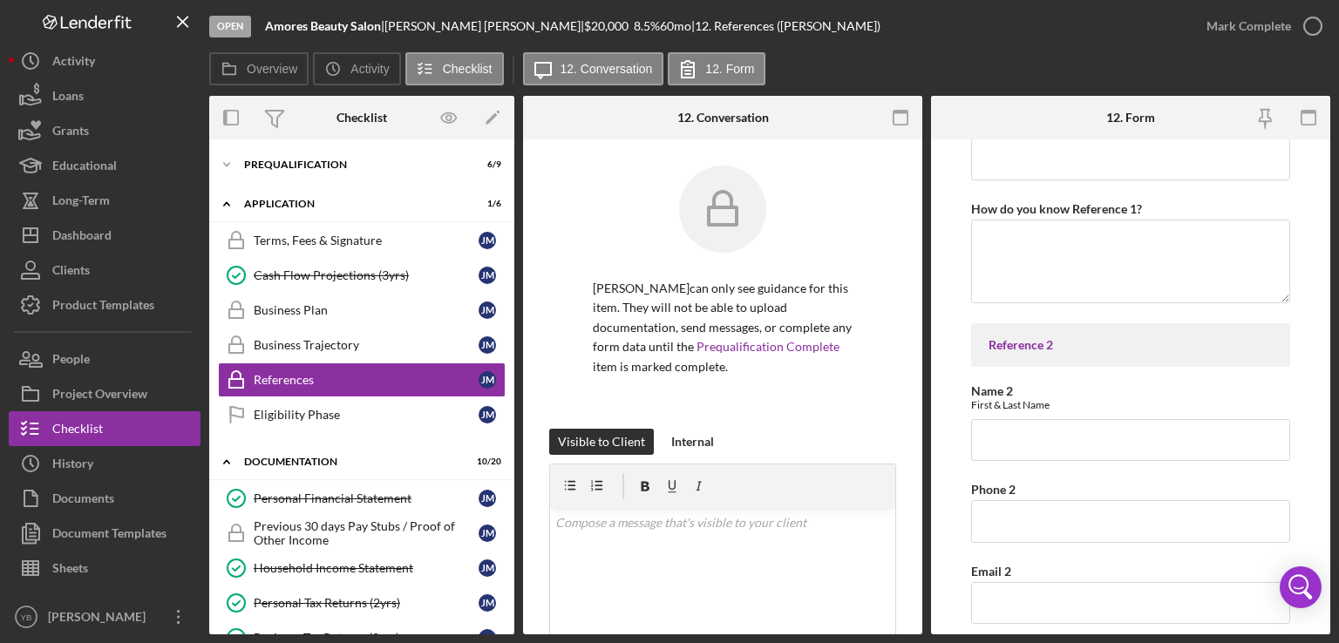
scroll to position [344, 0]
type input "[PHONE_NUMBER]"
click at [1046, 440] on input "Name 2" at bounding box center [1130, 438] width 319 height 42
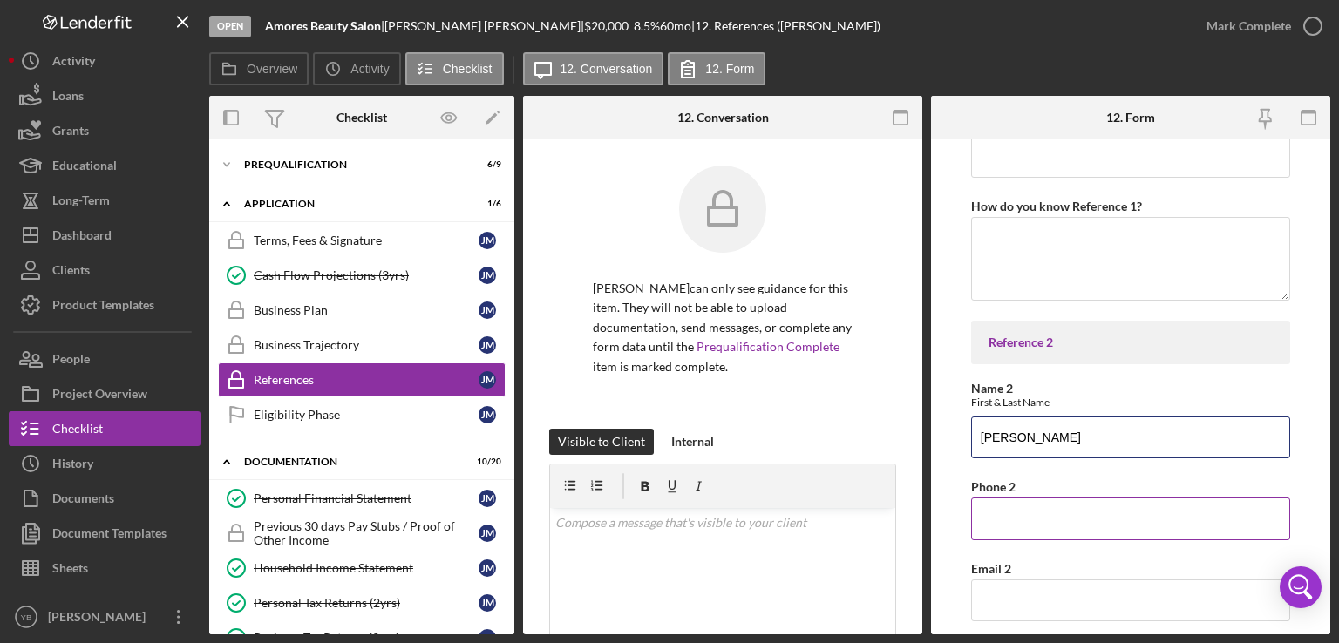
type input "[PERSON_NAME]"
click at [1005, 524] on input "Phone 2" at bounding box center [1130, 519] width 319 height 42
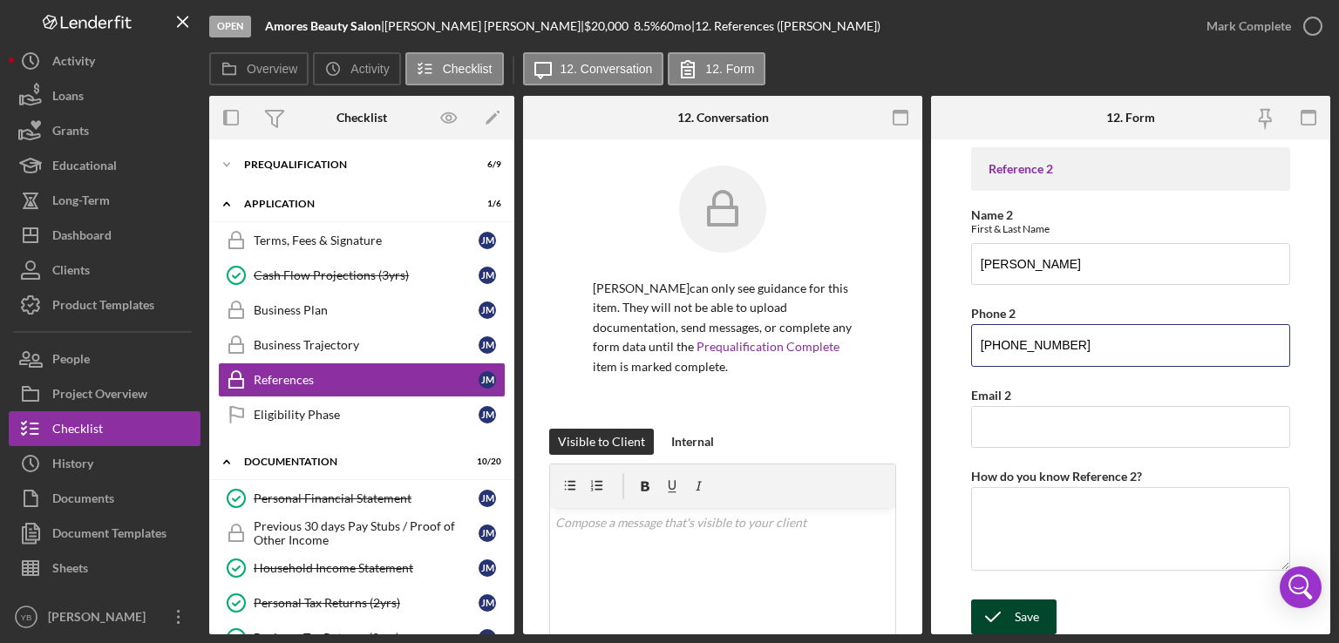
type input "[PHONE_NUMBER]"
click at [1041, 618] on button "Save" at bounding box center [1013, 617] width 85 height 35
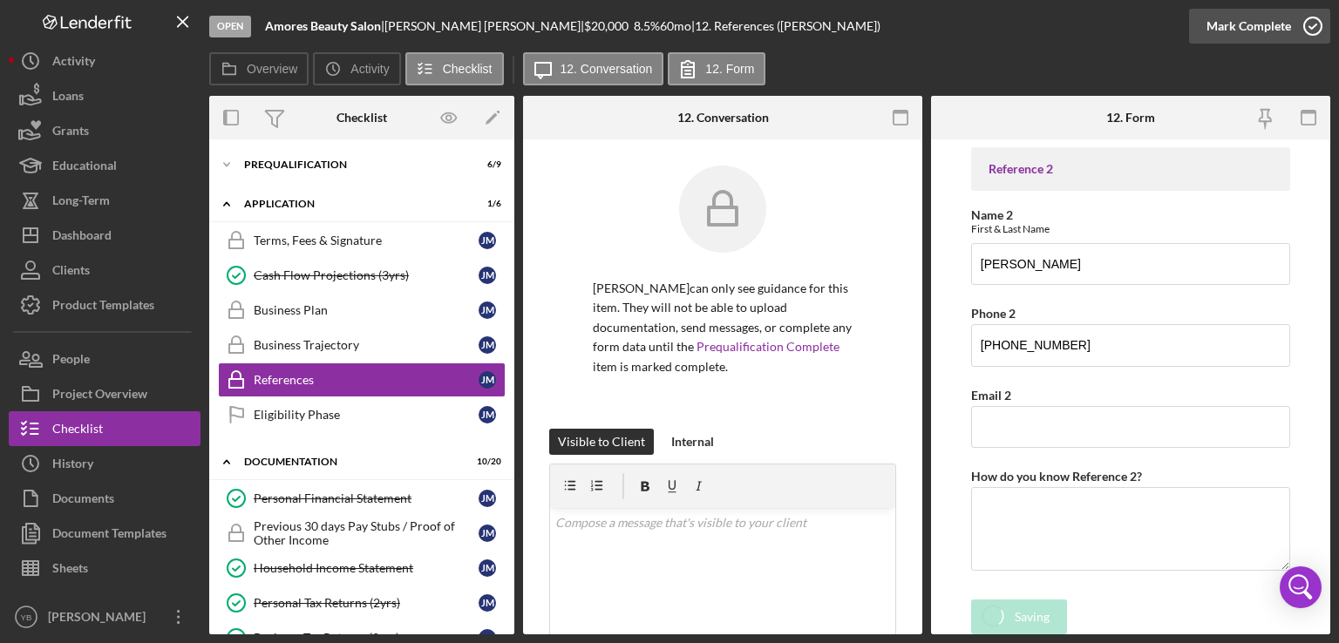
click at [1242, 23] on div "Mark Complete" at bounding box center [1248, 26] width 85 height 35
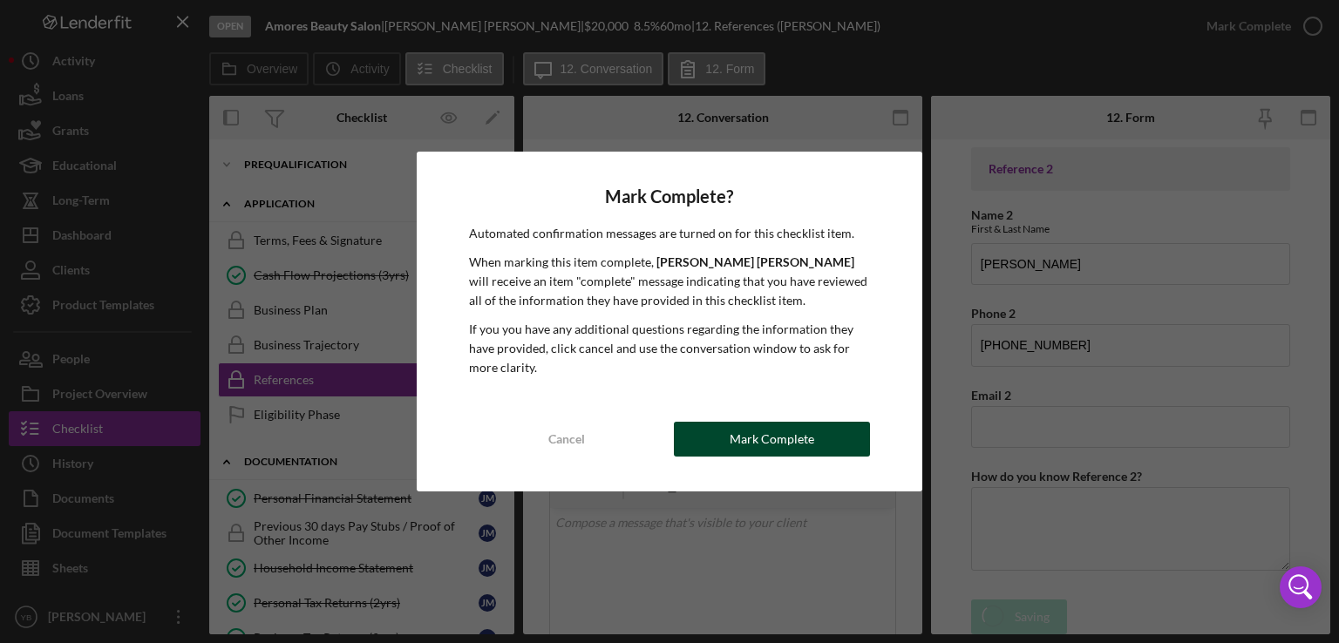
click at [765, 433] on div "Mark Complete" at bounding box center [772, 439] width 85 height 35
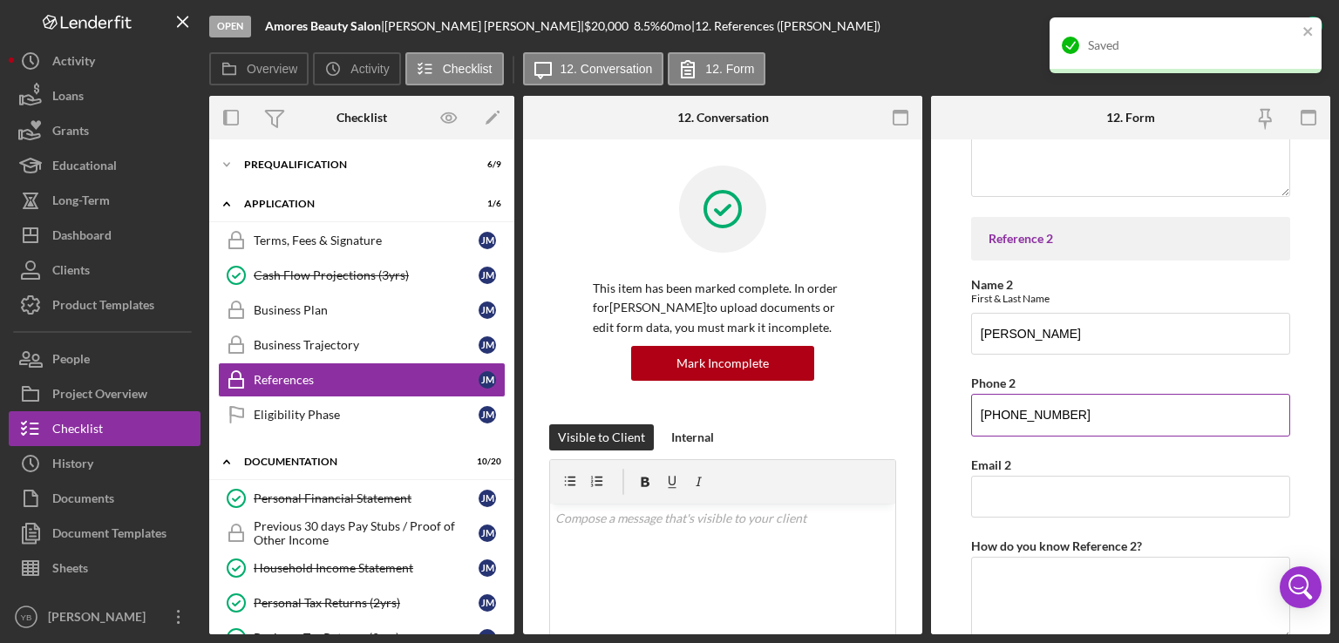
scroll to position [587, 0]
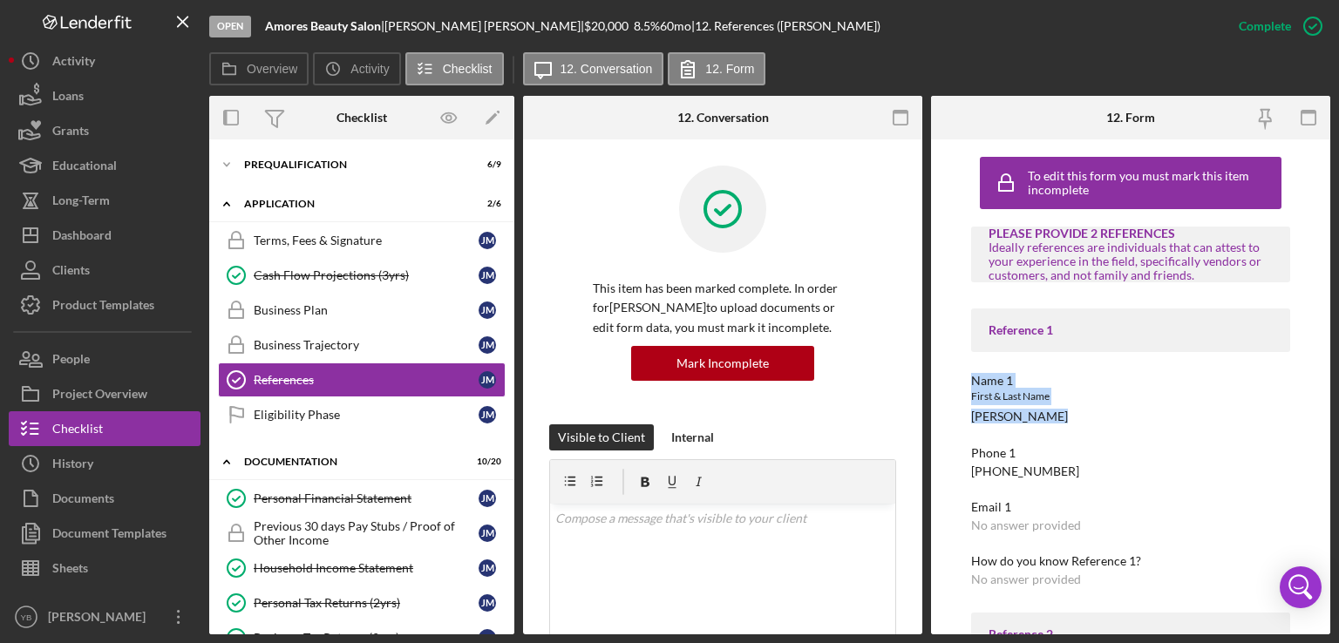
drag, startPoint x: 1332, startPoint y: 324, endPoint x: 1294, endPoint y: 409, distance: 92.8
click at [1294, 409] on div "Open Amores Beauty Salon | [PERSON_NAME] | $20,000 $20,000 8.5 % 60 mo | 12. Re…" at bounding box center [669, 321] width 1339 height 643
click at [1294, 409] on div "To edit this form you must mark this item incomplete PLEASE PROVIDE 2 REFERENCE…" at bounding box center [1130, 386] width 399 height 495
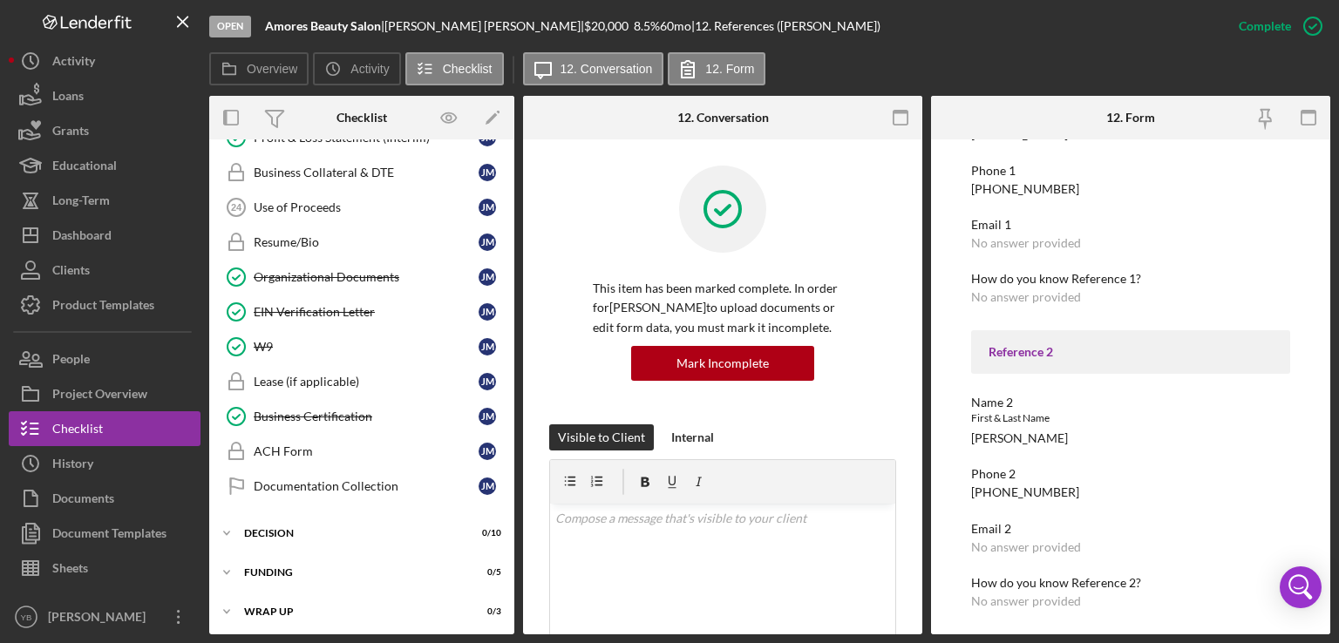
scroll to position [669, 0]
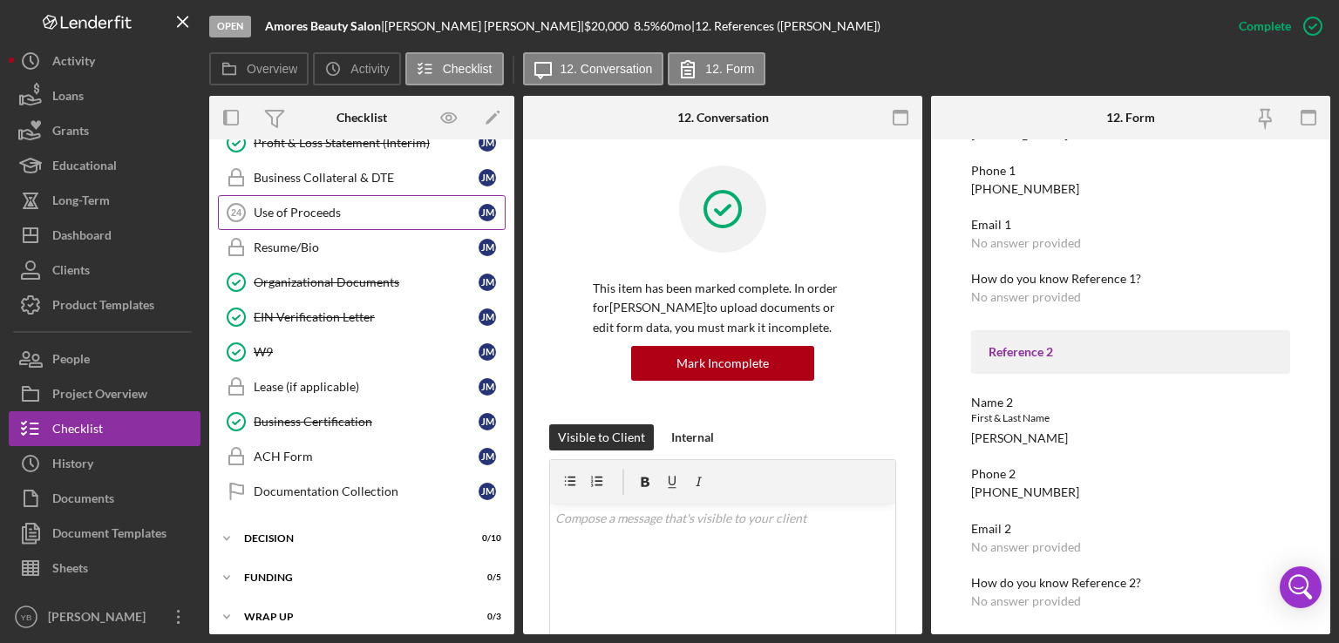
click at [327, 207] on div "Use of Proceeds" at bounding box center [366, 213] width 225 height 14
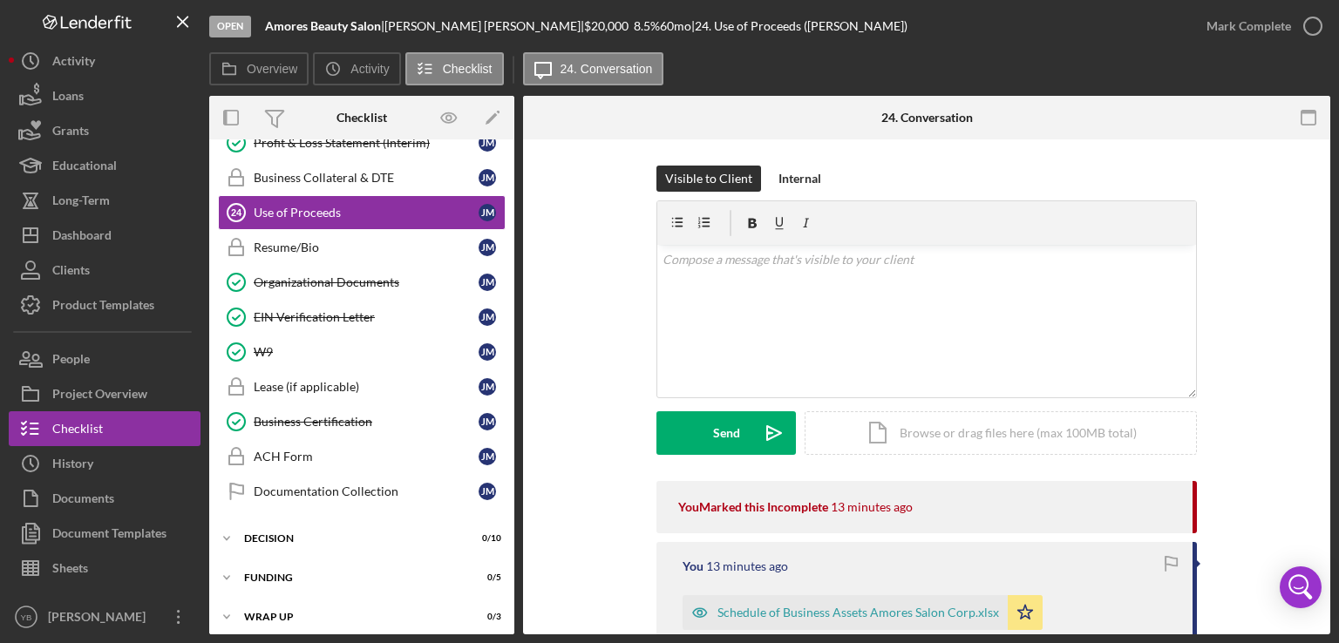
click at [1285, 221] on div "Visible to Client Internal v Color teal Color pink Remove color Add row above A…" at bounding box center [926, 324] width 755 height 316
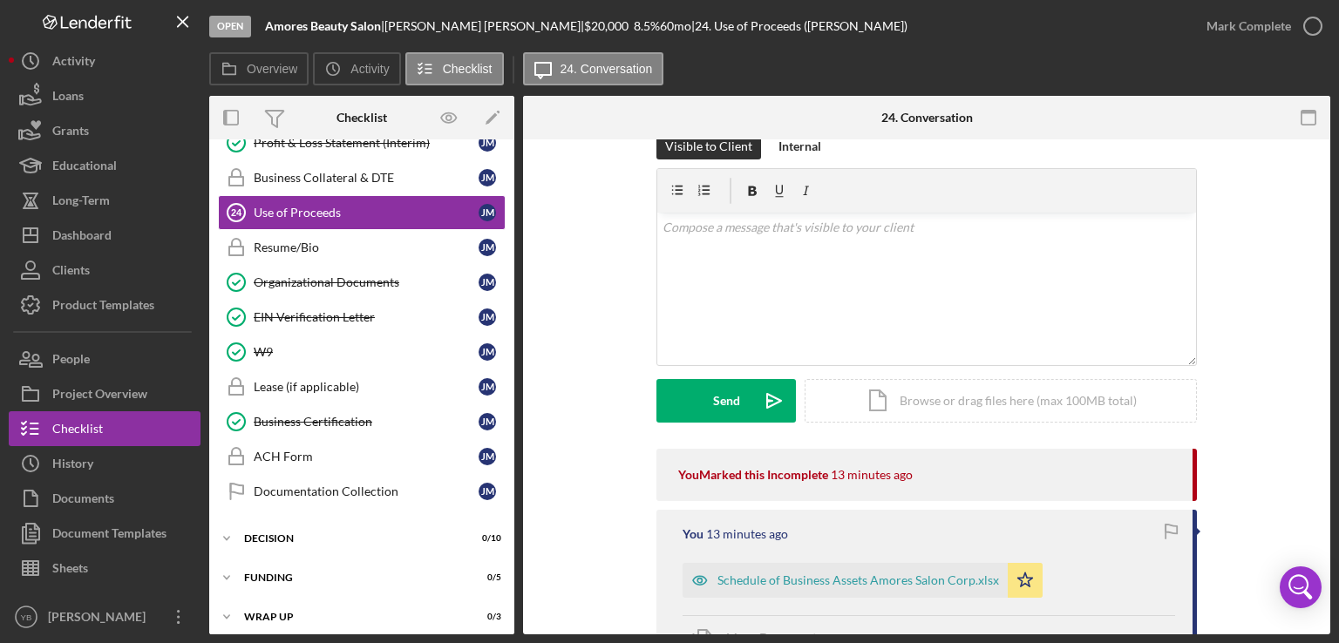
scroll to position [35, 0]
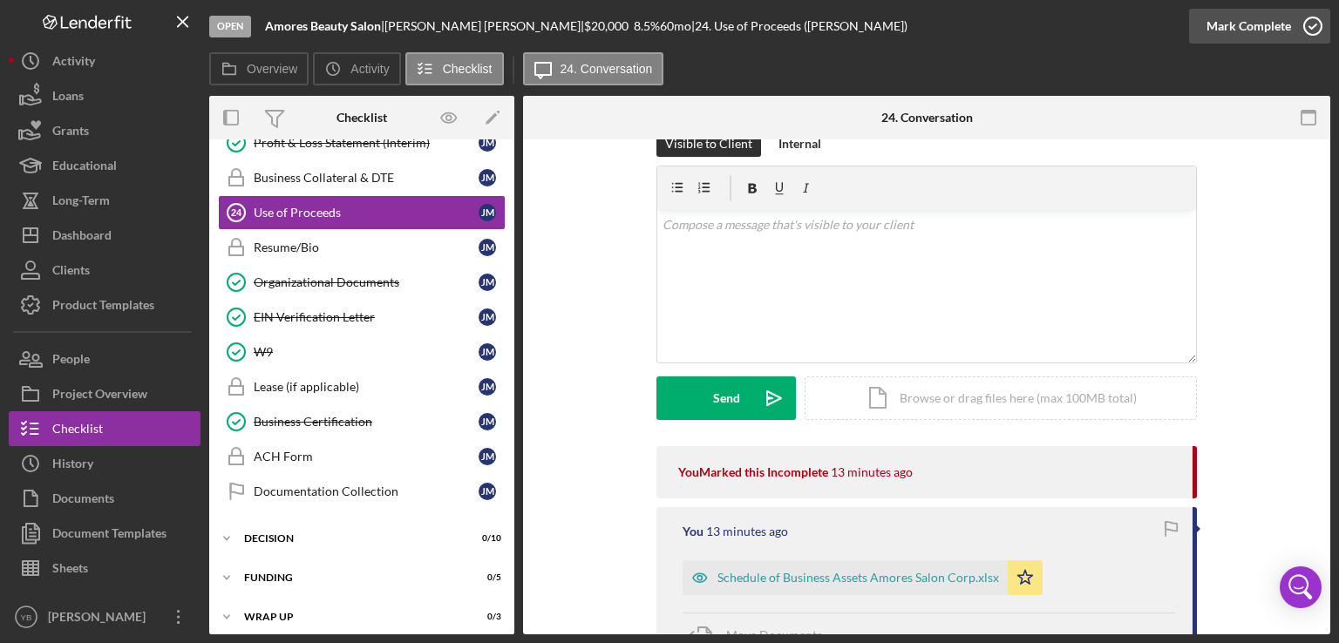
click at [1266, 18] on div "Mark Complete" at bounding box center [1248, 26] width 85 height 35
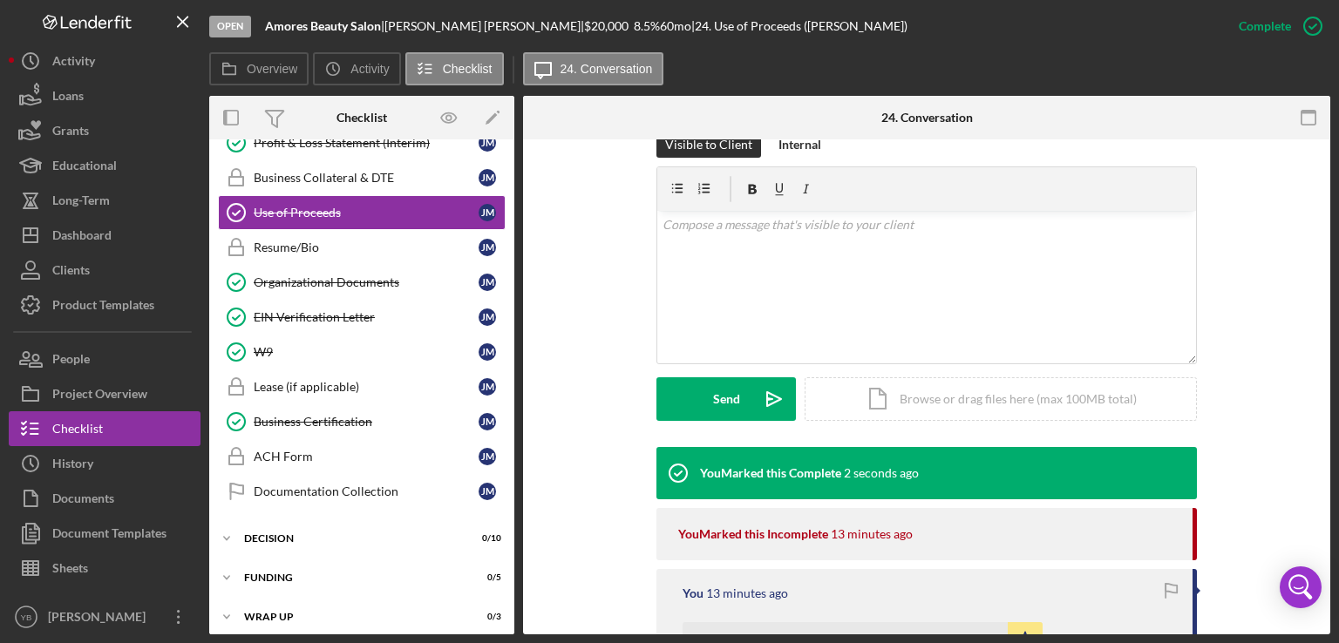
click at [1294, 393] on div "Visible to Client Internal v Color teal Color pink Remove color Add row above A…" at bounding box center [926, 290] width 755 height 316
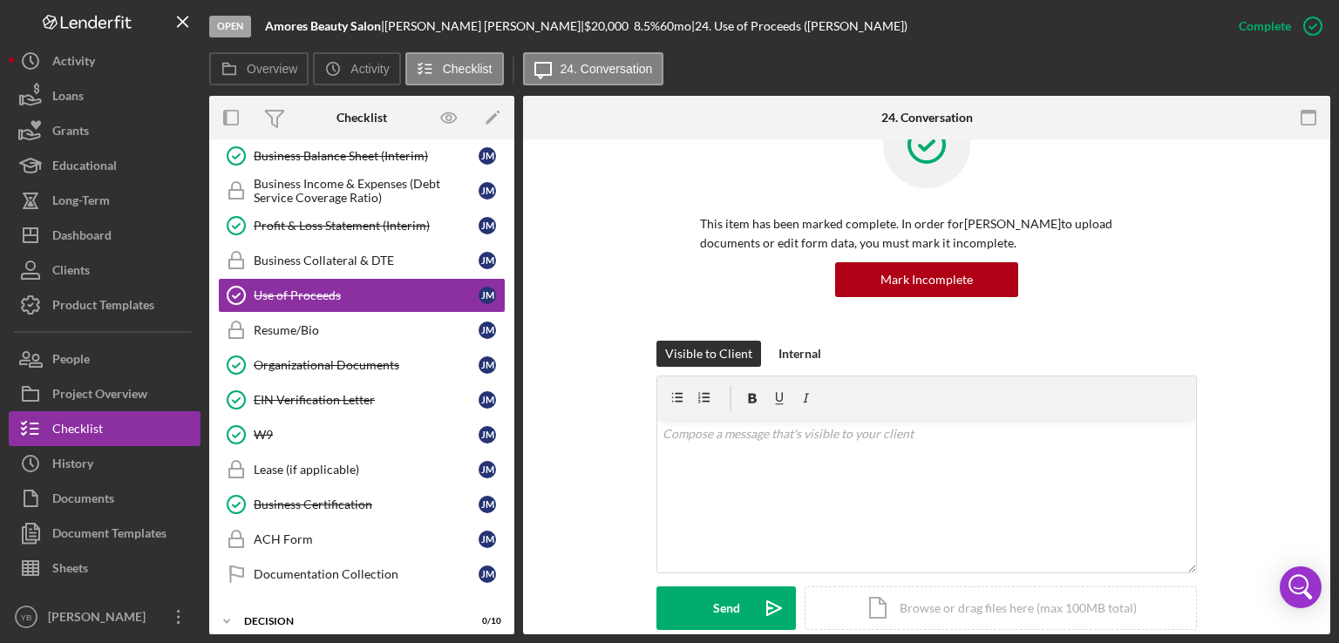
scroll to position [638, 0]
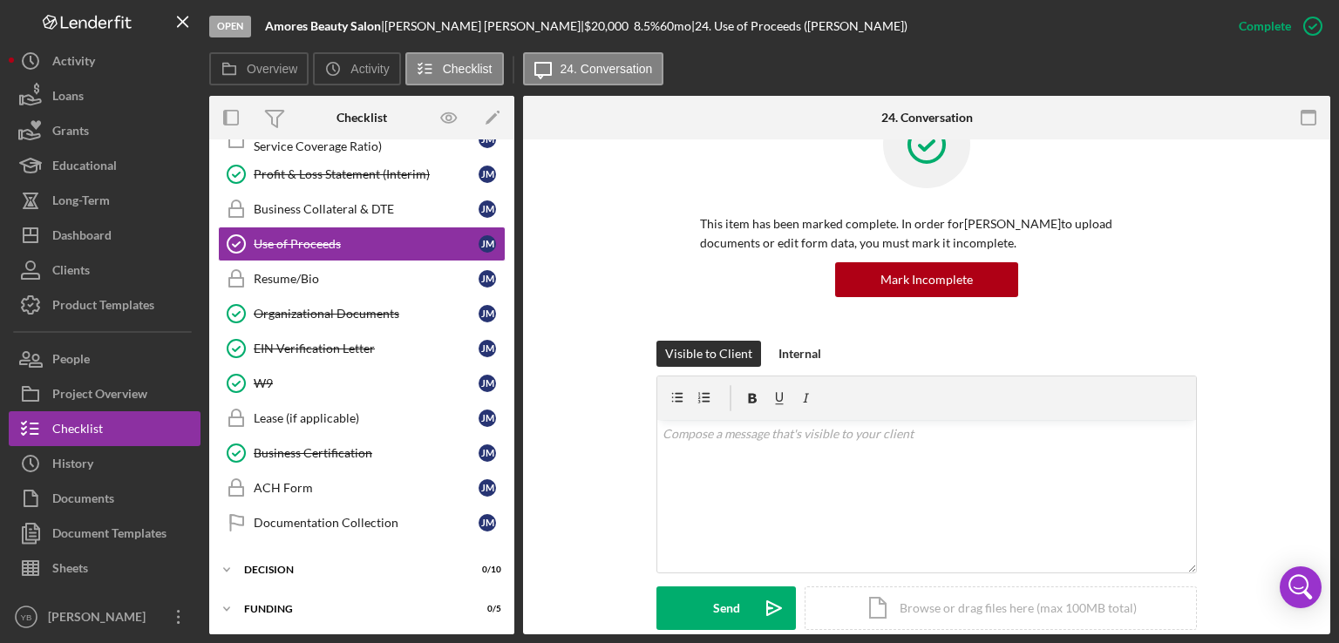
drag, startPoint x: 515, startPoint y: 424, endPoint x: 511, endPoint y: 416, distance: 9.7
click at [511, 416] on div "Overview Internal Workflow Stage Open Icon/Dropdown Arrow Archive (can unarchiv…" at bounding box center [769, 365] width 1121 height 539
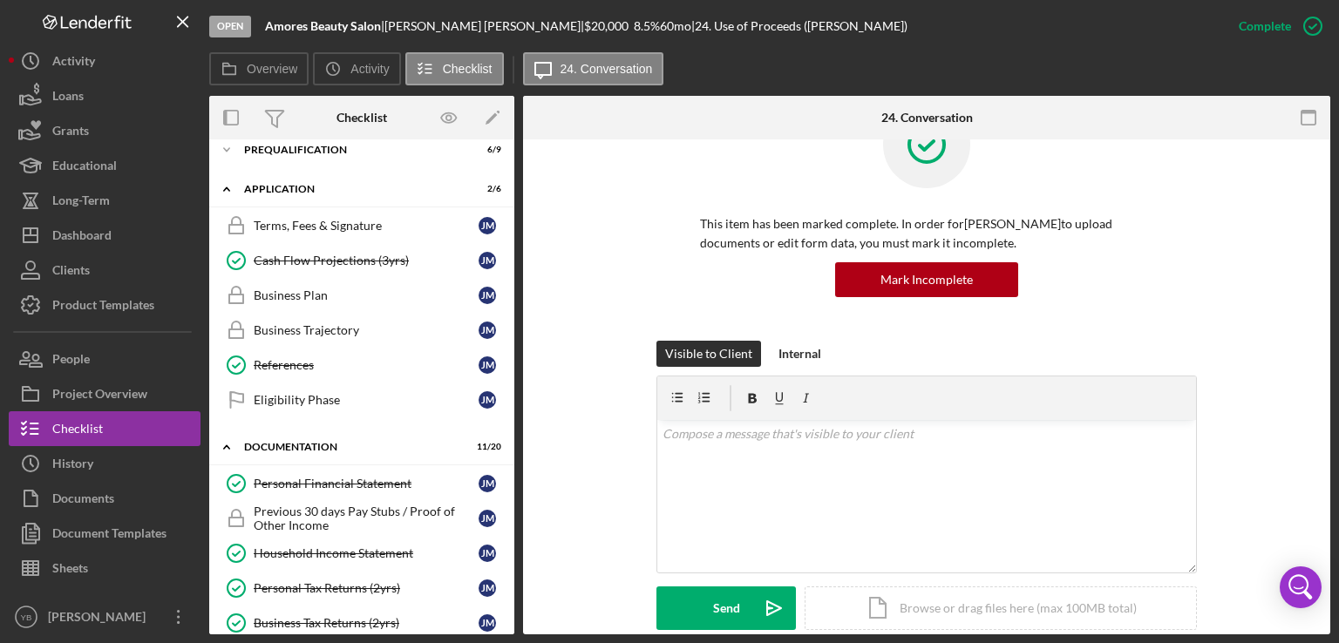
scroll to position [0, 0]
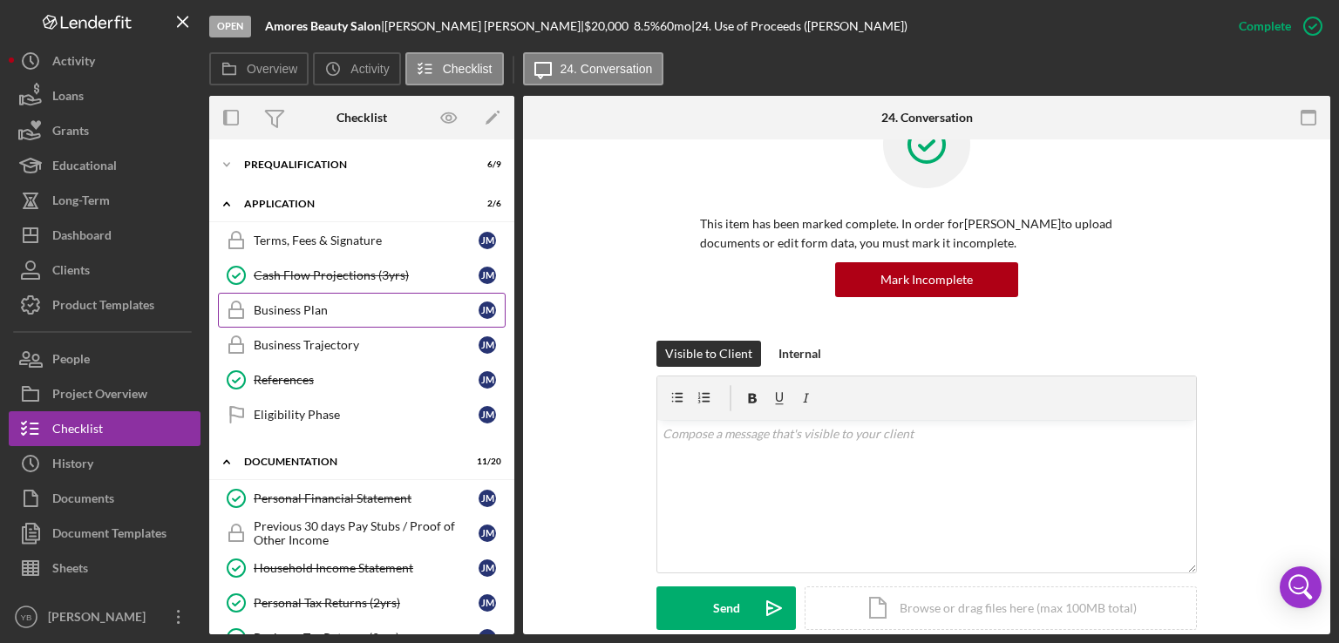
click at [272, 310] on div "Business Plan" at bounding box center [366, 310] width 225 height 14
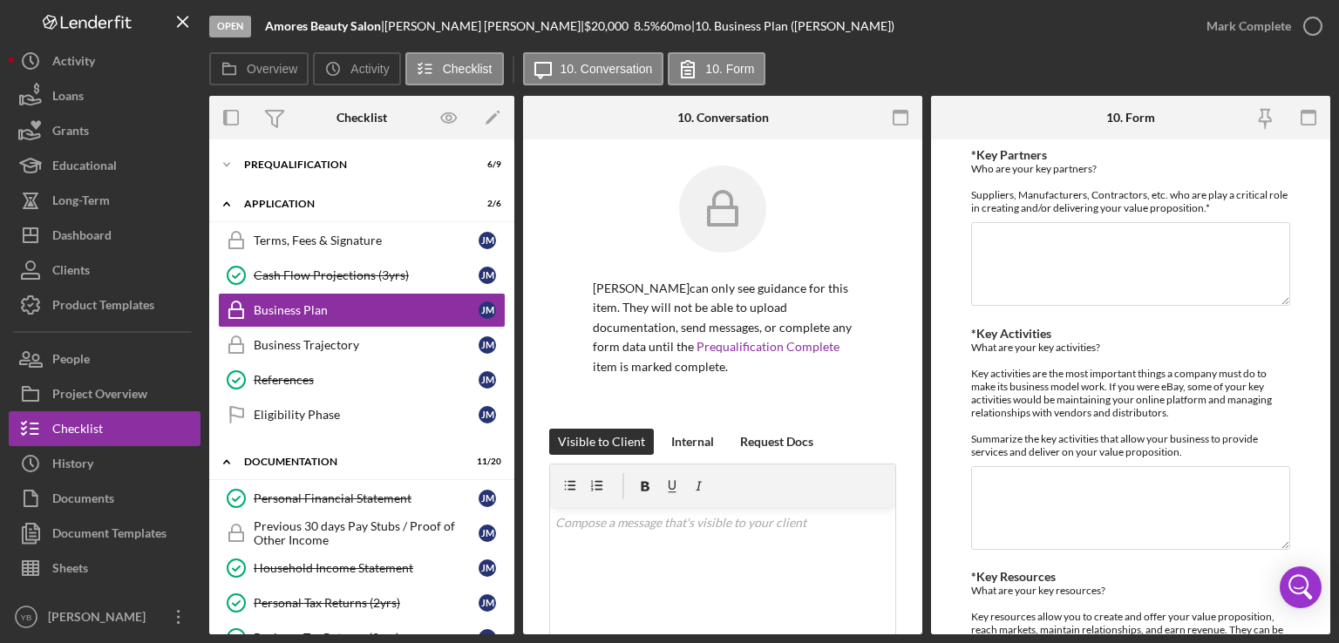
drag, startPoint x: 922, startPoint y: 383, endPoint x: 906, endPoint y: 396, distance: 21.1
click at [906, 396] on div "Overview Internal Workflow Stage Open Icon/Dropdown Arrow Archive (can unarchiv…" at bounding box center [769, 365] width 1121 height 539
click at [906, 396] on div "[PERSON_NAME] can only see guidance for this item. They will not be able to upl…" at bounding box center [722, 617] width 399 height 957
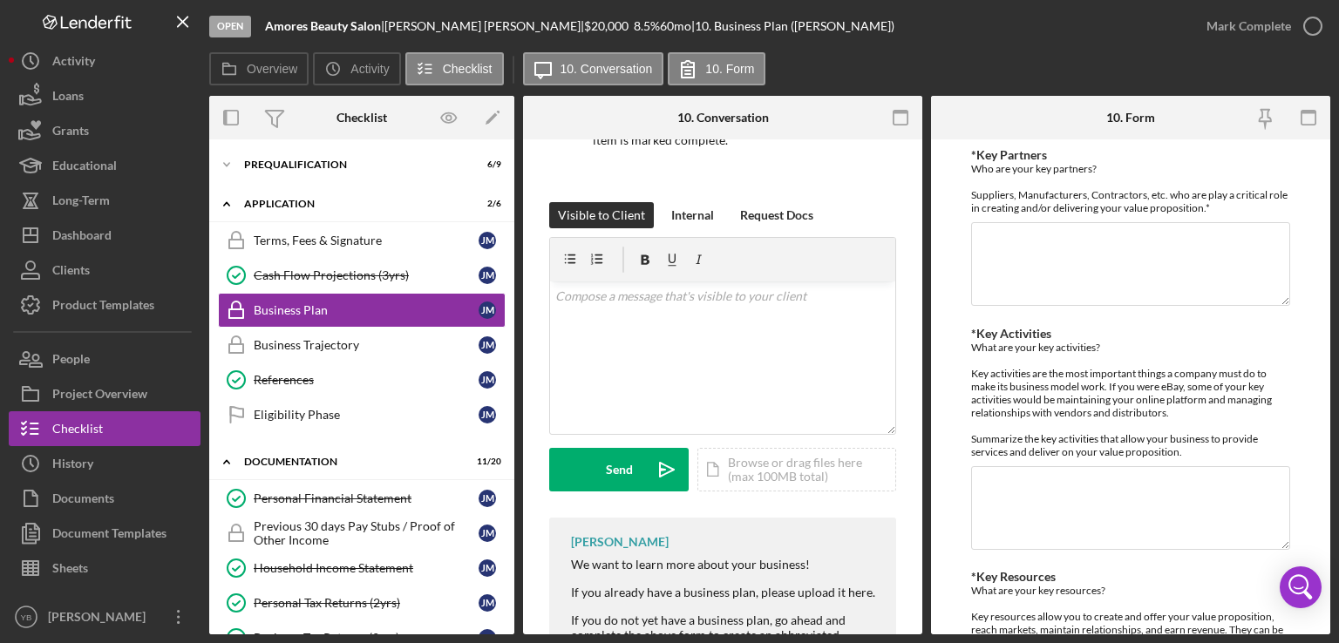
scroll to position [248, 0]
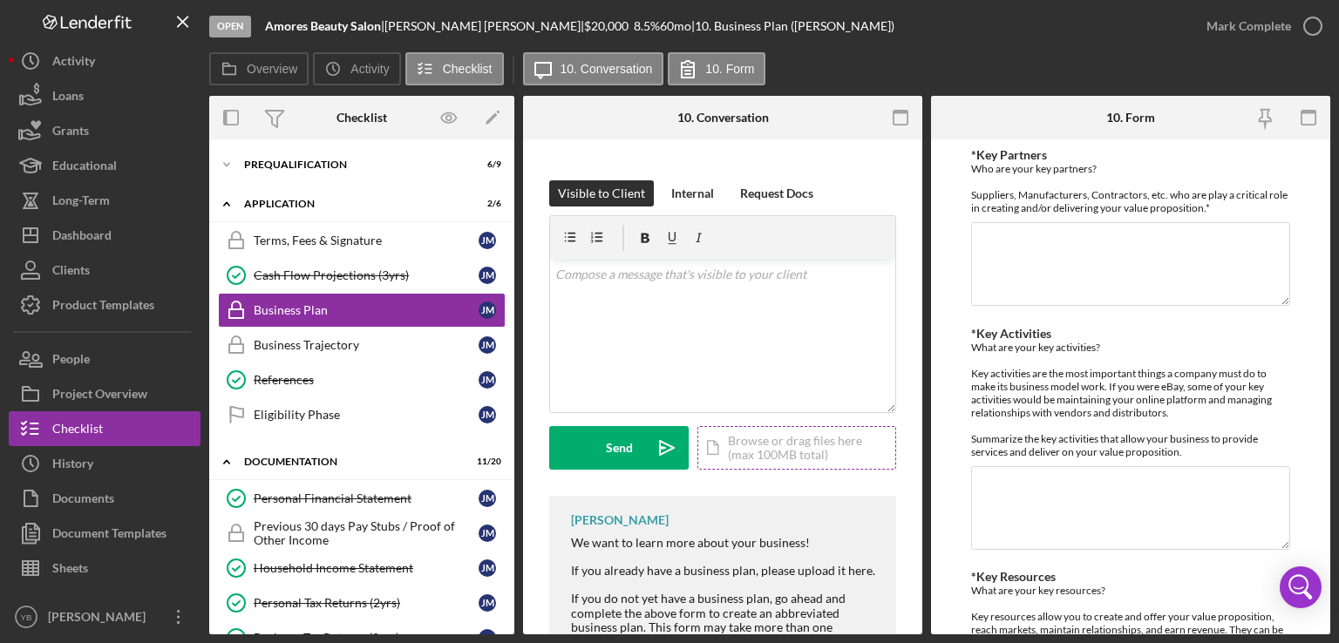
click at [774, 440] on div "Icon/Document Browse or drag files here (max 100MB total) Tap to choose files o…" at bounding box center [796, 448] width 199 height 44
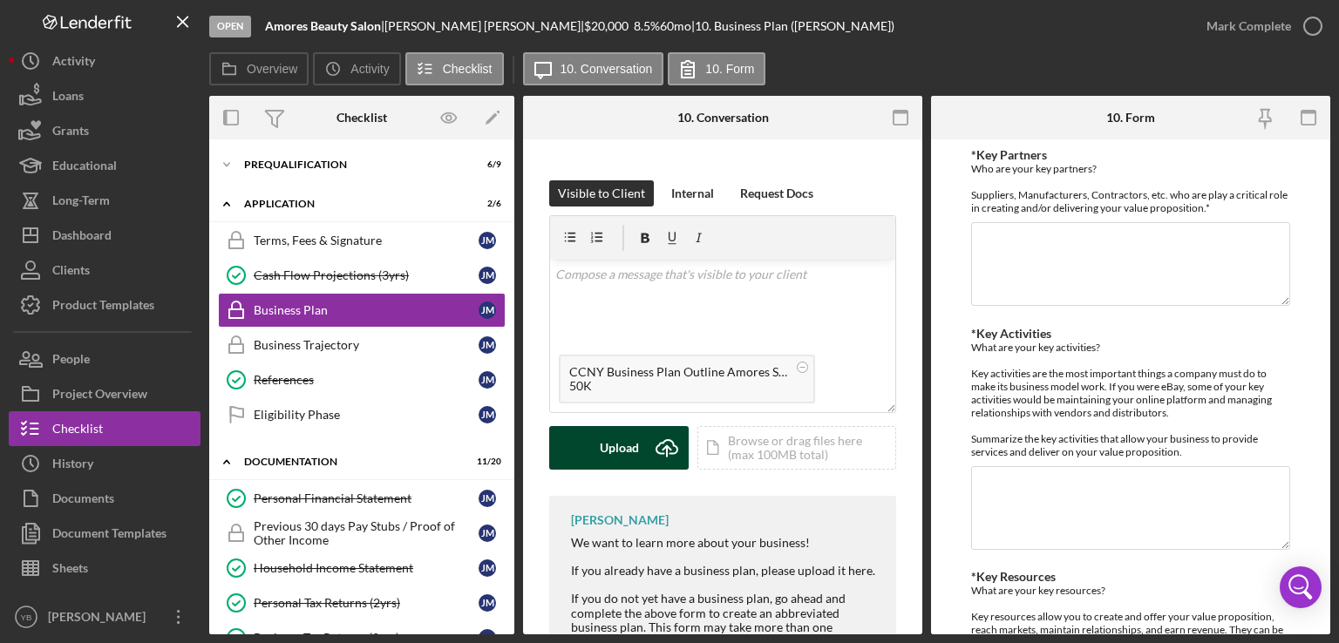
click at [605, 452] on div "Upload" at bounding box center [619, 448] width 39 height 44
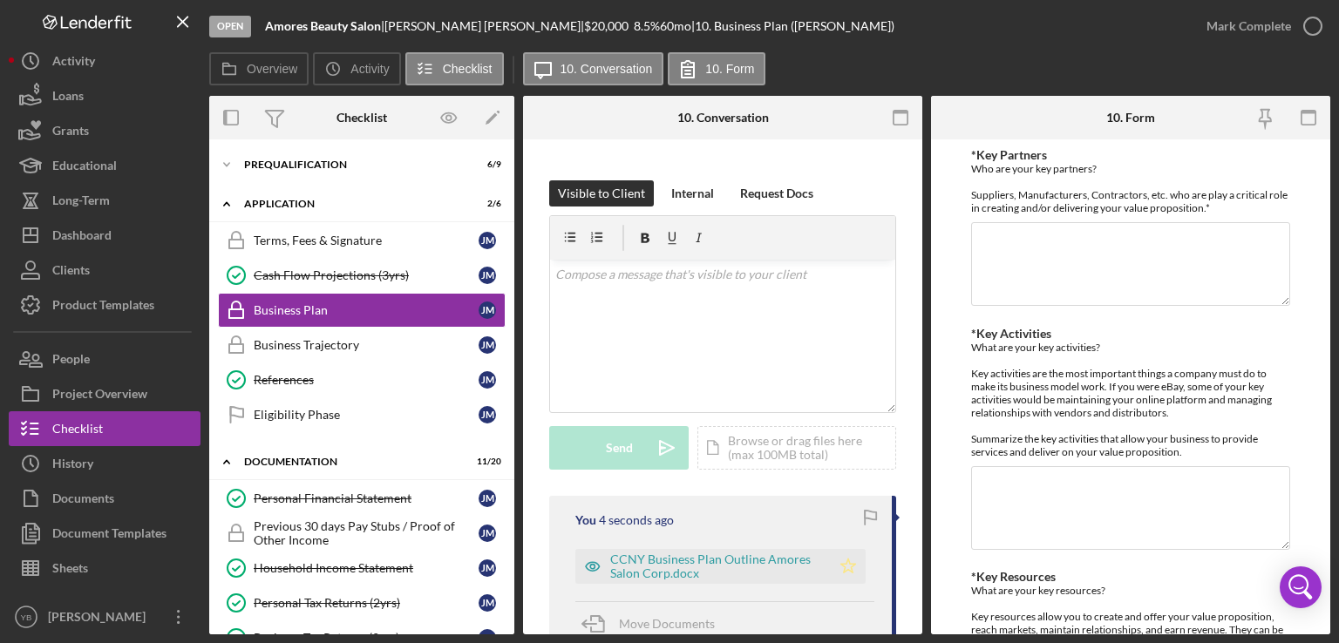
click at [845, 561] on polygon "button" at bounding box center [848, 566] width 15 height 14
click at [1262, 24] on div "Mark Complete" at bounding box center [1248, 26] width 85 height 35
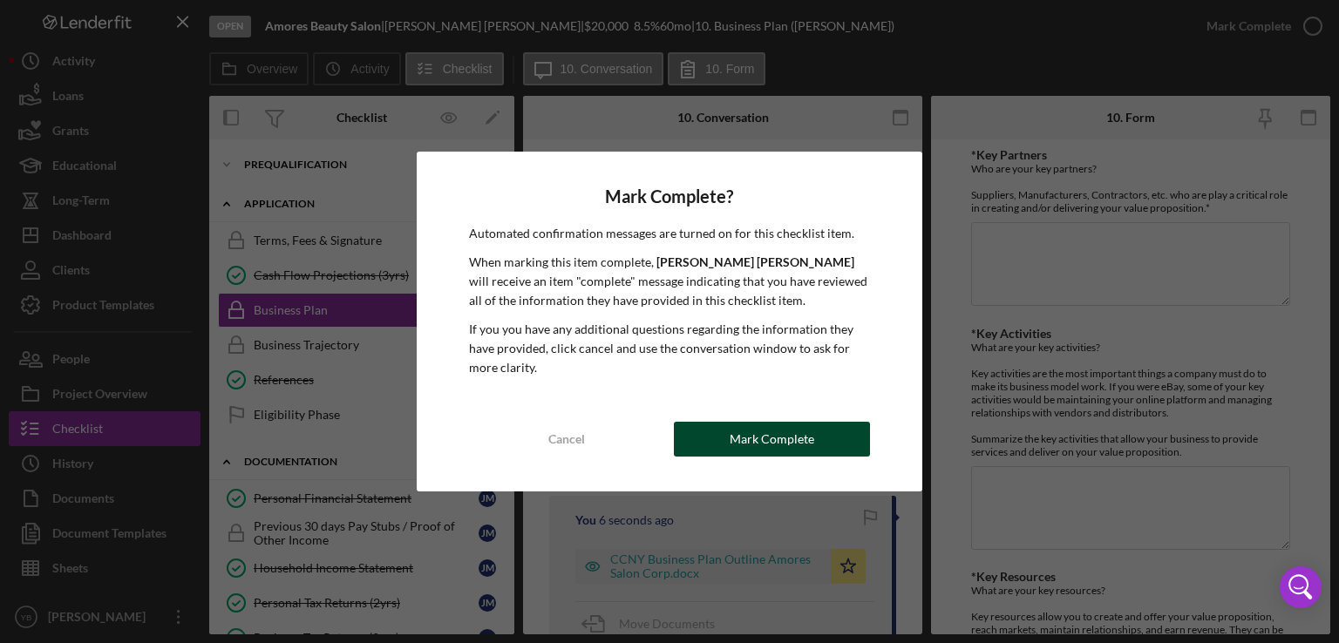
click at [825, 436] on button "Mark Complete" at bounding box center [772, 439] width 196 height 35
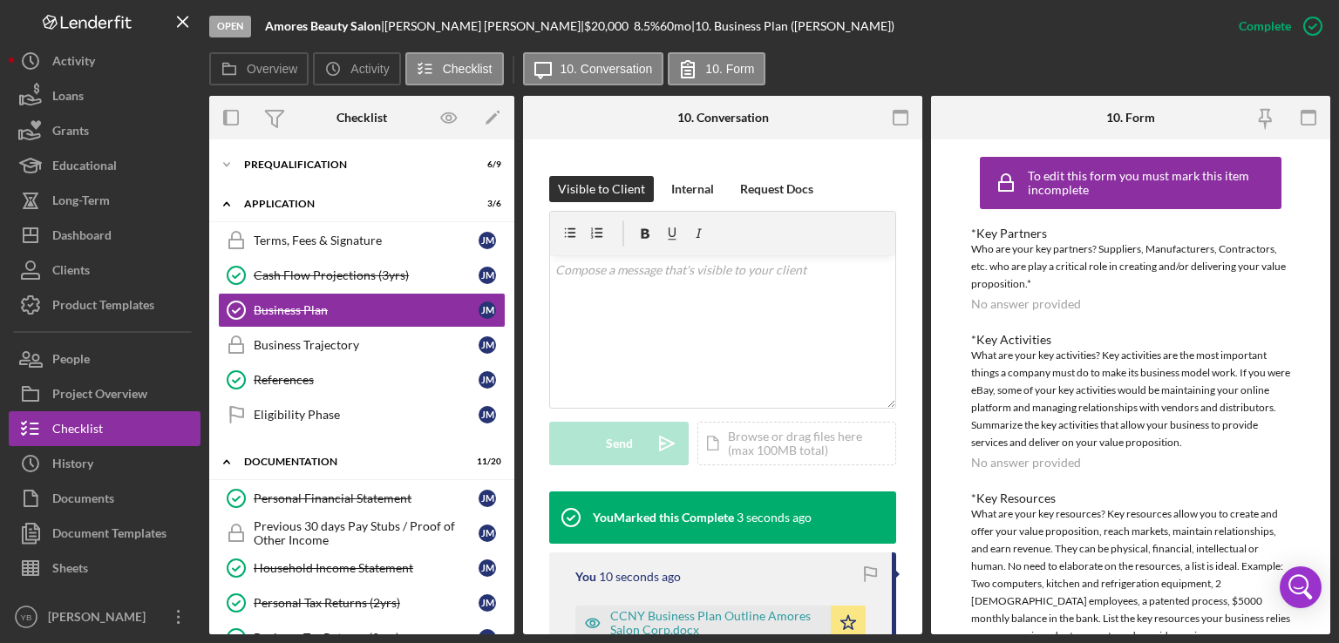
drag, startPoint x: 508, startPoint y: 319, endPoint x: 512, endPoint y: 337, distance: 18.6
click at [512, 337] on div "Icon/Expander Prequalification 6 / 9 Icon/Expander Application 3 / 6 Terms, Fee…" at bounding box center [361, 386] width 305 height 495
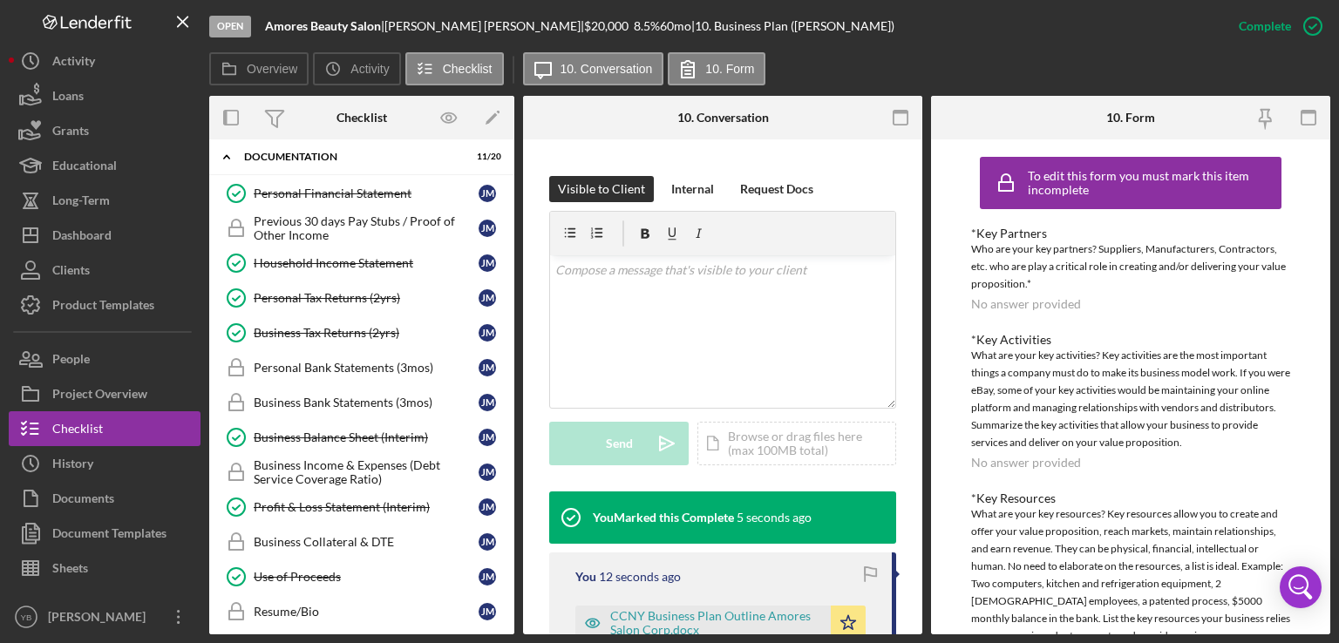
scroll to position [0, 0]
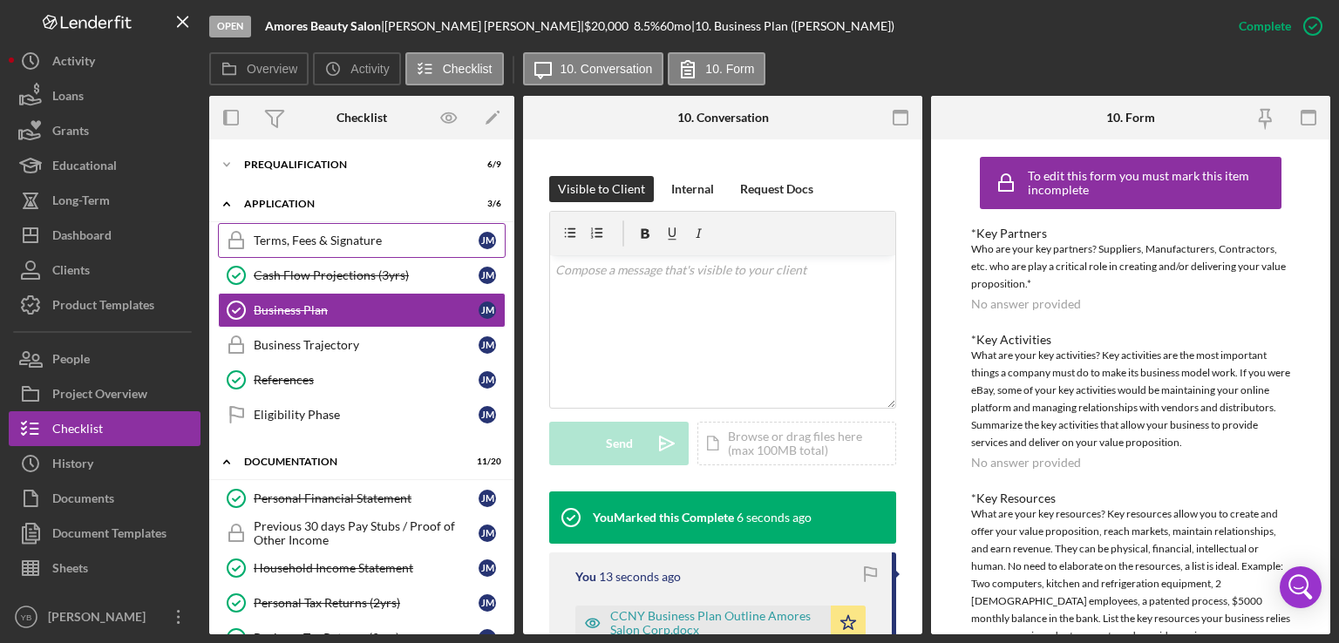
click at [318, 239] on div "Terms, Fees & Signature" at bounding box center [366, 241] width 225 height 14
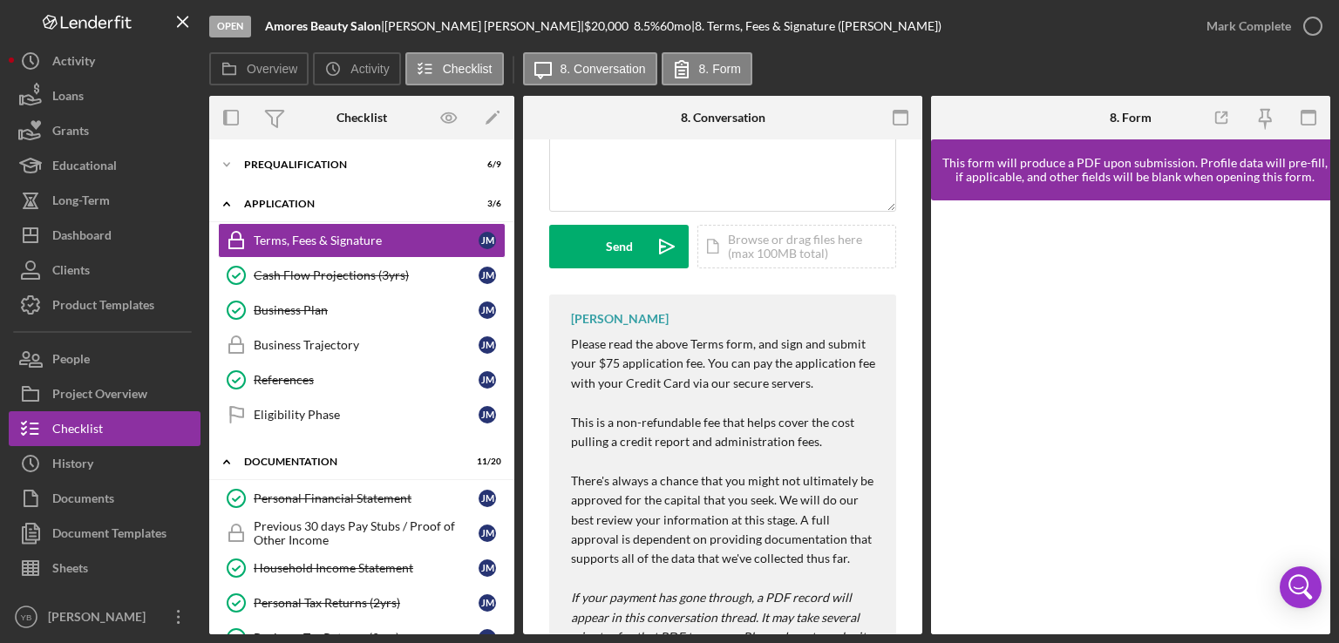
scroll to position [486, 0]
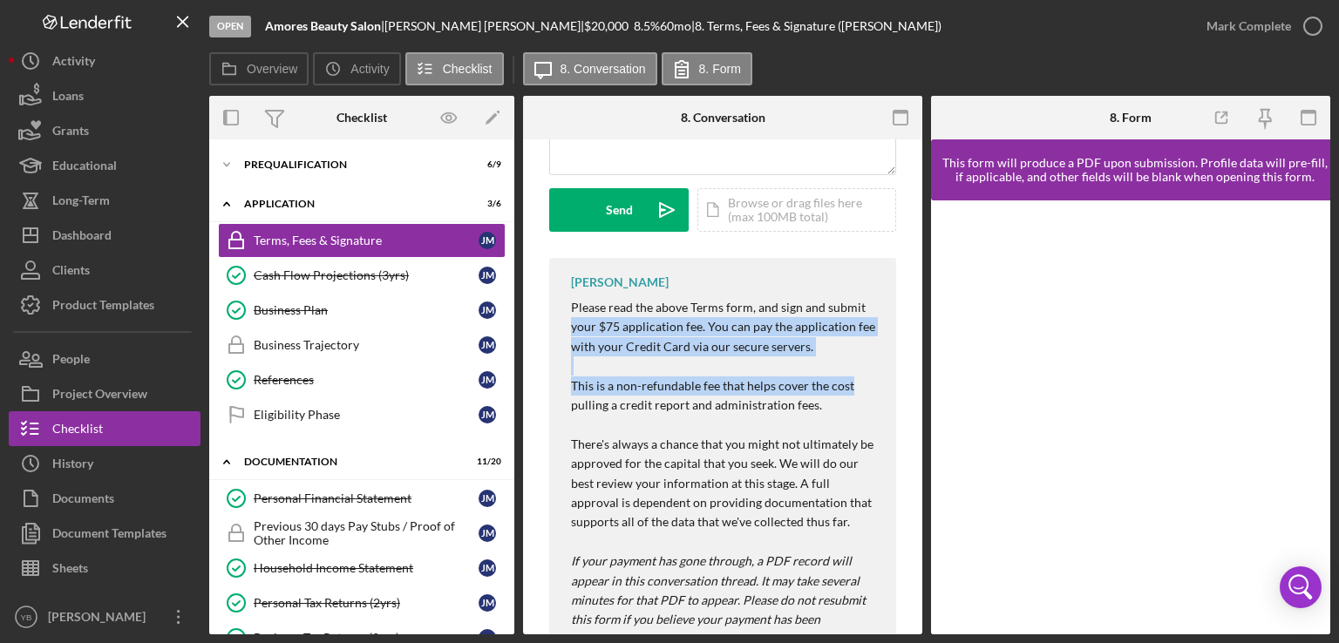
drag, startPoint x: 924, startPoint y: 380, endPoint x: 907, endPoint y: 290, distance: 91.5
click at [907, 290] on div "Overview Internal Workflow Stage Open Icon/Dropdown Arrow Archive (can unarchiv…" at bounding box center [769, 365] width 1121 height 539
click at [903, 278] on div "[PERSON_NAME] can only see guidance for this item. They will not be able to upl…" at bounding box center [722, 179] width 399 height 1053
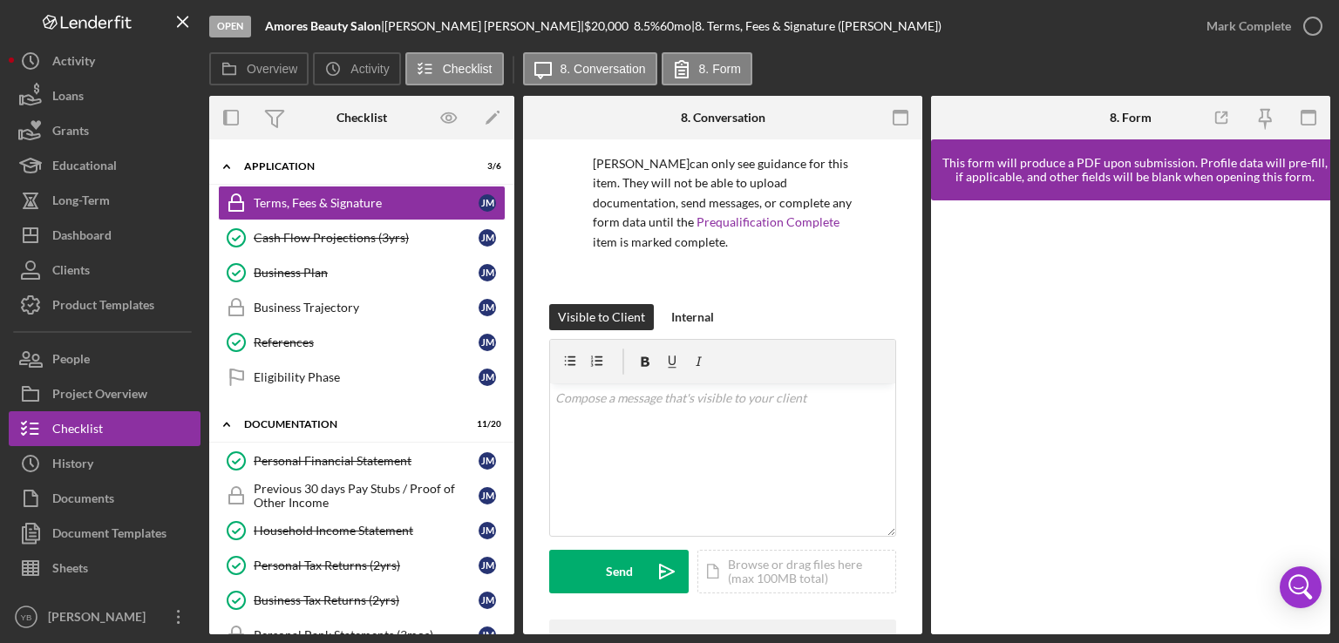
scroll to position [0, 0]
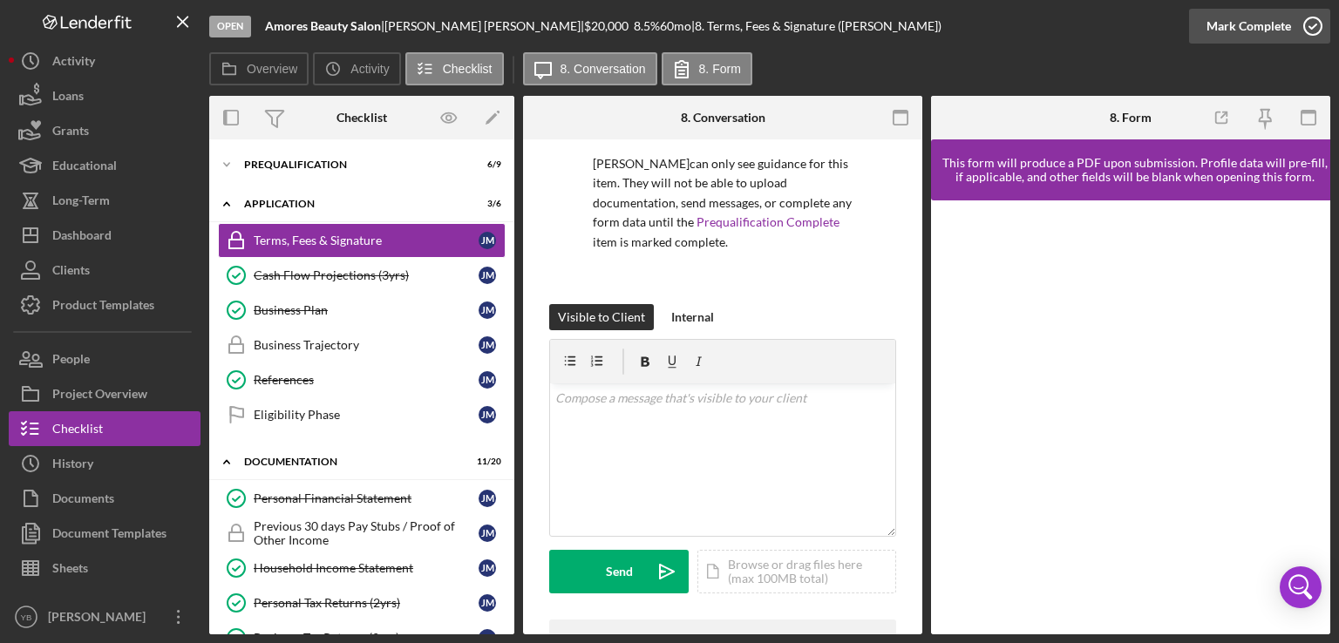
click at [1276, 35] on div "Mark Complete" at bounding box center [1248, 26] width 85 height 35
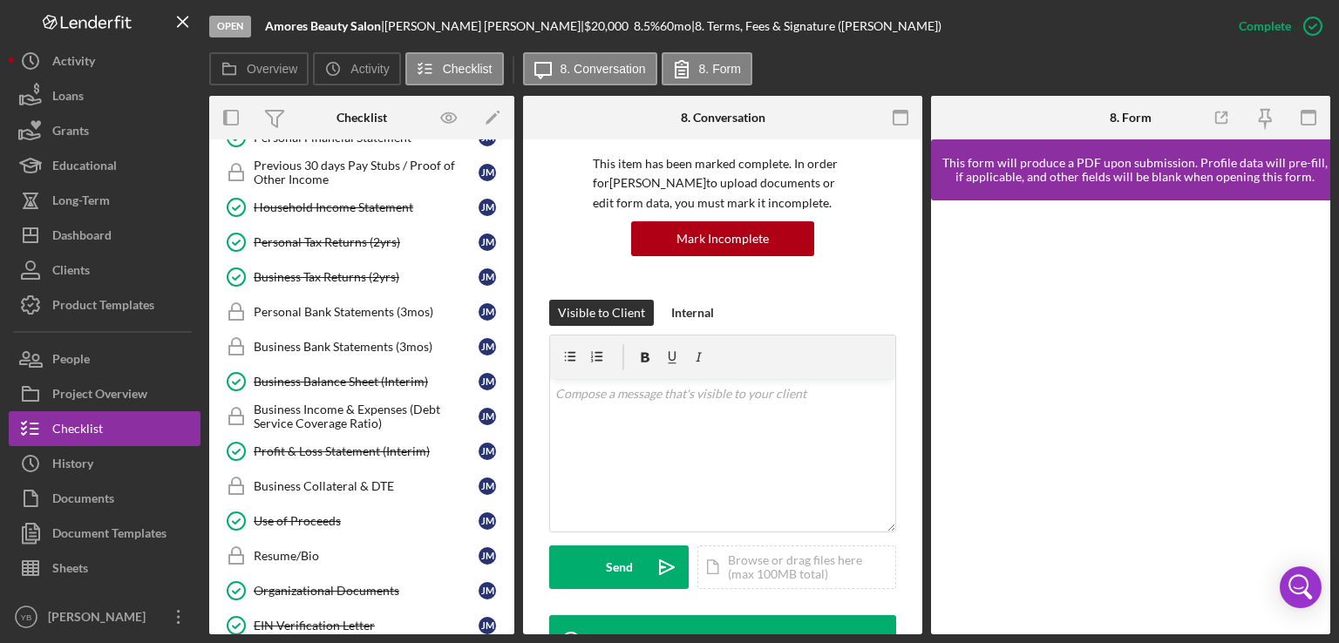
scroll to position [363, 0]
click at [285, 547] on div "Resume/Bio" at bounding box center [366, 554] width 225 height 14
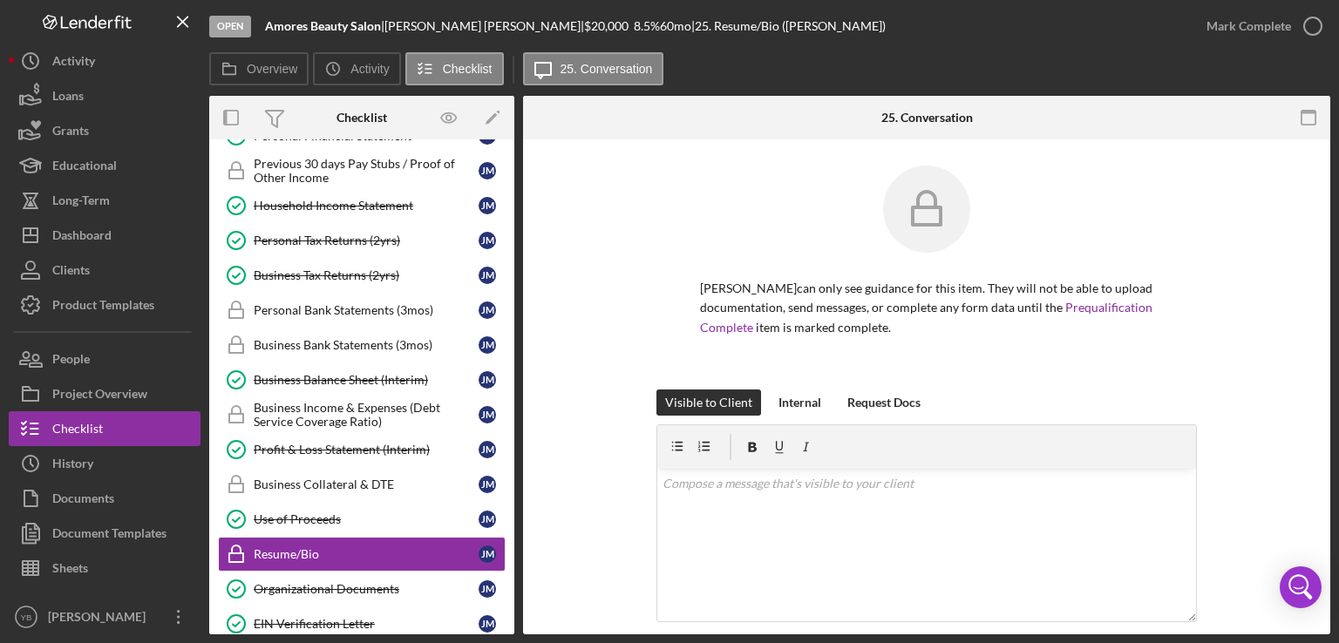
click at [1261, 350] on div "[PERSON_NAME] can only see guidance for this item. They will not be able to upl…" at bounding box center [926, 278] width 755 height 224
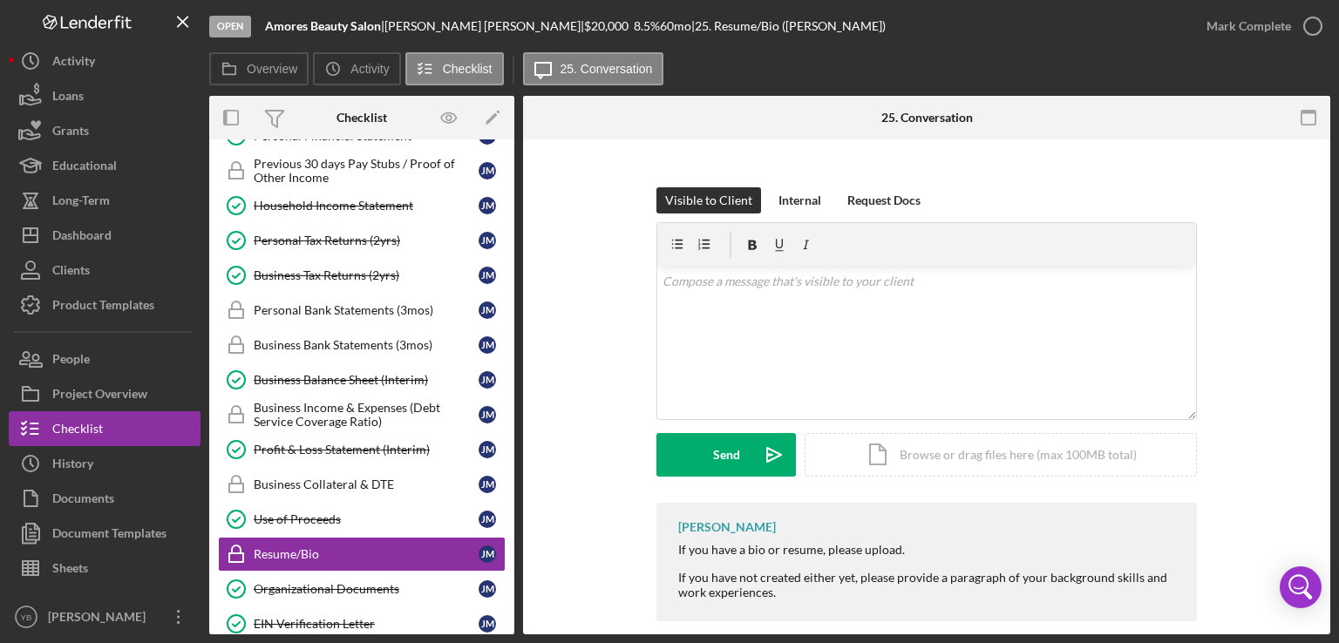
scroll to position [223, 0]
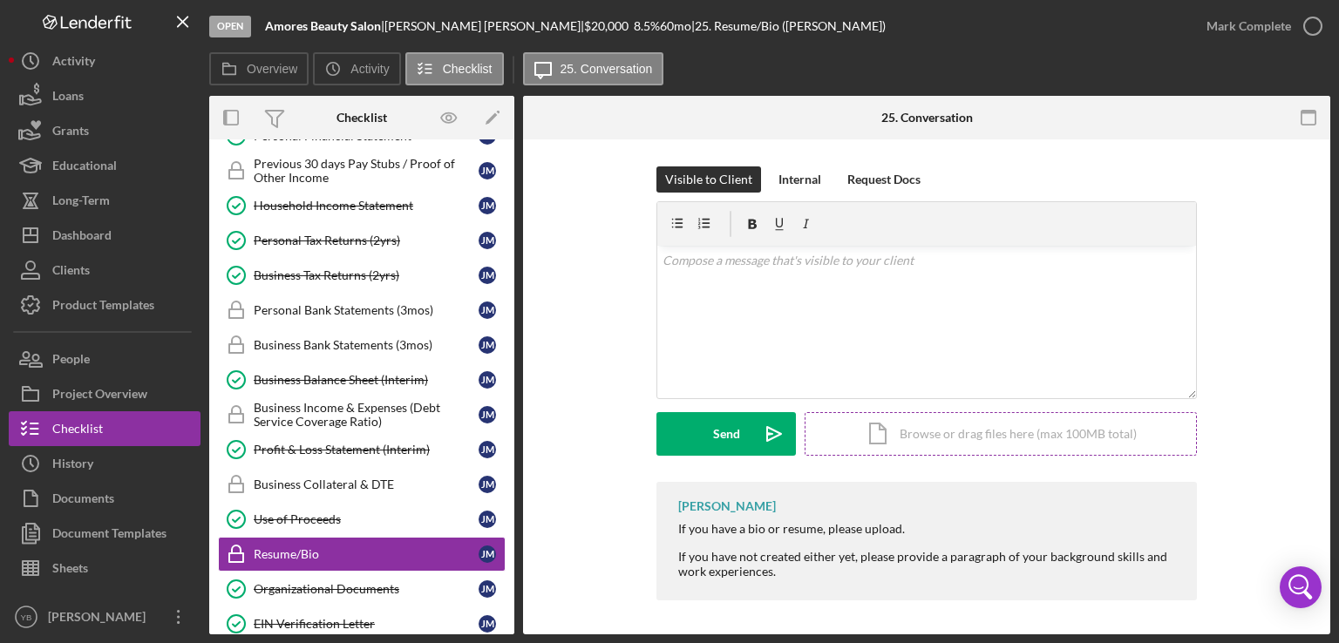
click at [1040, 431] on div "Icon/Document Browse or drag files here (max 100MB total) Tap to choose files o…" at bounding box center [1001, 434] width 392 height 44
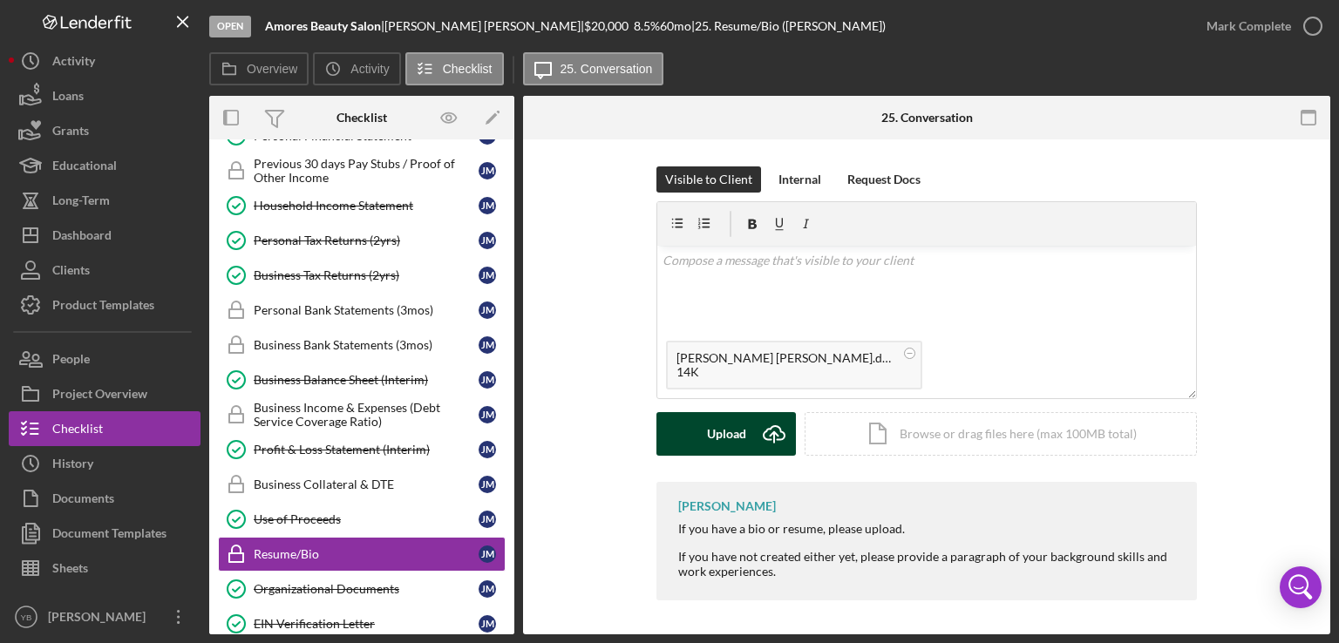
click at [728, 438] on div "Upload" at bounding box center [726, 434] width 39 height 44
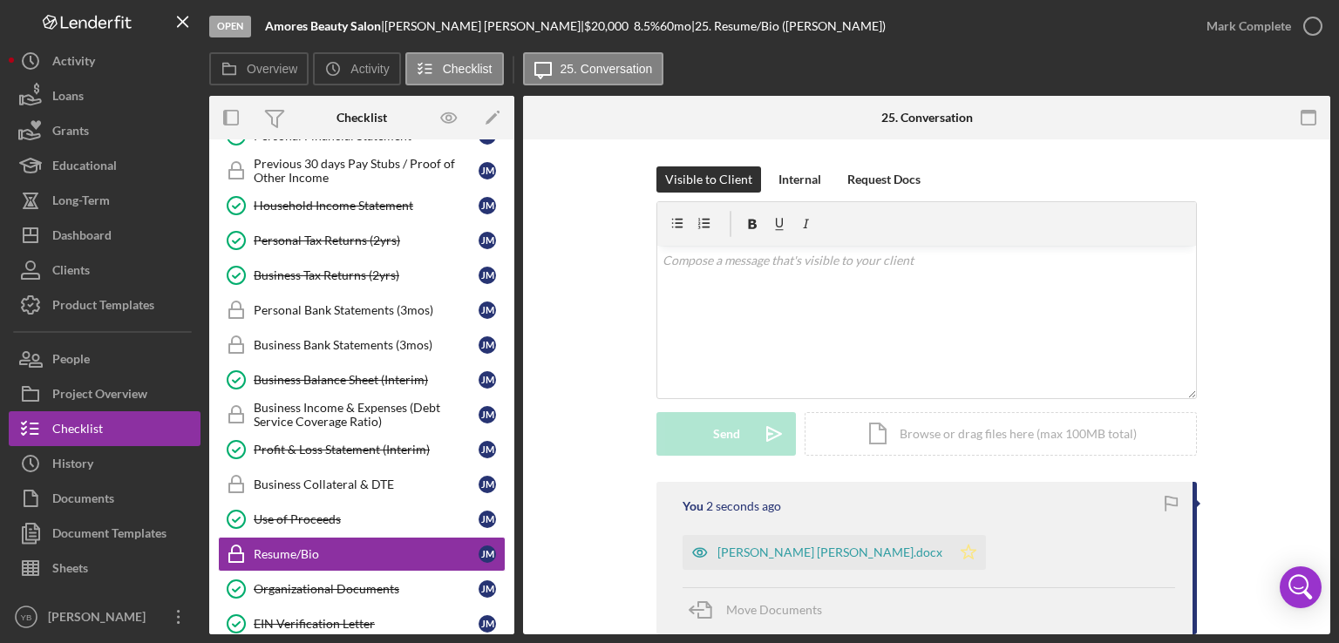
click at [951, 553] on icon "Icon/Star" at bounding box center [968, 552] width 35 height 35
click at [1260, 24] on div "Mark Complete" at bounding box center [1248, 26] width 85 height 35
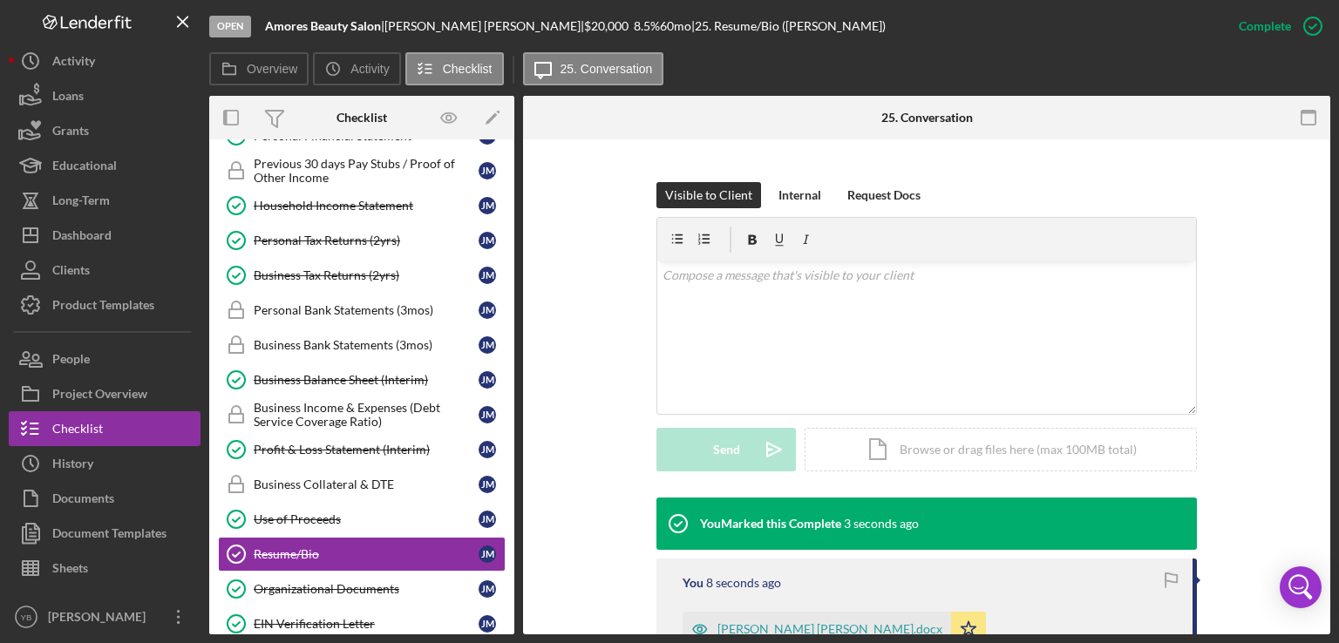
drag, startPoint x: 514, startPoint y: 465, endPoint x: 512, endPoint y: 417, distance: 48.0
click at [512, 417] on div "Overview Internal Workflow Stage Open Icon/Dropdown Arrow Archive (can unarchiv…" at bounding box center [769, 365] width 1121 height 539
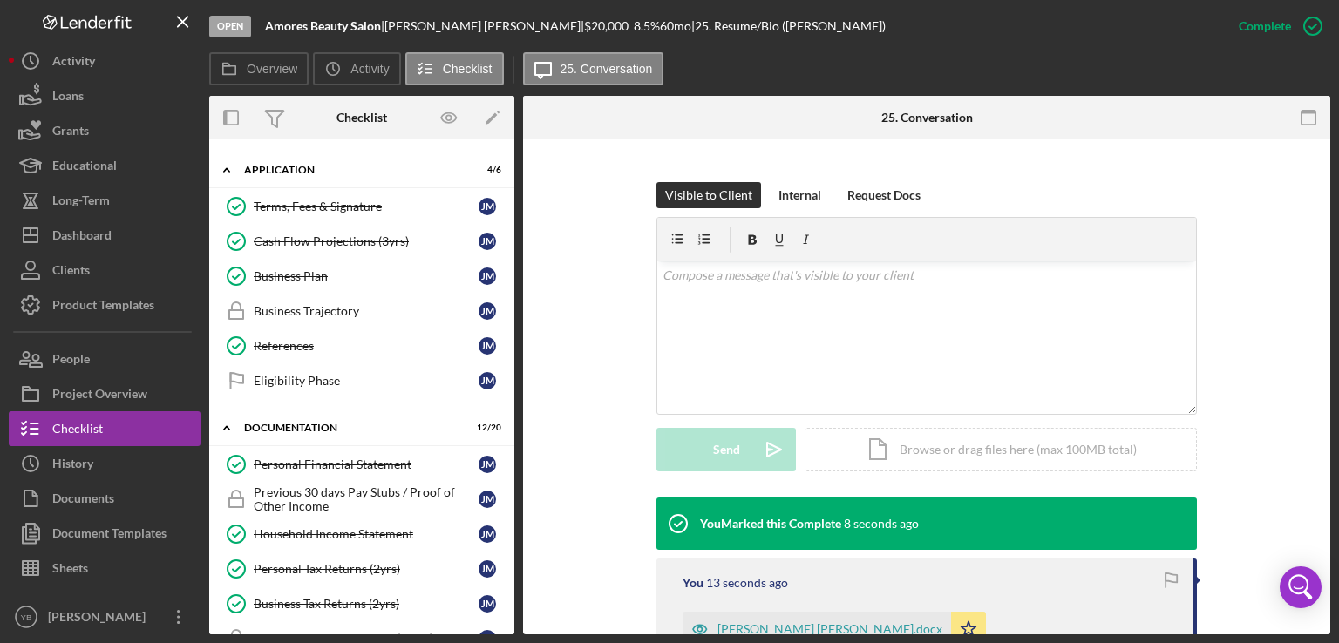
scroll to position [0, 0]
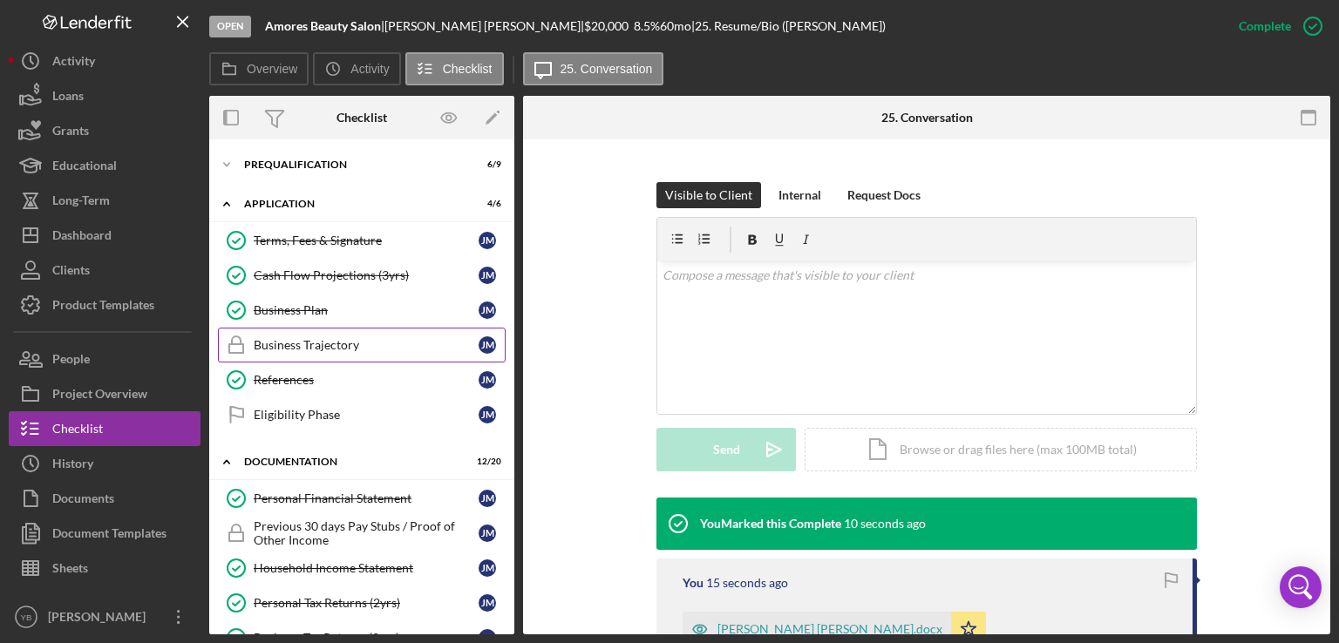
click at [349, 342] on div "Business Trajectory" at bounding box center [366, 345] width 225 height 14
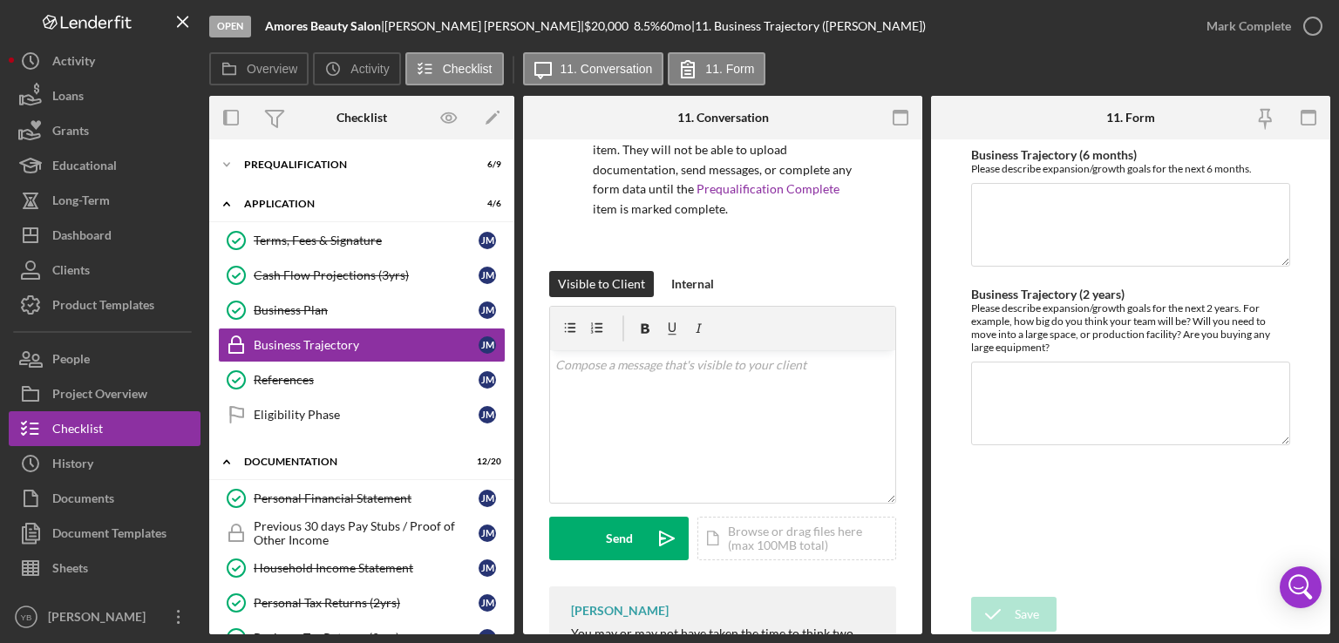
scroll to position [160, 0]
click at [799, 530] on div "Icon/Document Browse or drag files here (max 100MB total) Tap to choose files o…" at bounding box center [796, 537] width 199 height 44
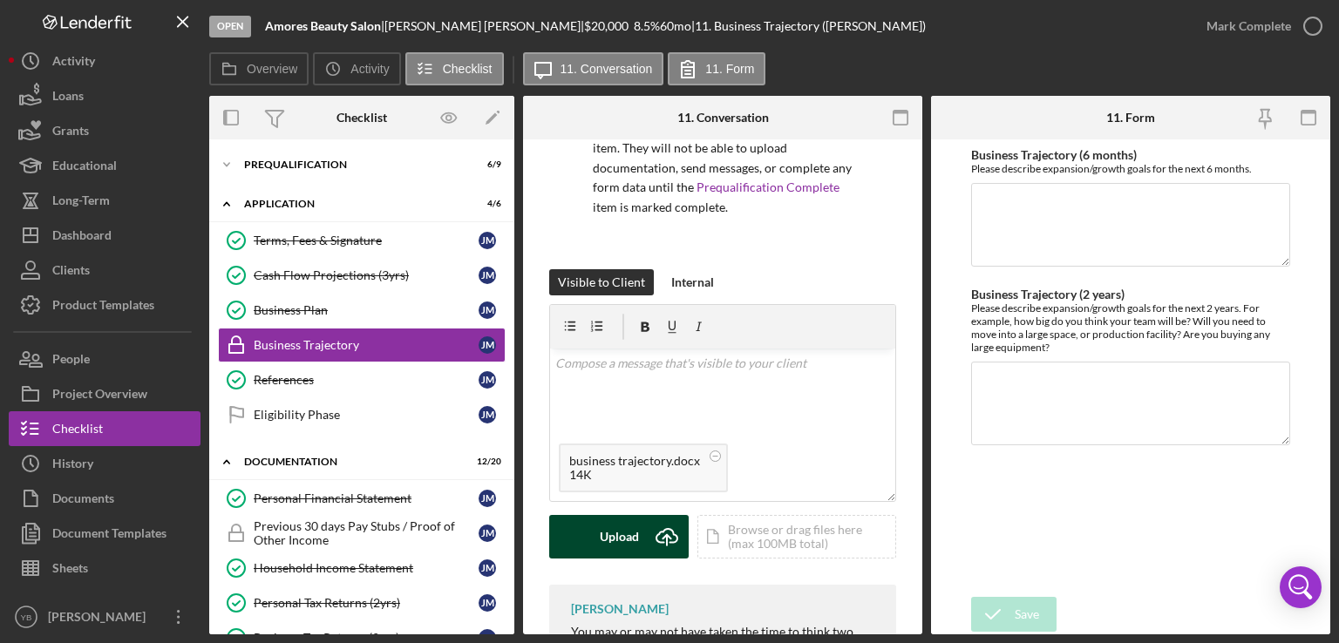
click at [624, 534] on div "Upload" at bounding box center [619, 537] width 39 height 44
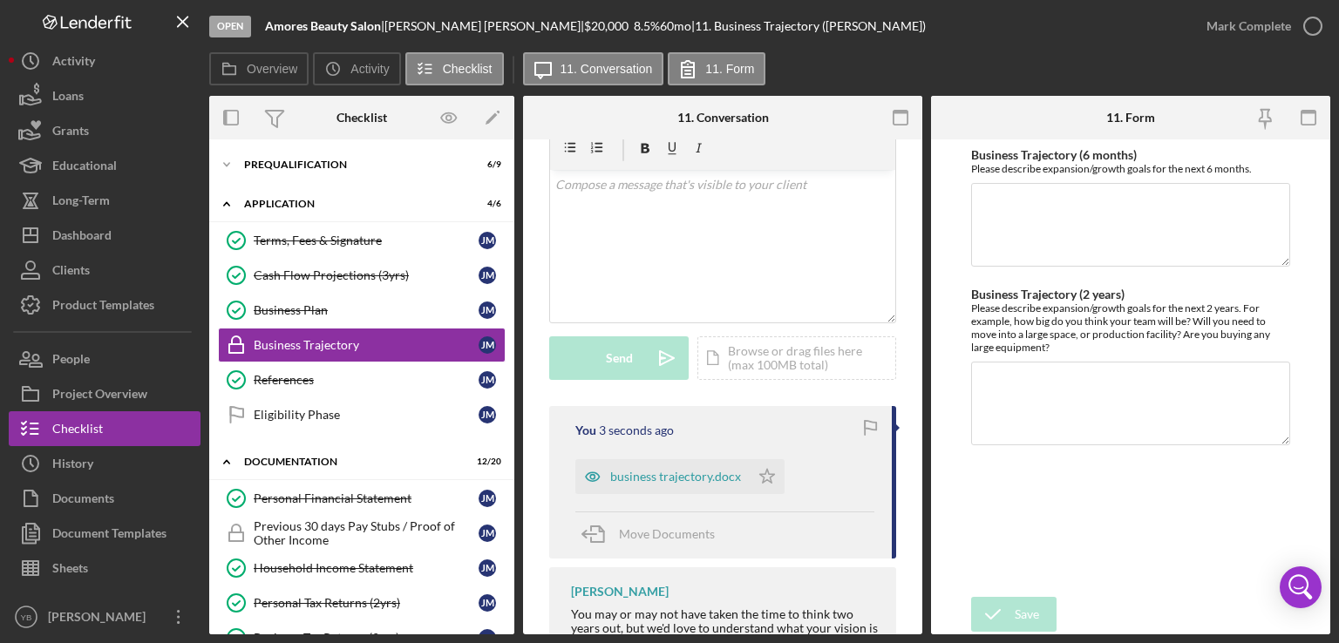
scroll to position [341, 0]
click at [764, 472] on icon "Icon/Star" at bounding box center [767, 474] width 35 height 35
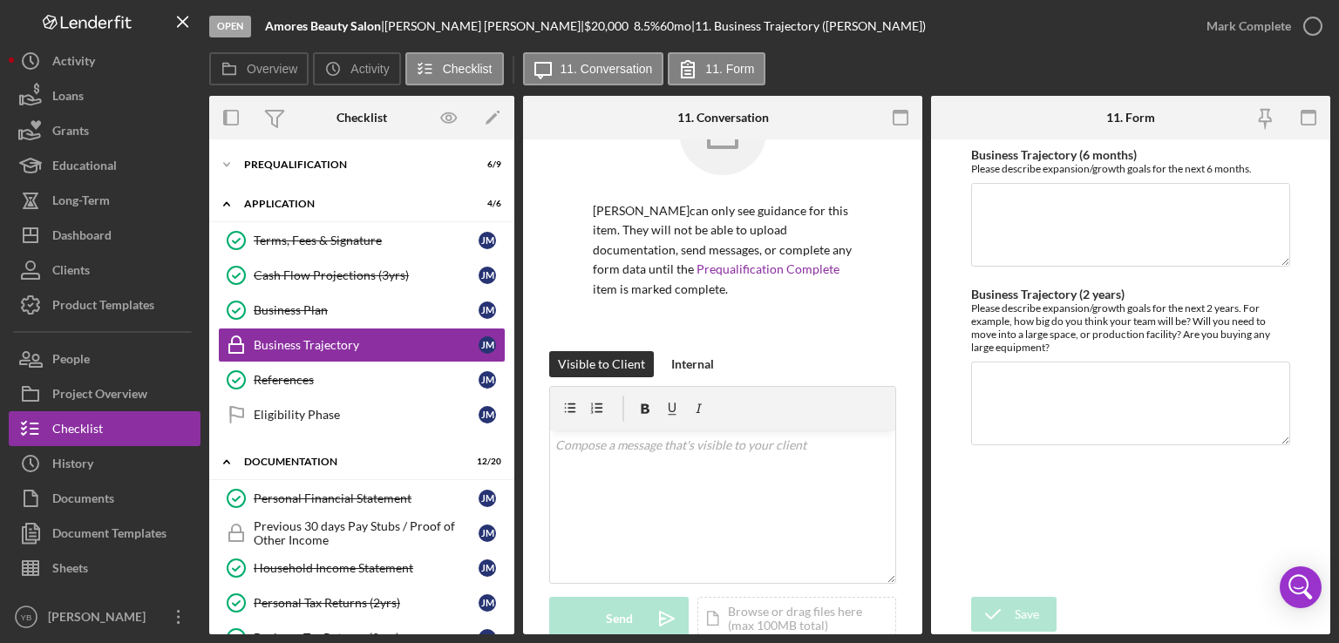
scroll to position [76, 0]
click at [1253, 20] on div "Mark Complete" at bounding box center [1248, 26] width 85 height 35
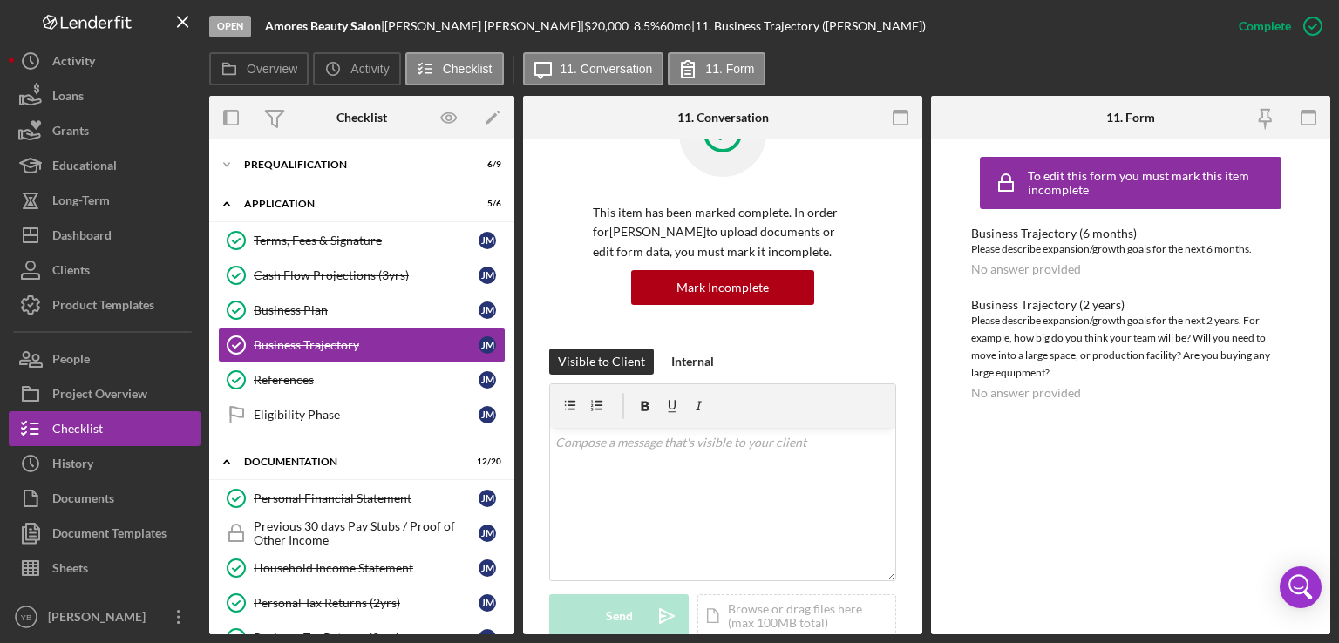
drag, startPoint x: 922, startPoint y: 404, endPoint x: 910, endPoint y: 388, distance: 20.6
click at [910, 388] on div "Overview Internal Workflow Stage Open Icon/Dropdown Arrow Archive (can unarchiv…" at bounding box center [769, 365] width 1121 height 539
click at [910, 388] on div "This item has been marked complete. In order for [PERSON_NAME] to upload docume…" at bounding box center [722, 566] width 399 height 1004
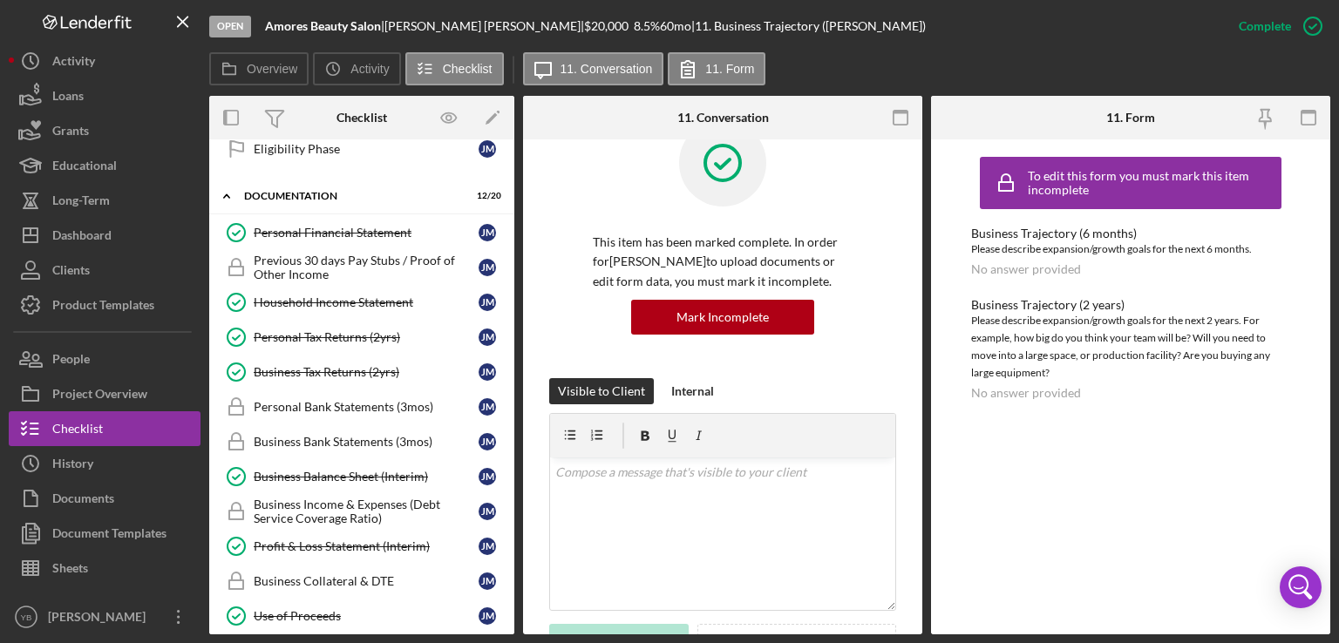
scroll to position [271, 0]
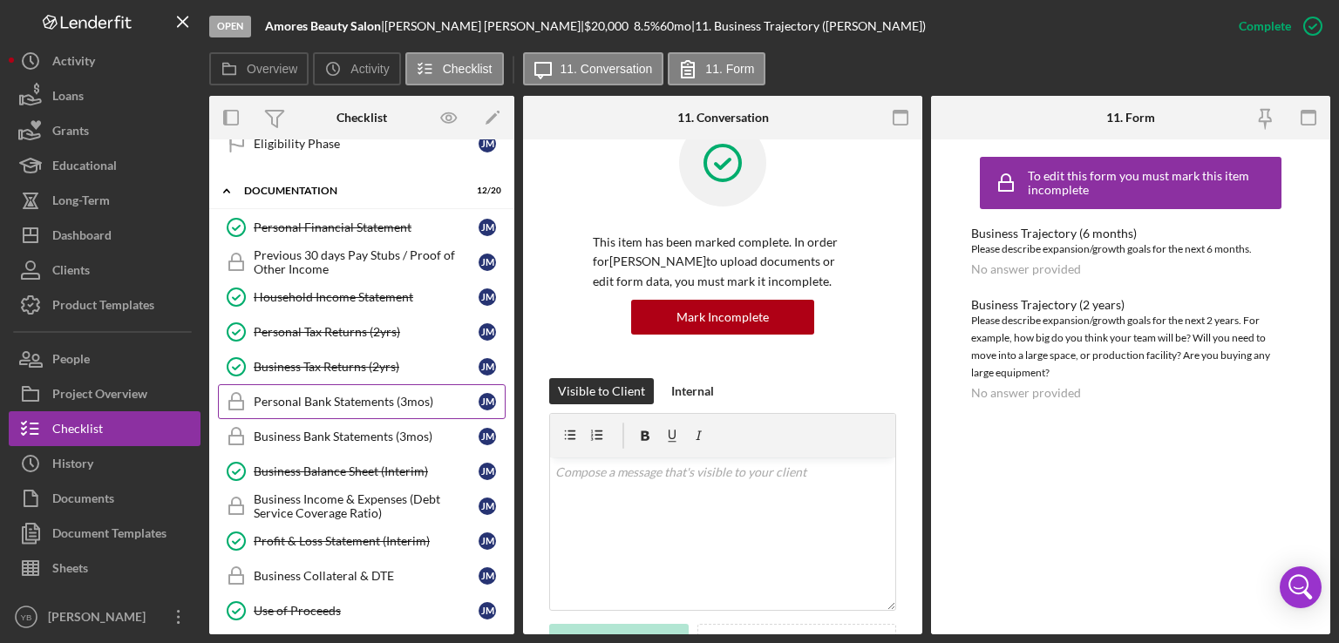
click at [379, 398] on div "Personal Bank Statements (3mos)" at bounding box center [366, 402] width 225 height 14
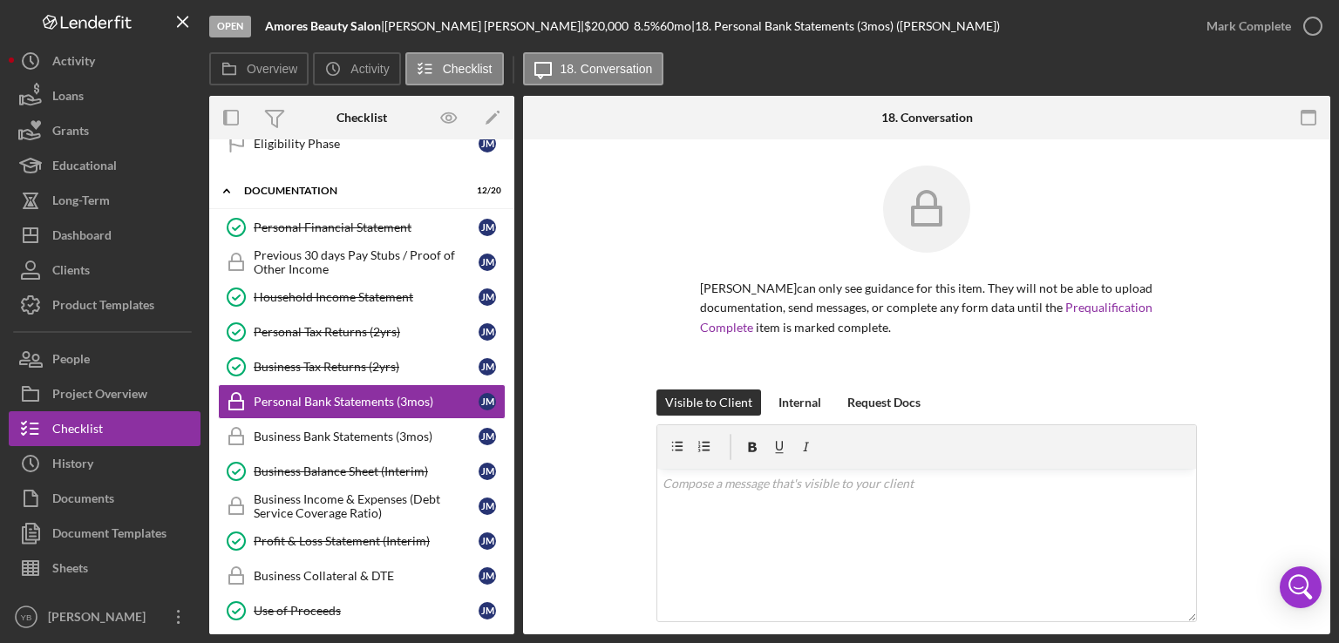
click at [1245, 340] on div "[PERSON_NAME] can only see guidance for this item. They will not be able to upl…" at bounding box center [926, 278] width 755 height 224
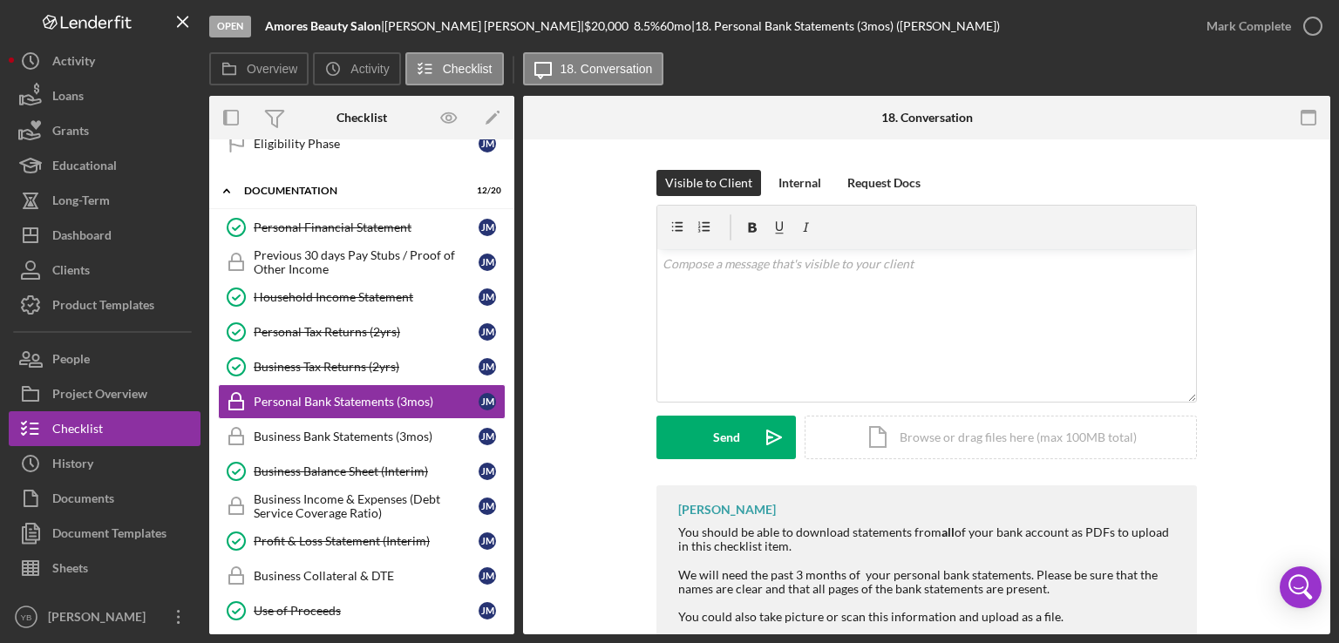
scroll to position [265, 0]
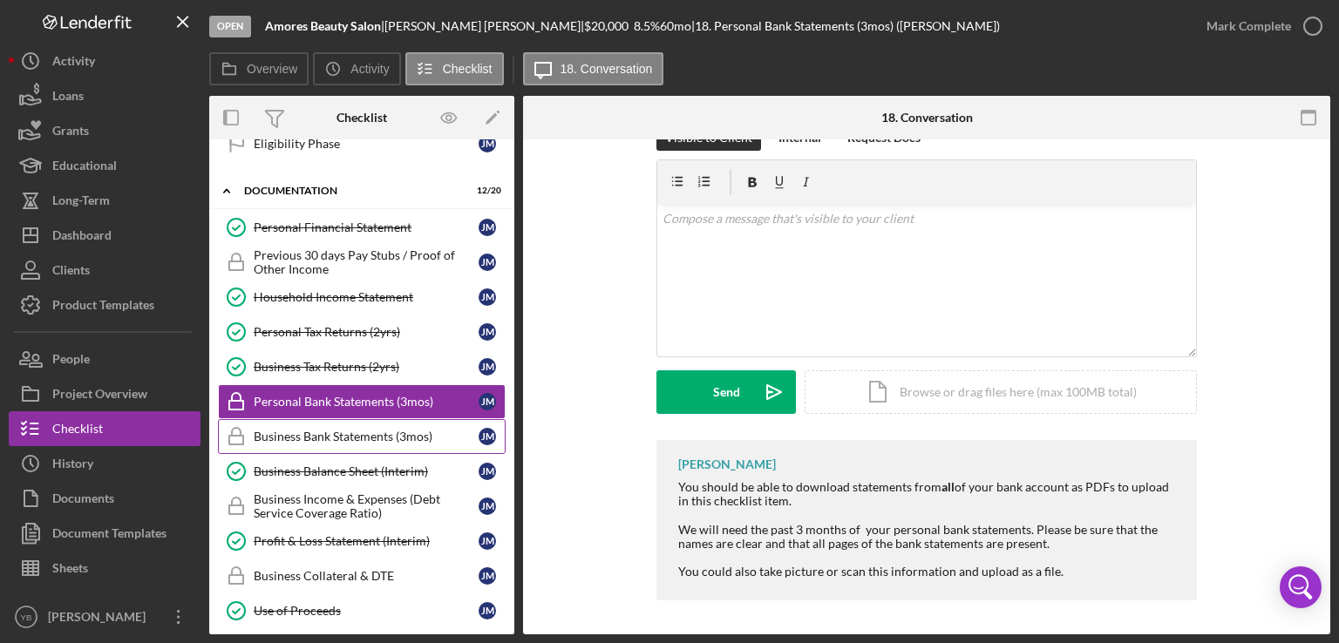
click at [385, 430] on div "Business Bank Statements (3mos)" at bounding box center [366, 437] width 225 height 14
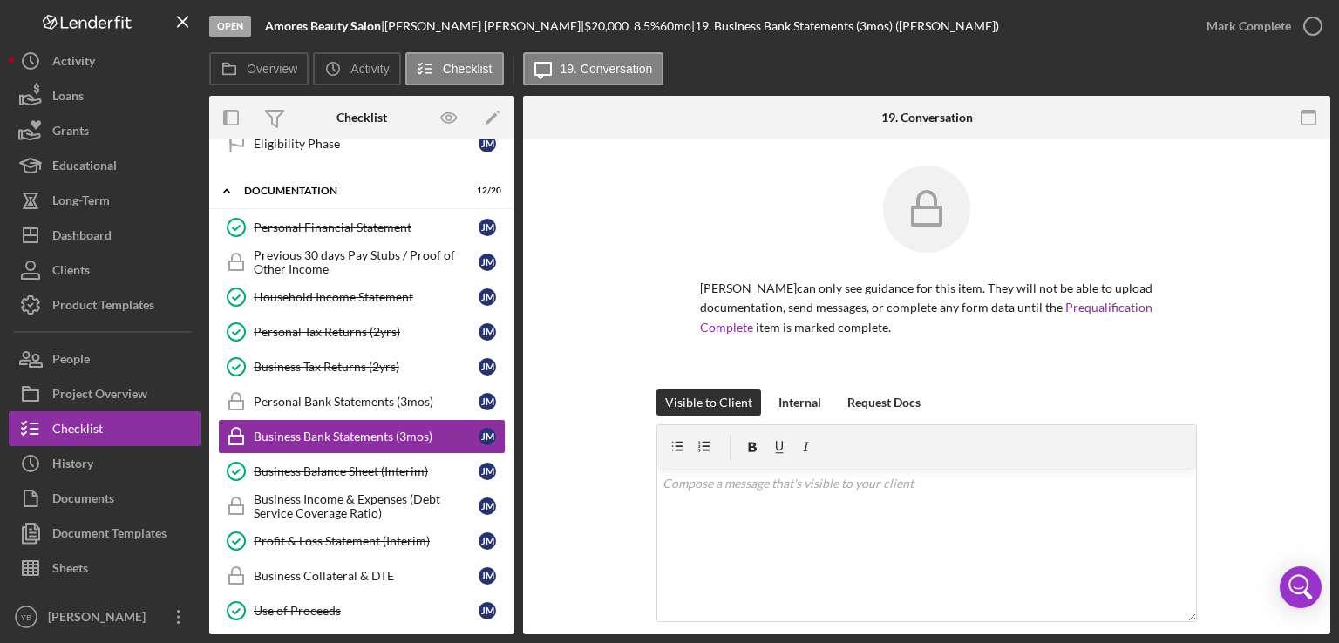
click at [1300, 340] on div "[PERSON_NAME] can only see guidance for this item. They will not be able to upl…" at bounding box center [926, 607] width 807 height 936
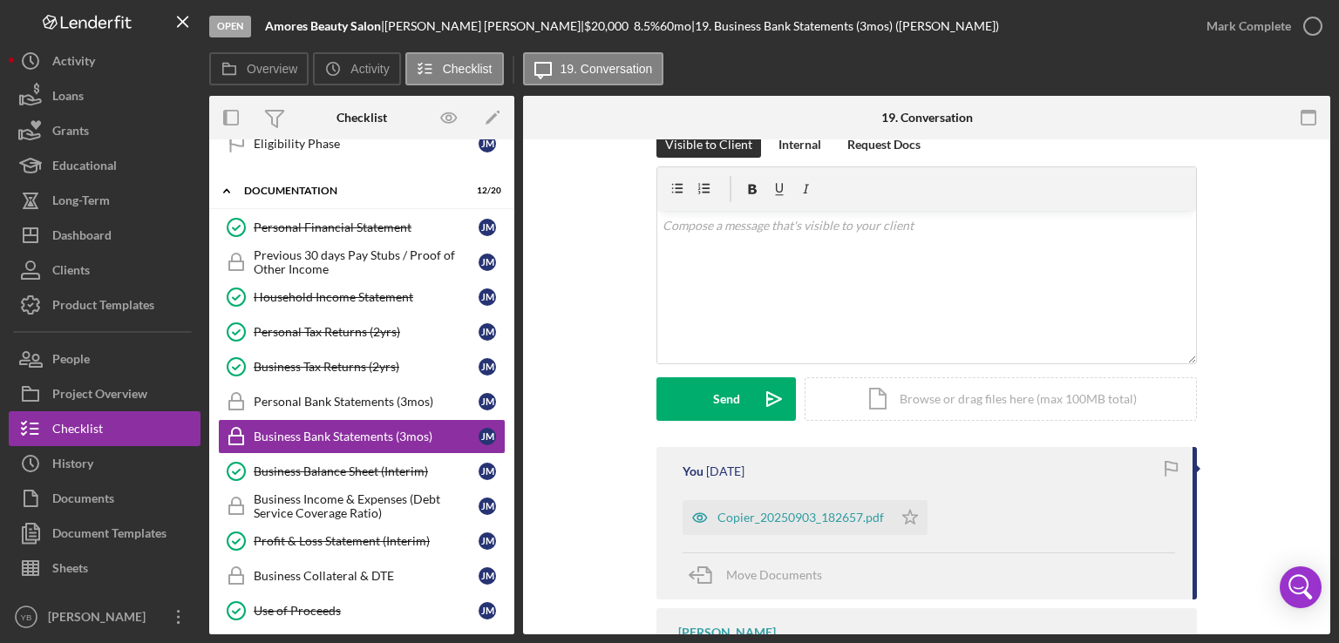
scroll to position [440, 0]
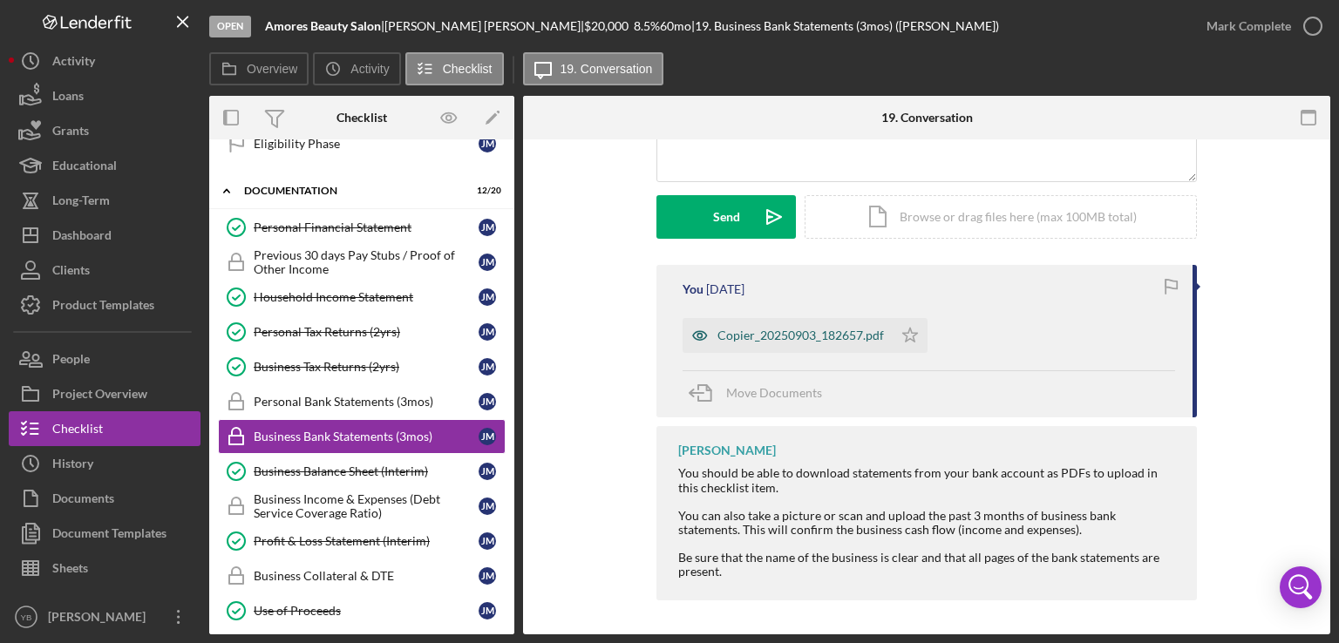
click at [819, 336] on div "Copier_20250903_182657.pdf" at bounding box center [800, 336] width 166 height 14
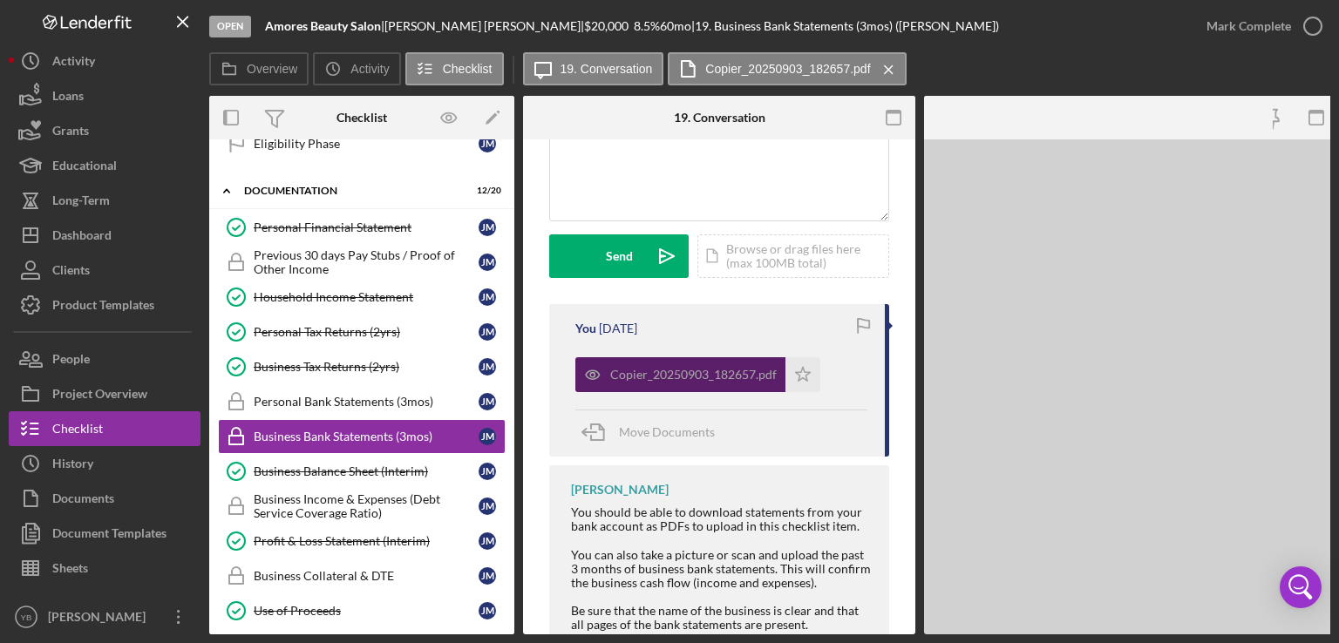
scroll to position [479, 0]
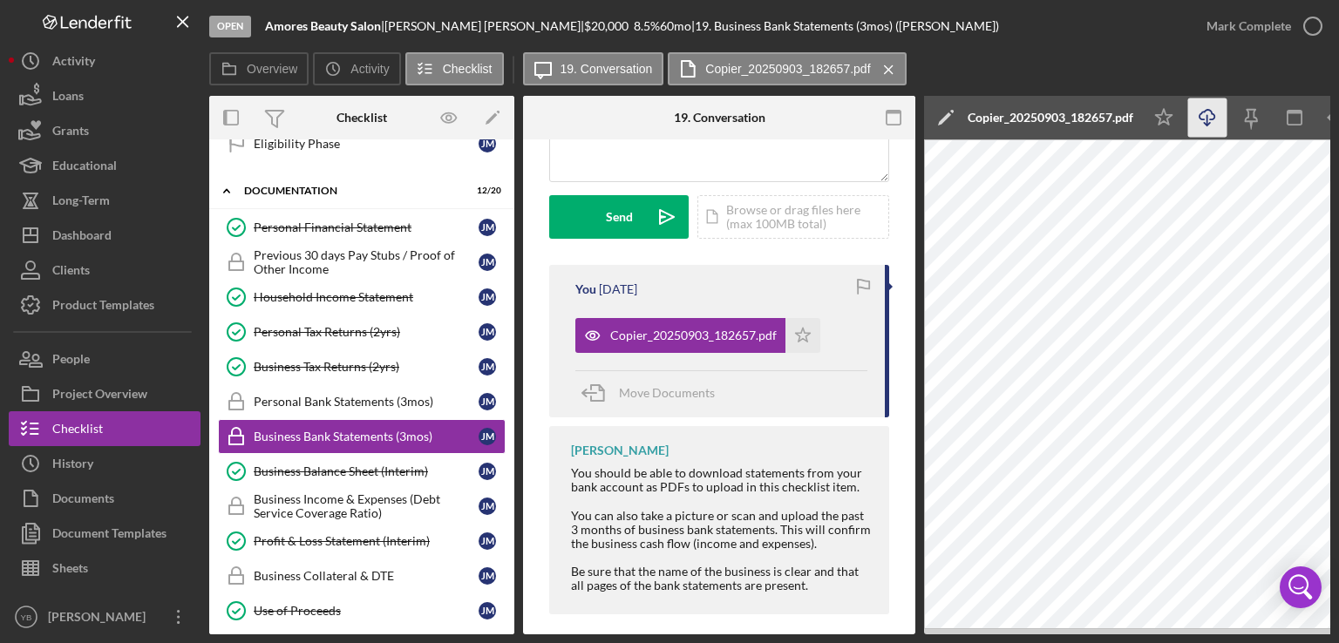
click at [1205, 118] on icon "Icon/Download" at bounding box center [1207, 117] width 39 height 39
